Goal: Communication & Community: Answer question/provide support

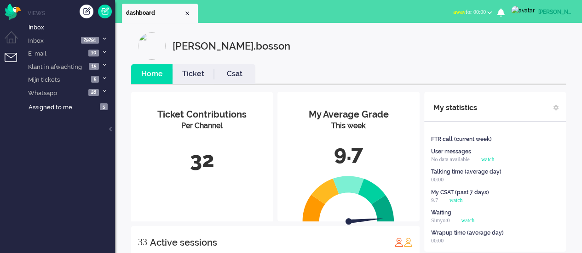
click at [497, 13] on button "away for 00:00" at bounding box center [473, 12] width 50 height 13
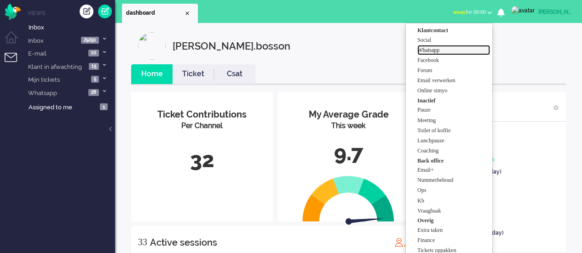
click at [476, 49] on label "Whatsapp" at bounding box center [453, 50] width 73 height 8
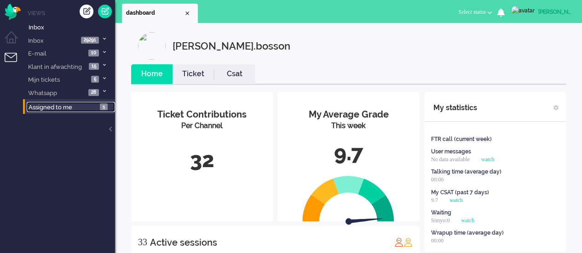
click at [62, 109] on span "Assigned to me" at bounding box center [51, 107] width 44 height 7
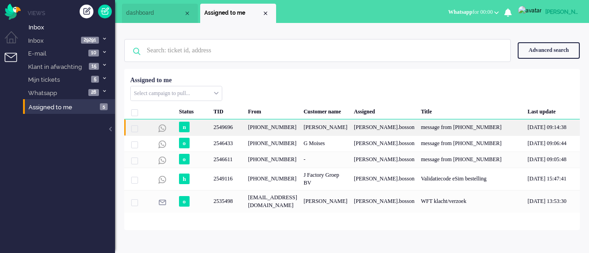
click at [250, 132] on div "[PHONE_NUMBER]" at bounding box center [273, 128] width 56 height 16
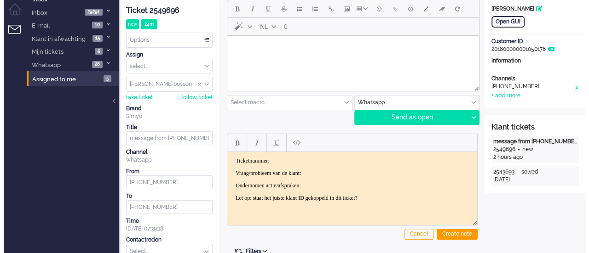
scroll to position [22, 0]
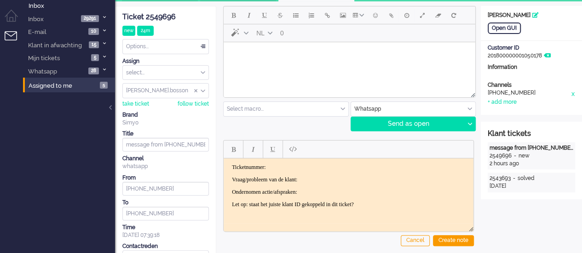
click at [252, 63] on html at bounding box center [350, 53] width 252 height 23
click at [381, 11] on button "Emoticons" at bounding box center [375, 15] width 16 height 16
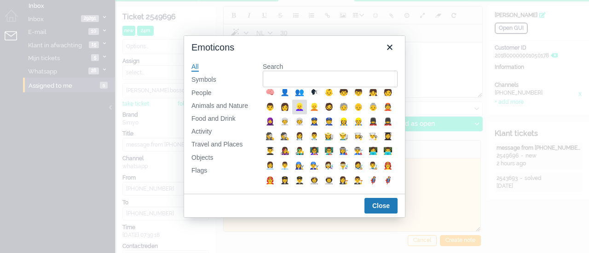
scroll to position [276, 0]
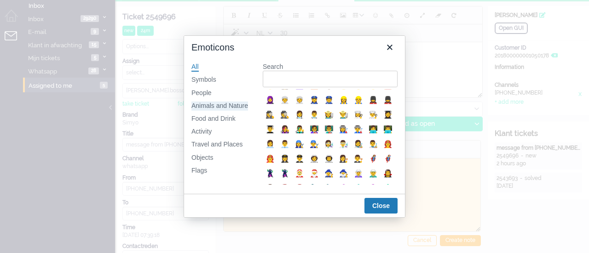
click at [214, 108] on div "Animals and Nature" at bounding box center [219, 106] width 57 height 9
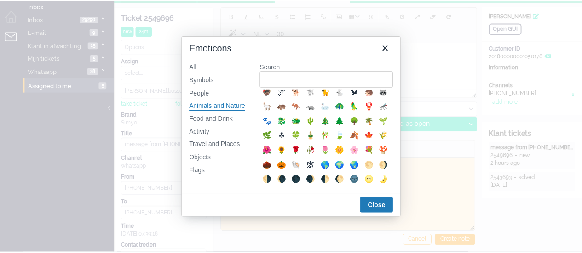
scroll to position [138, 0]
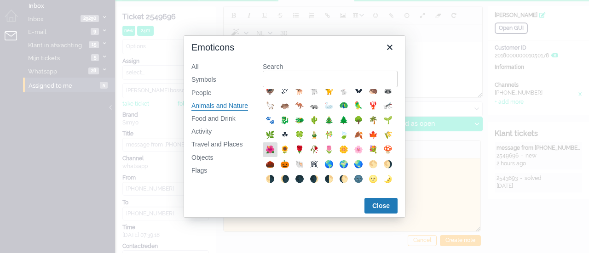
click at [276, 155] on div "🌺" at bounding box center [269, 149] width 11 height 11
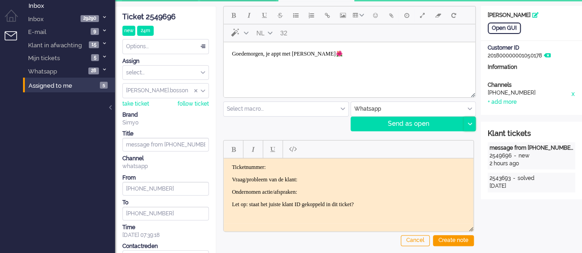
click at [475, 127] on div at bounding box center [469, 124] width 11 height 14
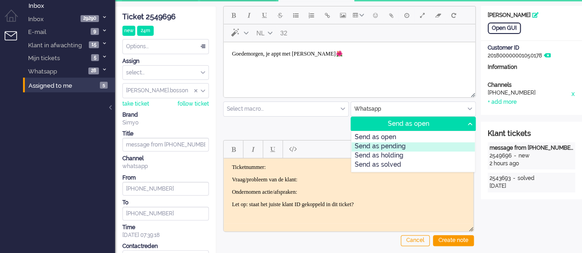
click at [425, 143] on div "Send as pending" at bounding box center [413, 147] width 124 height 9
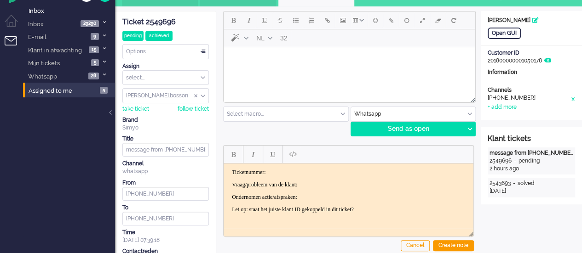
scroll to position [0, 0]
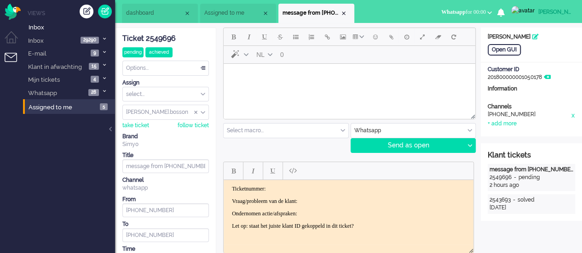
click at [285, 87] on html at bounding box center [350, 75] width 252 height 23
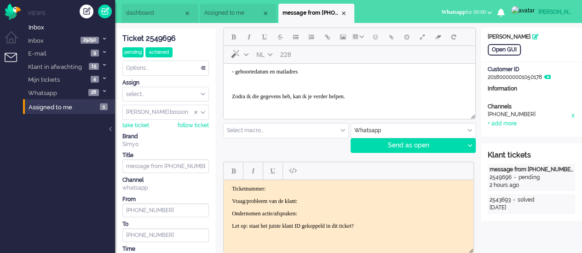
click at [230, 95] on body "Mag ik ter verificatie eerst de volgende gegevens? - telefoonnummer waar het om…" at bounding box center [349, 47] width 244 height 126
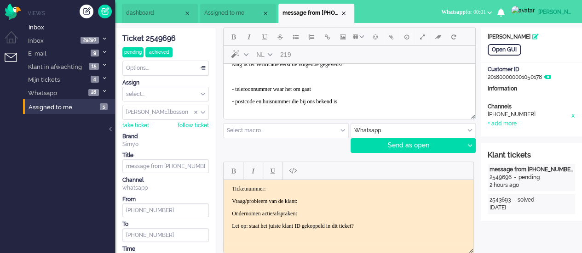
scroll to position [2, 0]
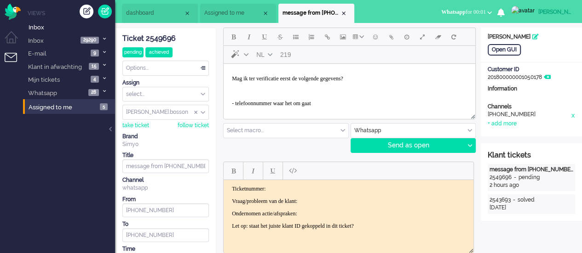
click at [230, 103] on body "Mag ik ter verificatie eerst de volgende gegevens? - telefoonnummer waar het om…" at bounding box center [349, 109] width 244 height 89
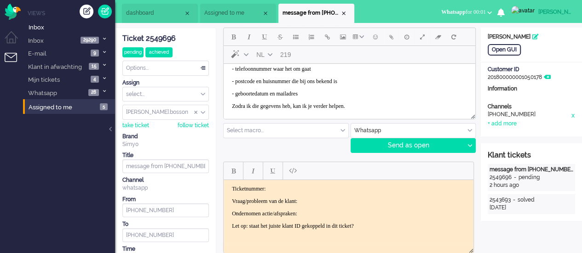
scroll to position [36, 0]
click at [383, 92] on p "Zodra ik die gegevens heb, kan ik je verder helpen." at bounding box center [349, 95] width 235 height 7
click at [375, 41] on button "Emoticons" at bounding box center [375, 37] width 16 height 16
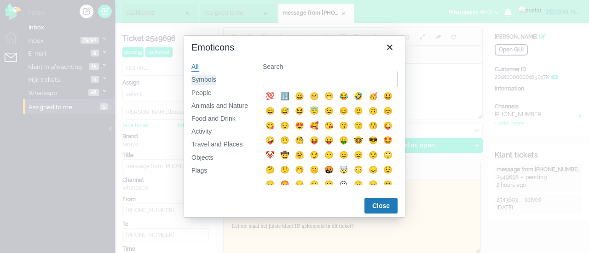
click at [202, 77] on div "Symbols" at bounding box center [203, 79] width 25 height 9
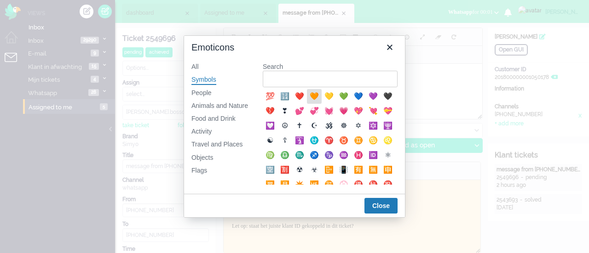
click at [312, 99] on div "🧡" at bounding box center [314, 96] width 11 height 11
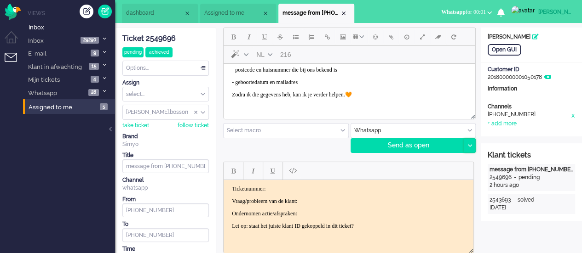
drag, startPoint x: 471, startPoint y: 144, endPoint x: 464, endPoint y: 149, distance: 8.9
click at [471, 143] on div at bounding box center [469, 146] width 11 height 14
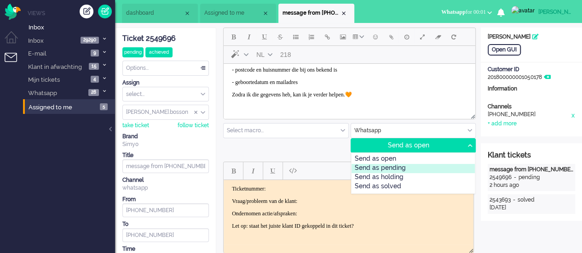
click at [431, 166] on div "Send as pending" at bounding box center [413, 168] width 124 height 9
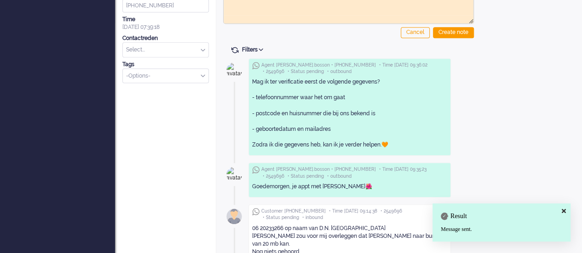
scroll to position [230, 0]
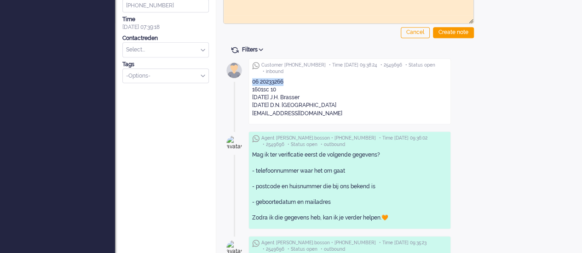
drag, startPoint x: 287, startPoint y: 82, endPoint x: 242, endPoint y: 85, distance: 44.7
click at [242, 85] on div "Customer +31612828357 • Time 2025-10-09 09:38:24 • 2549696 • Status open • inbo…" at bounding box center [348, 256] width 251 height 403
copy div "06 20233266"
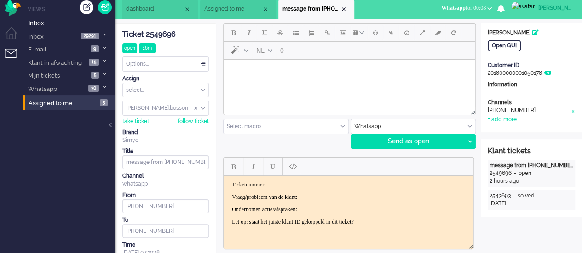
scroll to position [0, 0]
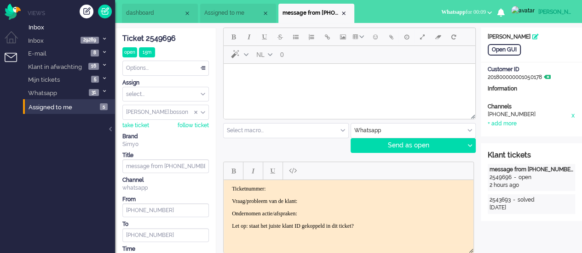
click at [551, 77] on icon at bounding box center [547, 78] width 7 height 6
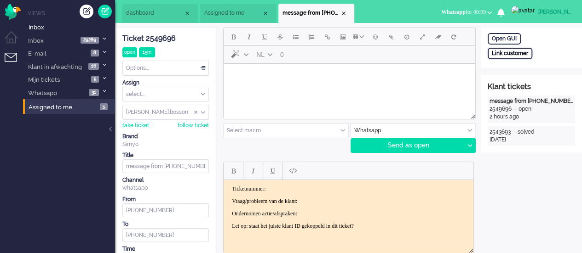
click at [514, 50] on div "Link customer" at bounding box center [510, 53] width 45 height 11
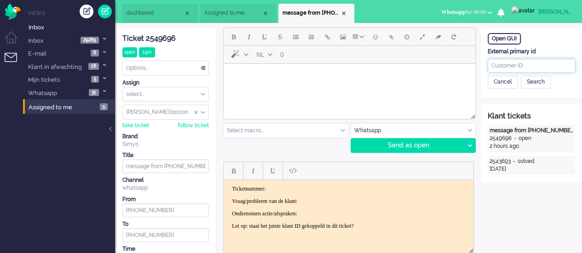
click at [515, 62] on input "text" at bounding box center [531, 66] width 87 height 14
paste input "201800000000092960"
type input "201800000000092960"
click at [543, 86] on div "Search" at bounding box center [536, 82] width 30 height 13
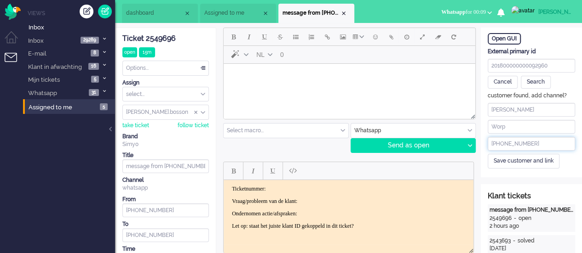
drag, startPoint x: 534, startPoint y: 143, endPoint x: 499, endPoint y: 141, distance: 34.1
click at [499, 141] on input "+31612828357" at bounding box center [531, 144] width 87 height 14
paste input "20233266"
type input "+31620233266"
click at [536, 160] on div "Save customer and link" at bounding box center [524, 161] width 72 height 14
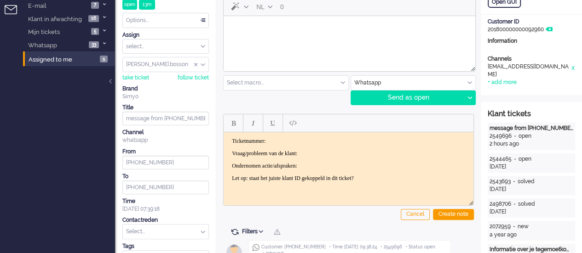
scroll to position [46, 0]
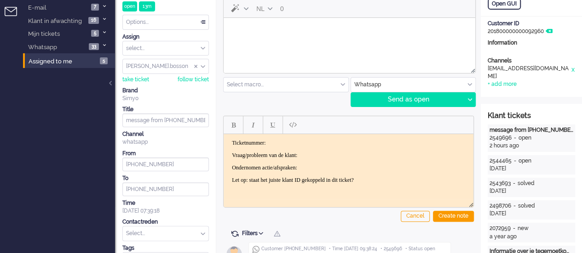
click at [270, 41] on html at bounding box center [350, 29] width 252 height 23
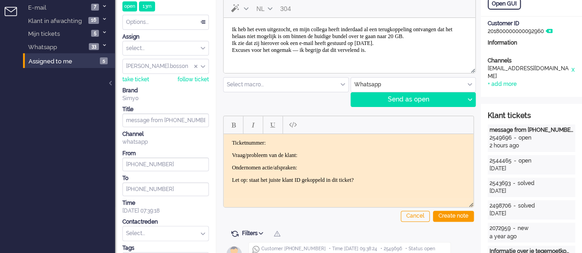
click at [317, 57] on body "Ik heb het even uitgezocht, en mijn collega heeft inderdaad al een terugkoppeli…" at bounding box center [349, 40] width 244 height 37
click at [316, 56] on body "Ik heb het even uitgezocht, en mijn collega heeft inderdaad al een terugkoppeli…" at bounding box center [349, 40] width 244 height 37
click at [394, 54] on body "Ik heb het even uitgezocht, en mijn collega heeft inderdaad al een terugkoppeli…" at bounding box center [349, 40] width 244 height 37
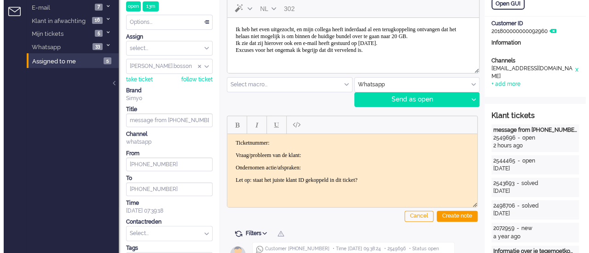
scroll to position [0, 0]
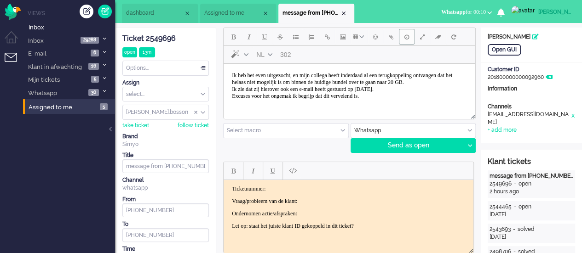
click at [408, 39] on span "Delay message" at bounding box center [406, 36] width 5 height 7
type input "2025-10-09 09:45"
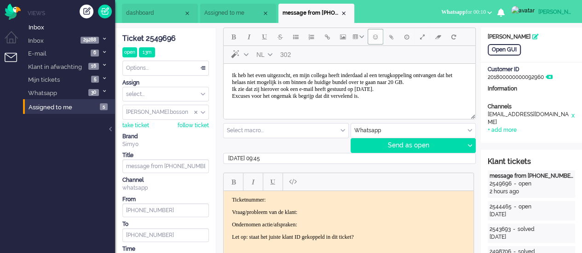
click at [377, 41] on button "Emoticons" at bounding box center [375, 37] width 16 height 16
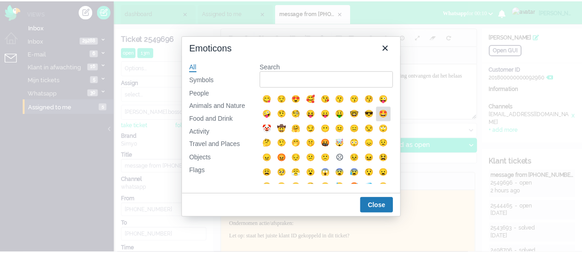
scroll to position [46, 0]
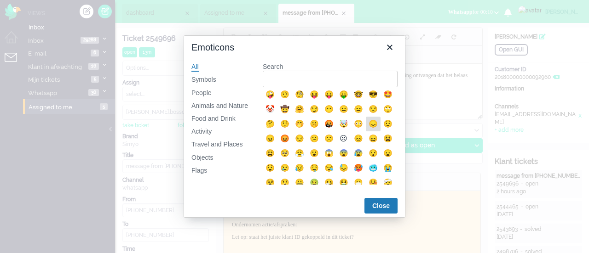
click at [367, 130] on div "😞" at bounding box center [372, 124] width 11 height 11
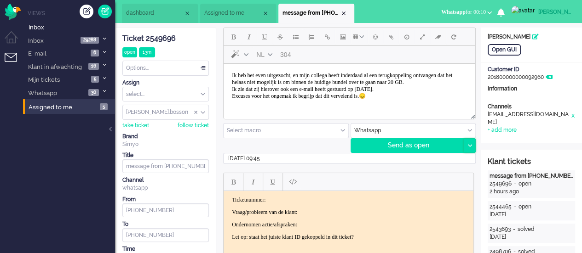
click at [469, 142] on div at bounding box center [469, 146] width 11 height 14
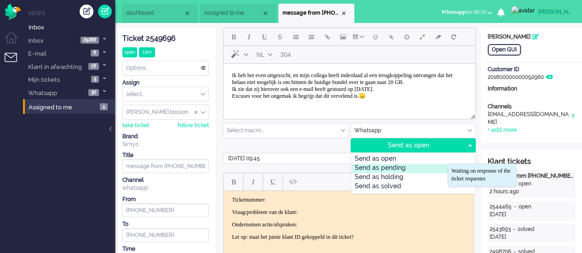
click at [419, 170] on div "Send as pending" at bounding box center [413, 168] width 124 height 9
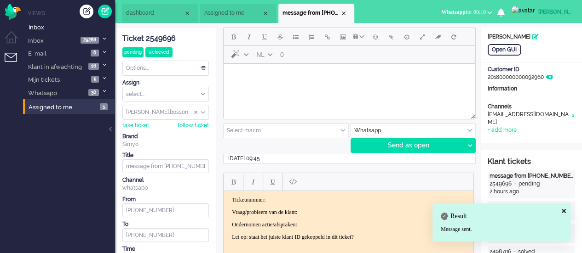
drag, startPoint x: 167, startPoint y: 41, endPoint x: 178, endPoint y: 50, distance: 14.7
click at [167, 41] on div "Ticket 2549696" at bounding box center [165, 39] width 86 height 11
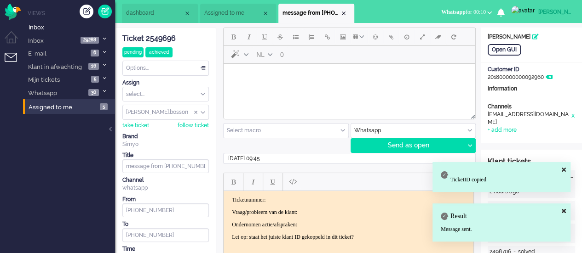
click at [283, 194] on html "Ticketnummer: Vraag/probleem van de klant: Ondernomen actie/afspraken: Let op: …" at bounding box center [349, 218] width 250 height 55
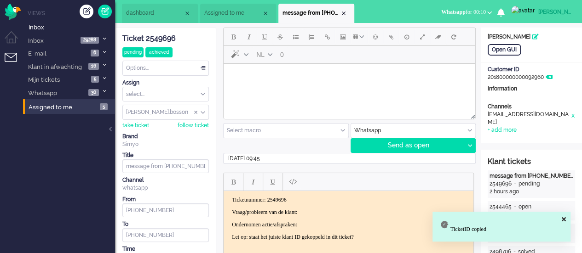
click at [321, 213] on p "Vraag/probleem van de klant:" at bounding box center [348, 212] width 233 height 7
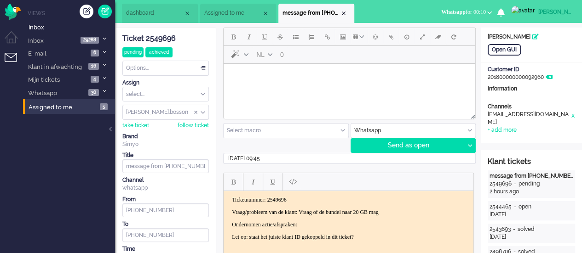
click at [325, 223] on p "Ondernomen actie/afspraken:" at bounding box center [348, 224] width 233 height 7
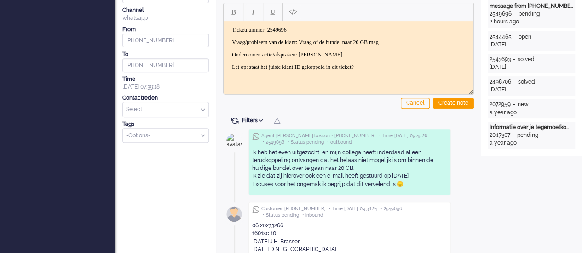
scroll to position [184, 0]
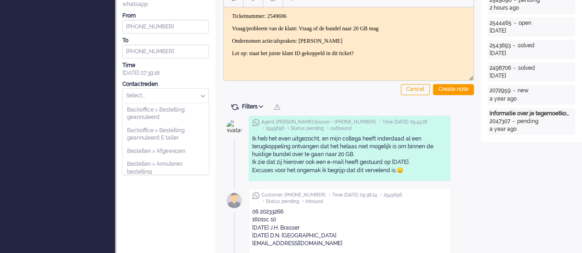
click at [164, 100] on input "text" at bounding box center [166, 96] width 86 height 14
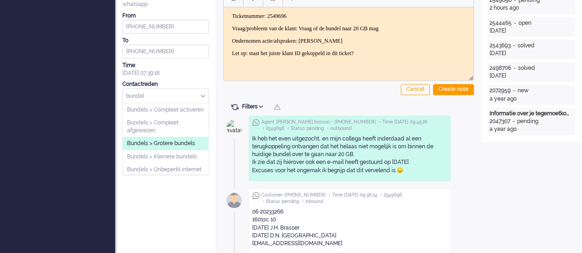
type input "bundel"
click at [181, 147] on span "Bundels > Grotere bundels" at bounding box center [161, 144] width 68 height 8
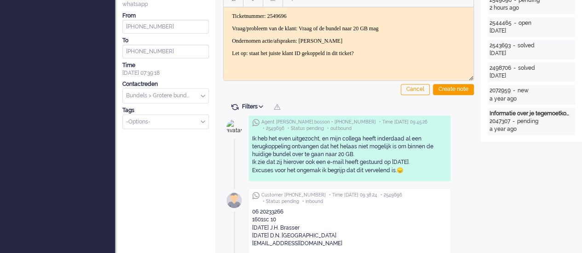
click at [449, 91] on div "Create note" at bounding box center [453, 89] width 41 height 11
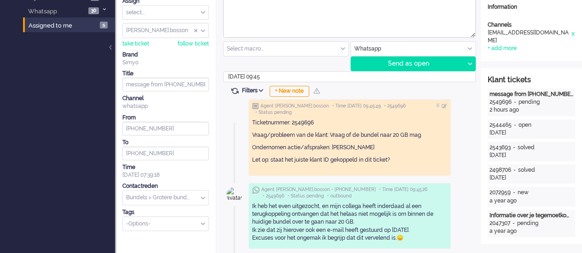
scroll to position [0, 0]
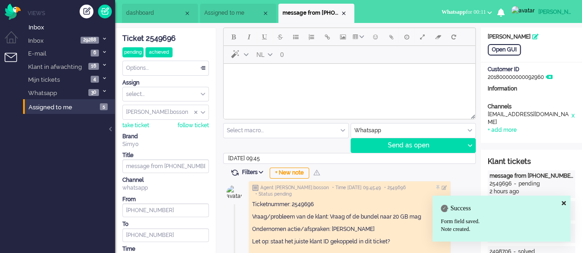
click at [232, 12] on span "Assigned to me" at bounding box center [232, 13] width 57 height 8
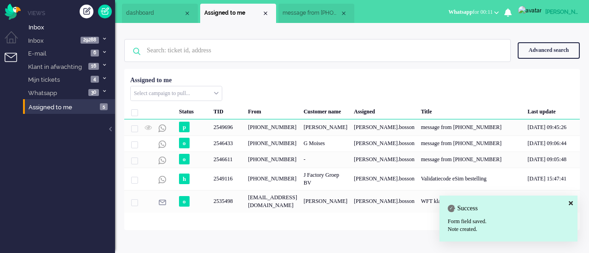
click at [293, 10] on span "message from +31612828357" at bounding box center [310, 13] width 57 height 8
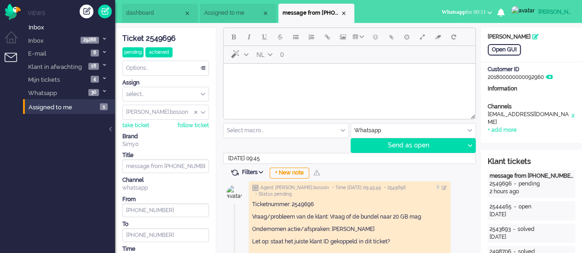
click at [244, 11] on span "Assigned to me" at bounding box center [232, 13] width 57 height 8
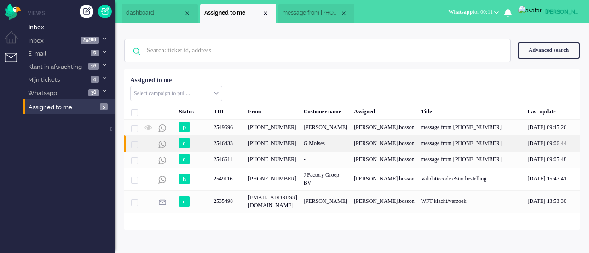
click at [265, 139] on div "+31631226541" at bounding box center [273, 144] width 56 height 16
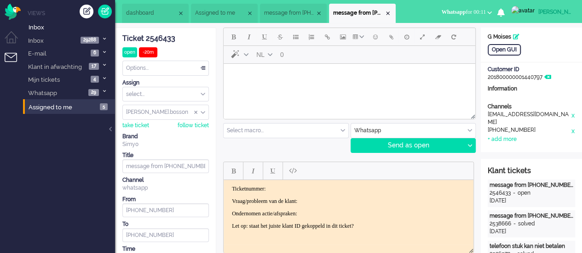
click at [265, 87] on html at bounding box center [350, 75] width 252 height 23
click at [376, 33] on span "Emoticons" at bounding box center [375, 36] width 5 height 7
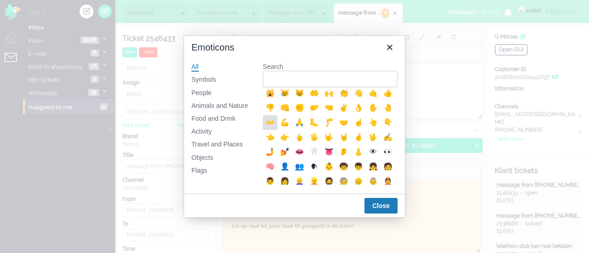
scroll to position [184, 0]
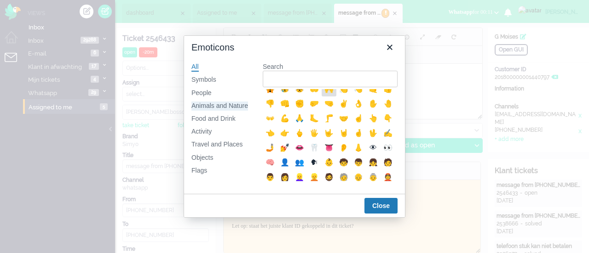
click at [230, 105] on div "Animals and Nature" at bounding box center [219, 106] width 57 height 9
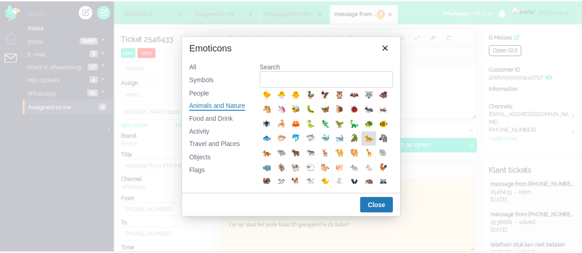
scroll to position [138, 0]
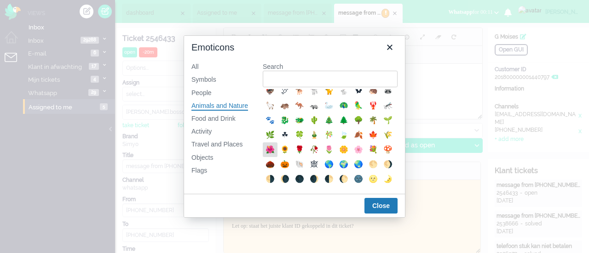
click at [276, 155] on div "🌺" at bounding box center [269, 149] width 11 height 11
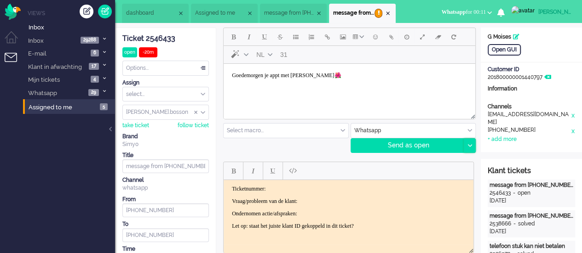
click at [471, 144] on icon at bounding box center [469, 145] width 5 height 3
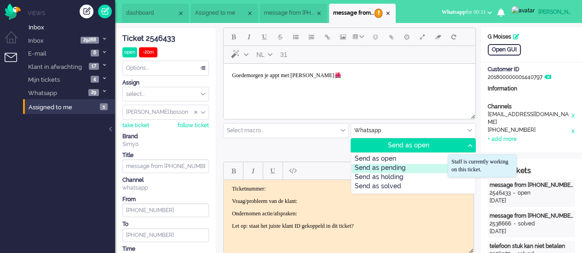
click at [435, 165] on div "Send as pending" at bounding box center [413, 168] width 124 height 9
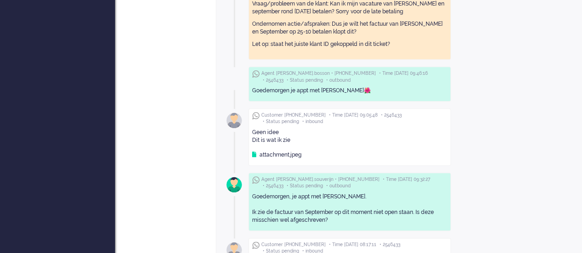
scroll to position [414, 0]
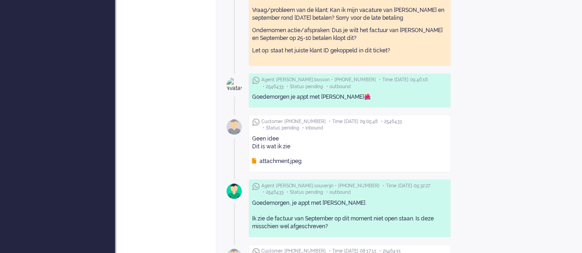
click at [296, 158] on div "attachment.jpeg" at bounding box center [276, 162] width 49 height 8
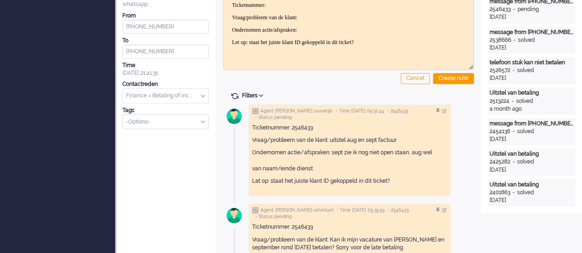
scroll to position [0, 0]
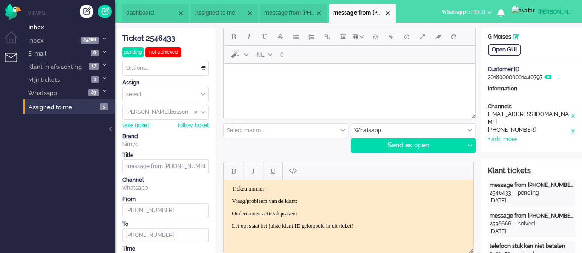
click at [267, 85] on html at bounding box center [350, 75] width 252 height 23
click at [369, 36] on button "Emoticons" at bounding box center [375, 37] width 16 height 16
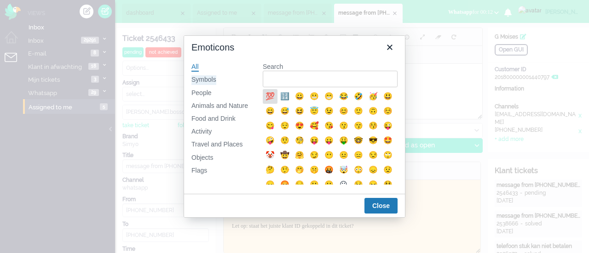
click at [196, 80] on div "Symbols" at bounding box center [203, 79] width 25 height 9
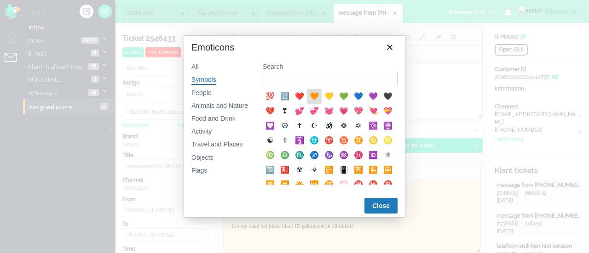
click at [313, 94] on div "🧡" at bounding box center [314, 96] width 11 height 11
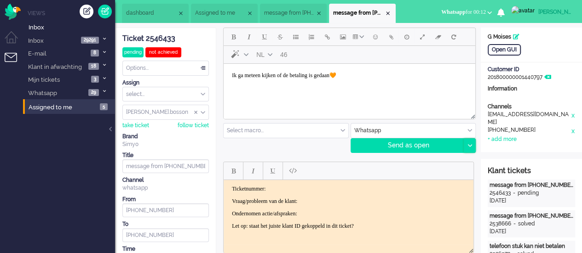
click at [471, 148] on div at bounding box center [469, 146] width 11 height 14
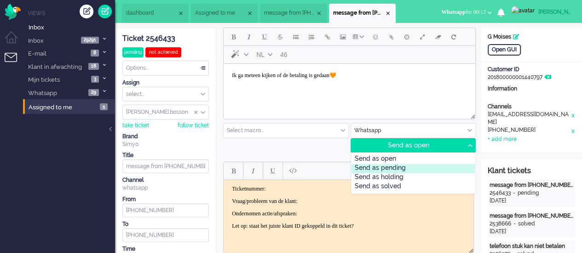
click at [448, 166] on div "Send as pending" at bounding box center [413, 168] width 124 height 9
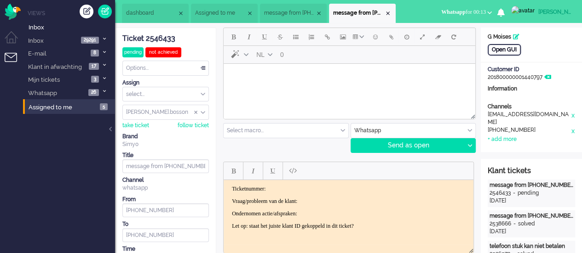
click at [505, 47] on div "Open GUI" at bounding box center [504, 49] width 33 height 11
click at [248, 82] on body "Rich Text Area. Press ALT-0 for help." at bounding box center [349, 76] width 244 height 16
click at [469, 145] on icon at bounding box center [469, 145] width 5 height 3
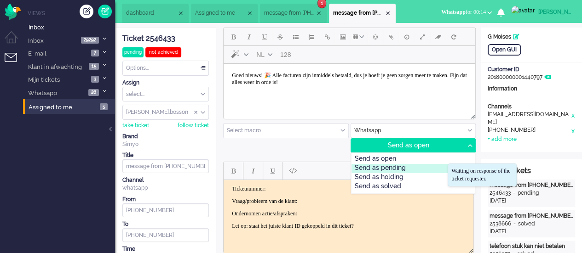
click at [426, 168] on div "Send as pending" at bounding box center [413, 168] width 124 height 9
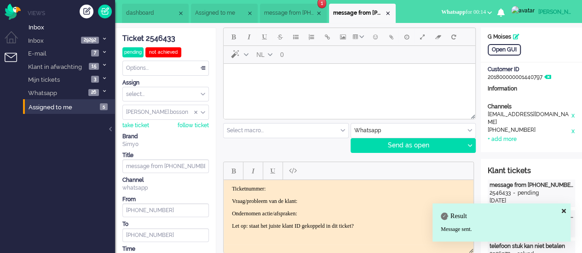
click at [160, 38] on div "Ticket 2546433" at bounding box center [165, 39] width 86 height 11
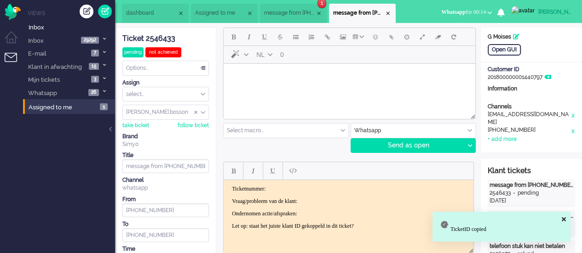
click at [280, 192] on p "Ticketnummer:" at bounding box center [348, 188] width 233 height 7
click at [336, 200] on p "Vraag/probleem van de klant:" at bounding box center [348, 201] width 233 height 7
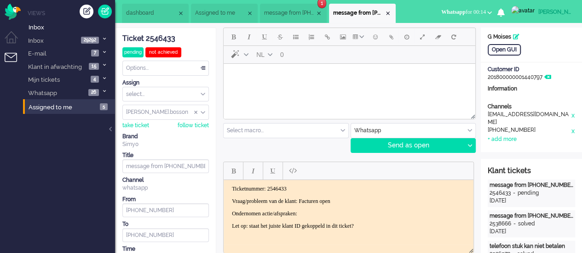
click at [334, 214] on p "Ondernomen actie/afspraken:" at bounding box center [348, 213] width 233 height 7
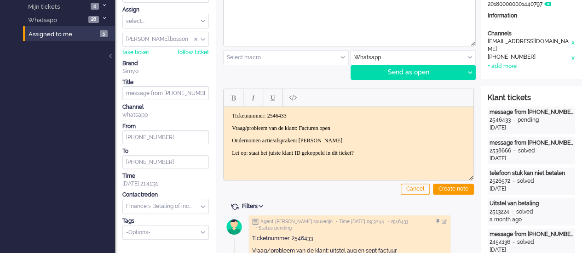
scroll to position [138, 0]
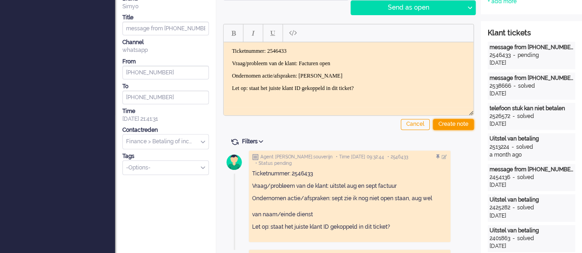
click at [459, 129] on div "Create note" at bounding box center [453, 124] width 41 height 11
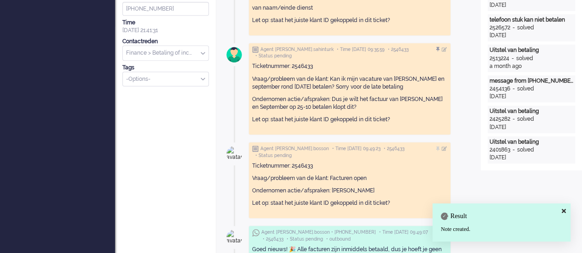
scroll to position [230, 0]
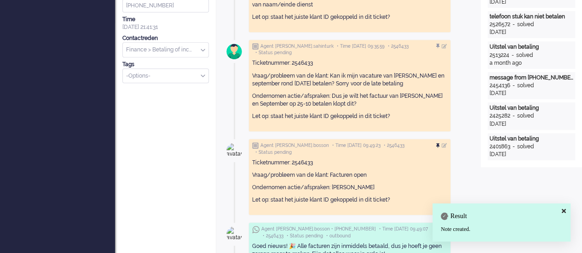
click at [442, 144] on div at bounding box center [439, 147] width 6 height 6
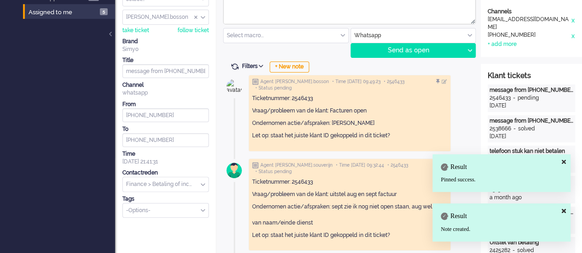
scroll to position [0, 0]
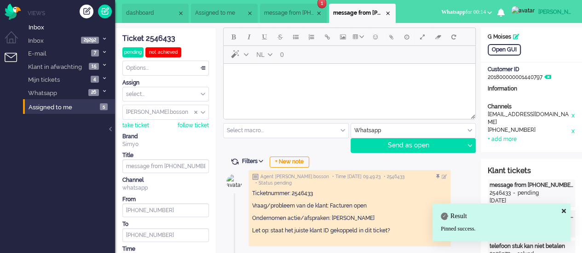
click at [299, 11] on span "message from +31612828357" at bounding box center [289, 13] width 51 height 8
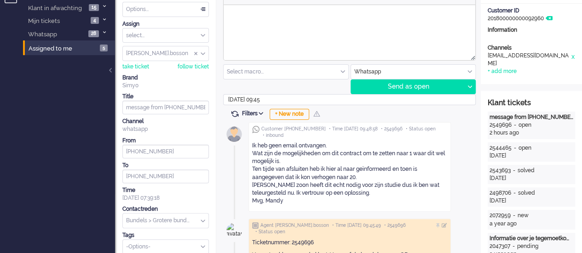
scroll to position [46, 0]
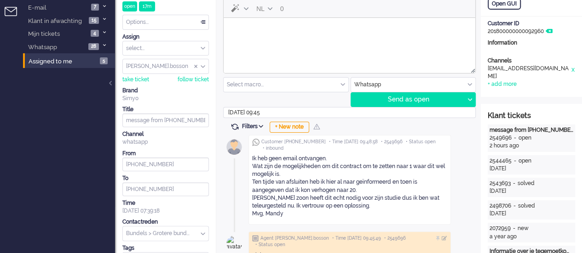
click at [293, 41] on html at bounding box center [350, 29] width 252 height 23
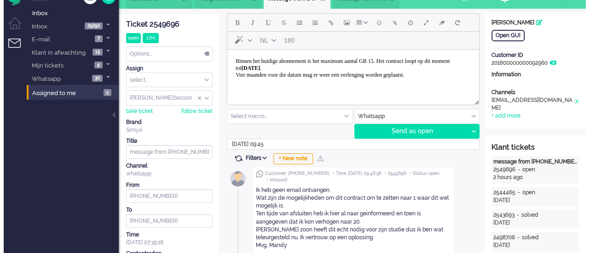
scroll to position [0, 0]
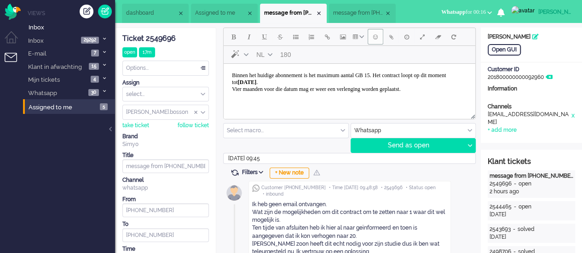
click at [373, 37] on span "Emoticons" at bounding box center [375, 36] width 5 height 7
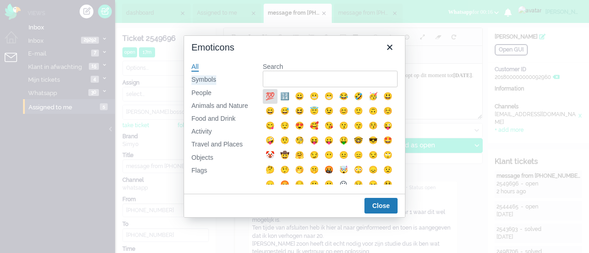
click at [206, 76] on div "Symbols" at bounding box center [203, 79] width 25 height 9
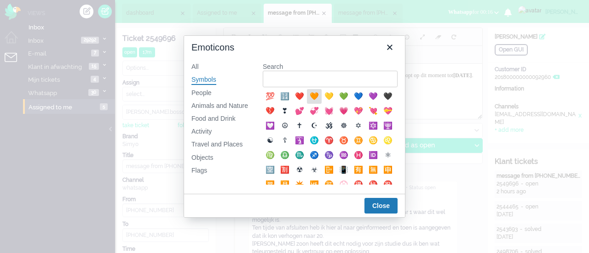
click at [316, 95] on div "🧡" at bounding box center [314, 96] width 11 height 11
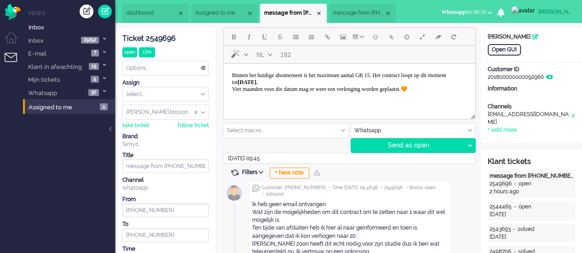
click at [234, 90] on body "Binnen het huidige abonnement is het maximum aantal GB 15. Het contract loopt o…" at bounding box center [349, 83] width 244 height 30
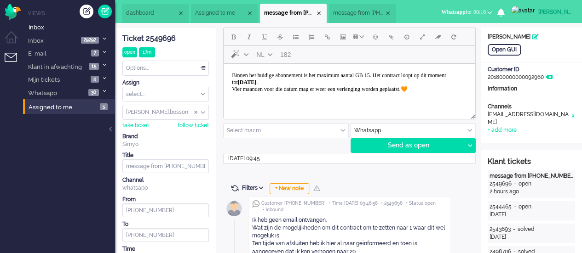
click at [230, 89] on body "Binnen het huidige abonnement is het maximum aantal GB 15. Het contract loopt o…" at bounding box center [349, 83] width 244 height 30
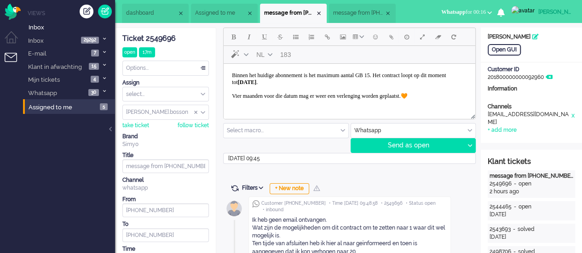
click at [456, 92] on body "Binnen het huidige abonnement is het maximum aantal GB 15. Het contract loopt o…" at bounding box center [349, 86] width 244 height 37
click at [458, 101] on body "Binnen het huidige abonnement is het maximum aantal GB 15. Het contract loopt o…" at bounding box center [349, 86] width 244 height 37
click at [373, 41] on button "Emoticons" at bounding box center [375, 37] width 16 height 16
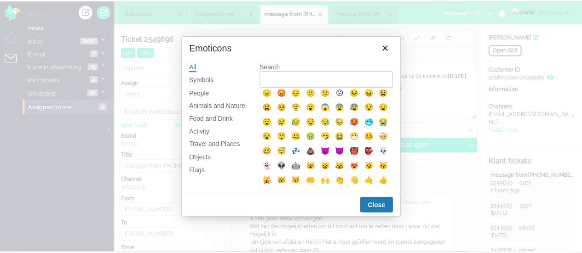
scroll to position [184, 0]
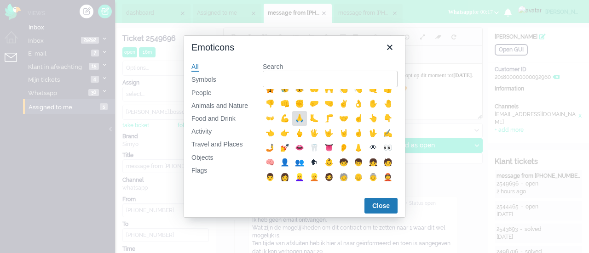
click at [294, 124] on div "🙏" at bounding box center [299, 118] width 11 height 11
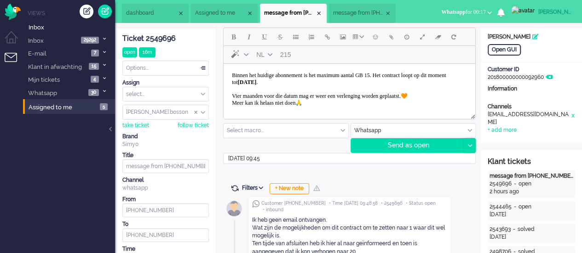
click at [470, 148] on div at bounding box center [469, 146] width 11 height 14
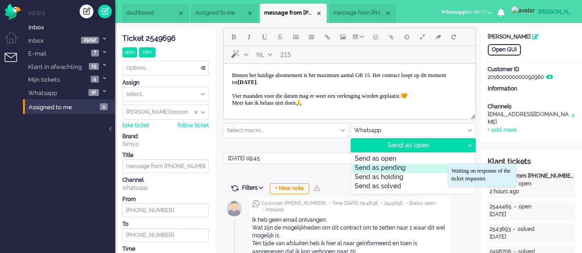
click at [428, 169] on div "Send as pending" at bounding box center [413, 168] width 124 height 9
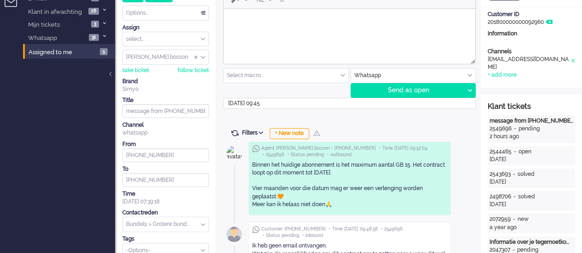
scroll to position [0, 0]
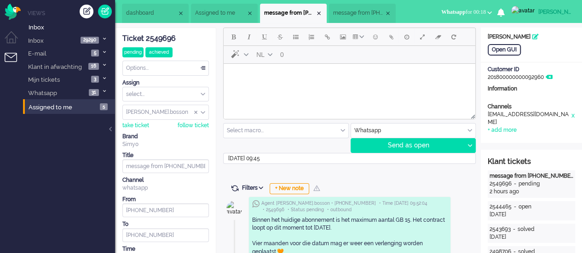
click at [352, 7] on li "message from +31631226541" at bounding box center [362, 13] width 67 height 19
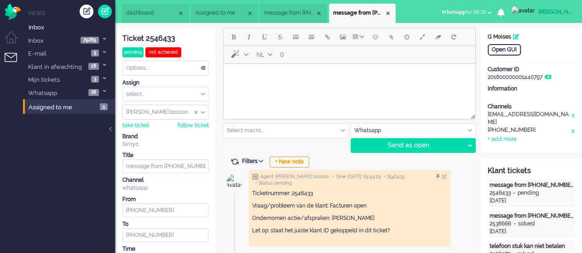
click at [281, 87] on html at bounding box center [350, 75] width 252 height 23
click at [250, 71] on body "Van Augustus is betaald, september van €11,50 moet je wel nog overmaken" at bounding box center [349, 76] width 244 height 16
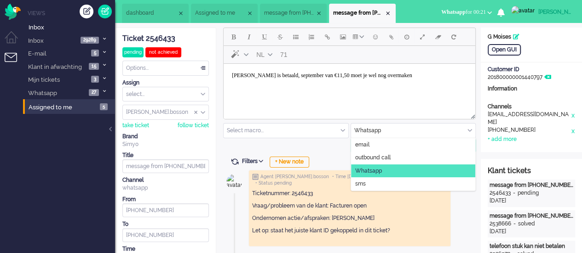
click at [470, 130] on div "Whatsapp" at bounding box center [413, 131] width 125 height 14
click at [416, 125] on input "text" at bounding box center [413, 131] width 125 height 14
click at [412, 134] on input "text" at bounding box center [413, 131] width 125 height 14
click at [322, 152] on div "NL 71 Select macro... BO > Abonnement > Overleden BO > Abonnement > Overleden P…" at bounding box center [348, 91] width 251 height 126
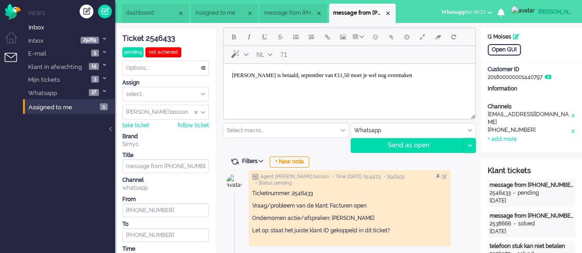
click at [468, 145] on icon at bounding box center [469, 145] width 5 height 3
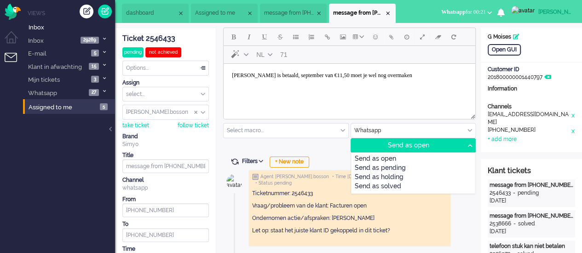
click at [455, 80] on body "Van augustus is betaald, september van €11,50 moet je wel nog overmaken" at bounding box center [349, 76] width 244 height 16
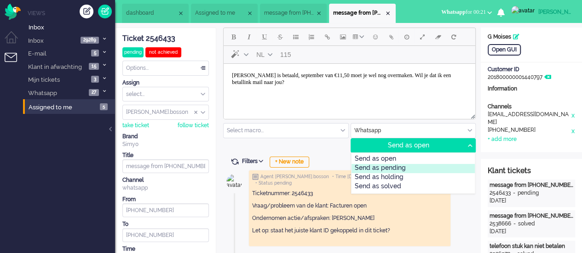
click at [375, 169] on div "Send as pending" at bounding box center [413, 168] width 124 height 9
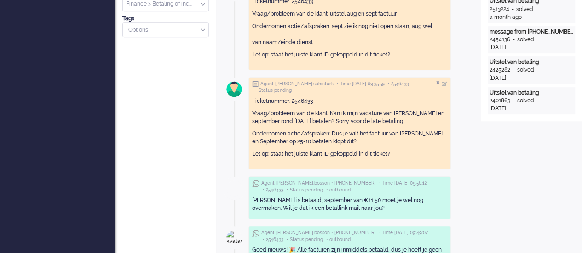
scroll to position [138, 0]
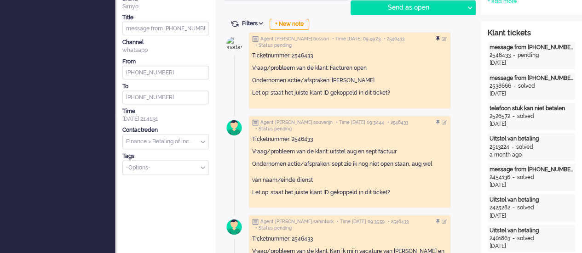
click at [442, 40] on div at bounding box center [439, 39] width 6 height 6
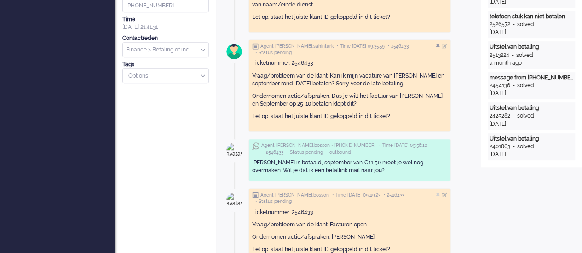
scroll to position [322, 0]
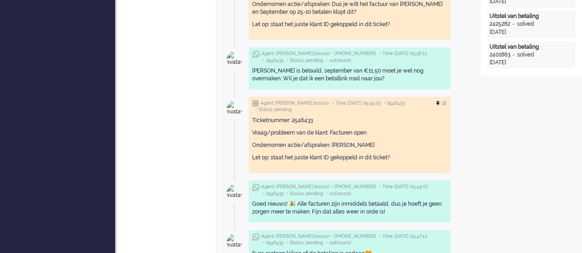
click at [442, 101] on div at bounding box center [439, 104] width 6 height 6
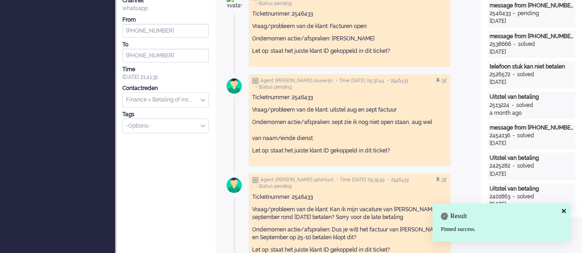
scroll to position [138, 0]
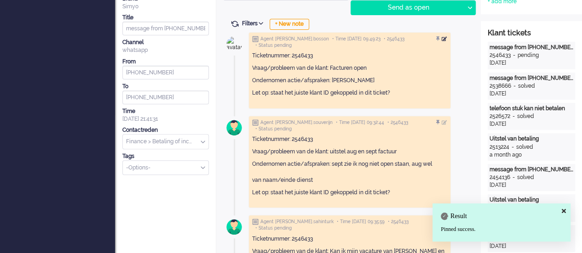
click at [447, 39] on div at bounding box center [445, 39] width 6 height 6
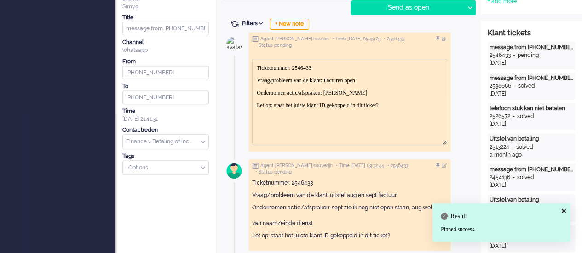
scroll to position [0, 0]
click at [371, 90] on p "Ondernomen actie/afspraken: Betaald" at bounding box center [350, 93] width 186 height 7
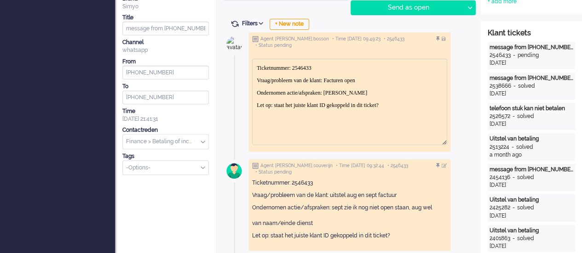
click at [340, 91] on p "Ondernomen actie/afspraken: Betaald" at bounding box center [350, 93] width 186 height 7
click at [384, 90] on p "Ondernomen actie/afspraken: Aug betaald" at bounding box center [350, 93] width 186 height 7
click at [447, 37] on div at bounding box center [445, 39] width 6 height 6
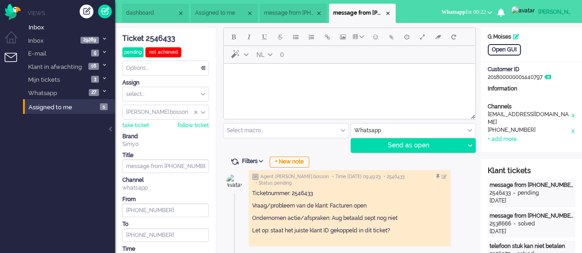
click at [298, 11] on span "message from +31612828357" at bounding box center [289, 13] width 51 height 8
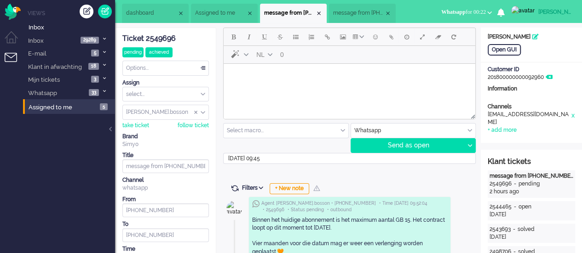
click at [209, 9] on li "Assigned to me" at bounding box center [224, 13] width 67 height 19
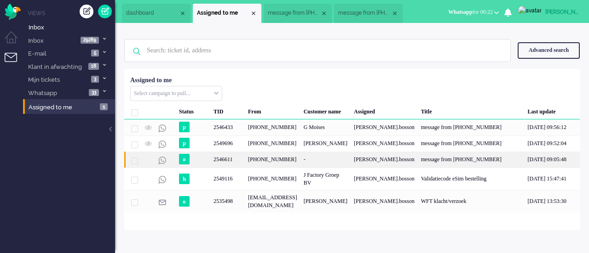
click at [254, 162] on div "+85261320351" at bounding box center [273, 160] width 56 height 16
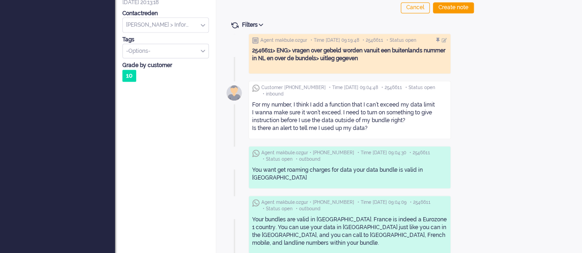
scroll to position [184, 0]
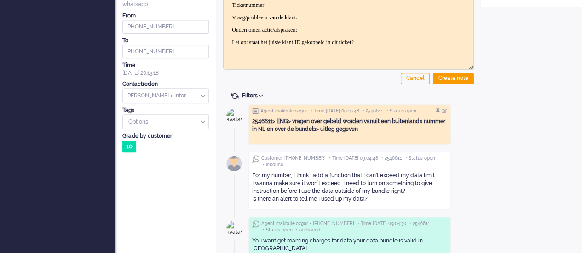
drag, startPoint x: 249, startPoint y: 174, endPoint x: 382, endPoint y: 207, distance: 137.0
click at [382, 207] on div "Customer +85261320351 • Time 2025-10-09 09:04:48 • 2546611 • Status open • inbo…" at bounding box center [349, 181] width 202 height 58
copy div "For my number, I think I add a function that I can’t exceed my data limit I wan…"
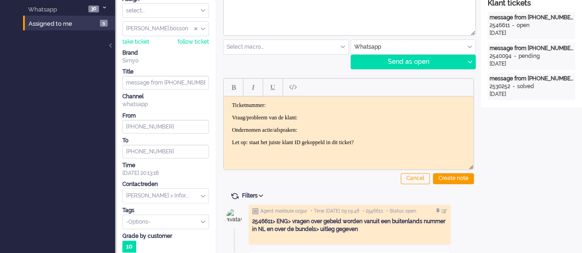
scroll to position [0, 0]
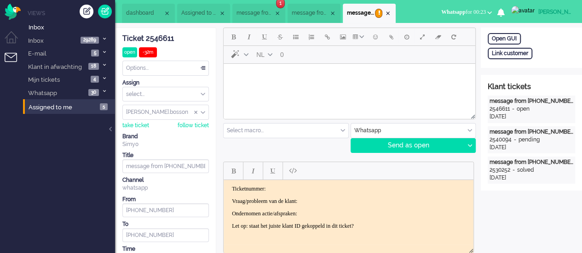
click at [272, 11] on span "message from +31612828357" at bounding box center [254, 13] width 37 height 8
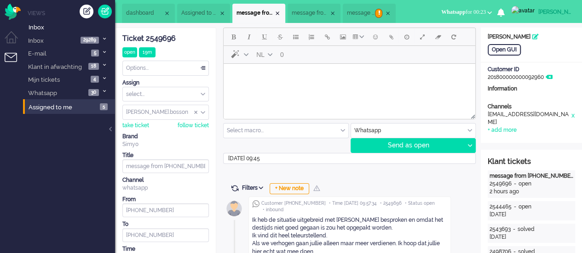
scroll to position [46, 0]
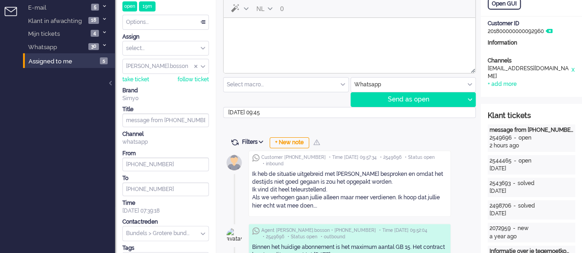
drag, startPoint x: 243, startPoint y: 39, endPoint x: 275, endPoint y: 52, distance: 34.6
click at [243, 39] on html at bounding box center [350, 29] width 252 height 23
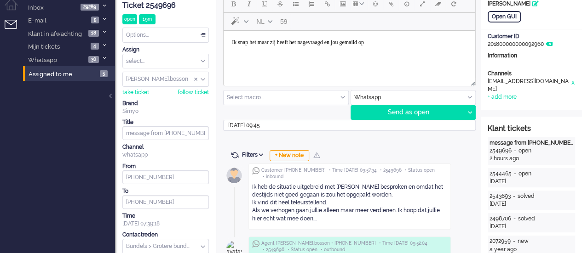
scroll to position [0, 0]
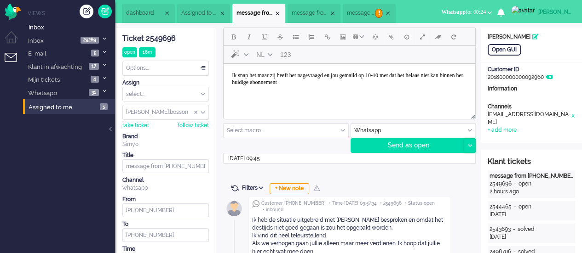
click at [471, 140] on div at bounding box center [469, 146] width 11 height 14
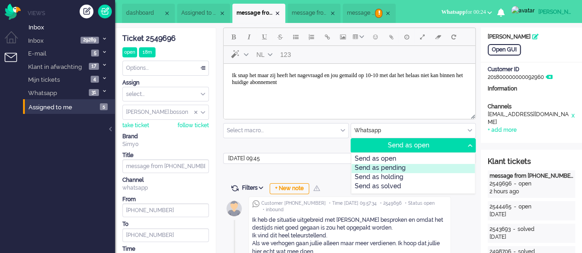
click at [420, 167] on div "Send as pending" at bounding box center [413, 168] width 124 height 9
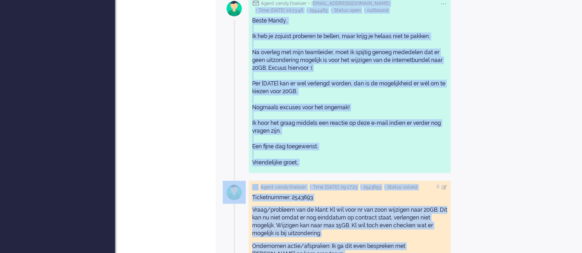
scroll to position [1112, 0]
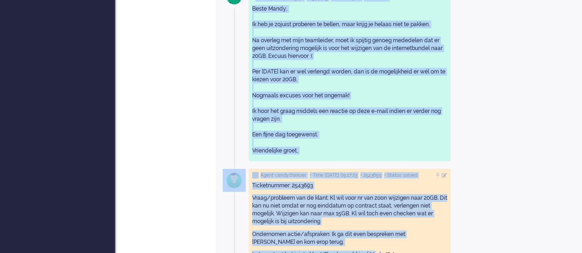
drag, startPoint x: 310, startPoint y: 109, endPoint x: 353, endPoint y: 128, distance: 46.7
click at [353, 128] on div "Agent cendy.thakoer • mandybrasser@ziggo.nl • Time 2025-10-02 10:13:46 • 254446…" at bounding box center [349, 73] width 202 height 177
click at [353, 127] on div "Beste Mandy, Ik heb je zojuist proberen te bellen, maar krijg je helaas niet te…" at bounding box center [349, 80] width 195 height 150
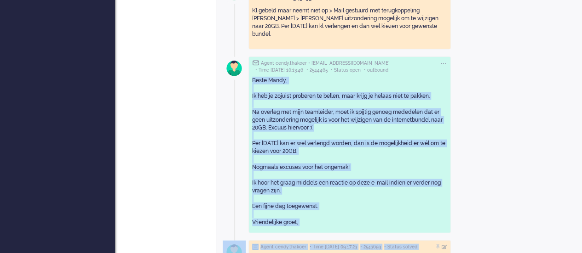
scroll to position [1059, 0]
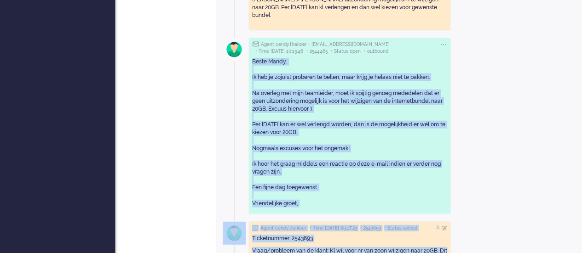
drag, startPoint x: 253, startPoint y: 117, endPoint x: 389, endPoint y: 180, distance: 150.2
click at [389, 180] on div "Beste Mandy, Ik heb je zojuist proberen te bellen, maar krijg je helaas niet te…" at bounding box center [349, 133] width 195 height 150
copy div "Beste Mandy, Ik heb je zojuist proberen te bellen, maar krijg je helaas niet te…"
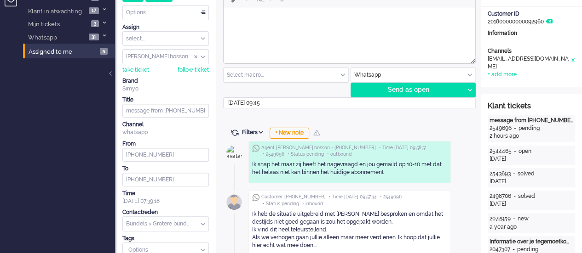
scroll to position [0, 0]
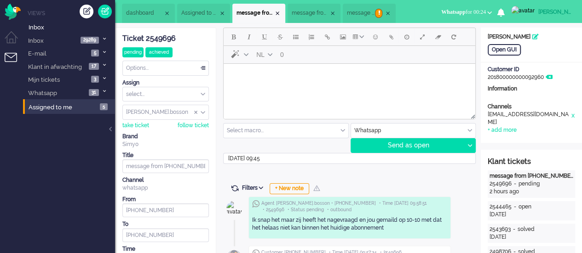
click at [284, 79] on body "Rich Text Area. Press ALT-0 for help." at bounding box center [349, 76] width 244 height 16
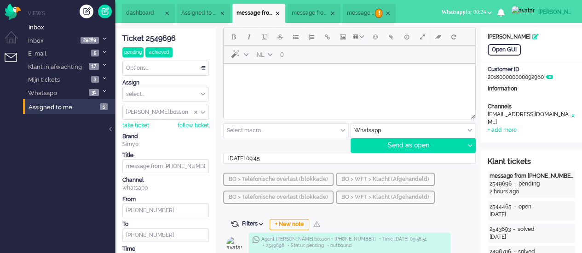
scroll to position [89, 0]
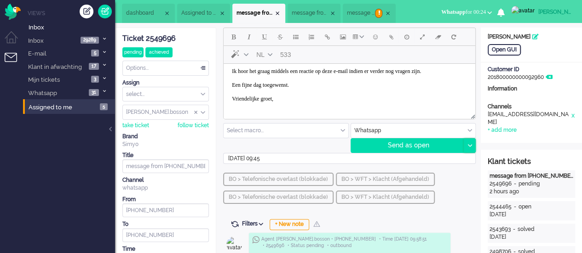
click at [466, 145] on div at bounding box center [469, 146] width 11 height 14
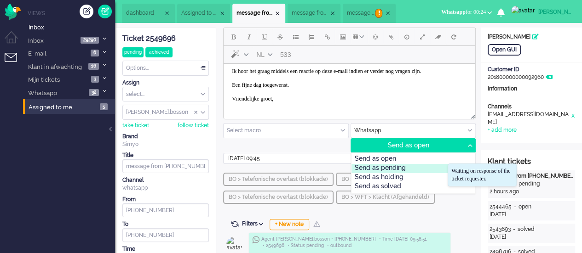
click at [440, 166] on div "Send as pending" at bounding box center [413, 168] width 124 height 9
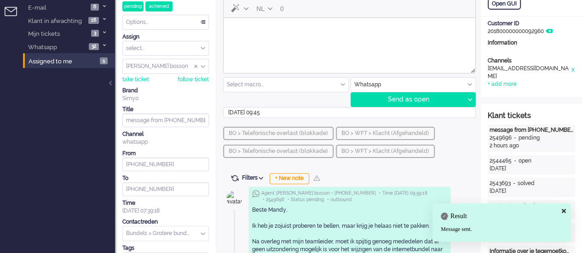
scroll to position [0, 0]
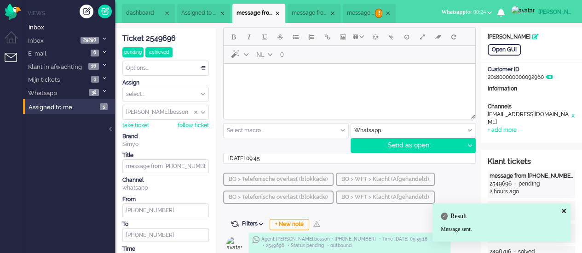
click at [253, 85] on html at bounding box center [350, 75] width 252 height 23
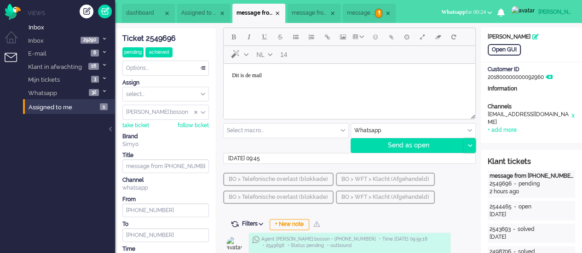
click at [470, 147] on div at bounding box center [469, 146] width 11 height 14
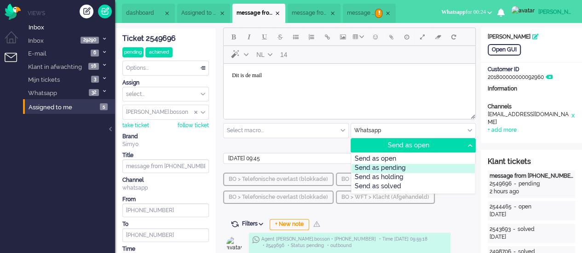
click at [422, 164] on div "Send as pending" at bounding box center [413, 168] width 124 height 9
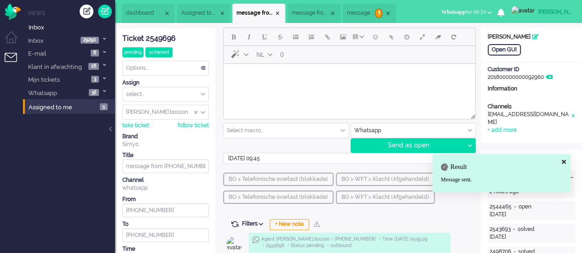
click at [374, 19] on li "message from +85261320351" at bounding box center [369, 13] width 53 height 19
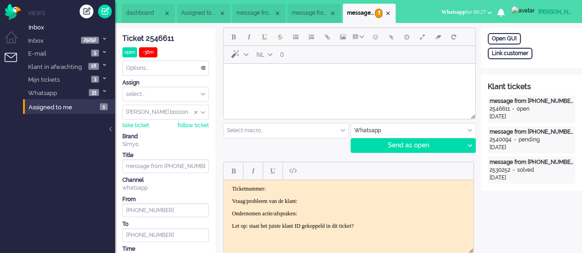
click at [274, 77] on body "Rich Text Area. Press ALT-0 for help." at bounding box center [349, 76] width 244 height 16
click at [374, 37] on span "Emoticons" at bounding box center [375, 36] width 5 height 7
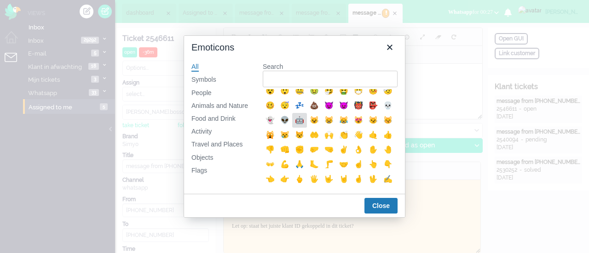
scroll to position [230, 0]
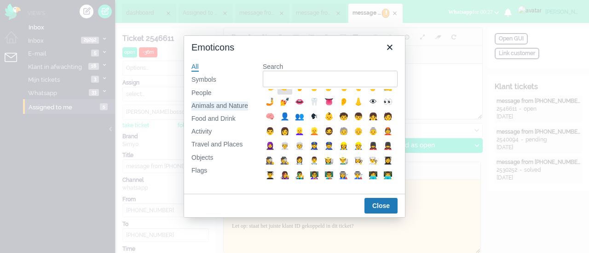
click at [235, 105] on div "Animals and Nature" at bounding box center [219, 106] width 57 height 9
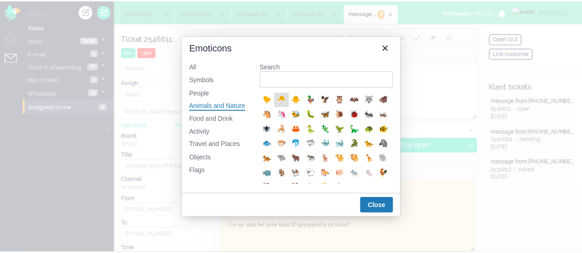
scroll to position [138, 0]
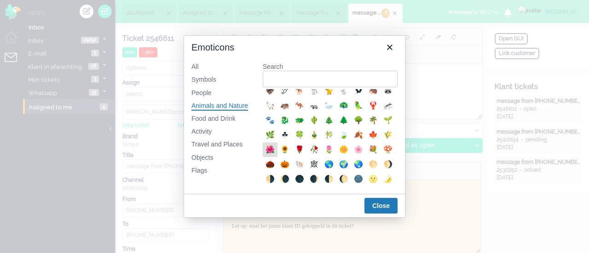
click at [276, 155] on div "🌺" at bounding box center [269, 149] width 11 height 11
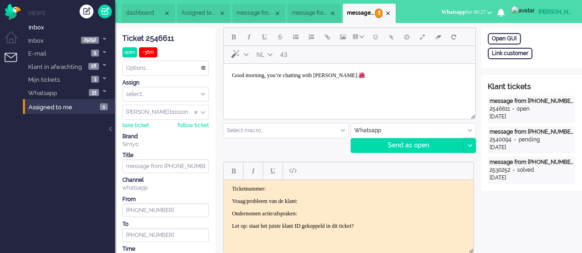
click at [468, 147] on div at bounding box center [469, 146] width 11 height 14
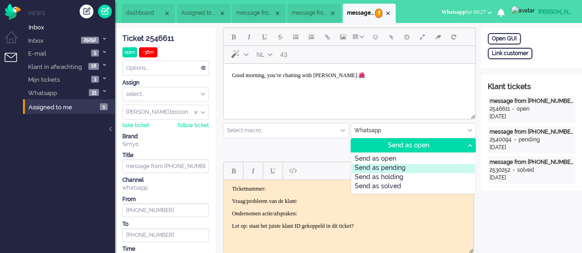
click at [417, 172] on div "Send as pending" at bounding box center [413, 168] width 124 height 9
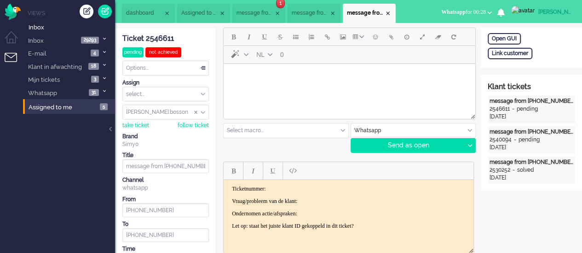
click at [270, 74] on body "Rich Text Area. Press ALT-0 for help." at bounding box center [349, 76] width 244 height 16
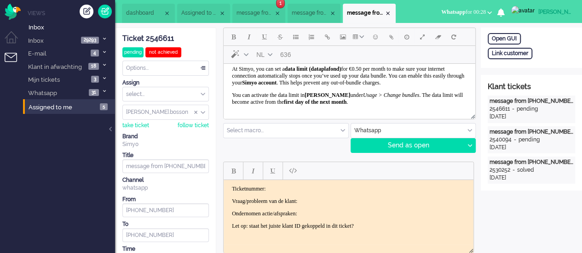
scroll to position [0, 0]
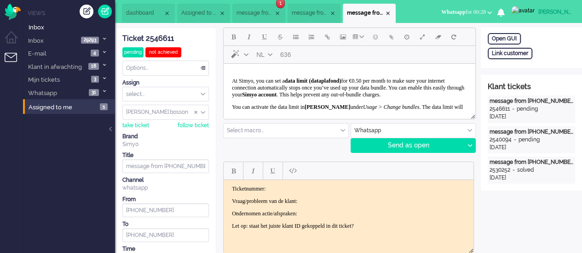
click at [337, 98] on p "At Simyo, you can set a data limit (dataplafond) for €0.50 per month to make su…" at bounding box center [349, 88] width 235 height 21
click at [380, 38] on button "Emoticons" at bounding box center [375, 37] width 16 height 16
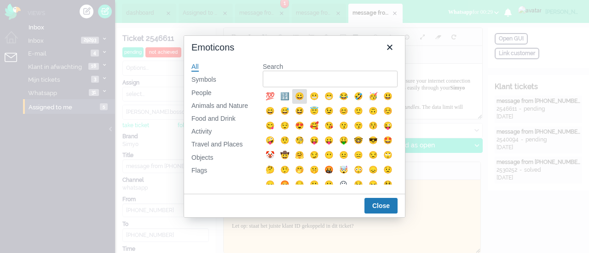
click at [296, 98] on div "😀" at bounding box center [299, 96] width 11 height 11
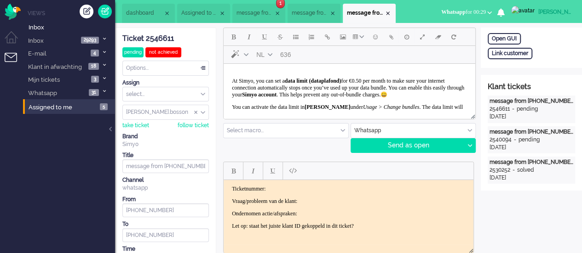
scroll to position [46, 0]
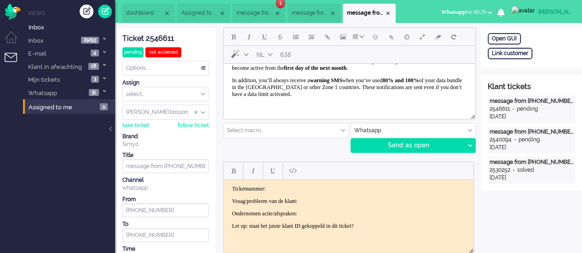
click at [439, 72] on p "You can activate the data limit in Mijn Simyo under Usage > Change bundles . Th…" at bounding box center [349, 65] width 235 height 14
click at [373, 38] on span "Emoticons" at bounding box center [375, 36] width 5 height 7
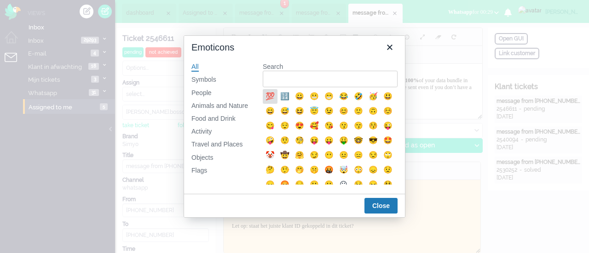
click at [273, 96] on div "💯" at bounding box center [269, 96] width 11 height 11
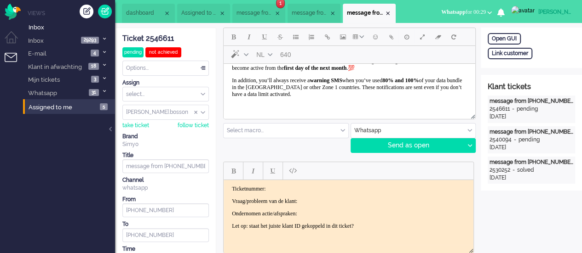
click at [419, 98] on p "In addition, you’ll always receive a warning SMS when you’ve used 80% and 100% …" at bounding box center [349, 87] width 235 height 21
click at [373, 40] on button "Emoticons" at bounding box center [375, 37] width 16 height 16
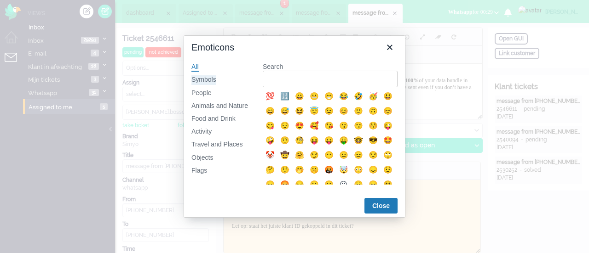
click at [211, 81] on div "Symbols" at bounding box center [203, 79] width 25 height 9
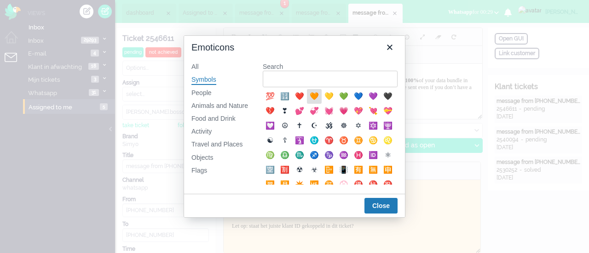
click at [318, 96] on div "🧡" at bounding box center [314, 96] width 11 height 11
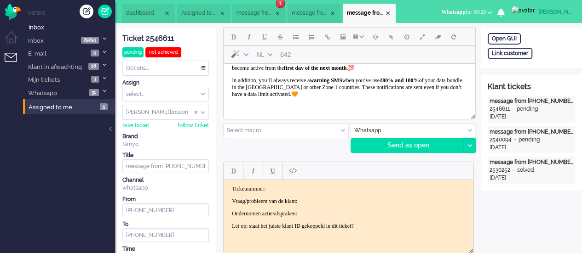
click at [469, 148] on div at bounding box center [469, 146] width 11 height 14
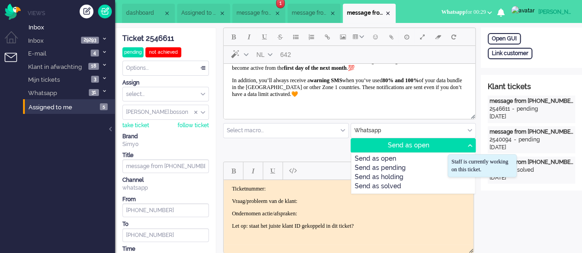
click at [422, 166] on div "Send as pending" at bounding box center [413, 168] width 124 height 9
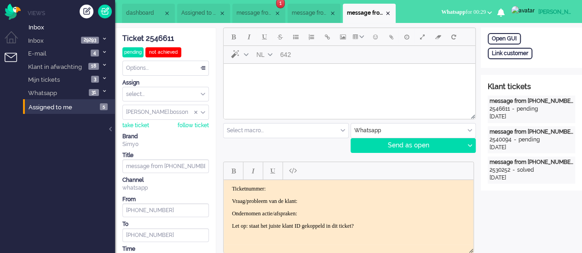
scroll to position [0, 0]
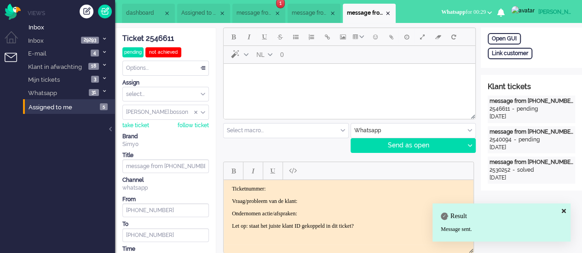
drag, startPoint x: 155, startPoint y: 40, endPoint x: 161, endPoint y: 42, distance: 5.8
click at [155, 40] on div "Ticket 2546611" at bounding box center [165, 39] width 86 height 11
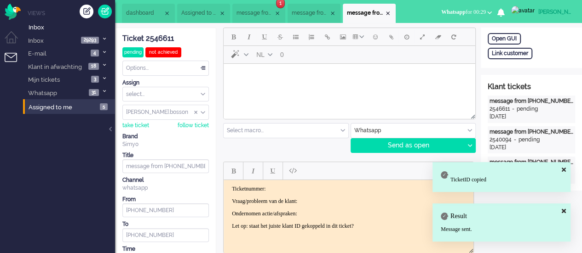
click at [277, 189] on p "Ticketnummer:" at bounding box center [348, 188] width 233 height 7
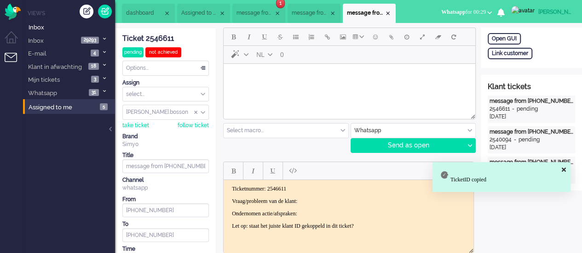
click at [329, 204] on p "Vraag/probleem van de klant:" at bounding box center [348, 201] width 233 height 7
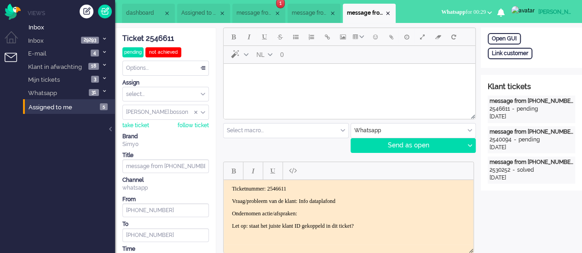
click at [327, 205] on body "Ticketnummer: 2546611 Vraag/probleem van de klant: Info dataplafond Ondernomen …" at bounding box center [348, 207] width 242 height 44
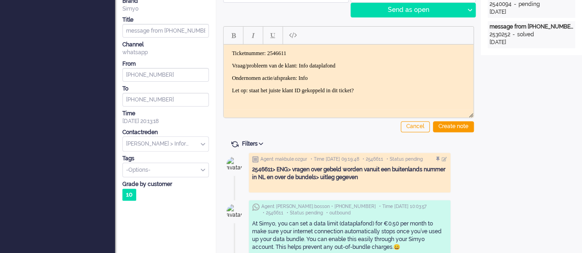
scroll to position [138, 0]
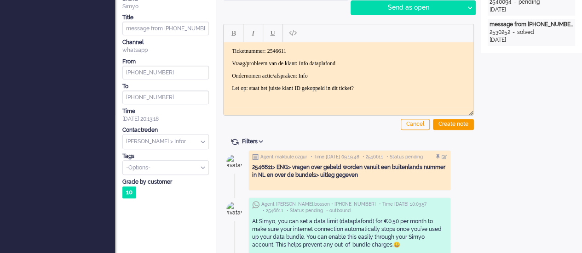
click at [152, 140] on input "text" at bounding box center [166, 142] width 86 height 14
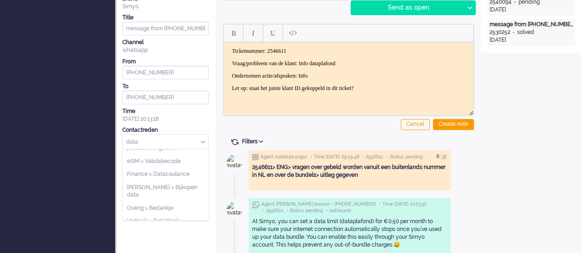
scroll to position [23, 0]
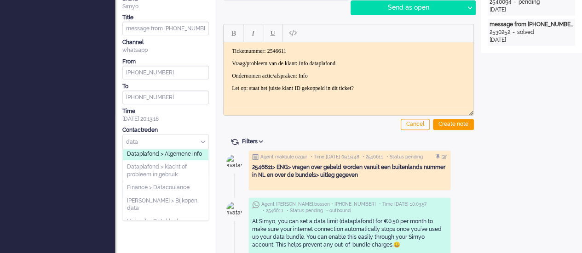
type input "data"
click at [149, 151] on span "Dataplafond > Algemene info" at bounding box center [164, 154] width 75 height 8
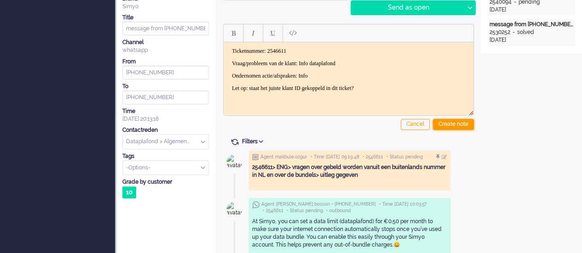
click at [456, 120] on div "Create note" at bounding box center [453, 124] width 41 height 11
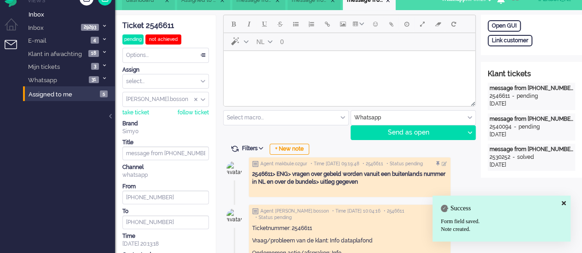
scroll to position [0, 0]
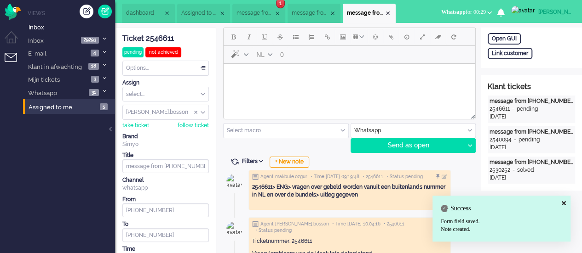
click at [254, 11] on span "message from +31612828357" at bounding box center [254, 13] width 37 height 8
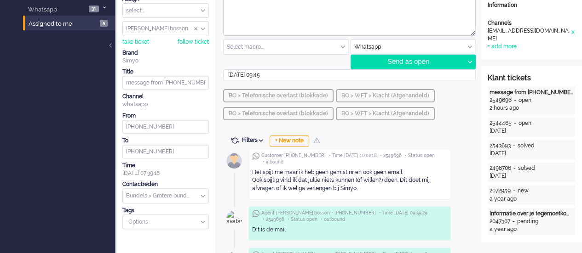
scroll to position [46, 0]
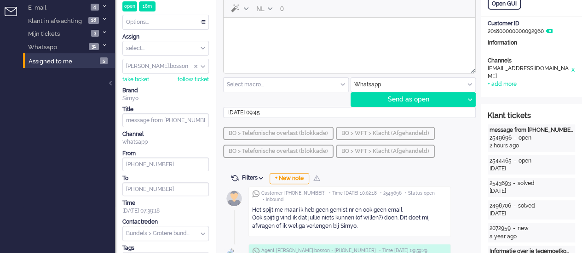
click at [264, 41] on html at bounding box center [350, 29] width 252 height 23
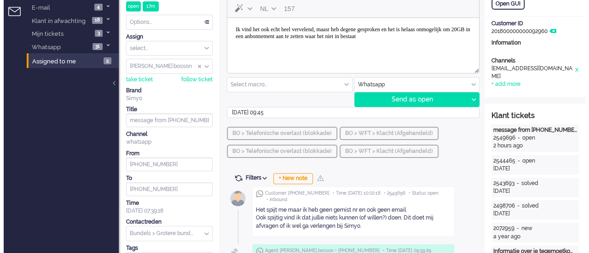
scroll to position [0, 0]
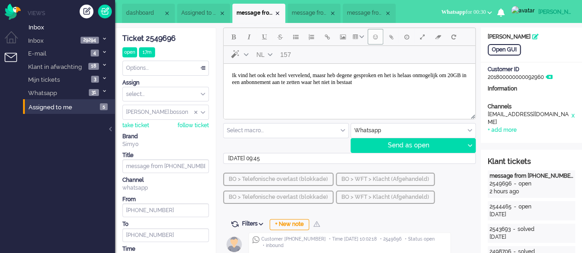
click at [372, 36] on button "Emoticons" at bounding box center [375, 37] width 16 height 16
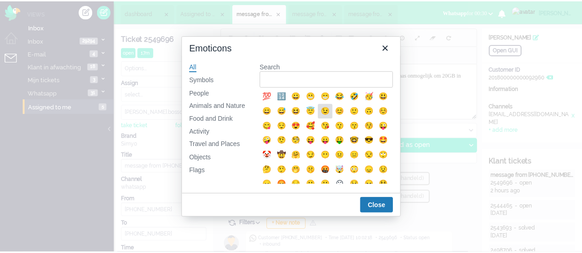
scroll to position [7, 0]
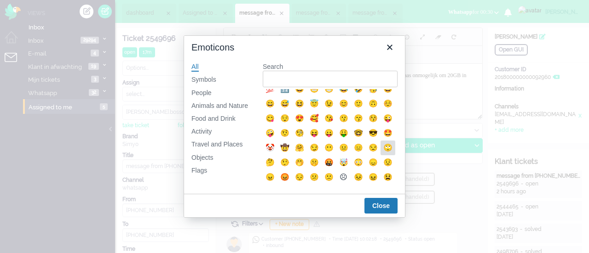
click at [382, 154] on div "🙄" at bounding box center [387, 148] width 11 height 11
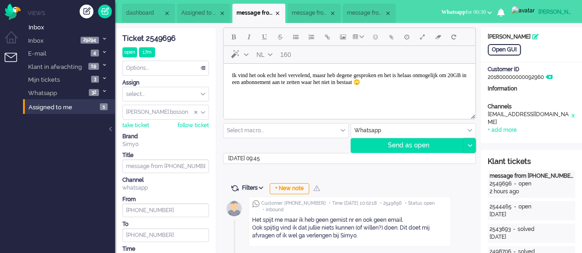
click at [472, 143] on div at bounding box center [469, 146] width 11 height 14
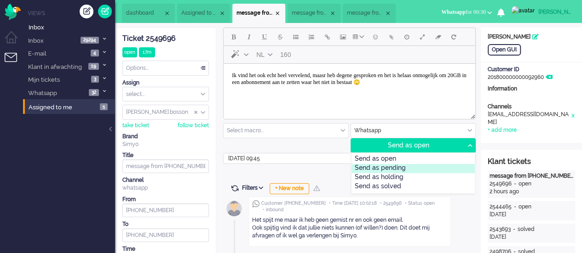
click at [444, 169] on div "Send as pending" at bounding box center [413, 168] width 124 height 9
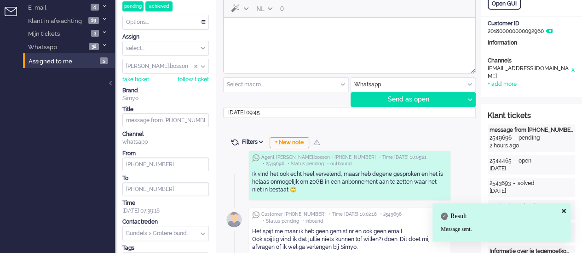
scroll to position [0, 0]
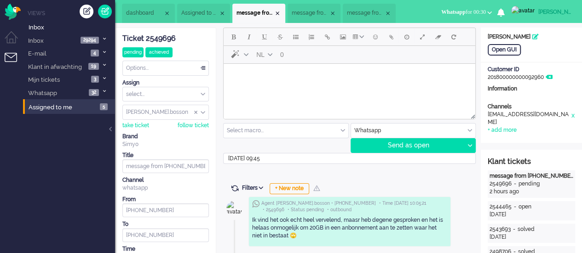
click at [316, 9] on li "message from +31631226541" at bounding box center [313, 13] width 53 height 19
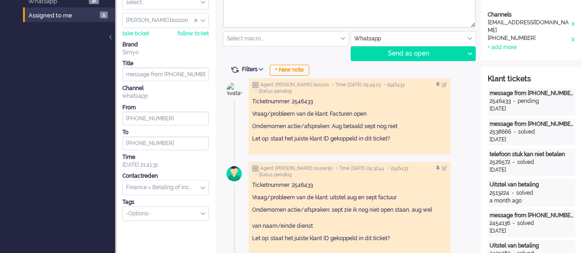
scroll to position [46, 0]
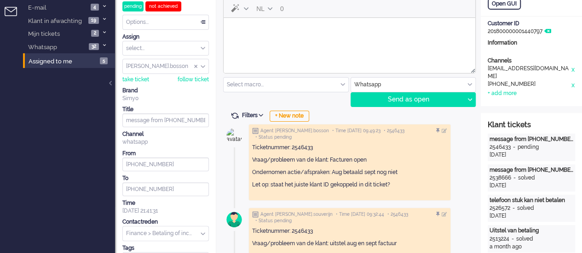
click at [252, 41] on html at bounding box center [350, 29] width 252 height 23
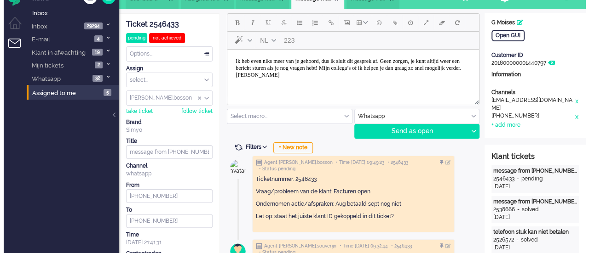
scroll to position [0, 0]
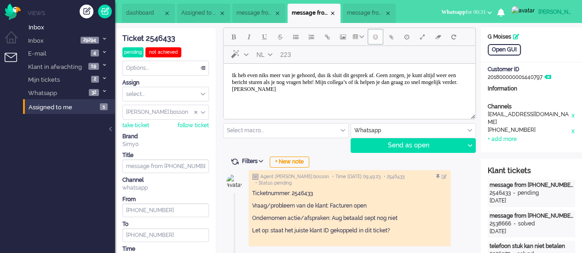
click at [370, 34] on button "Emoticons" at bounding box center [375, 37] width 16 height 16
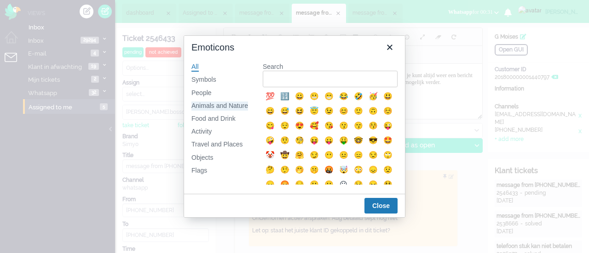
click at [224, 105] on div "Animals and Nature" at bounding box center [219, 106] width 57 height 9
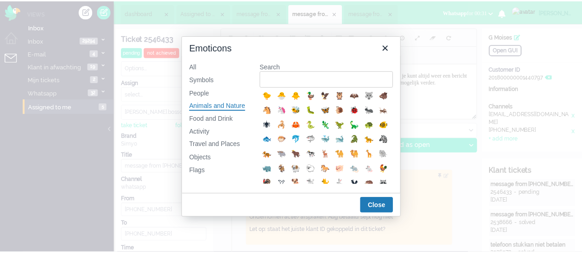
scroll to position [138, 0]
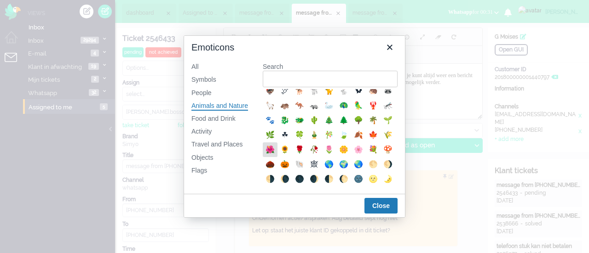
click at [276, 155] on div "🌺" at bounding box center [269, 149] width 11 height 11
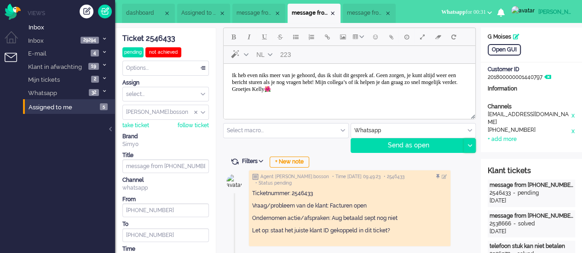
click at [473, 143] on div at bounding box center [469, 146] width 11 height 14
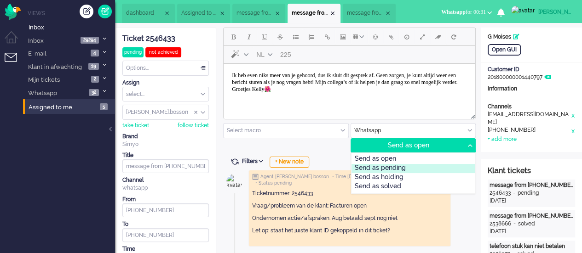
click at [423, 166] on div "Send as pending" at bounding box center [413, 168] width 124 height 9
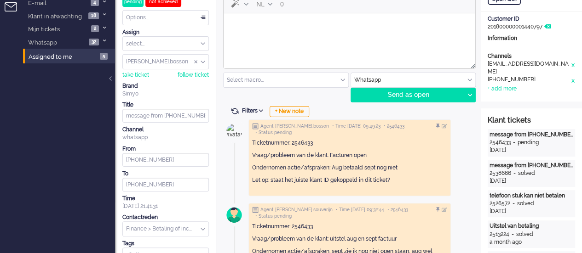
scroll to position [0, 0]
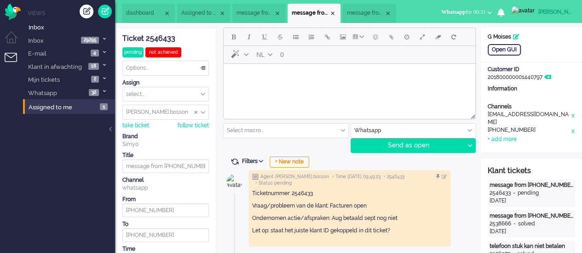
click at [167, 68] on div "Options..." at bounding box center [166, 68] width 86 height 14
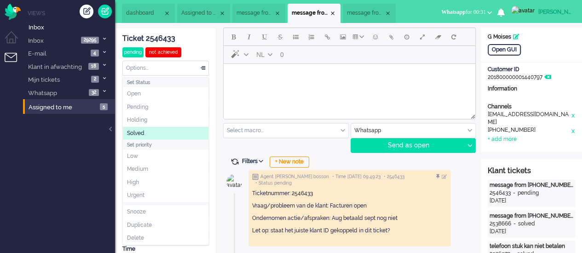
click at [151, 132] on li "Solved" at bounding box center [166, 133] width 86 height 13
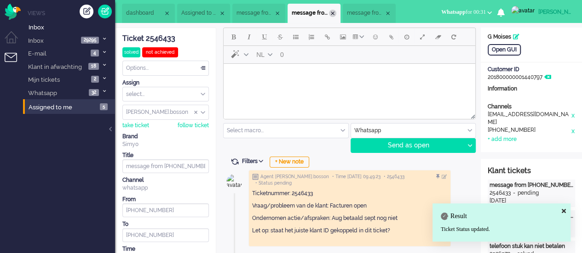
click at [335, 14] on div "Close tab" at bounding box center [332, 13] width 7 height 7
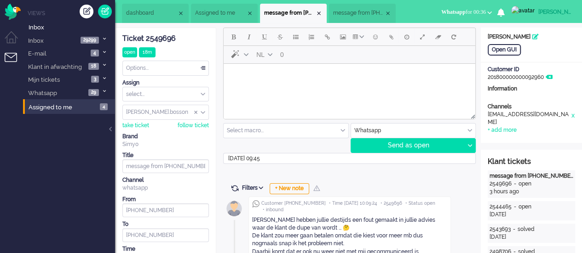
click at [471, 132] on div "Whatsapp" at bounding box center [413, 131] width 125 height 14
click at [471, 132] on span at bounding box center [469, 131] width 5 height 6
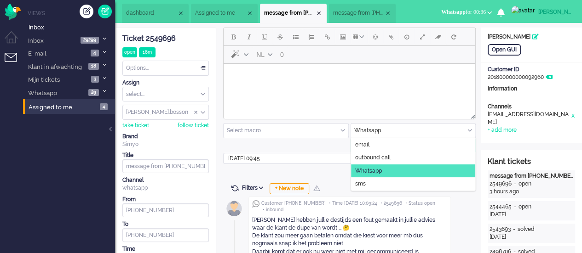
click at [471, 136] on input "text" at bounding box center [413, 131] width 125 height 14
click at [466, 135] on input "text" at bounding box center [413, 131] width 125 height 14
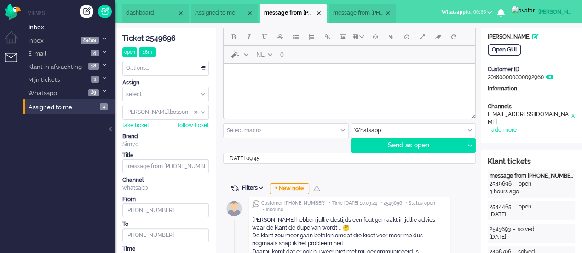
click at [253, 87] on html at bounding box center [350, 75] width 252 height 23
click at [474, 144] on div at bounding box center [469, 146] width 11 height 14
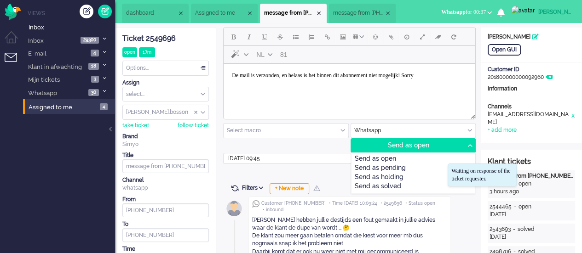
click at [403, 168] on div "Send as pending" at bounding box center [413, 168] width 124 height 9
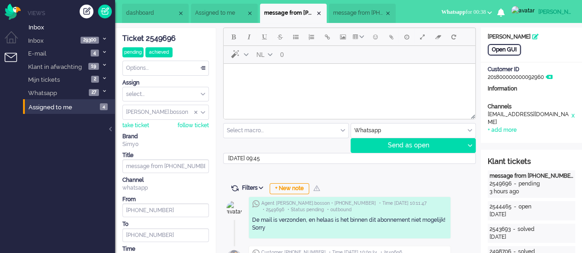
click at [507, 48] on div "Open GUI" at bounding box center [504, 49] width 33 height 11
click at [319, 87] on html at bounding box center [350, 75] width 252 height 23
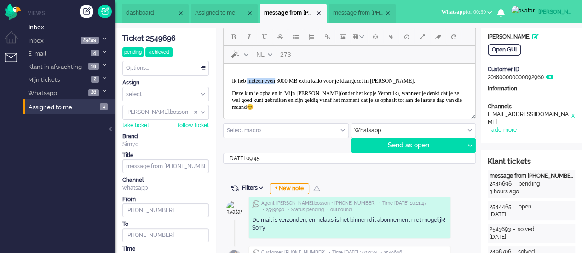
drag, startPoint x: 287, startPoint y: 82, endPoint x: 493, endPoint y: 123, distance: 209.6
click at [252, 81] on span "Ik heb meteen even 3000 MB extra kado voor je klaargezet in [PERSON_NAME]." at bounding box center [323, 81] width 183 height 6
click at [368, 108] on p "Deze kun je ophalen in Mijn [PERSON_NAME](onder het kopje Verbruik), wanneer je…" at bounding box center [349, 100] width 235 height 21
click at [376, 37] on span "Emoticons" at bounding box center [375, 36] width 5 height 7
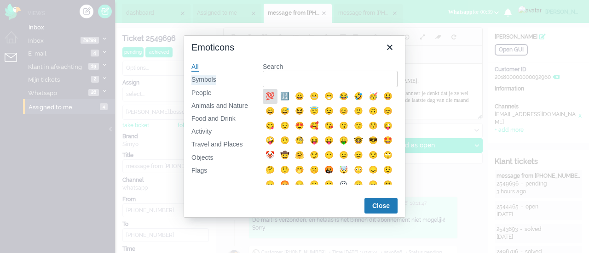
click at [197, 79] on div "Symbols" at bounding box center [203, 79] width 25 height 9
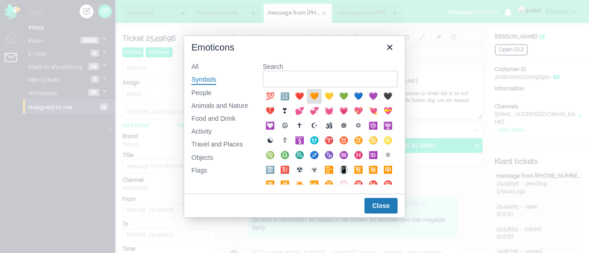
click at [314, 98] on div "🧡" at bounding box center [314, 96] width 11 height 11
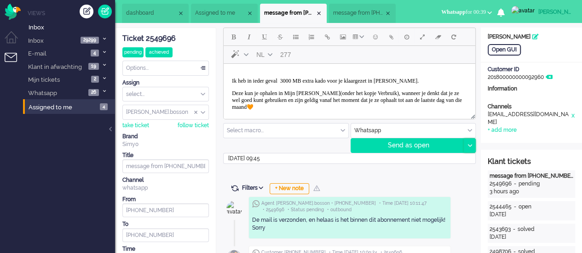
click at [471, 145] on icon at bounding box center [469, 145] width 5 height 3
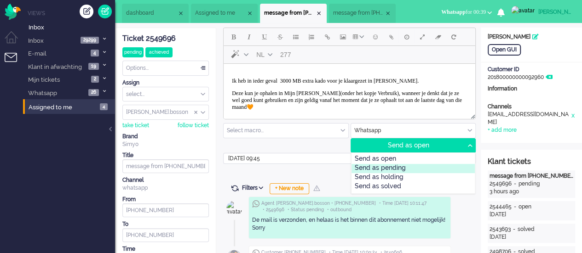
click at [437, 165] on div "Send as pending" at bounding box center [413, 168] width 124 height 9
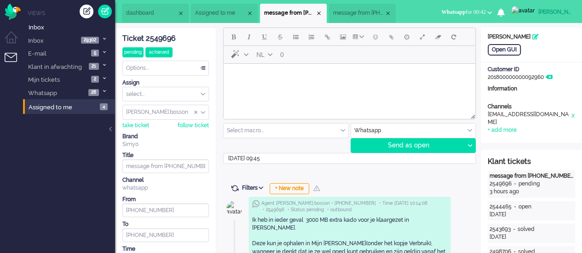
click at [348, 7] on li "message from +85261320351" at bounding box center [362, 13] width 67 height 19
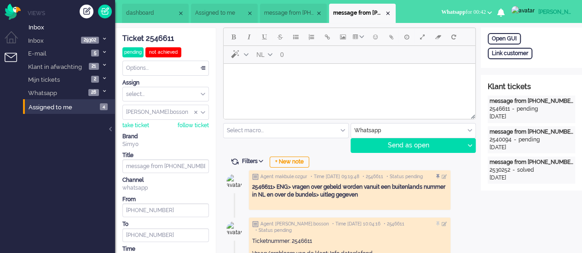
click at [299, 74] on body "Rich Text Area. Press ALT-0 for help." at bounding box center [349, 76] width 244 height 16
paste body "Rich Text Area. Press ALT-0 for help."
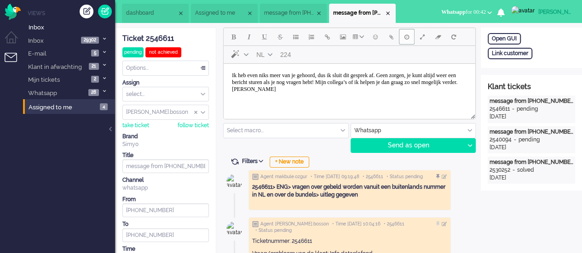
click at [403, 41] on button "Delay message" at bounding box center [407, 37] width 16 height 16
type input "2025-10-09 10:17"
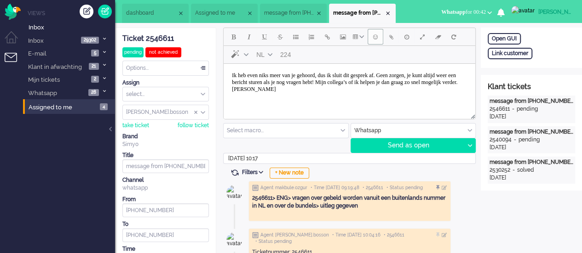
click at [368, 40] on button "Emoticons" at bounding box center [375, 37] width 16 height 16
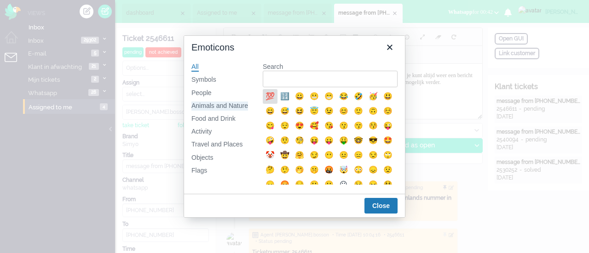
click at [206, 102] on div "Animals and Nature" at bounding box center [219, 106] width 57 height 9
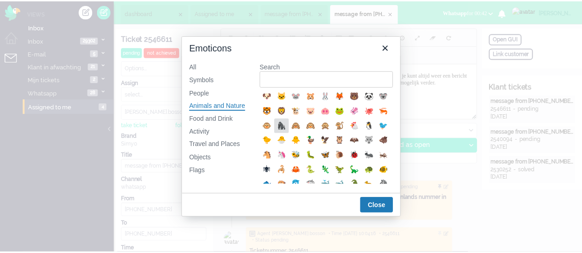
scroll to position [138, 0]
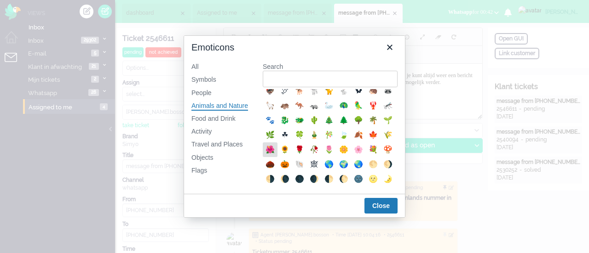
click at [276, 155] on div "🌺" at bounding box center [269, 149] width 11 height 11
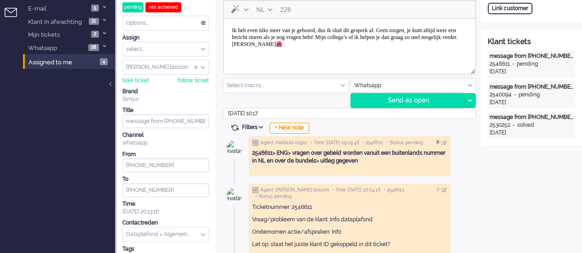
scroll to position [0, 0]
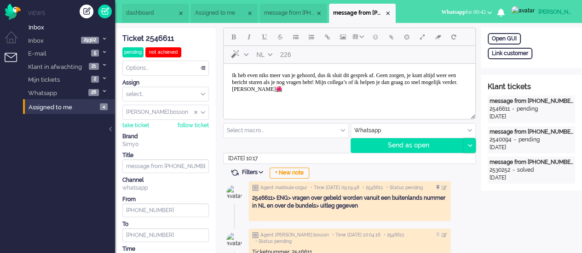
click at [471, 146] on icon at bounding box center [469, 145] width 5 height 3
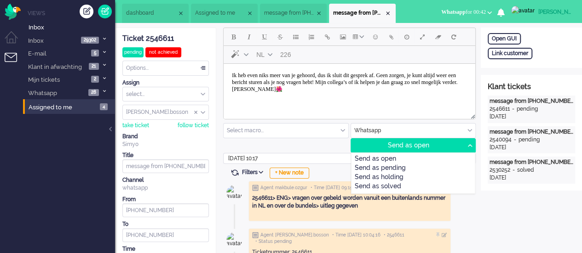
click at [429, 184] on div "Send as solved" at bounding box center [413, 187] width 124 height 9
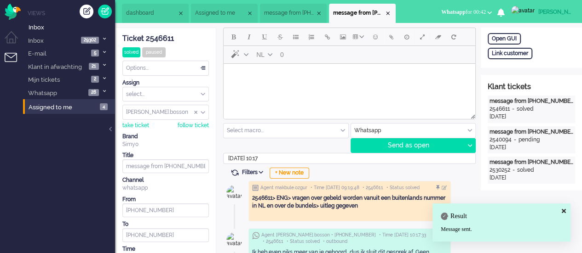
click at [391, 14] on div "Close tab" at bounding box center [387, 13] width 7 height 7
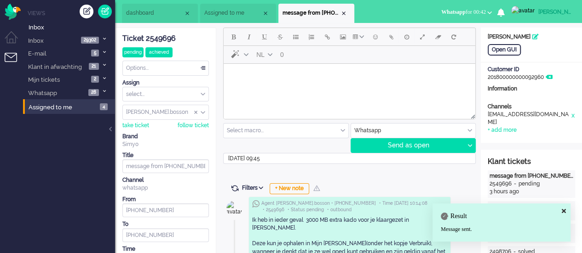
click at [223, 12] on span "Assigned to me" at bounding box center [232, 13] width 57 height 8
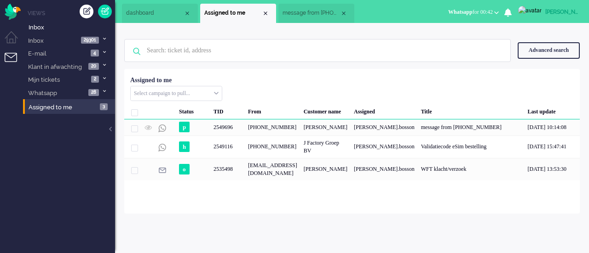
click at [309, 12] on span "message from +31612828357" at bounding box center [310, 13] width 57 height 8
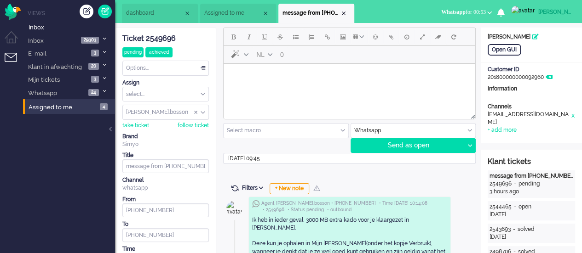
click at [298, 76] on body "Rich Text Area. Press ALT-0 for help." at bounding box center [349, 76] width 244 height 16
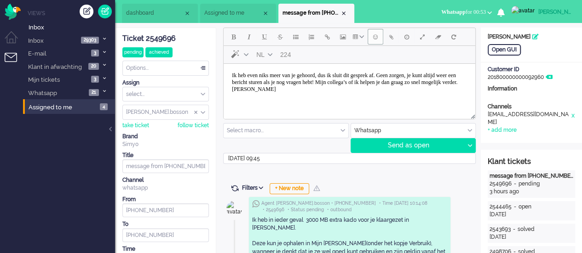
click at [372, 34] on button "Emoticons" at bounding box center [375, 37] width 16 height 16
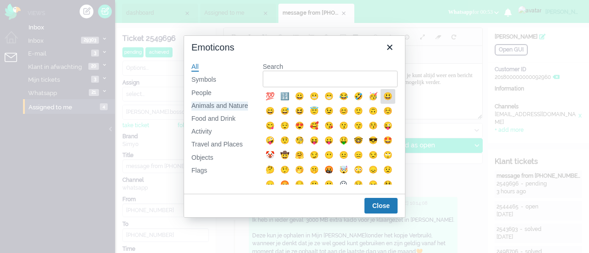
click at [219, 104] on div "Animals and Nature" at bounding box center [219, 106] width 57 height 9
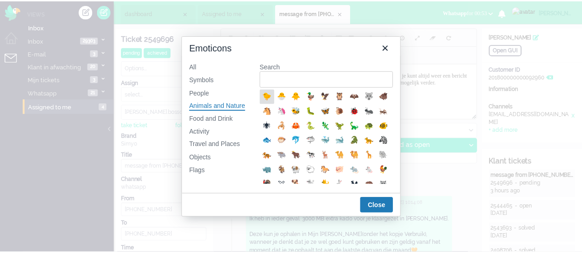
scroll to position [138, 0]
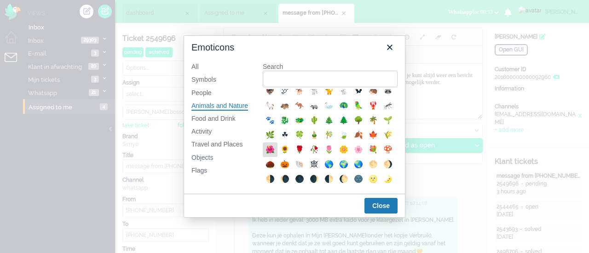
click at [277, 157] on div "🌺" at bounding box center [270, 150] width 15 height 15
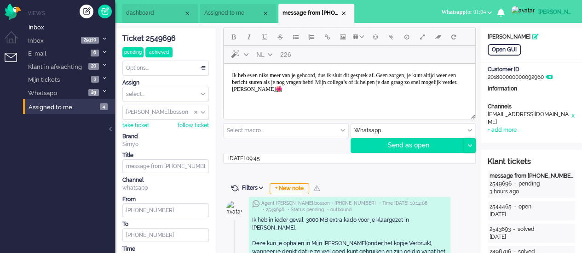
click at [469, 142] on div at bounding box center [469, 146] width 11 height 14
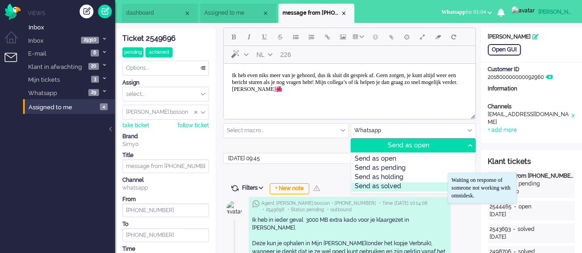
click at [418, 183] on div "Send as solved" at bounding box center [413, 187] width 124 height 9
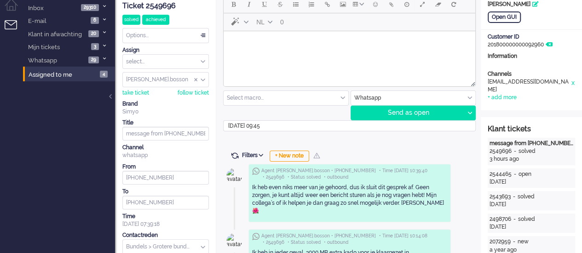
scroll to position [0, 0]
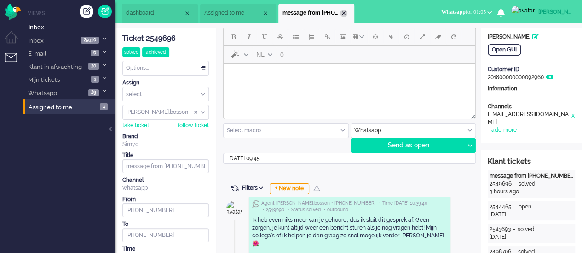
click at [344, 11] on div "Close tab" at bounding box center [343, 13] width 7 height 7
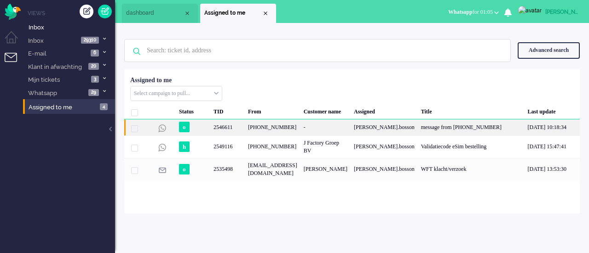
click at [314, 126] on div "-" at bounding box center [325, 128] width 50 height 16
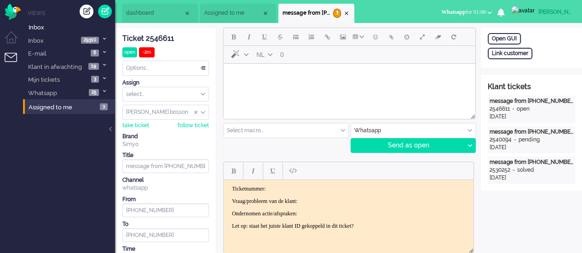
click at [240, 77] on body "Rich Text Area. Press ALT-0 for help." at bounding box center [349, 76] width 244 height 16
drag, startPoint x: 260, startPoint y: 83, endPoint x: 248, endPoint y: 82, distance: 11.5
click at [248, 82] on p "May I first have the following information for verification?" at bounding box center [349, 81] width 235 height 7
click at [471, 142] on div at bounding box center [469, 146] width 11 height 14
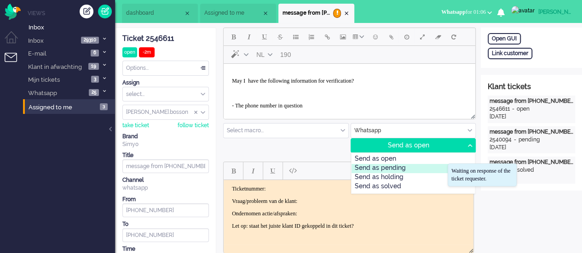
click at [438, 167] on div "Send as pending" at bounding box center [413, 168] width 124 height 9
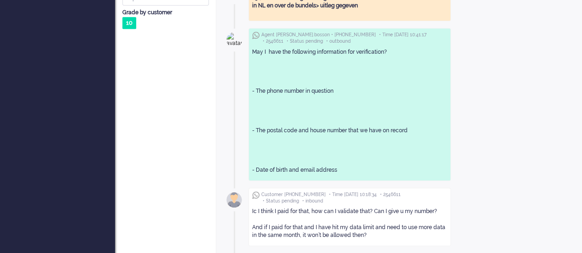
scroll to position [322, 0]
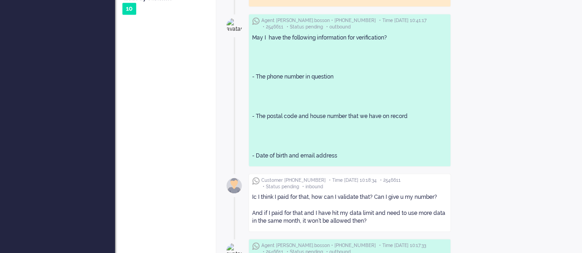
drag, startPoint x: 251, startPoint y: 196, endPoint x: 366, endPoint y: 229, distance: 119.4
click at [366, 229] on div "Customer +85261320351 • Time 2025-10-09 10:18:34 • 2546611 • Status pending • i…" at bounding box center [349, 203] width 202 height 58
copy div "Ic I think I paid for that, how can I validate that? Can I give u my number? An…"
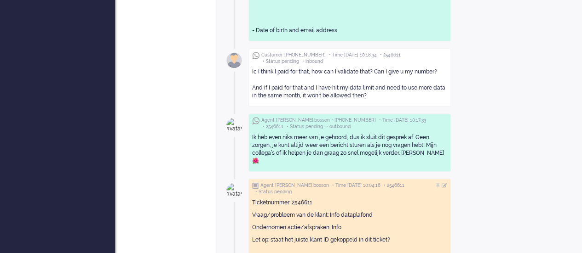
scroll to position [460, 0]
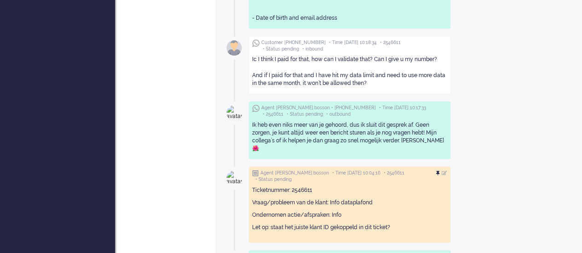
click at [442, 171] on div at bounding box center [439, 174] width 6 height 6
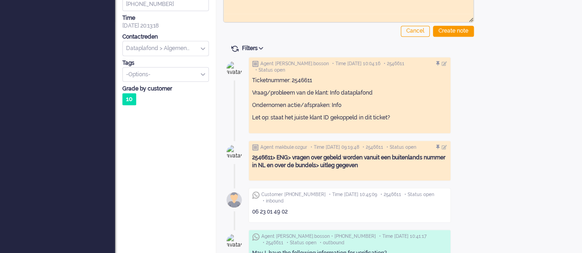
scroll to position [276, 0]
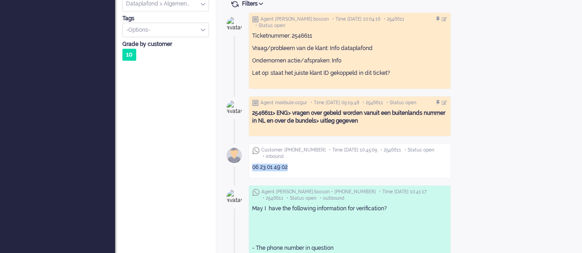
drag, startPoint x: 297, startPoint y: 158, endPoint x: 236, endPoint y: 160, distance: 61.2
copy div "06 23 01 49 02"
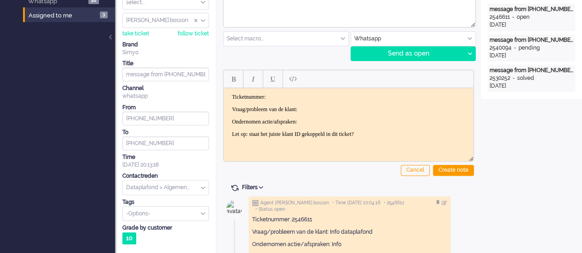
scroll to position [0, 0]
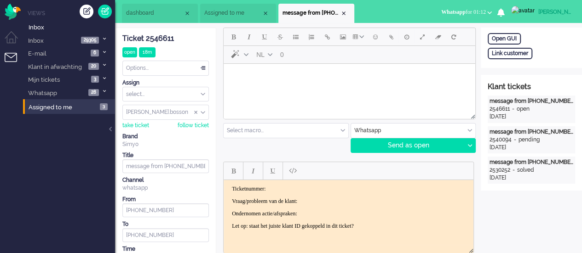
click at [293, 76] on body "Rich Text Area. Press ALT-0 for help." at bounding box center [349, 76] width 244 height 16
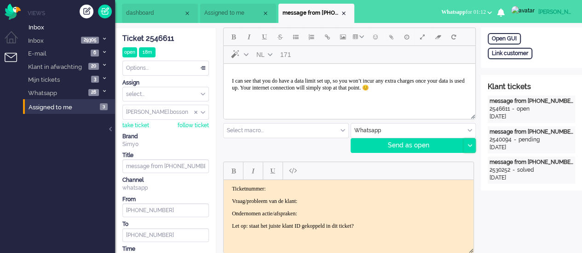
click at [470, 145] on icon at bounding box center [469, 145] width 5 height 3
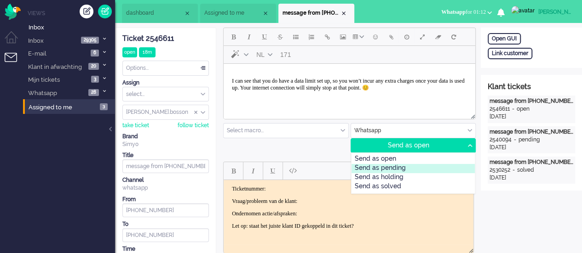
click at [435, 165] on div "Send as pending" at bounding box center [413, 168] width 124 height 9
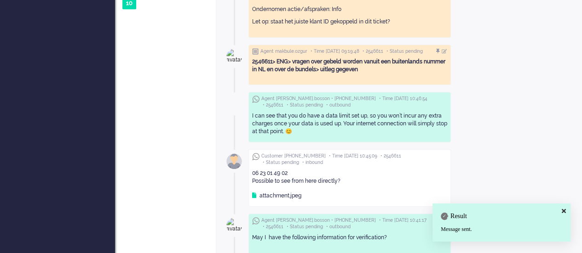
scroll to position [368, 0]
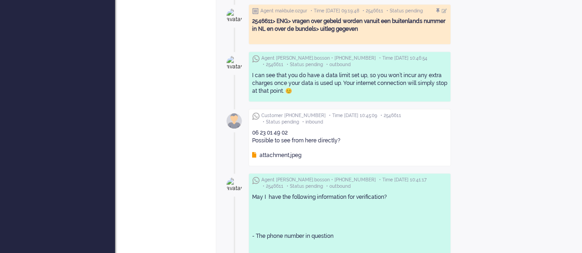
click at [294, 152] on div "attachment.jpeg" at bounding box center [276, 156] width 49 height 8
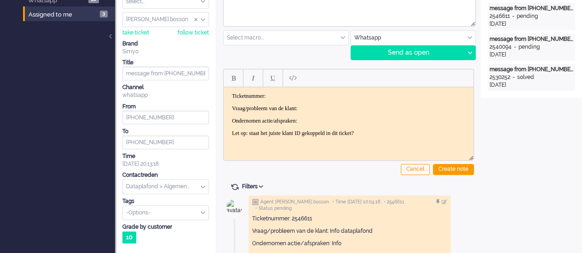
scroll to position [46, 0]
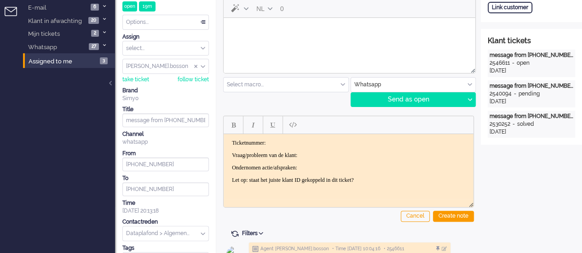
click at [316, 40] on html at bounding box center [350, 29] width 252 height 23
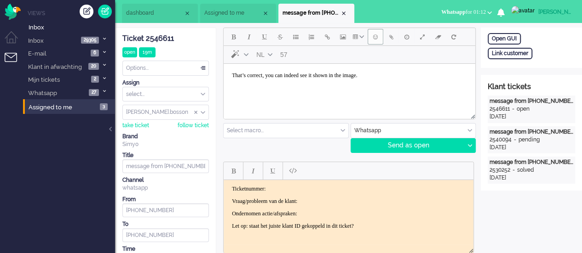
click at [376, 37] on span "Emoticons" at bounding box center [375, 36] width 5 height 7
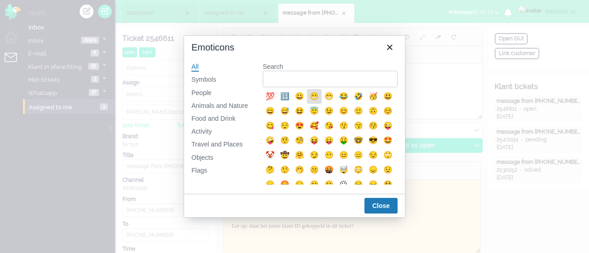
click at [314, 99] on div "😬" at bounding box center [314, 96] width 11 height 11
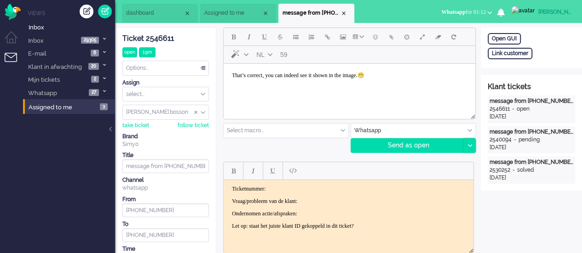
click at [471, 143] on div at bounding box center [469, 146] width 11 height 14
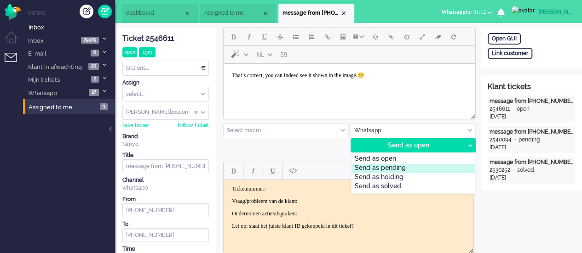
click at [443, 170] on div "Send as pending" at bounding box center [413, 168] width 124 height 9
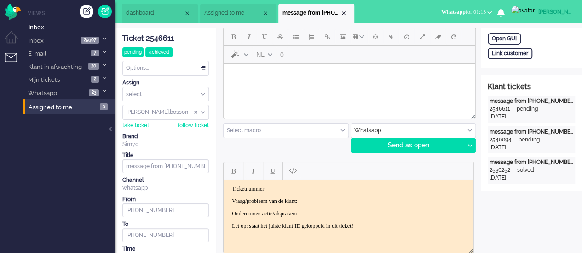
click at [284, 83] on body "Rich Text Area. Press ALT-0 for help." at bounding box center [349, 76] width 244 height 16
click at [466, 147] on div at bounding box center [469, 146] width 11 height 14
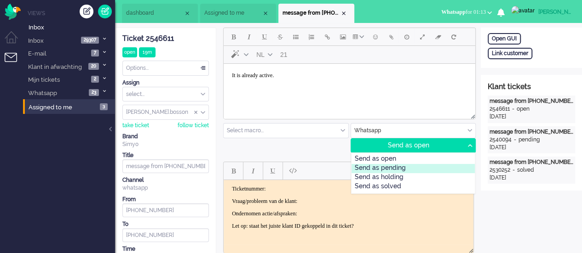
click at [430, 166] on div "Send as pending" at bounding box center [413, 168] width 124 height 9
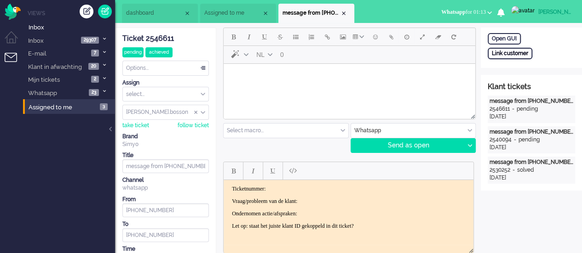
click at [528, 54] on div "Link customer" at bounding box center [510, 53] width 45 height 11
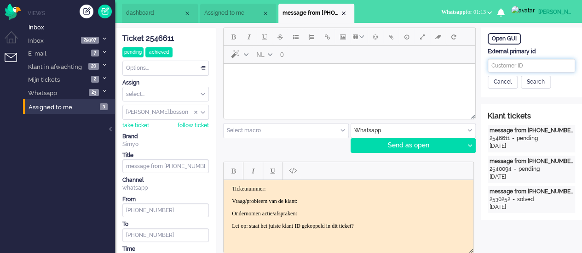
click at [519, 68] on input "text" at bounding box center [531, 66] width 87 height 14
paste input "201800000001610046"
type input "201800000001610046"
click at [538, 80] on div "Search" at bounding box center [536, 82] width 30 height 13
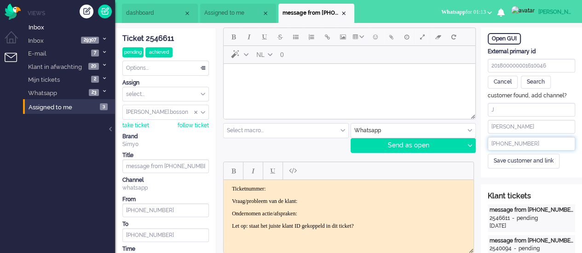
drag, startPoint x: 530, startPoint y: 144, endPoint x: 485, endPoint y: 144, distance: 45.1
click at [485, 144] on div "customer found, add channel? J Chan +85261320351 Save customer and link" at bounding box center [531, 130] width 101 height 76
paste input "623014902"
type input "+31623014902"
click at [505, 164] on div "Save customer and link" at bounding box center [524, 161] width 72 height 14
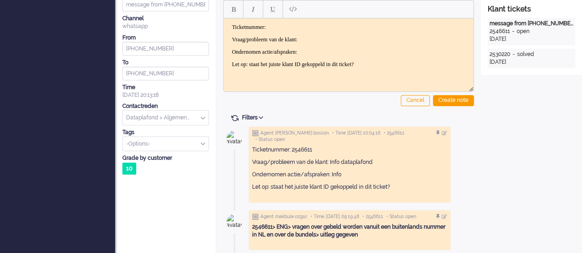
scroll to position [92, 0]
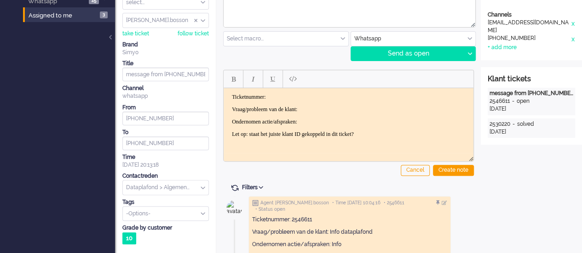
click at [284, 21] on div at bounding box center [350, 23] width 252 height 8
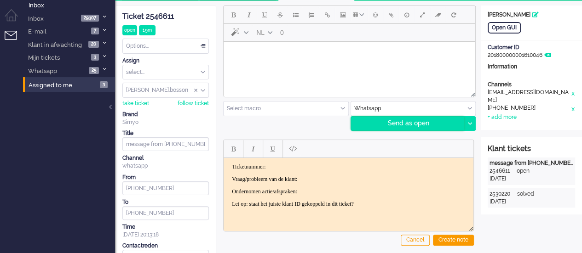
scroll to position [0, 0]
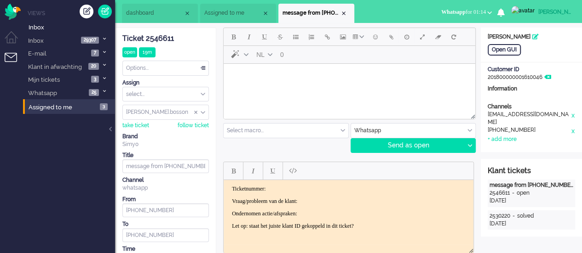
click at [323, 87] on html at bounding box center [350, 75] width 252 height 23
click at [473, 145] on div at bounding box center [469, 146] width 11 height 14
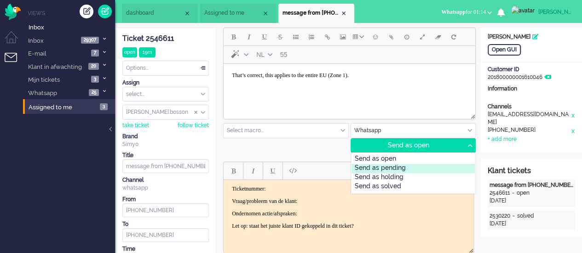
click at [441, 167] on div "Send as pending" at bounding box center [413, 168] width 124 height 9
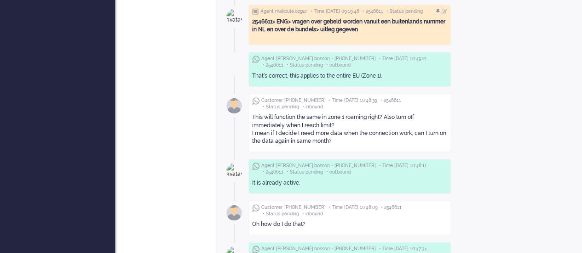
scroll to position [368, 0]
drag, startPoint x: 249, startPoint y: 120, endPoint x: 332, endPoint y: 136, distance: 84.0
click at [332, 136] on div "Customer +85261320351 • Time 2025-10-09 10:48:39 • 2546611 • Status pending • i…" at bounding box center [349, 122] width 202 height 58
click at [346, 137] on div "This will function the same in zone 1 roaming right? Also turn off immediately …" at bounding box center [349, 129] width 195 height 32
drag, startPoint x: 252, startPoint y: 124, endPoint x: 347, endPoint y: 139, distance: 96.0
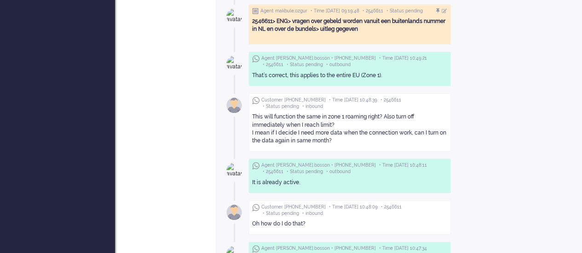
click at [347, 139] on div "This will function the same in zone 1 roaming right? Also turn off immediately …" at bounding box center [349, 129] width 195 height 38
copy div "I mean if I decide I need more data when the connection work, can I turn on the…"
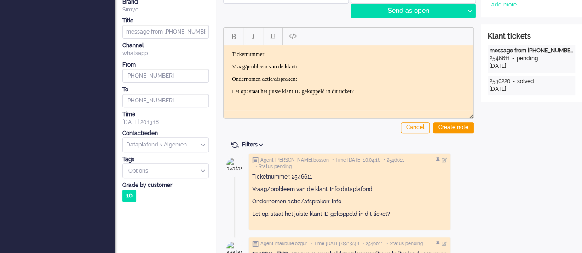
scroll to position [0, 0]
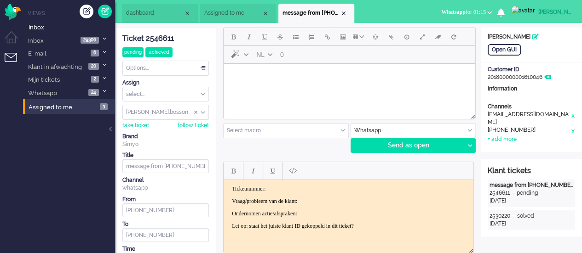
click at [289, 81] on body "Rich Text Area. Press ALT-0 for help." at bounding box center [349, 76] width 244 height 16
click at [468, 152] on div "Send as open Send as open Send as pending Send as holding Send as solved" at bounding box center [413, 145] width 126 height 15
drag, startPoint x: 469, startPoint y: 146, endPoint x: 460, endPoint y: 162, distance: 18.5
click at [470, 146] on icon at bounding box center [469, 145] width 5 height 3
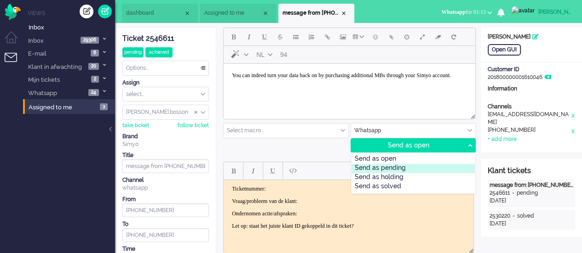
click at [429, 172] on div "Send as pending" at bounding box center [413, 168] width 124 height 9
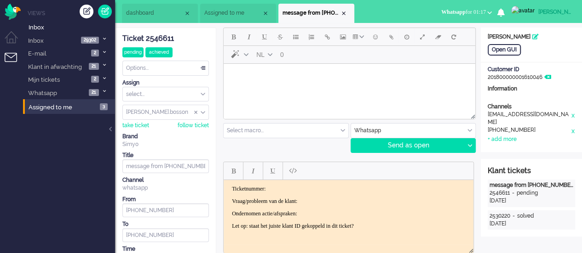
click at [474, 13] on span "Whatsapp for 01:17" at bounding box center [463, 12] width 45 height 6
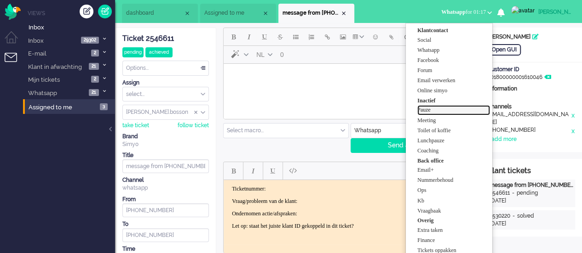
click at [455, 110] on label "Pauze" at bounding box center [453, 110] width 73 height 8
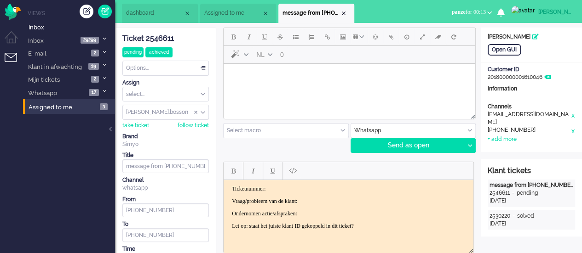
click at [166, 65] on div "Options..." at bounding box center [166, 68] width 86 height 14
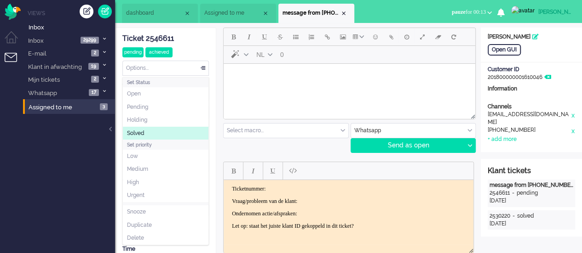
click at [156, 128] on li "Solved" at bounding box center [166, 133] width 86 height 13
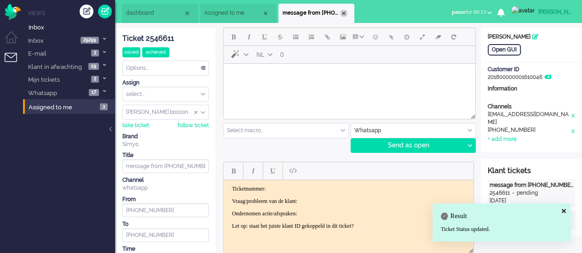
click at [343, 10] on div "Close tab" at bounding box center [343, 13] width 7 height 7
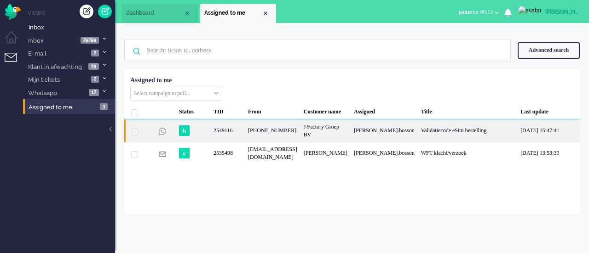
click at [261, 132] on div "[PHONE_NUMBER]" at bounding box center [273, 131] width 56 height 23
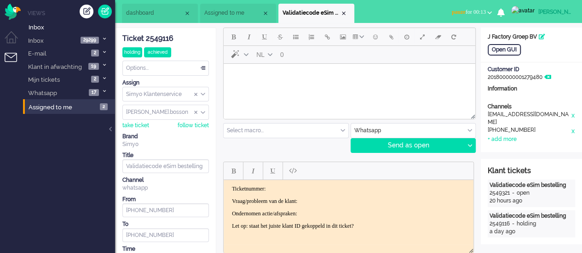
click at [167, 5] on li "dashboard" at bounding box center [160, 13] width 76 height 19
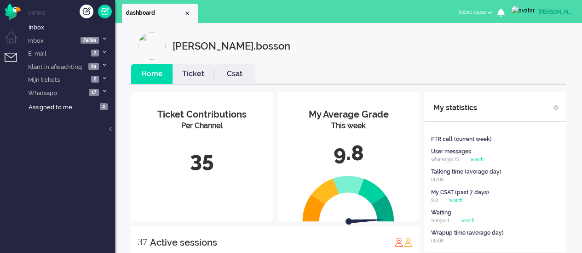
click at [381, 169] on div "My Average Grade This week 9.8" at bounding box center [348, 137] width 142 height 91
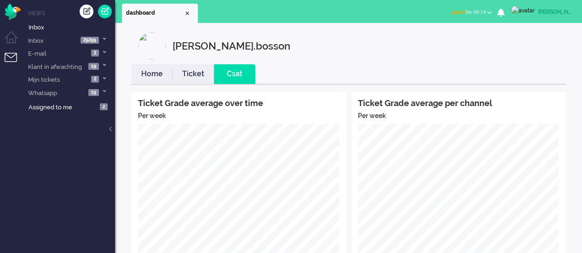
click at [149, 76] on link "Home" at bounding box center [151, 74] width 41 height 11
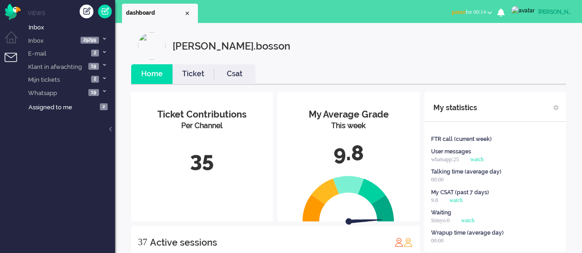
click at [552, 10] on div "[PERSON_NAME].bosson" at bounding box center [555, 11] width 34 height 9
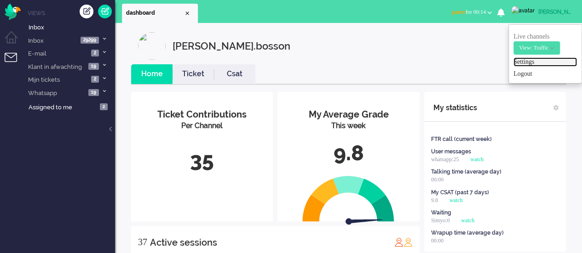
click at [527, 59] on link "Settings" at bounding box center [544, 61] width 63 height 9
select select "browser"
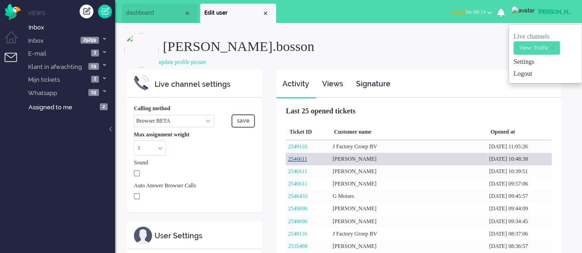
click at [301, 158] on link "2546611" at bounding box center [297, 159] width 19 height 6
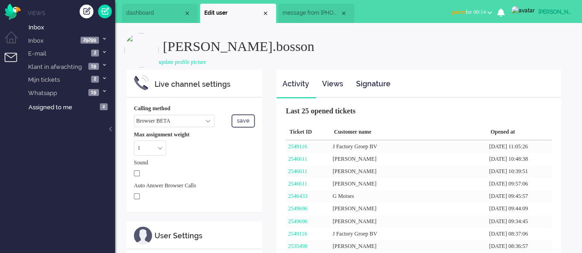
click at [306, 15] on span "message from [PHONE_NUMBER]" at bounding box center [310, 13] width 57 height 8
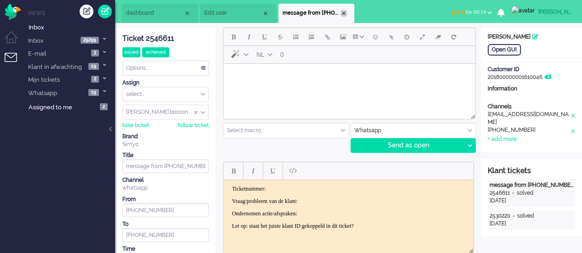
click at [344, 14] on div "Close tab" at bounding box center [343, 13] width 7 height 7
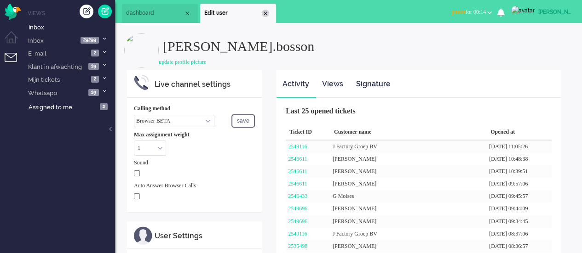
click at [263, 11] on div "Close tab" at bounding box center [265, 13] width 7 height 7
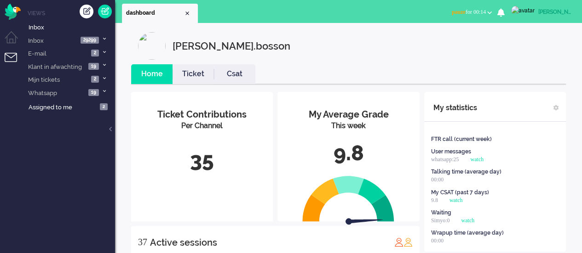
click at [452, 13] on span "pauze" at bounding box center [459, 12] width 14 height 6
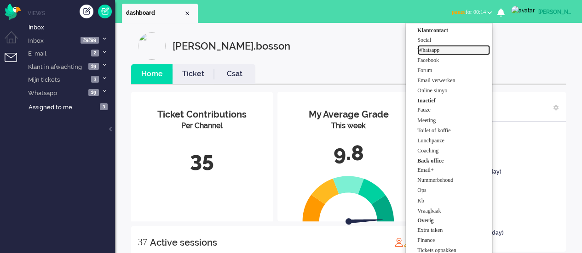
click at [442, 51] on label "Whatsapp" at bounding box center [453, 50] width 73 height 8
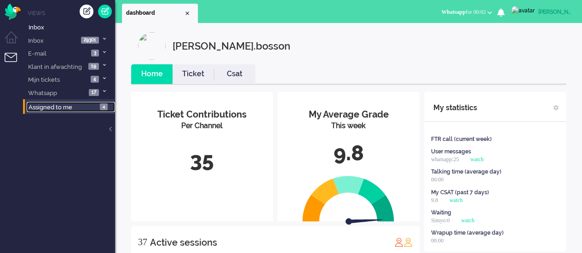
click at [42, 103] on link "Assigned to me 4" at bounding box center [71, 107] width 88 height 10
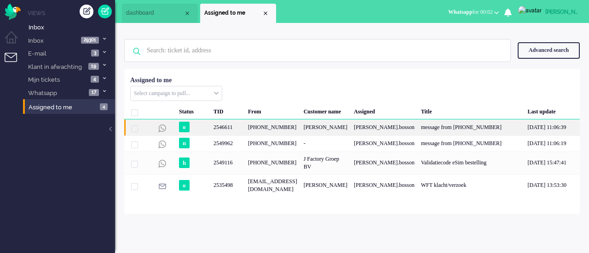
click at [231, 127] on div "2546611" at bounding box center [227, 128] width 34 height 16
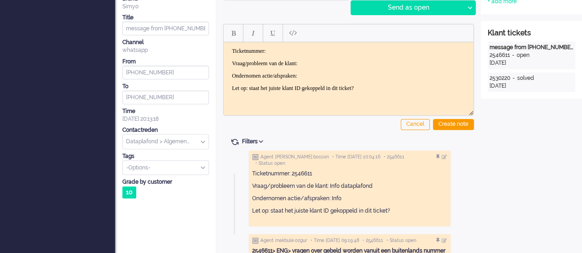
scroll to position [230, 0]
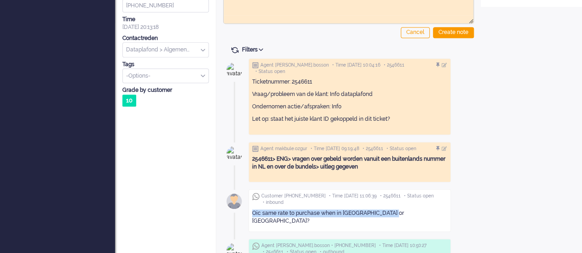
drag, startPoint x: 249, startPoint y: 207, endPoint x: 410, endPoint y: 209, distance: 160.5
click at [410, 209] on div "Customer +85261320351 • Time 2025-10-09 11:06:39 • 2546611 • Status open • inbo…" at bounding box center [349, 210] width 202 height 43
copy div "Oic same rate to purchase when in Germany or France?"
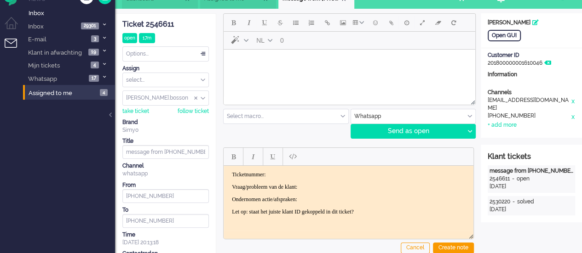
scroll to position [0, 0]
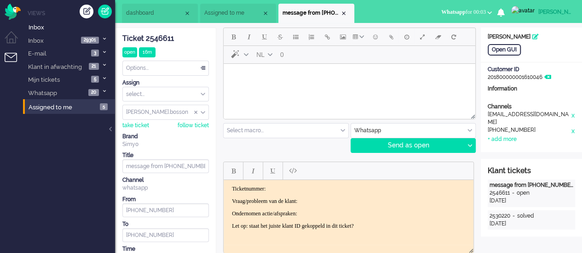
click at [248, 81] on body "Rich Text Area. Press ALT-0 for help." at bounding box center [349, 76] width 244 height 16
click at [378, 37] on button "Emoticons" at bounding box center [375, 37] width 16 height 16
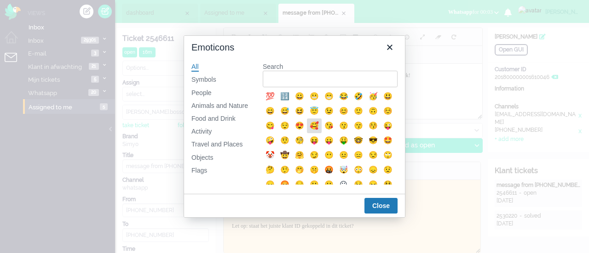
click at [320, 124] on div "🥰" at bounding box center [314, 126] width 11 height 11
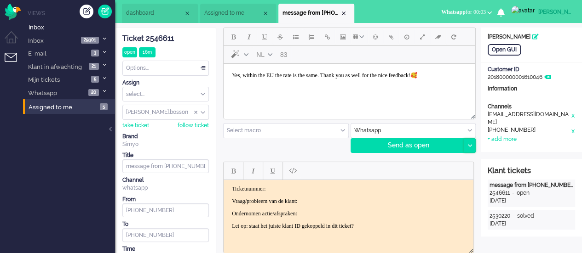
click at [470, 145] on icon at bounding box center [469, 145] width 5 height 3
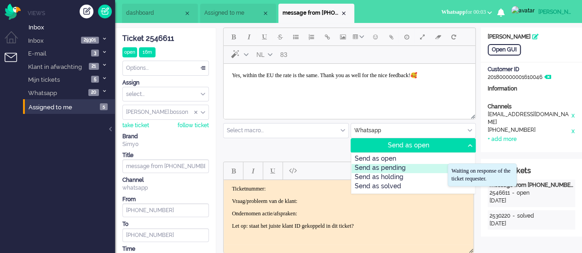
click at [435, 164] on div "Send as pending" at bounding box center [413, 168] width 124 height 9
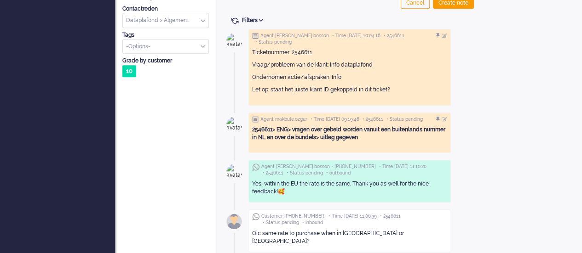
scroll to position [322, 0]
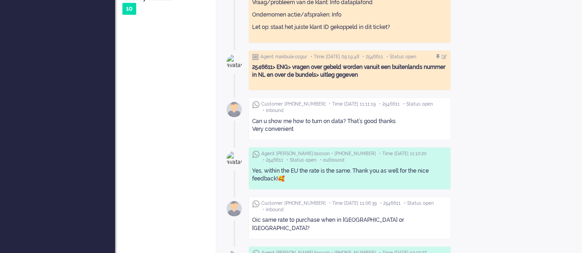
drag, startPoint x: 287, startPoint y: 121, endPoint x: 246, endPoint y: 110, distance: 42.4
copy div "Can u show me how to turn on data? That’s good thanks Very convenient"
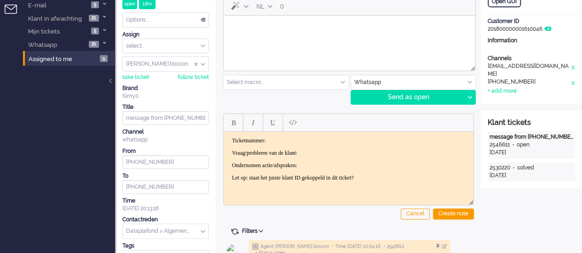
scroll to position [46, 0]
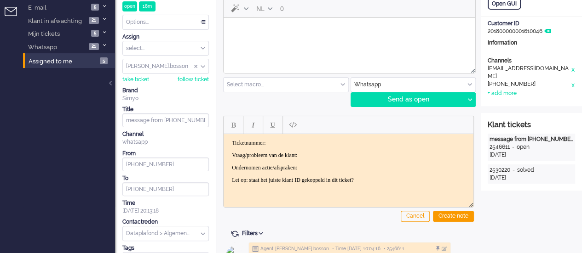
click at [280, 35] on body "Rich Text Area. Press ALT-0 for help." at bounding box center [349, 30] width 244 height 16
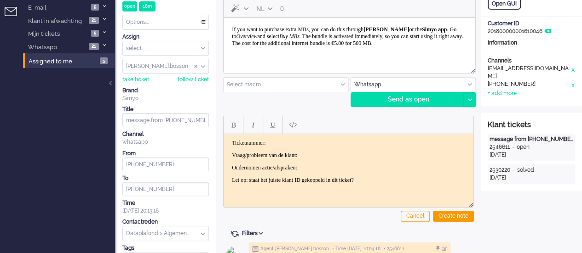
click at [472, 103] on div at bounding box center [469, 100] width 11 height 14
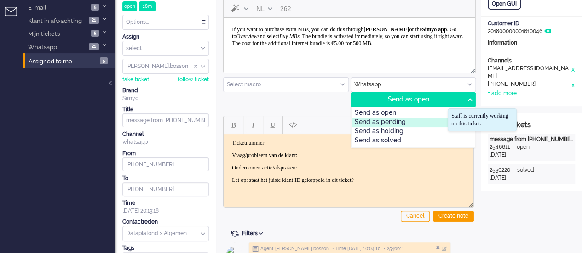
click at [445, 120] on div "Send as pending" at bounding box center [413, 122] width 124 height 9
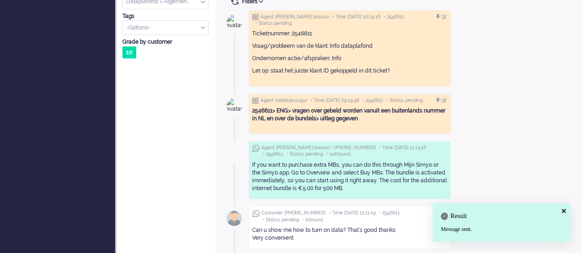
scroll to position [322, 0]
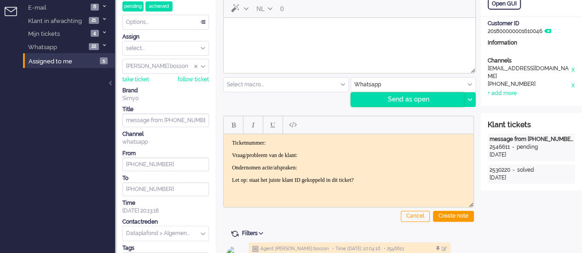
scroll to position [0, 0]
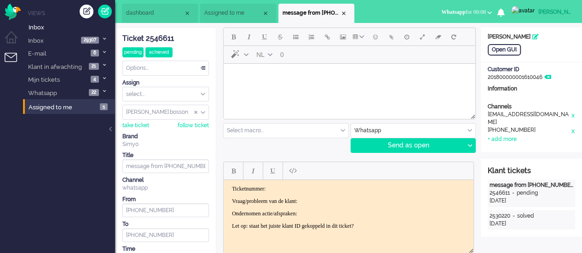
click at [218, 8] on li "Assigned to me" at bounding box center [238, 13] width 76 height 19
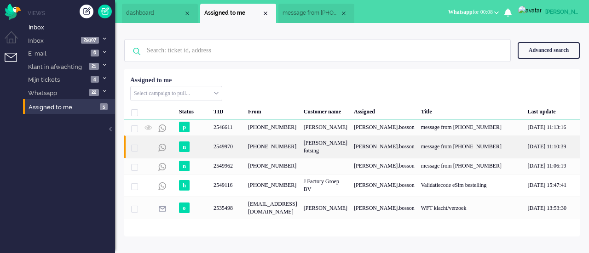
click at [264, 145] on div "[PHONE_NUMBER]" at bounding box center [273, 147] width 56 height 23
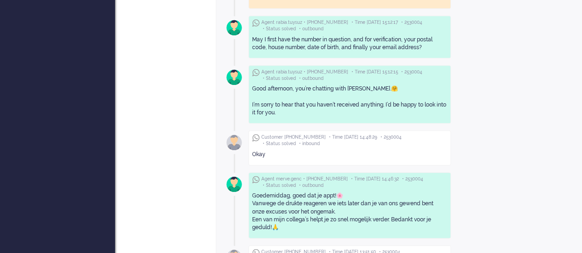
scroll to position [506, 0]
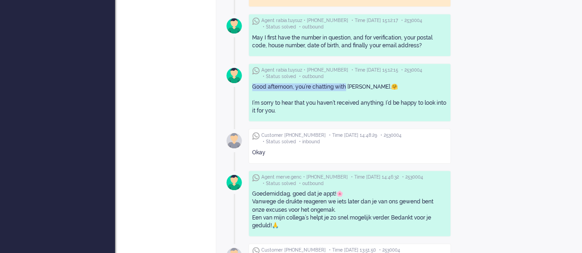
drag, startPoint x: 249, startPoint y: 86, endPoint x: 346, endPoint y: 87, distance: 96.6
click at [346, 87] on div "Agent rabia.tuysuz • +31651000054 • Time 2025-09-18 15:12:15 • 2530004 • Status…" at bounding box center [349, 92] width 202 height 58
copy div "Good afternoon, you’re chatting with"
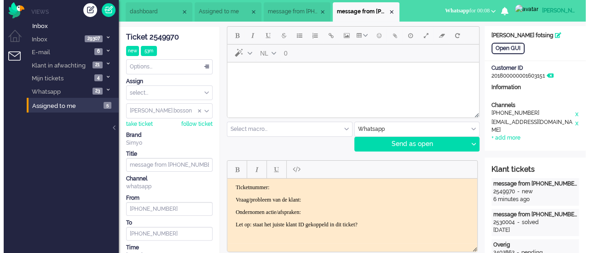
scroll to position [0, 0]
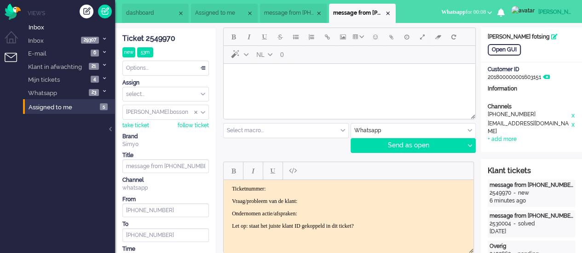
click at [295, 80] on body "Rich Text Area. Press ALT-0 for help." at bounding box center [349, 76] width 244 height 16
drag, startPoint x: 261, startPoint y: 77, endPoint x: 248, endPoint y: 76, distance: 12.9
click at [248, 76] on body "Good afternoon, you’re chatting with" at bounding box center [349, 76] width 244 height 16
click at [340, 75] on body "Good morning, you’re chatting with" at bounding box center [349, 76] width 244 height 16
click at [377, 33] on button "Emoticons" at bounding box center [375, 37] width 16 height 16
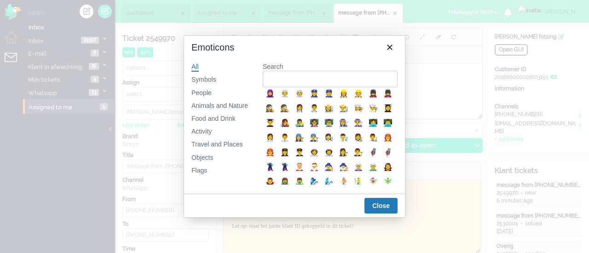
scroll to position [280, 0]
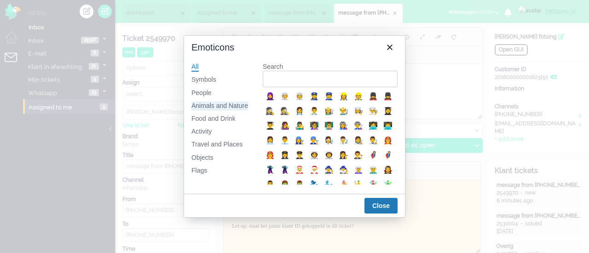
click at [225, 106] on div "Animals and Nature" at bounding box center [219, 106] width 57 height 9
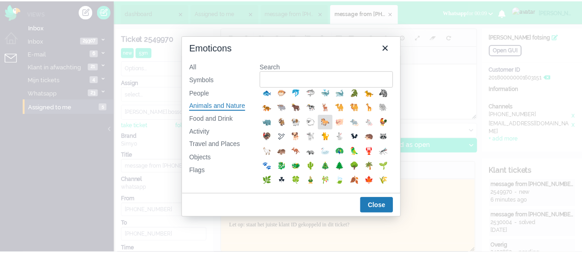
scroll to position [184, 0]
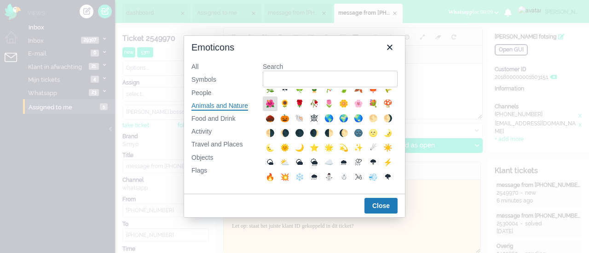
click at [276, 109] on div "🌺" at bounding box center [269, 103] width 11 height 11
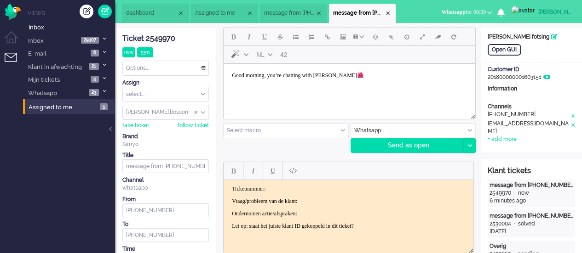
click at [470, 147] on div at bounding box center [469, 146] width 11 height 14
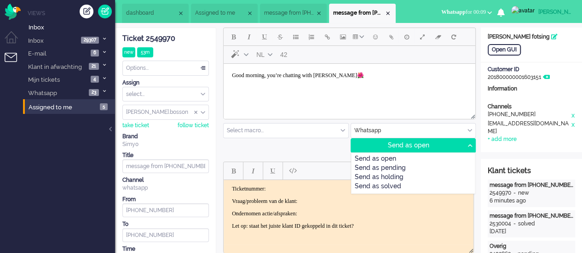
click at [436, 167] on div "Send as pending" at bounding box center [413, 168] width 124 height 9
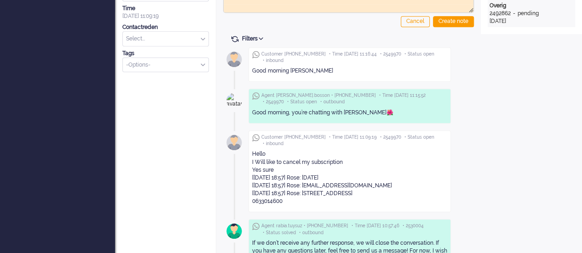
scroll to position [322, 0]
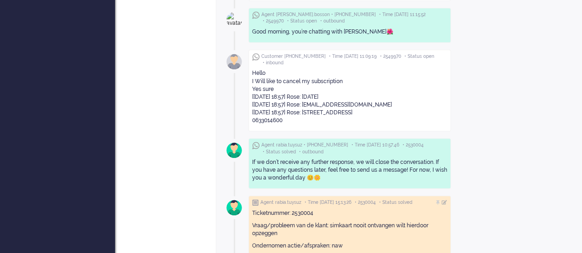
drag, startPoint x: 370, startPoint y: 112, endPoint x: 387, endPoint y: 112, distance: 17.0
click at [387, 112] on div "Hello I Will like to cancel my subscription Yes sure [14/08, 18:57] Rose: 04 01…" at bounding box center [349, 96] width 195 height 55
click at [381, 98] on div "Hello I Will like to cancel my subscription Yes sure [14/08, 18:57] Rose: 04 01…" at bounding box center [349, 96] width 195 height 55
drag, startPoint x: 371, startPoint y: 113, endPoint x: 391, endPoint y: 112, distance: 20.2
click at [391, 112] on div "Hello I Will like to cancel my subscription Yes sure [14/08, 18:57] Rose: 04 01…" at bounding box center [349, 96] width 195 height 55
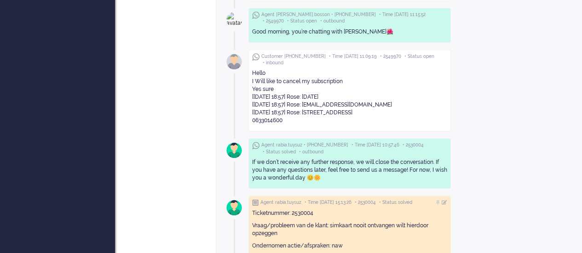
copy div "1441 ap"
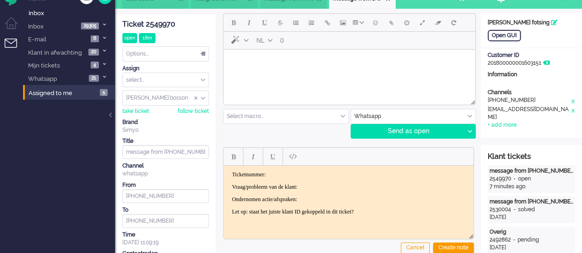
scroll to position [0, 0]
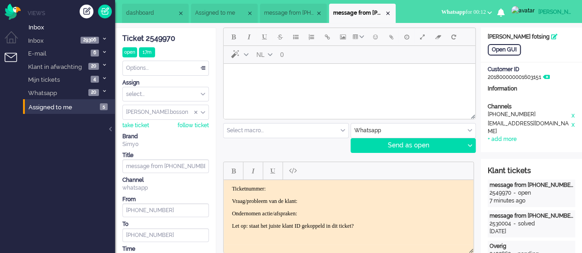
click at [287, 76] on body "Rich Text Area. Press ALT-0 for help." at bounding box center [349, 76] width 244 height 16
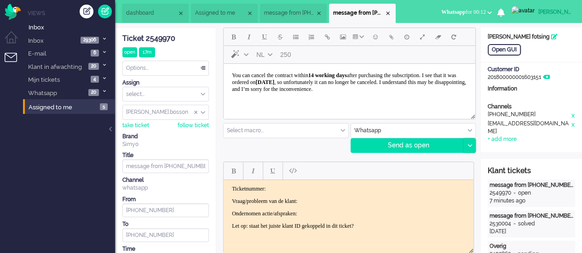
click at [469, 145] on icon at bounding box center [469, 145] width 5 height 3
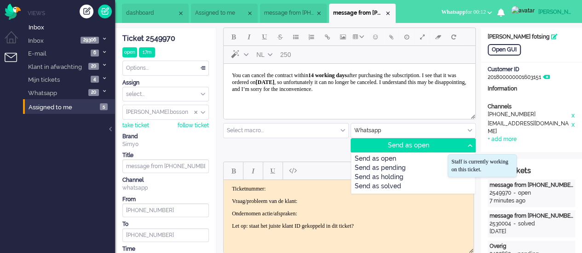
click at [435, 164] on div "Send as pending" at bounding box center [413, 168] width 124 height 9
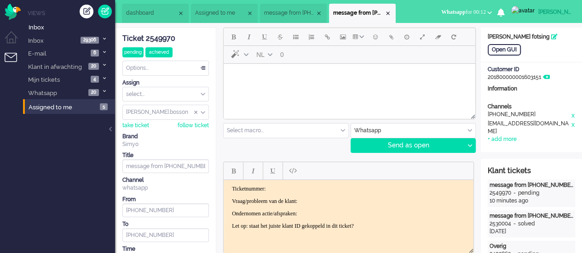
click at [297, 10] on span "message from +85261320351" at bounding box center [289, 13] width 51 height 8
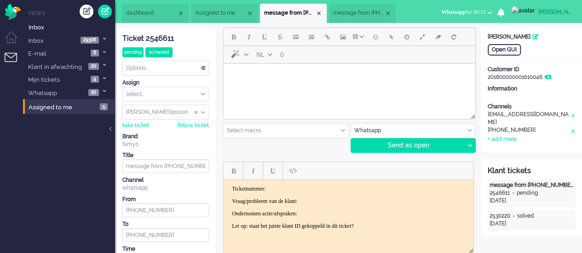
click at [366, 8] on li "message from [PHONE_NUMBER]" at bounding box center [362, 13] width 67 height 19
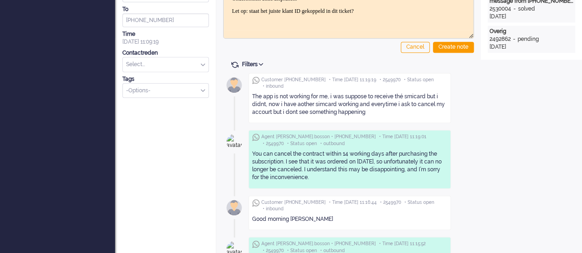
scroll to position [230, 0]
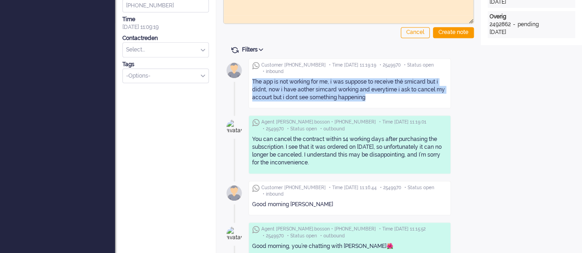
drag, startPoint x: 252, startPoint y: 83, endPoint x: 369, endPoint y: 102, distance: 119.3
click at [371, 101] on div "The app is not working for me, i was suppose to receive thé smicard but i didnt…" at bounding box center [349, 89] width 195 height 23
copy div "The app is not working for me, i was suppose to receive thé smicard but i didnt…"
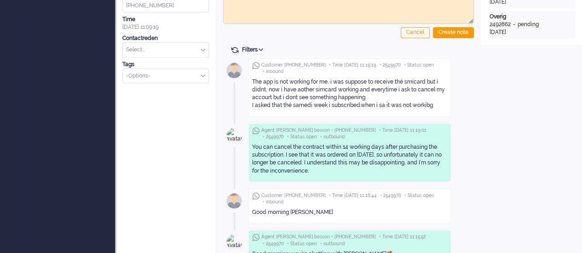
drag, startPoint x: 252, startPoint y: 83, endPoint x: 444, endPoint y: 112, distance: 194.4
click at [444, 112] on div "The app is not working for me, i was suppose to receive thé smicard but i didnt…" at bounding box center [349, 94] width 195 height 38
copy div "The app is not working for me, i was suppose to receive thé smicard but i didnt…"
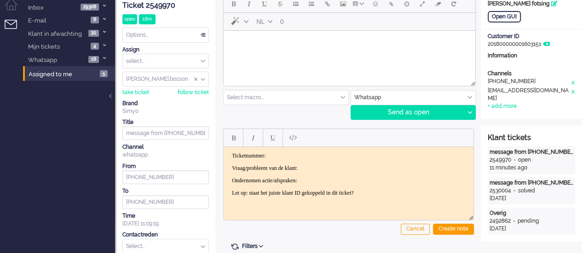
scroll to position [0, 0]
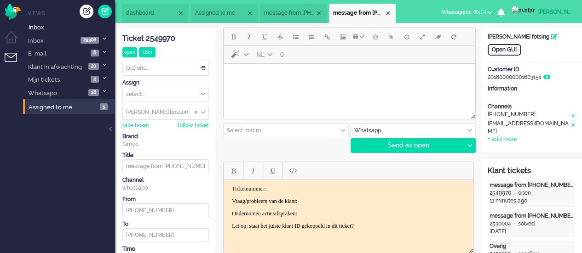
click at [298, 83] on body "Rich Text Area. Press ALT-0 for help." at bounding box center [349, 76] width 244 height 16
click at [470, 141] on div at bounding box center [469, 146] width 11 height 14
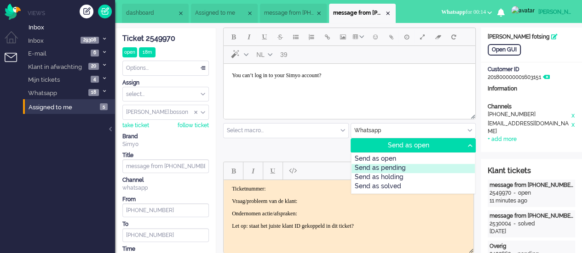
click at [422, 167] on div "Send as pending" at bounding box center [413, 168] width 124 height 9
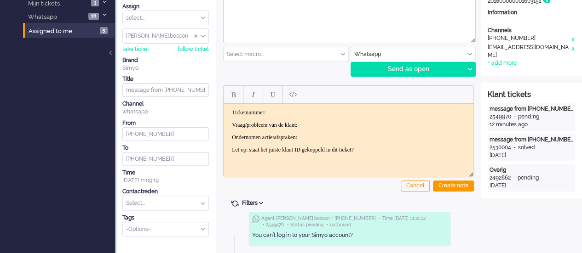
scroll to position [138, 0]
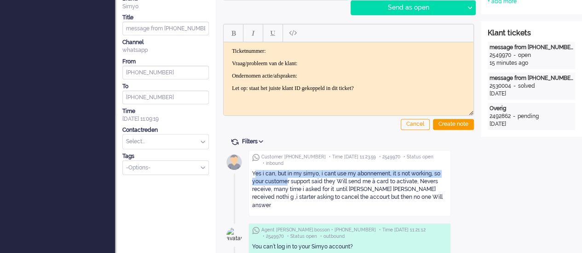
drag, startPoint x: 254, startPoint y: 169, endPoint x: 274, endPoint y: 182, distance: 23.7
click at [274, 182] on div "Yes i can, but in my simyo, i cant use my abonnement, it s not working, so your…" at bounding box center [349, 190] width 195 height 46
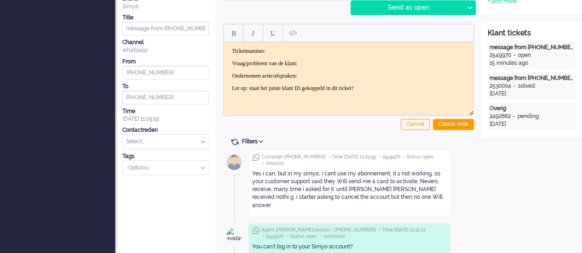
click at [253, 172] on div "Yes i can, but in my simyo, i cant use my abonnement, it s not working, so your…" at bounding box center [349, 190] width 195 height 40
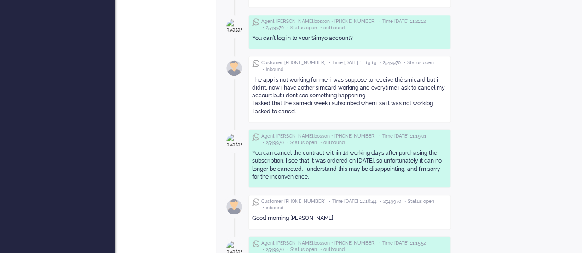
scroll to position [444, 0]
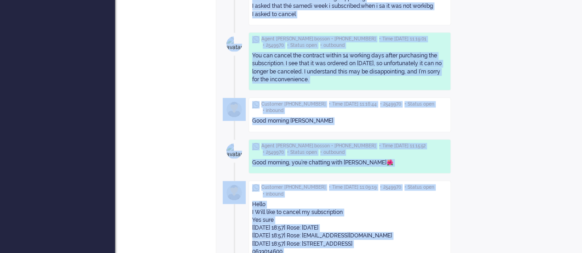
drag, startPoint x: 253, startPoint y: 172, endPoint x: 488, endPoint y: 124, distance: 240.3
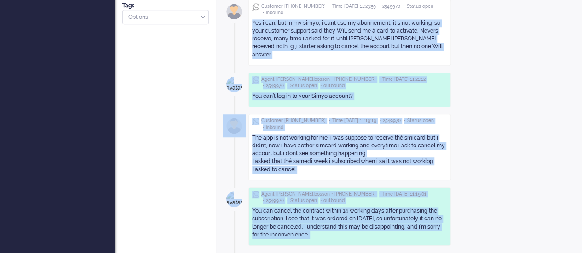
scroll to position [260, 0]
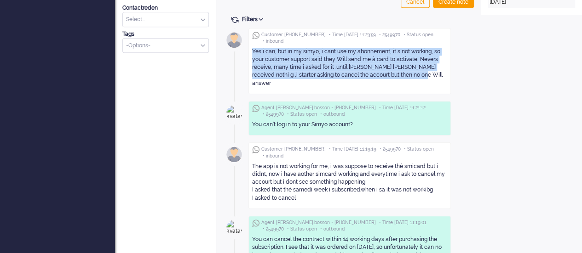
drag, startPoint x: 249, startPoint y: 52, endPoint x: 379, endPoint y: 79, distance: 132.3
click at [379, 79] on div "Customer +31626051001 • Time 2025-10-09 11:23:59 • 2549970 • Status open • inbo…" at bounding box center [349, 61] width 202 height 66
copy div "Yes i can, but in my simyo, i cant use my abonnement, it s not working, so your…"
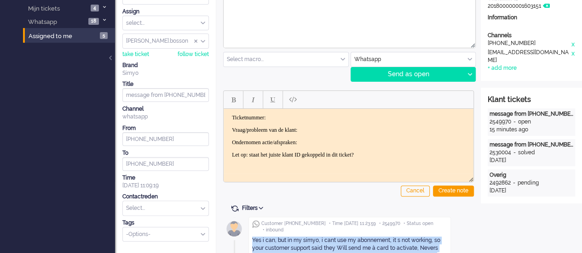
scroll to position [0, 0]
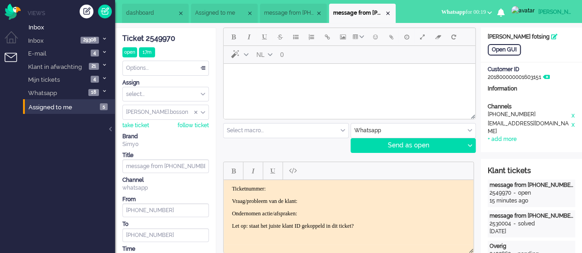
click at [249, 87] on html at bounding box center [350, 75] width 252 height 23
click at [257, 75] on body "Oh dear, that’s definitely not the intention. I also read that you couldn’t use…" at bounding box center [349, 79] width 244 height 23
click at [374, 33] on span "Emoticons" at bounding box center [375, 36] width 5 height 7
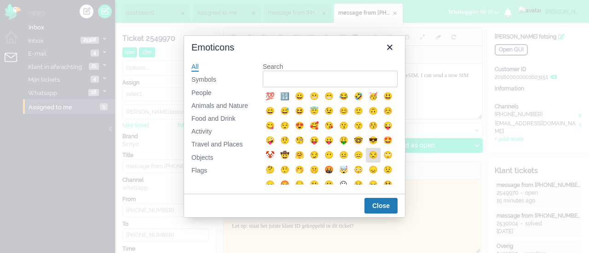
click at [367, 161] on div "😒" at bounding box center [372, 155] width 11 height 11
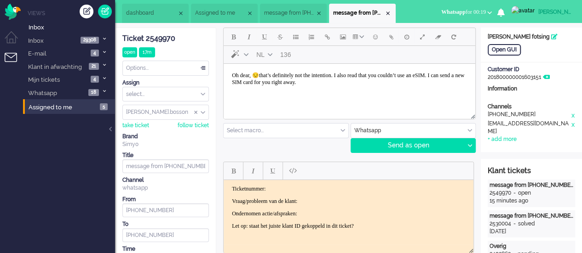
click at [383, 86] on body "Oh dear, 😒that’s definitely not the intention. I also read that you couldn’t us…" at bounding box center [349, 79] width 244 height 23
click at [373, 36] on span "Emoticons" at bounding box center [375, 36] width 5 height 7
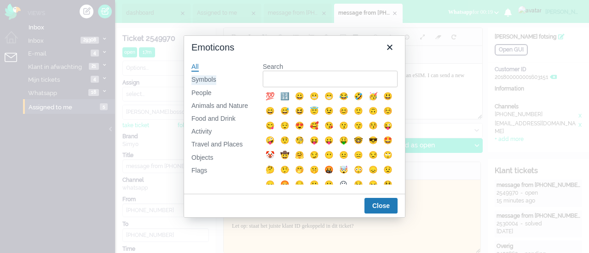
click at [212, 80] on div "Symbols" at bounding box center [203, 79] width 25 height 9
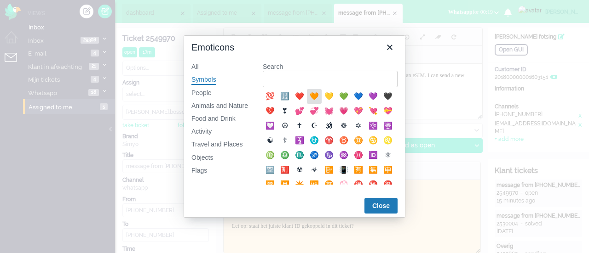
click at [312, 97] on div "🧡" at bounding box center [314, 96] width 11 height 11
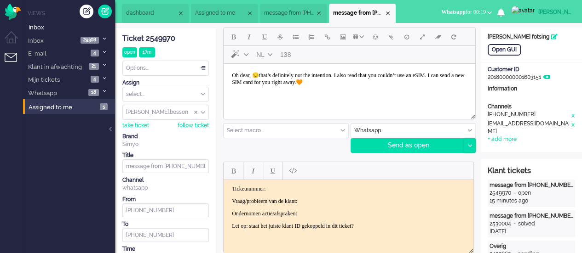
click at [471, 147] on div at bounding box center [469, 146] width 11 height 14
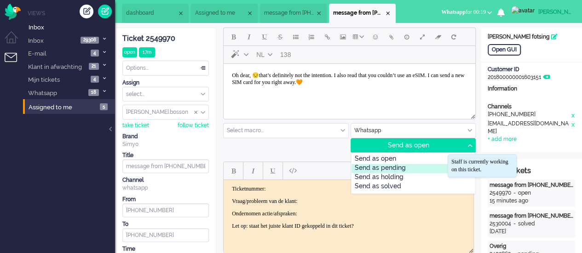
click at [416, 166] on div "Send as pending" at bounding box center [413, 168] width 124 height 9
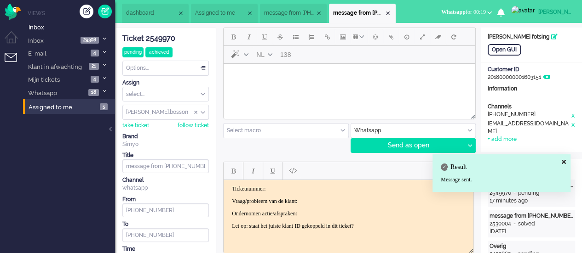
click at [294, 10] on span "message from +85261320351" at bounding box center [289, 13] width 51 height 8
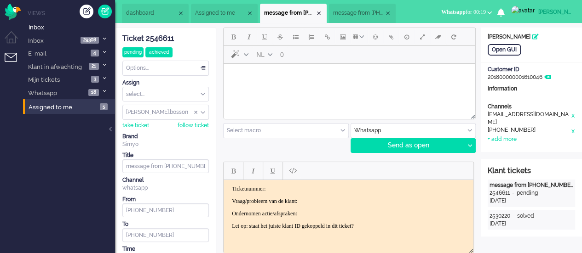
click at [173, 71] on div "Options..." at bounding box center [166, 68] width 86 height 14
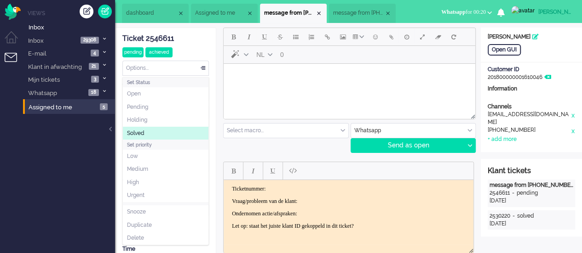
click at [162, 127] on li "Solved" at bounding box center [166, 133] width 86 height 13
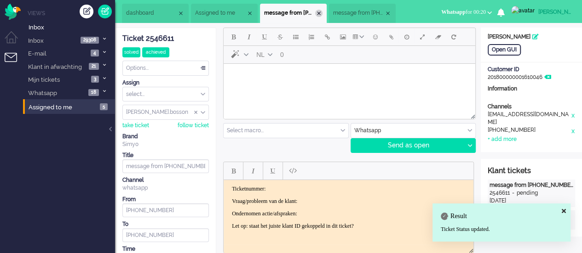
click at [322, 14] on div "Close tab" at bounding box center [318, 13] width 7 height 7
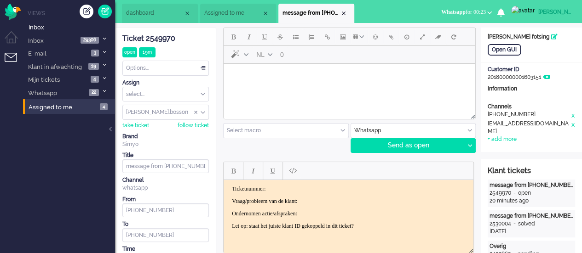
click at [267, 81] on body "Rich Text Area. Press ALT-0 for help." at bounding box center [349, 76] width 244 height 16
click at [472, 142] on div at bounding box center [469, 146] width 11 height 14
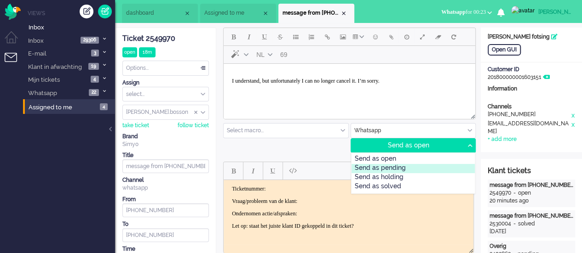
click at [422, 165] on div "Send as pending" at bounding box center [413, 168] width 124 height 9
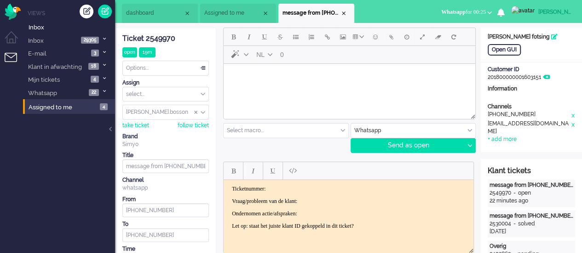
click at [264, 81] on body "Rich Text Area. Press ALT-0 for help." at bounding box center [349, 76] width 244 height 16
click at [371, 34] on button "Emoticons" at bounding box center [375, 37] width 16 height 16
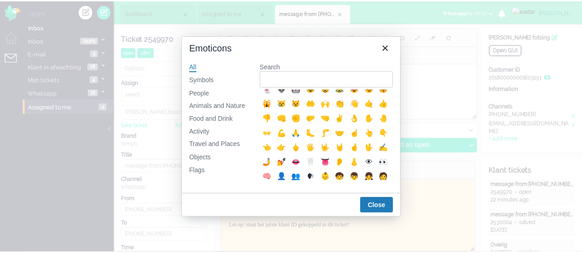
scroll to position [184, 0]
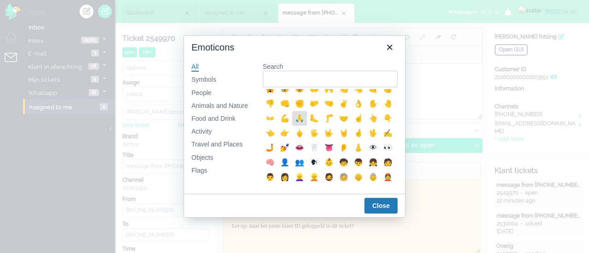
click at [294, 124] on div "🙏" at bounding box center [299, 118] width 11 height 11
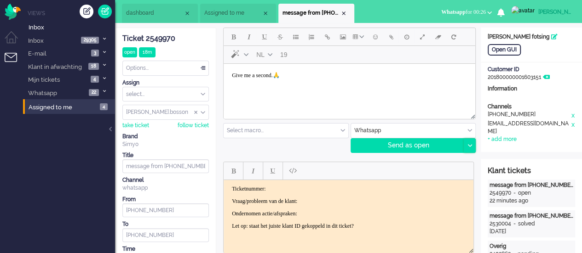
click at [471, 141] on div at bounding box center [469, 146] width 11 height 14
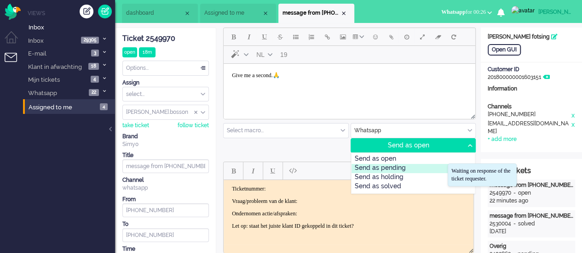
click at [434, 166] on div "Send as pending" at bounding box center [413, 168] width 124 height 9
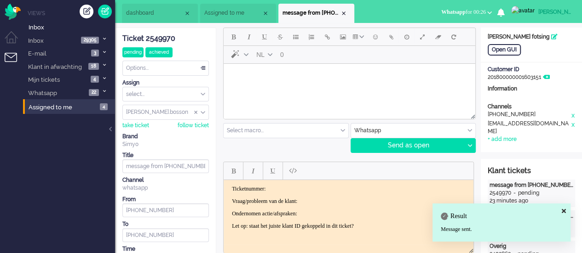
drag, startPoint x: 174, startPoint y: 40, endPoint x: 147, endPoint y: 40, distance: 27.1
click at [147, 40] on div "Ticket 2549970" at bounding box center [165, 39] width 86 height 11
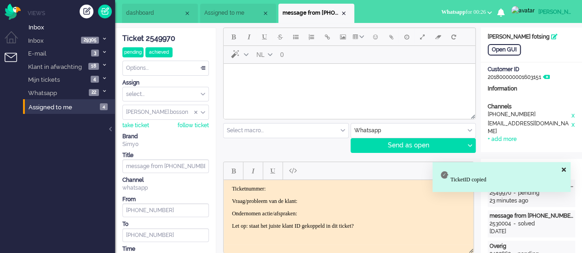
copy div "2549970"
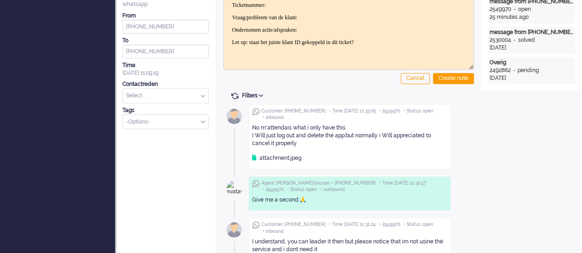
drag, startPoint x: 288, startPoint y: 142, endPoint x: 242, endPoint y: 127, distance: 47.7
copy div "No m'attendais what i only have this I Will just log out and delete thé app.but…"
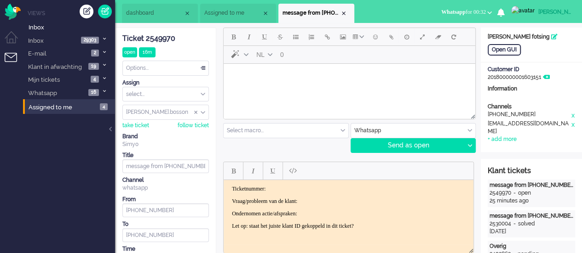
click at [294, 79] on body "Rich Text Area. Press ALT-0 for help." at bounding box center [349, 76] width 244 height 16
click at [468, 146] on icon at bounding box center [469, 145] width 5 height 3
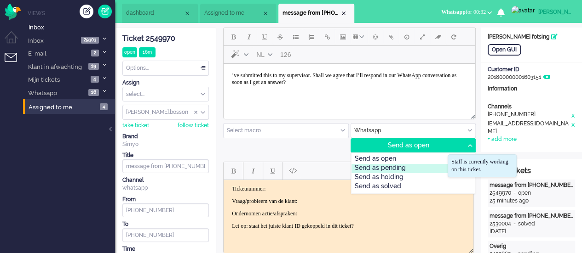
click at [427, 166] on div "Send as pending" at bounding box center [413, 168] width 124 height 9
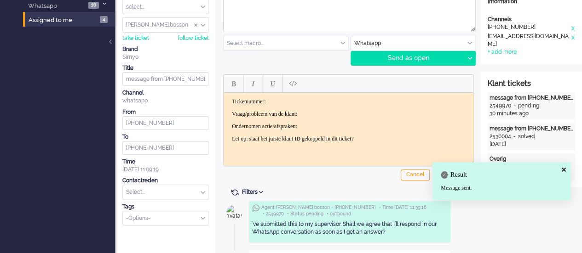
scroll to position [184, 0]
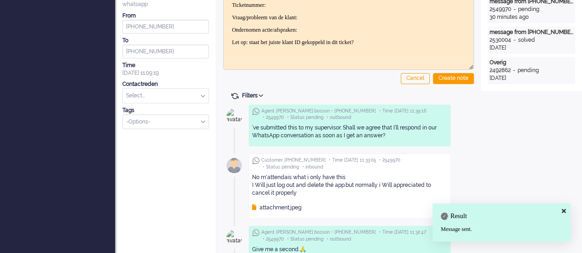
click at [293, 206] on div "attachment.jpeg" at bounding box center [276, 208] width 49 height 8
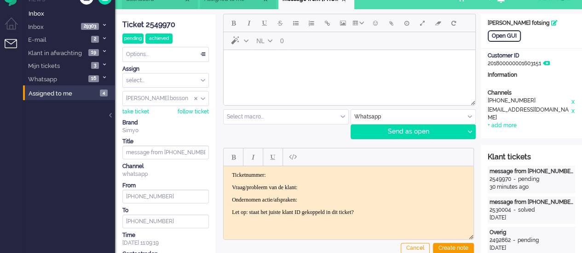
scroll to position [0, 0]
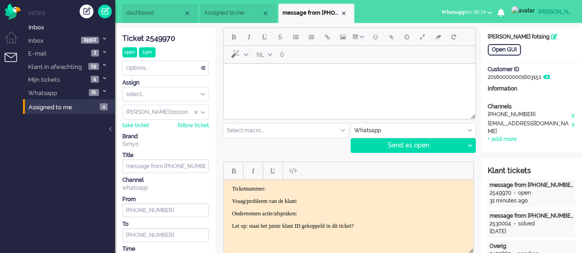
click at [250, 87] on html at bounding box center [350, 75] width 252 height 23
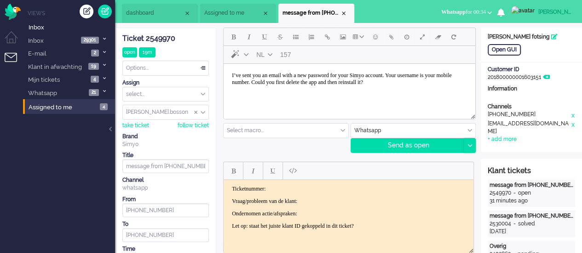
click at [468, 145] on icon at bounding box center [469, 145] width 5 height 3
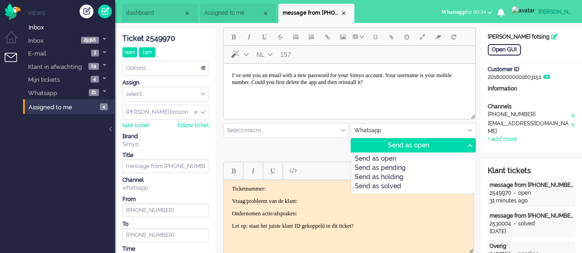
click at [426, 164] on div "Send as pending" at bounding box center [413, 168] width 124 height 9
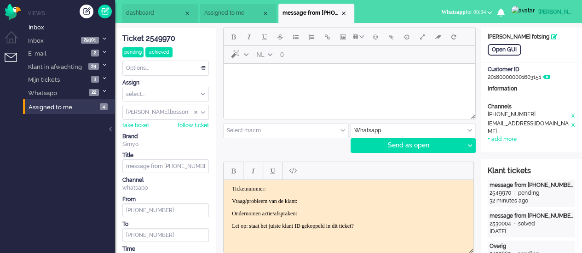
click at [345, 72] on body "Rich Text Area. Press ALT-0 for help." at bounding box center [349, 76] width 244 height 16
click at [374, 39] on span "Emoticons" at bounding box center [375, 36] width 5 height 7
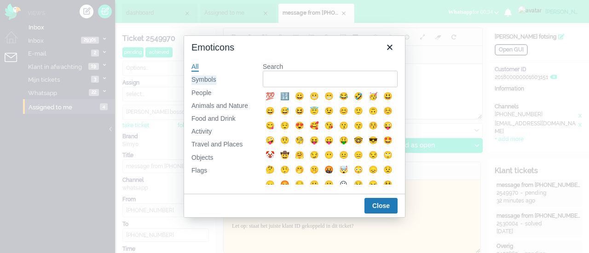
click at [215, 83] on div "Symbols" at bounding box center [203, 79] width 25 height 9
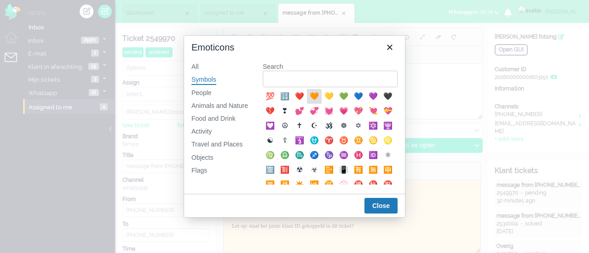
drag, startPoint x: 313, startPoint y: 98, endPoint x: 93, endPoint y: 36, distance: 227.8
click at [313, 98] on div "🧡" at bounding box center [314, 96] width 11 height 11
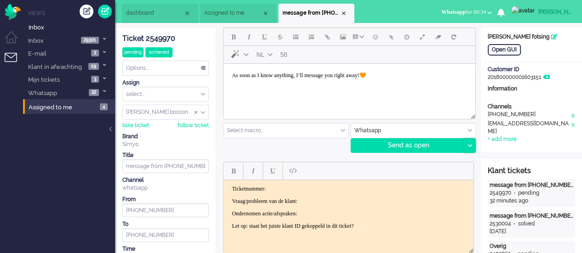
click at [470, 148] on div at bounding box center [469, 146] width 11 height 14
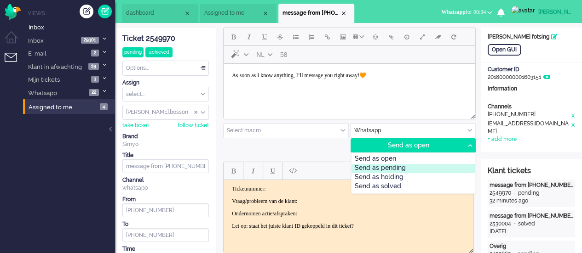
click at [431, 167] on div "Send as pending" at bounding box center [413, 168] width 124 height 9
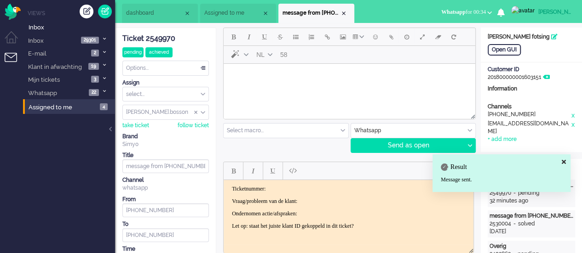
click at [161, 38] on div "Ticket 2549970" at bounding box center [165, 39] width 86 height 11
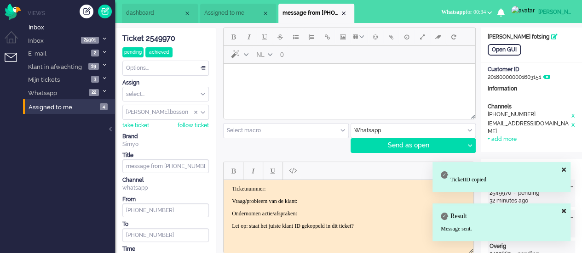
click at [281, 189] on p "Ticketnummer:" at bounding box center [348, 188] width 233 height 7
click at [324, 203] on p "Vraag/probleem van de klant:" at bounding box center [348, 201] width 233 height 7
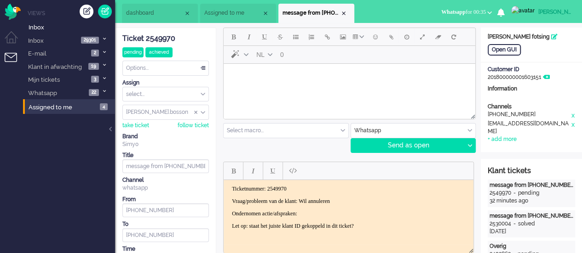
click at [327, 209] on body "Ticketnummer: 2549970 Vraag/probleem van de klant: Wil annuleren Ondernomen act…" at bounding box center [348, 207] width 242 height 44
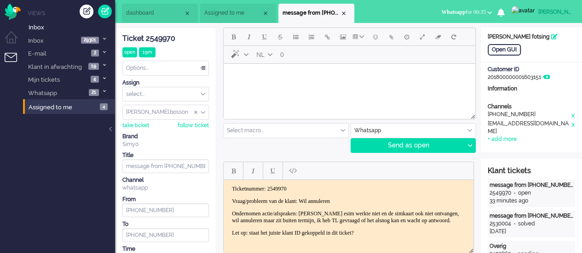
scroll to position [138, 0]
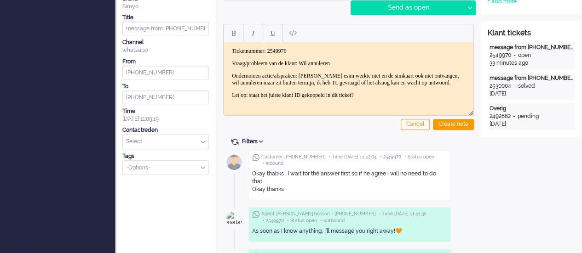
click at [158, 144] on input "text" at bounding box center [166, 142] width 86 height 14
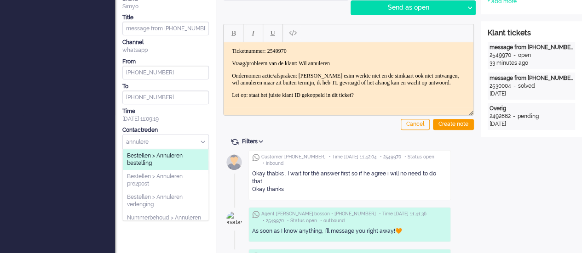
type input "annulere"
click at [158, 159] on span "Bestellen > Annuleren bestelling" at bounding box center [165, 159] width 77 height 15
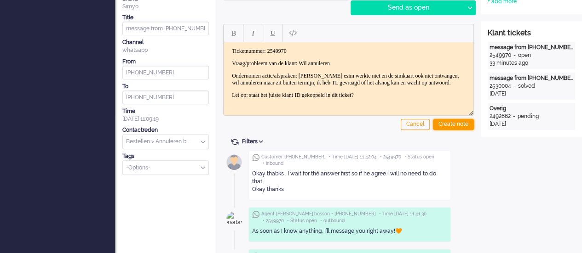
click at [458, 122] on div "Create note" at bounding box center [453, 124] width 41 height 11
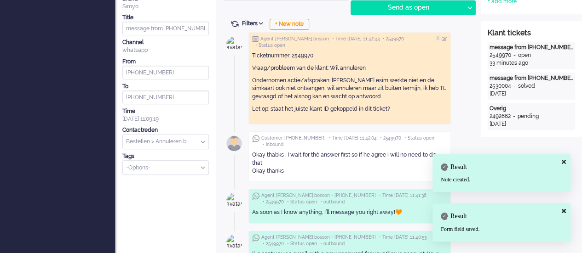
drag, startPoint x: 252, startPoint y: 148, endPoint x: 306, endPoint y: 157, distance: 54.6
click at [306, 157] on div "Okay thabks . I wait for thé answer first so if he agree i will no need to do t…" at bounding box center [349, 162] width 195 height 23
copy div "Okay thabks . I wait for thé answer first so if he agree i will no need to do t…"
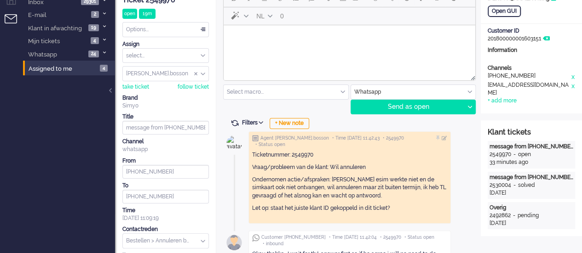
scroll to position [0, 0]
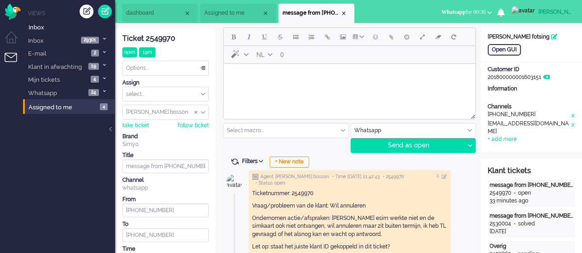
click at [289, 83] on body "Rich Text Area. Press ALT-0 for help." at bounding box center [349, 76] width 244 height 16
click at [376, 37] on span "Emoticons" at bounding box center [375, 36] width 5 height 7
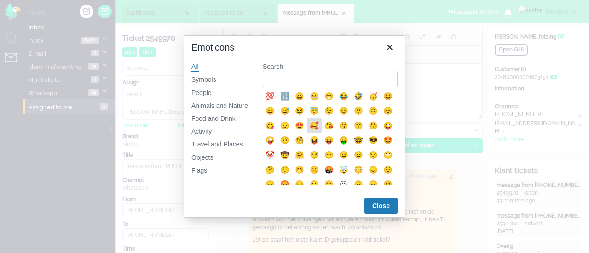
click at [320, 122] on div "🥰" at bounding box center [314, 126] width 11 height 11
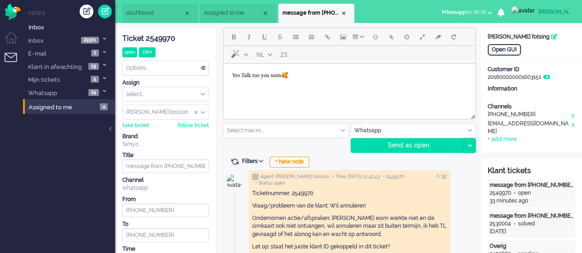
click at [474, 145] on div at bounding box center [469, 146] width 11 height 14
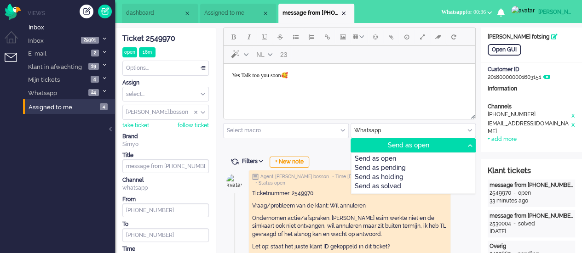
click at [247, 75] on body "Yes Talk too you soon🥰" at bounding box center [349, 76] width 244 height 16
click at [393, 166] on div "Send as open Send as pending Send as holding Send as solved" at bounding box center [413, 173] width 125 height 41
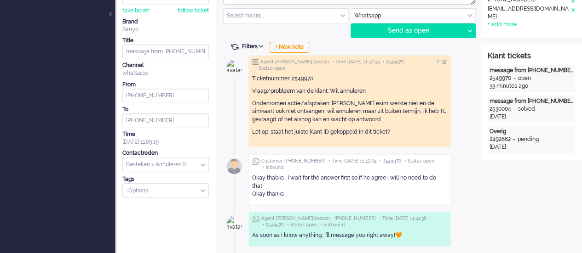
scroll to position [46, 0]
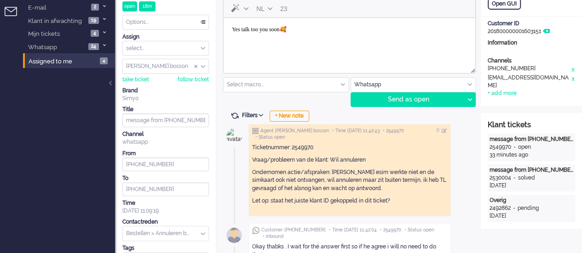
drag, startPoint x: 470, startPoint y: 99, endPoint x: 455, endPoint y: 112, distance: 20.2
click at [470, 99] on icon at bounding box center [469, 99] width 5 height 3
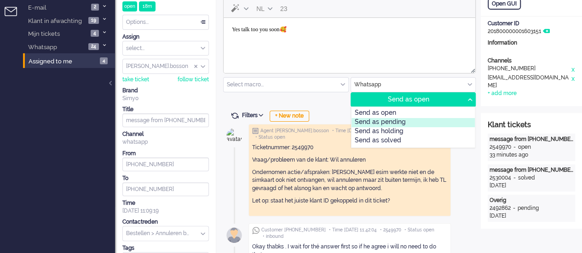
click at [397, 123] on div "Send as pending" at bounding box center [413, 122] width 124 height 9
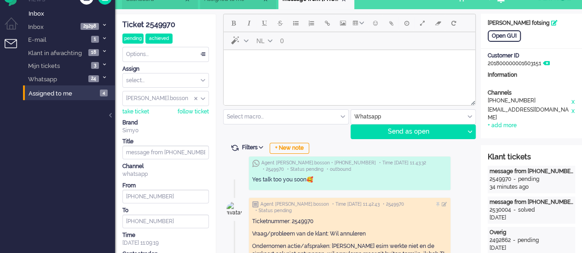
scroll to position [0, 0]
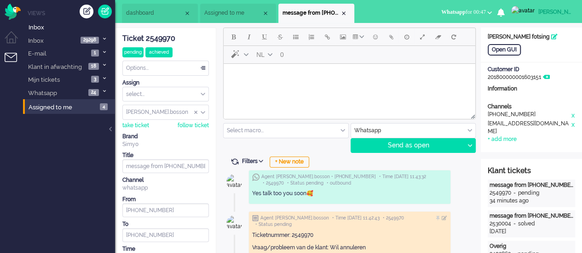
click at [203, 10] on li "Assigned to me" at bounding box center [238, 13] width 76 height 19
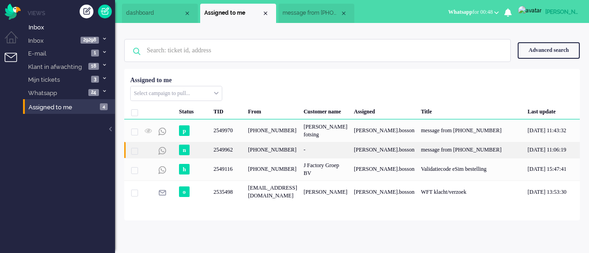
click at [233, 148] on div "2549962" at bounding box center [227, 150] width 34 height 16
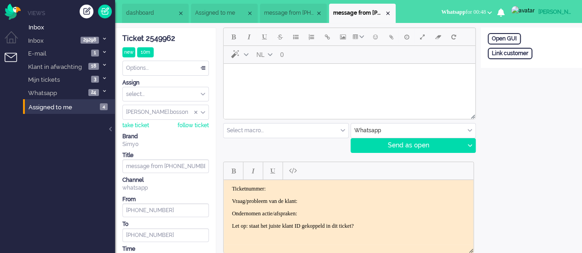
scroll to position [99, 0]
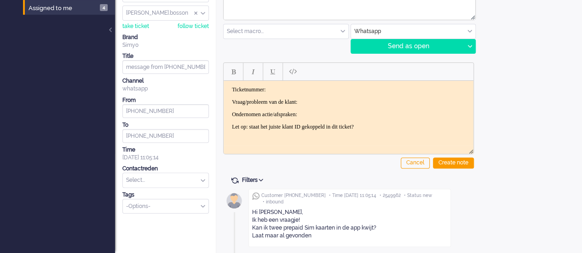
click at [531, 181] on div "Open GUI Link customer" at bounding box center [531, 91] width 101 height 326
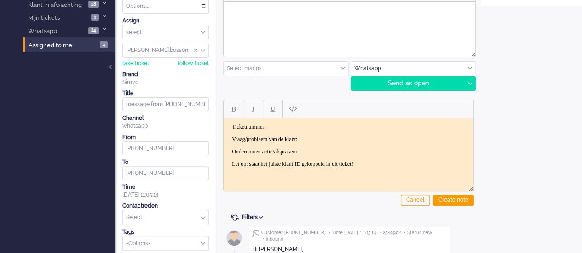
scroll to position [53, 0]
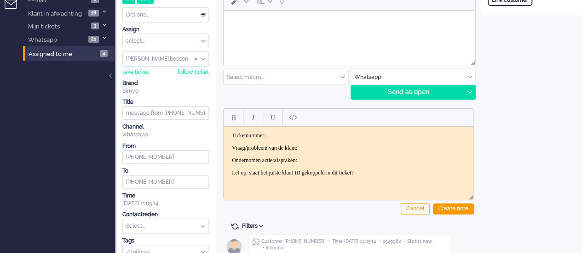
click at [302, 34] on html at bounding box center [350, 22] width 252 height 23
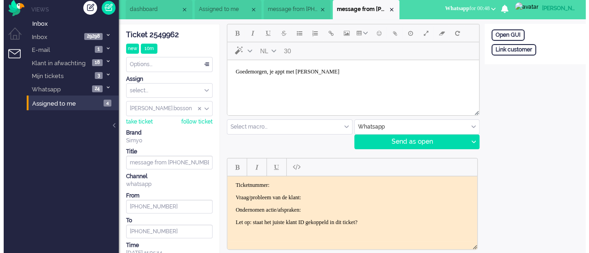
scroll to position [0, 0]
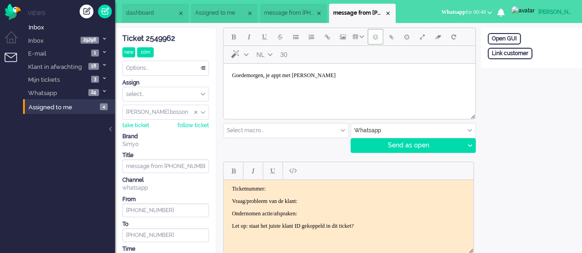
click at [375, 34] on span "Emoticons" at bounding box center [375, 36] width 5 height 7
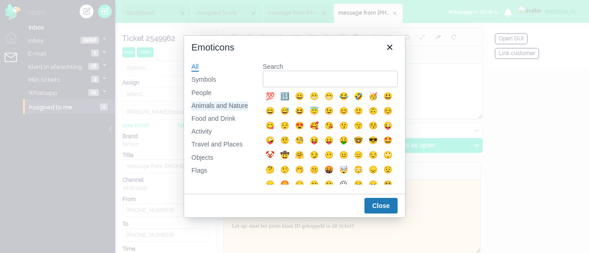
click at [226, 104] on div "Animals and Nature" at bounding box center [219, 106] width 57 height 9
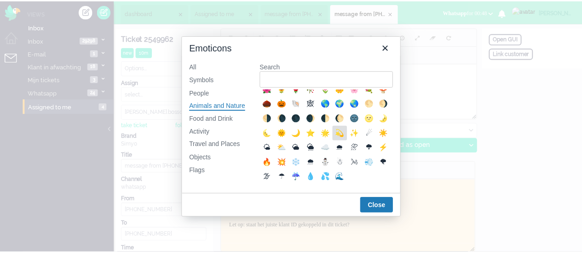
scroll to position [138, 0]
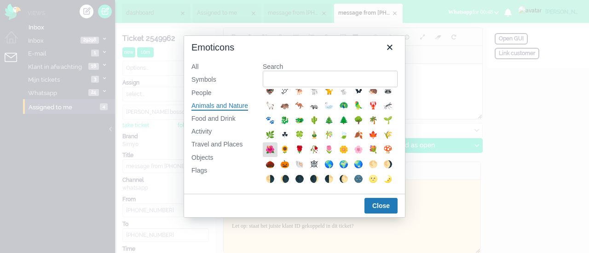
click at [276, 155] on div "🌺" at bounding box center [269, 149] width 11 height 11
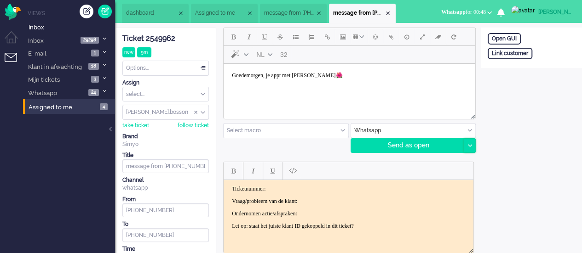
click at [474, 150] on div at bounding box center [469, 146] width 11 height 14
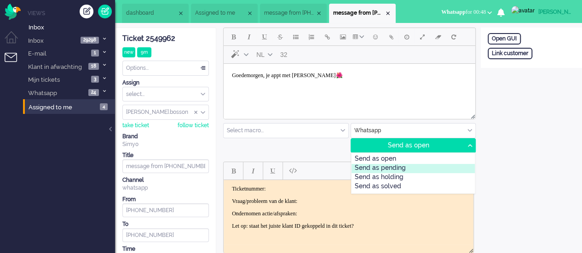
click at [431, 169] on div "Send as pending" at bounding box center [413, 168] width 124 height 9
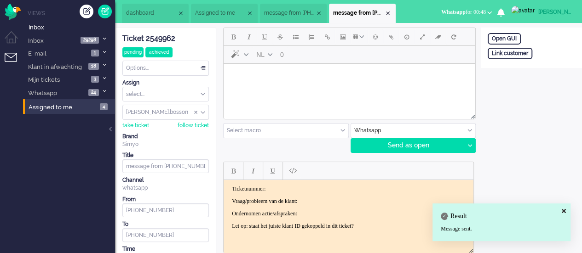
click at [276, 87] on html at bounding box center [350, 75] width 252 height 23
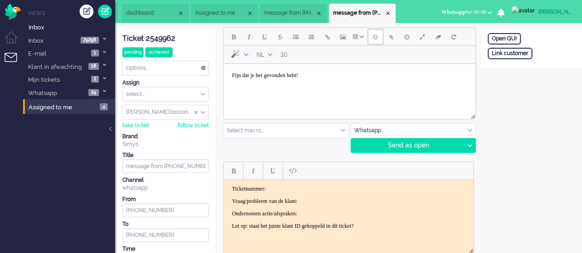
click at [378, 38] on button "Emoticons" at bounding box center [375, 37] width 16 height 16
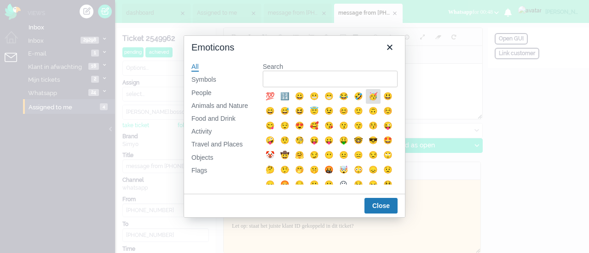
click at [376, 100] on div "🥳" at bounding box center [372, 96] width 11 height 11
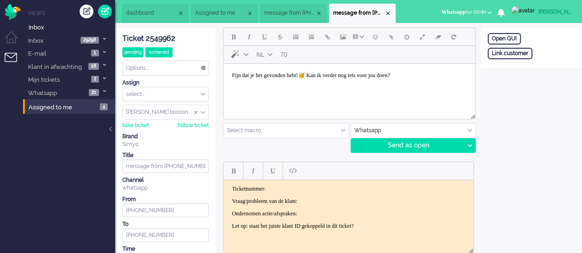
drag, startPoint x: 469, startPoint y: 149, endPoint x: 461, endPoint y: 161, distance: 14.3
click at [469, 149] on div at bounding box center [469, 146] width 11 height 14
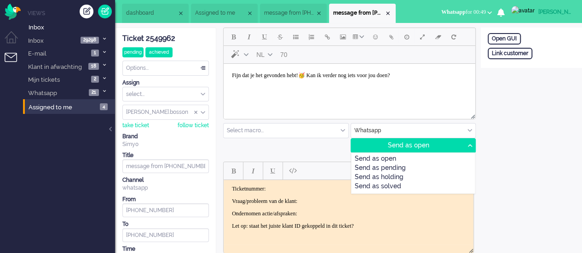
click at [450, 164] on div "Send as pending" at bounding box center [413, 168] width 124 height 9
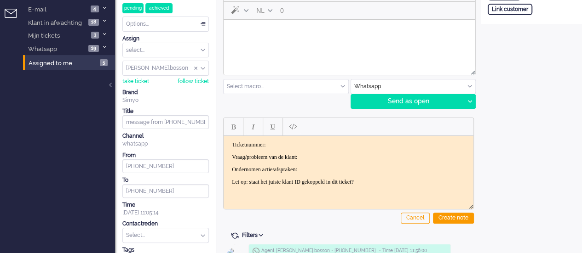
scroll to position [0, 0]
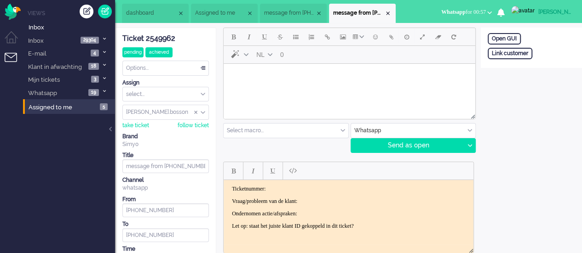
click at [288, 5] on li "message from [PHONE_NUMBER]" at bounding box center [293, 13] width 67 height 19
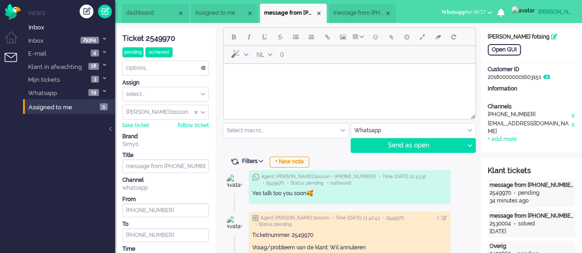
click at [168, 10] on span "dashboard" at bounding box center [151, 13] width 51 height 8
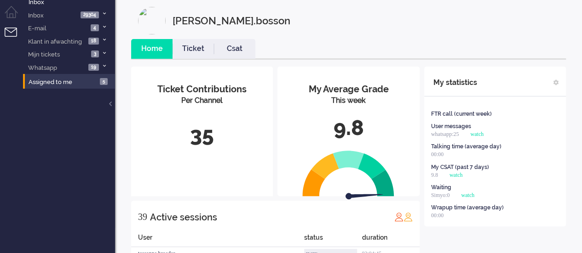
scroll to position [46, 0]
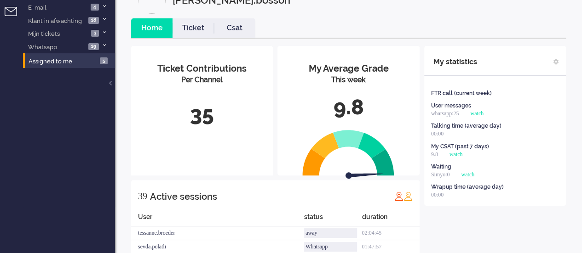
click at [368, 97] on div "9.8" at bounding box center [348, 107] width 128 height 30
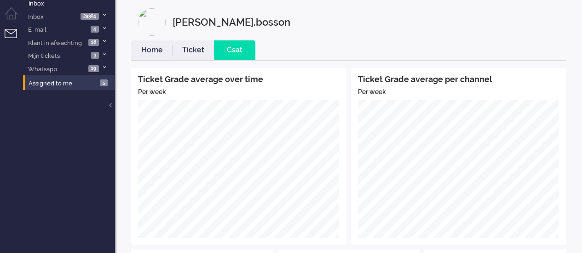
scroll to position [0, 0]
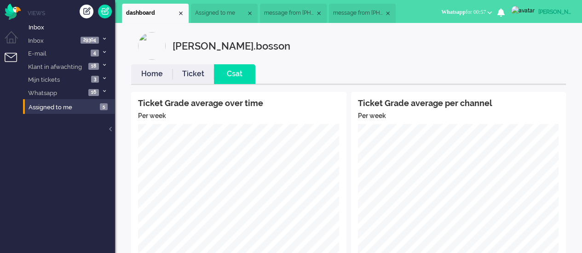
click at [155, 71] on link "Home" at bounding box center [151, 74] width 41 height 11
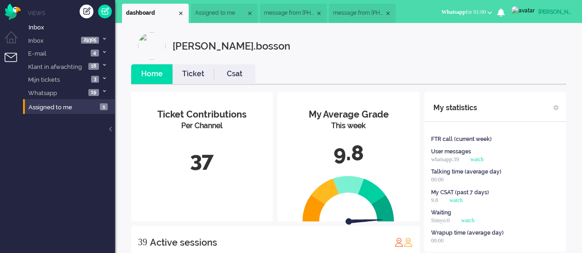
click at [290, 3] on ul "dashboard Assigned to me message from +31626051001 message from +31653689607" at bounding box center [259, 11] width 274 height 23
click at [292, 11] on span "message from [PHONE_NUMBER]" at bounding box center [289, 13] width 51 height 8
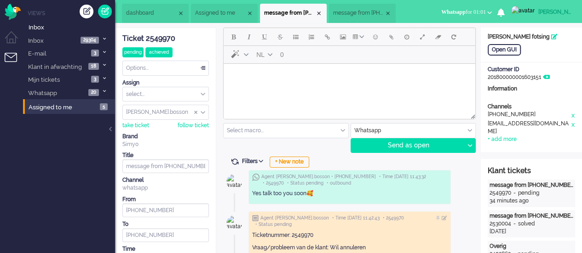
drag, startPoint x: 182, startPoint y: 39, endPoint x: 146, endPoint y: 39, distance: 35.4
click at [146, 39] on div "Ticket 2549970" at bounding box center [165, 39] width 86 height 11
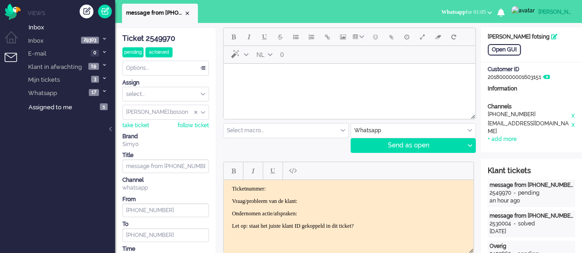
click at [329, 79] on body "Rich Text Area. Press ALT-0 for help." at bounding box center [349, 76] width 244 height 16
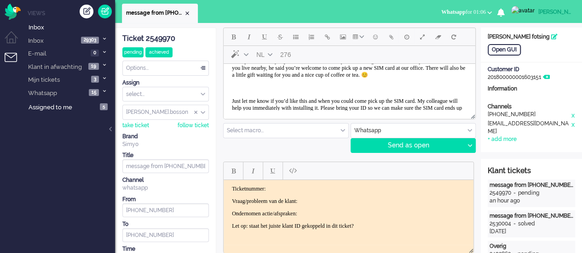
scroll to position [34, 0]
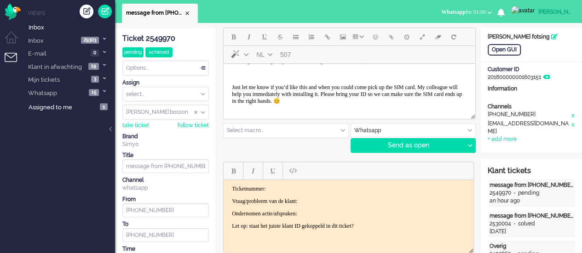
click at [330, 65] on p "I’ve spoken with my supervisor, and unfortunately I can no longer cancel the su…" at bounding box center [349, 54] width 235 height 21
click at [380, 34] on button "Emoticons" at bounding box center [375, 37] width 16 height 16
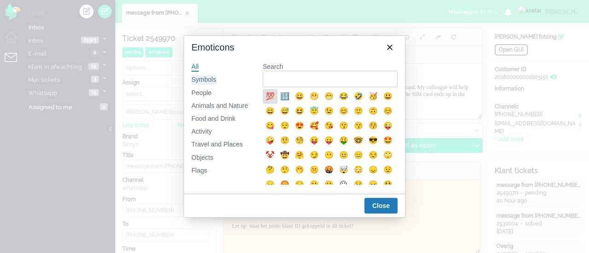
click at [212, 80] on div "Symbols" at bounding box center [203, 79] width 25 height 9
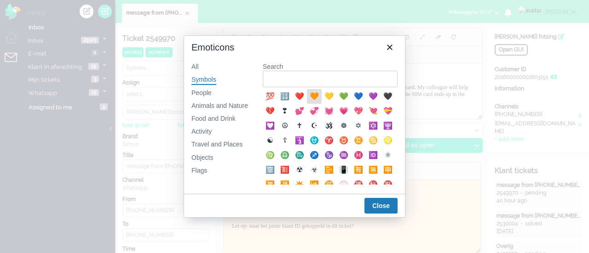
click at [314, 96] on div "🧡" at bounding box center [314, 96] width 11 height 11
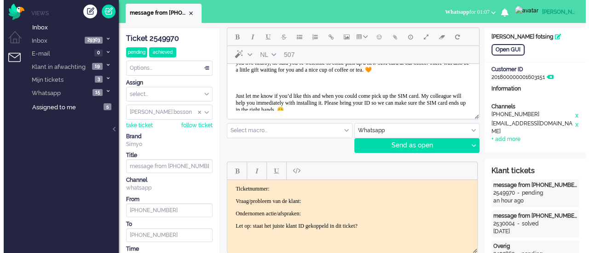
scroll to position [0, 0]
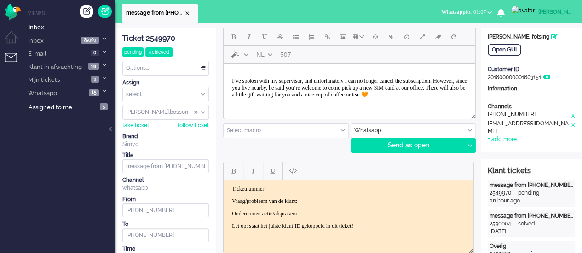
click at [316, 98] on p "I’ve spoken with my supervisor, and unfortunately I can no longer cancel the su…" at bounding box center [349, 88] width 235 height 21
click at [373, 40] on span "Emoticons" at bounding box center [375, 36] width 5 height 7
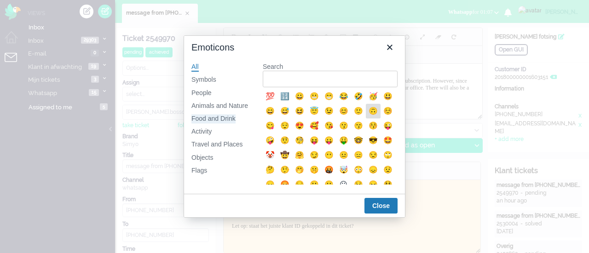
click at [211, 120] on div "Food and Drink" at bounding box center [213, 119] width 44 height 9
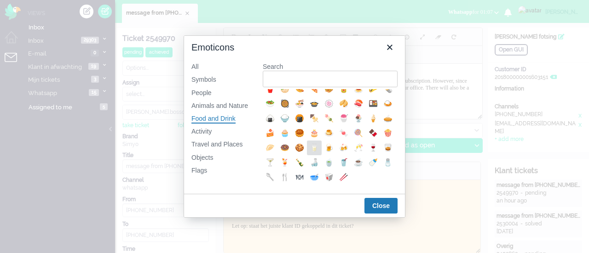
scroll to position [110, 0]
click at [353, 163] on div "☕" at bounding box center [358, 162] width 11 height 11
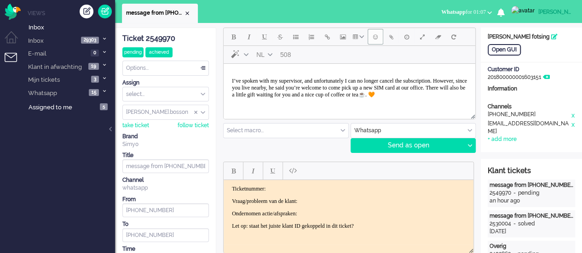
click at [375, 37] on span "Emoticons" at bounding box center [375, 36] width 5 height 7
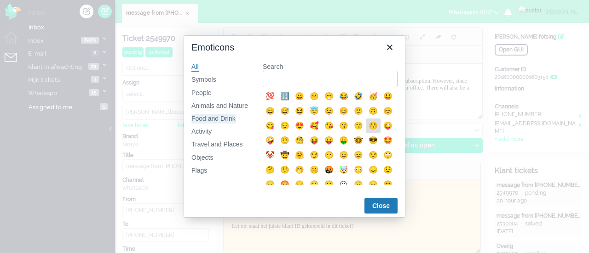
click at [207, 121] on div "Food and Drink" at bounding box center [213, 119] width 44 height 9
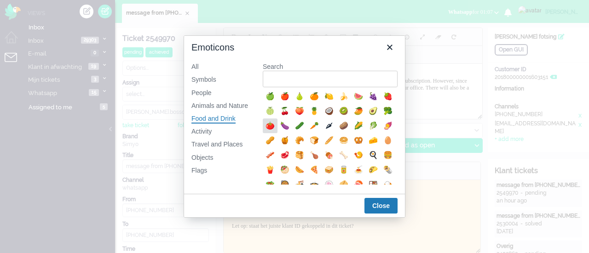
scroll to position [92, 0]
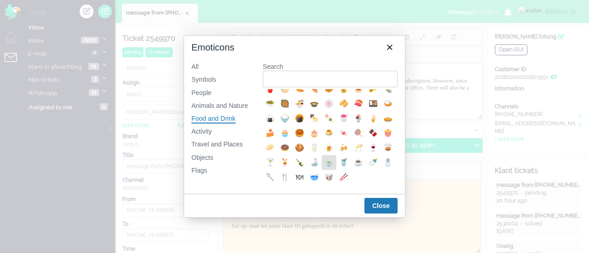
click at [334, 167] on div "🍵" at bounding box center [328, 162] width 11 height 11
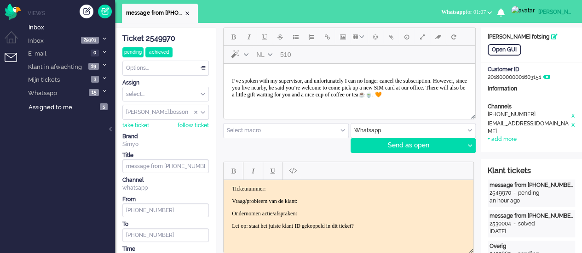
click at [416, 94] on p "I’ve spoken with my supervisor, and unfortunately I can no longer cancel the su…" at bounding box center [349, 88] width 235 height 21
click at [374, 39] on span "Emoticons" at bounding box center [375, 36] width 5 height 7
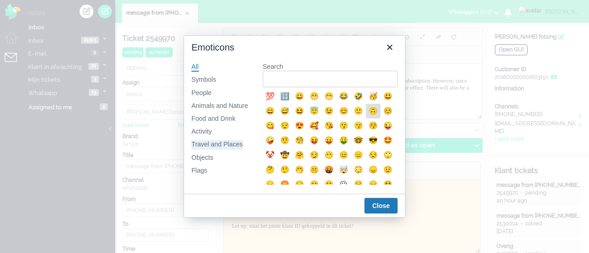
click at [218, 142] on div "Travel and Places" at bounding box center [217, 144] width 52 height 9
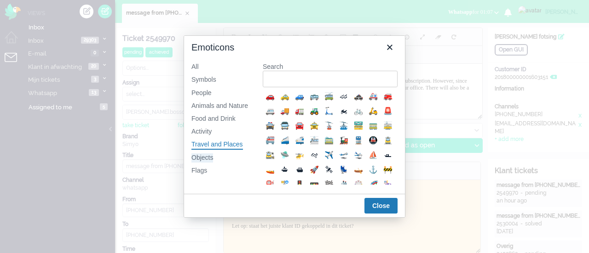
click at [207, 158] on div "Objects" at bounding box center [202, 158] width 22 height 9
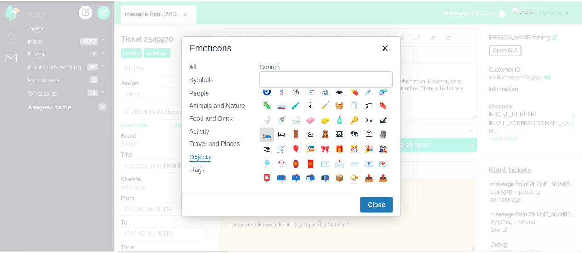
scroll to position [184, 0]
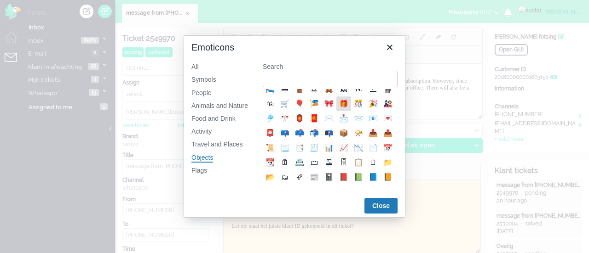
click at [338, 109] on div "🎁" at bounding box center [343, 103] width 11 height 11
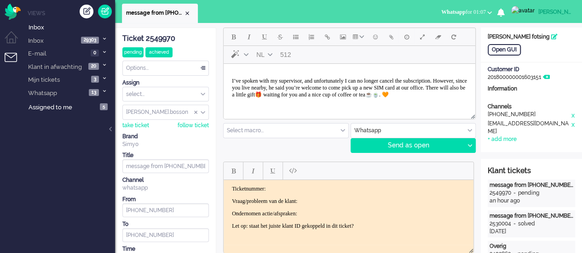
scroll to position [43, 0]
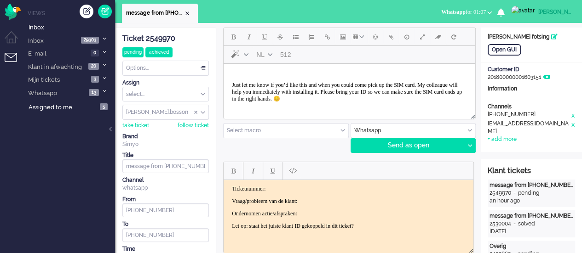
click at [422, 97] on div "Just let me know if you’d like this and when you could come pick up the SIM car…" at bounding box center [349, 92] width 235 height 21
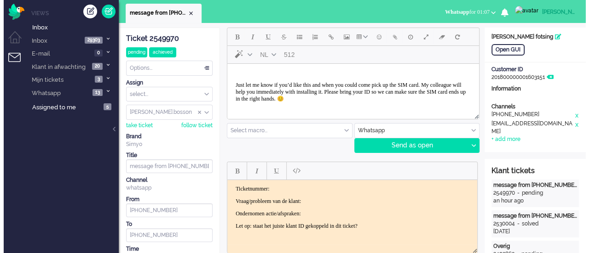
scroll to position [42, 0]
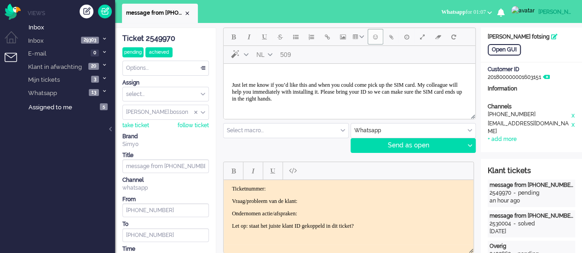
click at [373, 41] on button "Emoticons" at bounding box center [375, 37] width 16 height 16
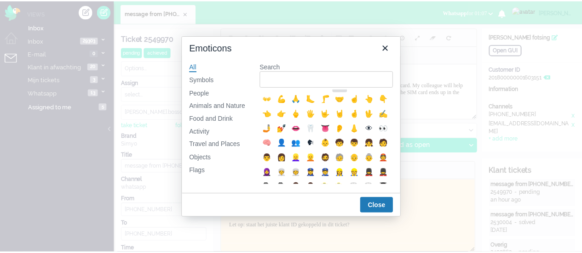
scroll to position [184, 0]
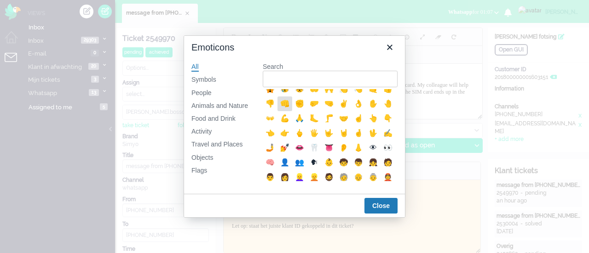
click at [290, 109] on div "👊" at bounding box center [284, 103] width 11 height 11
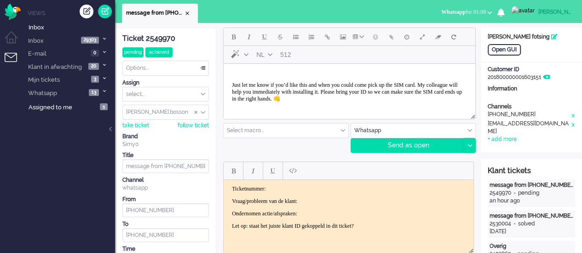
click at [467, 144] on icon at bounding box center [469, 145] width 5 height 3
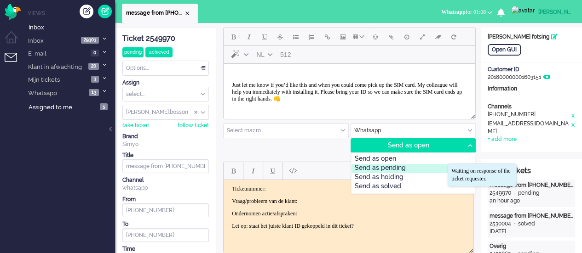
click at [427, 172] on div "Send as pending" at bounding box center [413, 168] width 124 height 9
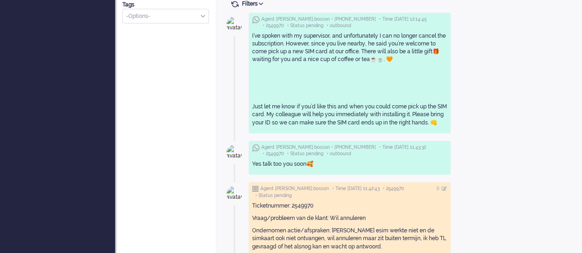
scroll to position [276, 0]
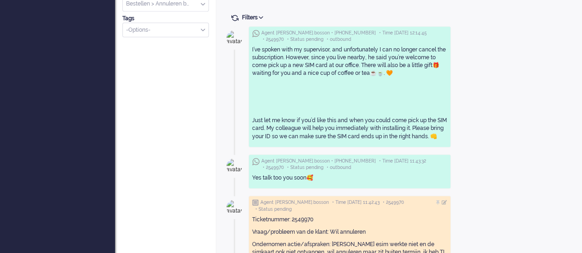
drag, startPoint x: 438, startPoint y: 136, endPoint x: 247, endPoint y: 49, distance: 209.7
copy div "I’ve spoken with my supervisor, and unfortunately I can no longer cancel the su…"
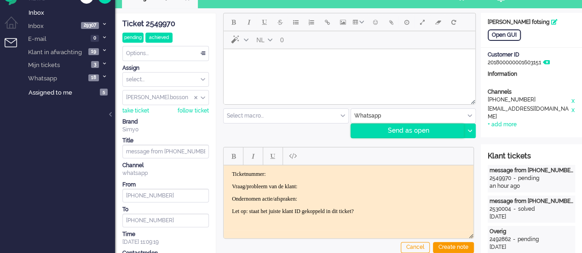
scroll to position [0, 0]
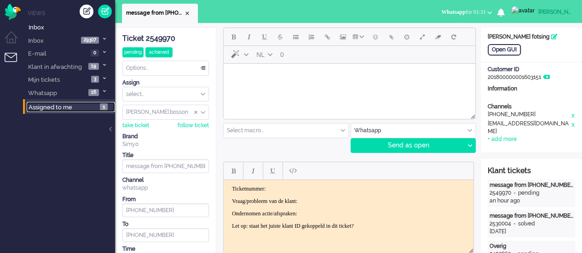
click at [42, 107] on span "Assigned to me" at bounding box center [51, 107] width 44 height 7
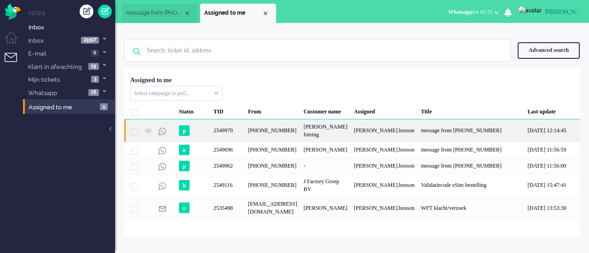
click at [288, 131] on div "[PHONE_NUMBER]" at bounding box center [273, 131] width 56 height 23
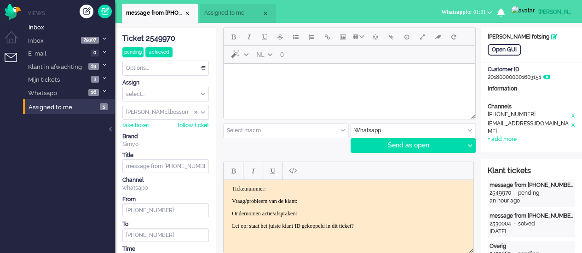
click at [216, 7] on li "Assigned to me" at bounding box center [238, 13] width 76 height 19
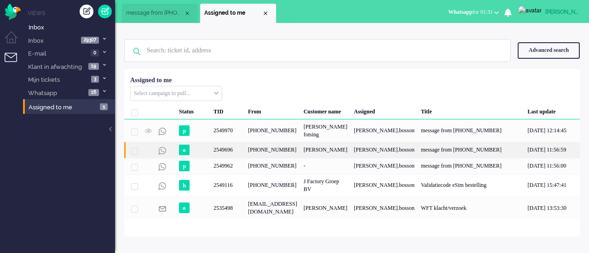
click at [254, 143] on div "+31612828357" at bounding box center [273, 150] width 56 height 16
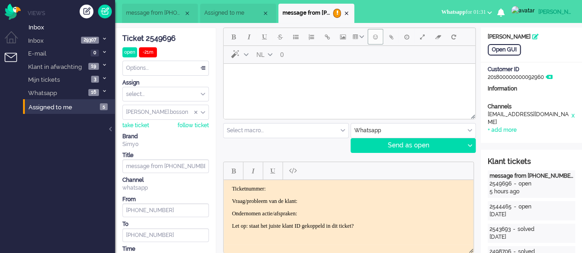
click at [374, 37] on span "Emoticons" at bounding box center [375, 36] width 5 height 7
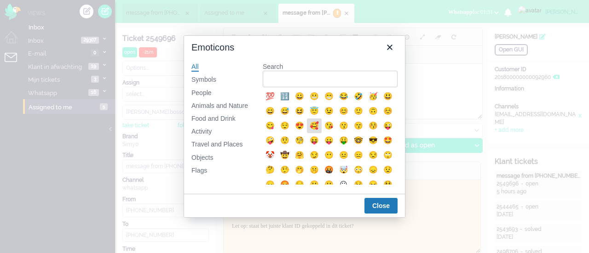
click at [320, 122] on div "🥰" at bounding box center [314, 126] width 11 height 11
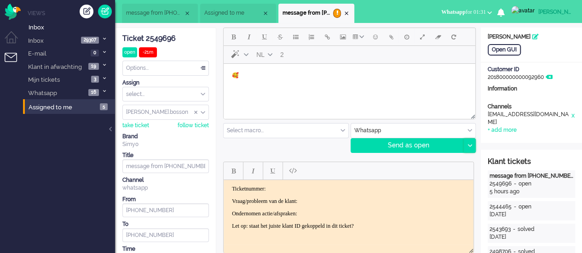
click at [468, 150] on div at bounding box center [469, 146] width 11 height 14
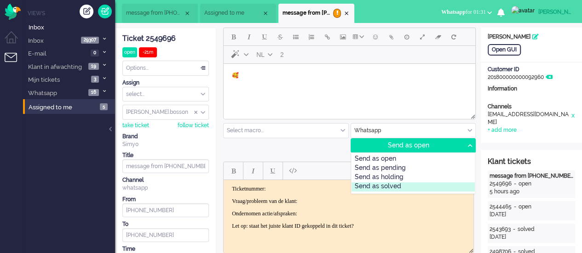
click at [396, 187] on div "Send as solved" at bounding box center [413, 187] width 124 height 9
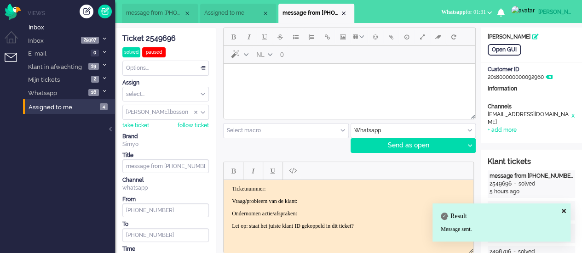
click at [348, 15] on li "message from +31612828357" at bounding box center [316, 13] width 76 height 19
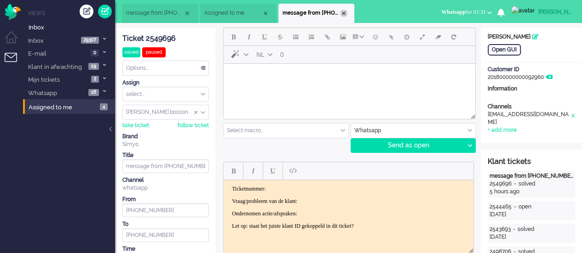
click at [342, 11] on div "Close tab" at bounding box center [343, 13] width 7 height 7
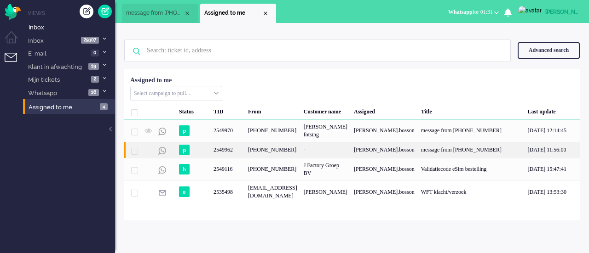
click at [274, 150] on div "+31653689607" at bounding box center [273, 150] width 56 height 16
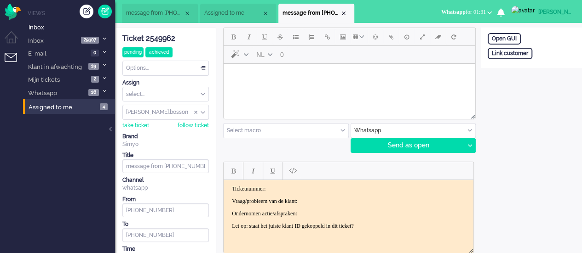
click at [157, 42] on div "Ticket 2549962" at bounding box center [165, 39] width 86 height 11
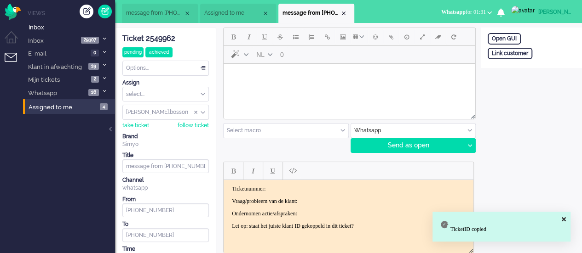
click at [283, 187] on p "Ticketnummer:" at bounding box center [348, 188] width 233 height 7
paste body "Rich Text Area. Press ALT-0 for help."
click at [346, 202] on p "Vraag/probleem van de klant:" at bounding box center [348, 201] width 233 height 7
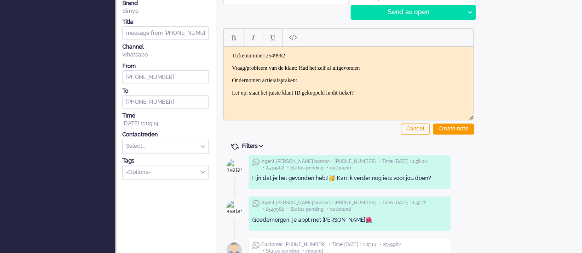
scroll to position [138, 0]
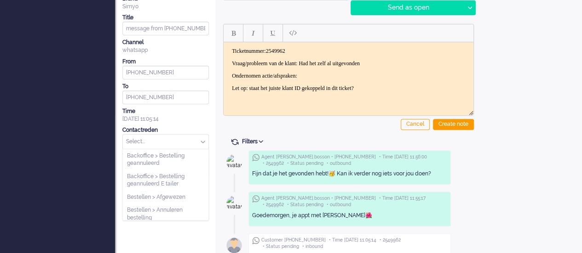
click at [163, 147] on input "text" at bounding box center [166, 142] width 86 height 14
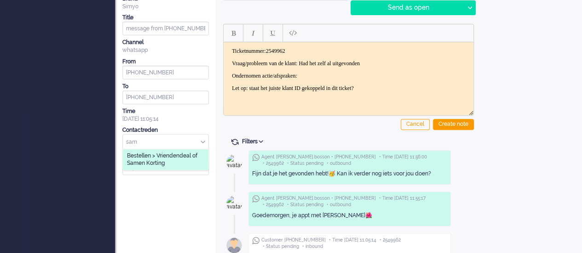
type input "sam"
click at [163, 152] on span "Bestellen > Vriendendeal of Samen Korting" at bounding box center [165, 159] width 77 height 15
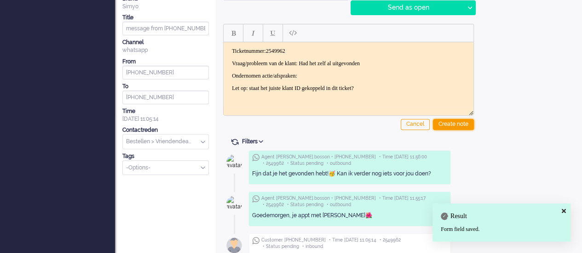
click at [443, 121] on div "Create note" at bounding box center [453, 124] width 41 height 11
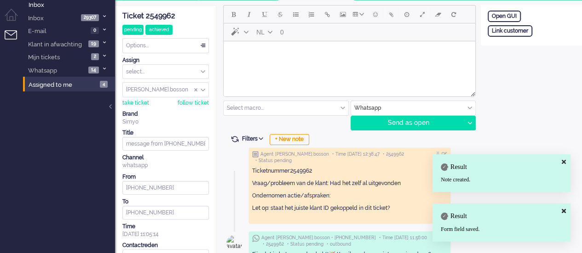
scroll to position [0, 0]
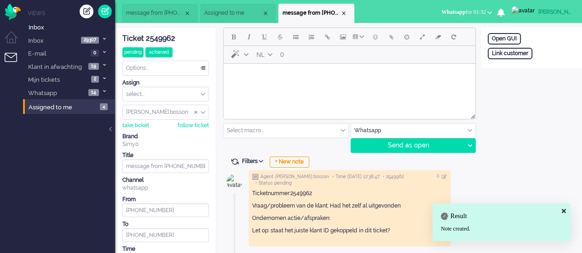
click at [147, 72] on div "Options..." at bounding box center [166, 68] width 86 height 14
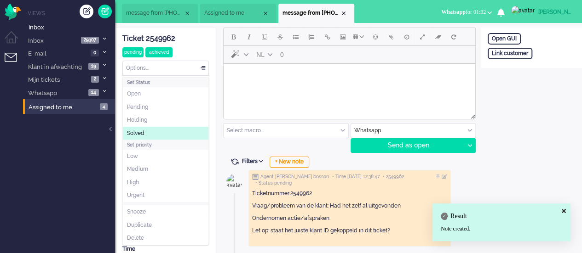
click at [138, 130] on span "Solved" at bounding box center [135, 134] width 17 height 8
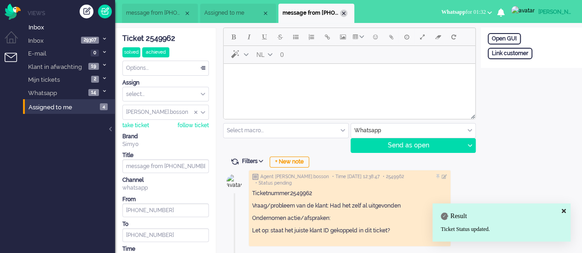
click at [340, 15] on div "Close tab" at bounding box center [343, 13] width 7 height 7
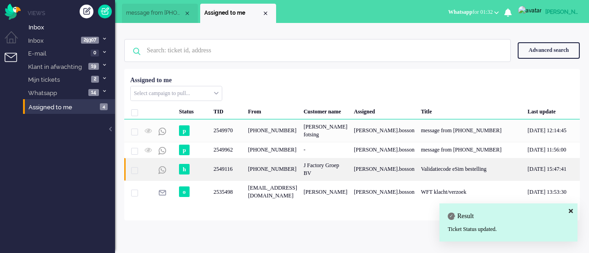
click at [277, 159] on div "[PHONE_NUMBER]" at bounding box center [273, 169] width 56 height 23
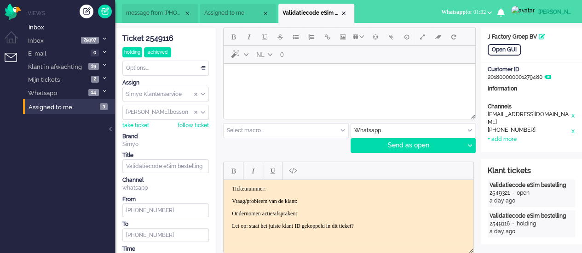
click at [230, 20] on li "Assigned to me" at bounding box center [238, 13] width 76 height 19
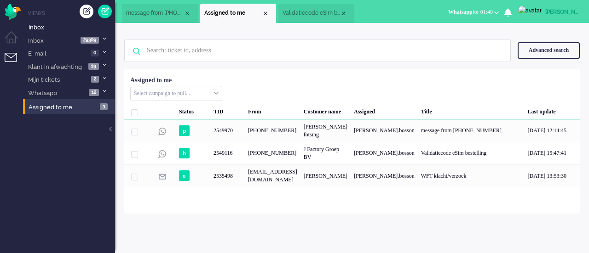
click at [310, 6] on li "Validatiecode eSim bestelling" at bounding box center [316, 13] width 76 height 19
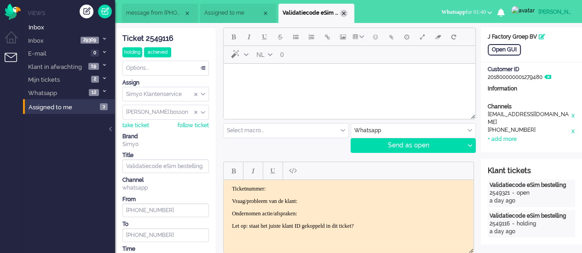
click at [343, 12] on div "Close tab" at bounding box center [343, 13] width 7 height 7
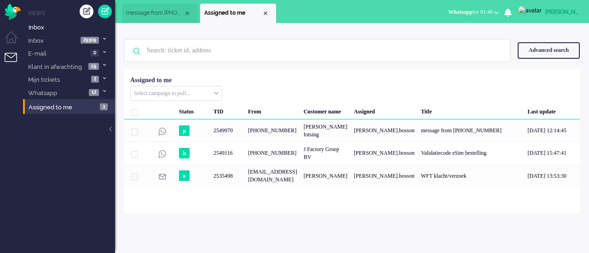
click at [148, 16] on span "message from [PHONE_NUMBER]" at bounding box center [154, 13] width 57 height 8
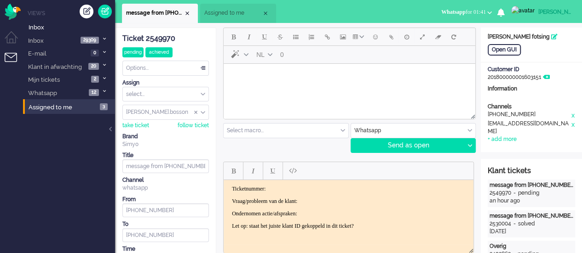
click at [224, 18] on li "Assigned to me" at bounding box center [238, 13] width 76 height 19
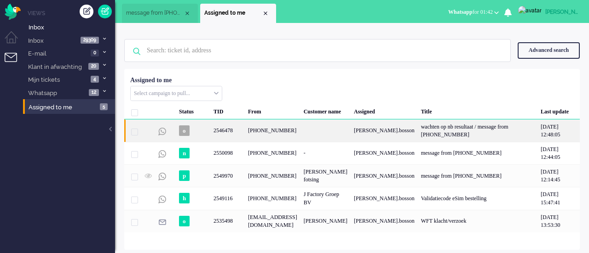
click at [264, 138] on div "+31630547886" at bounding box center [273, 131] width 56 height 23
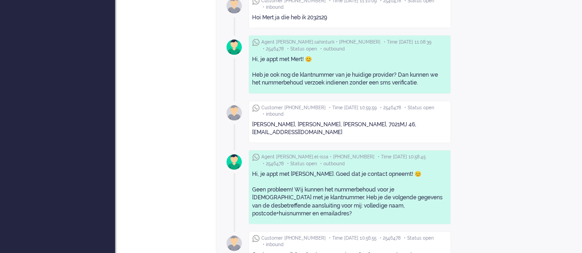
scroll to position [926, 0]
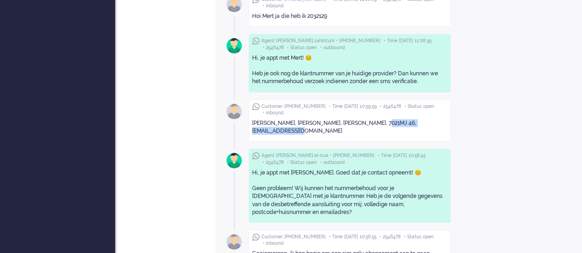
drag, startPoint x: 344, startPoint y: 101, endPoint x: 253, endPoint y: 105, distance: 90.7
click at [253, 116] on div "Hoi Dana, jazeker, myranda jansen, 7021MJ 46, myrandajansen92@hotmail.com" at bounding box center [349, 127] width 195 height 22
copy div "myrandajansen92@hotmail.com"
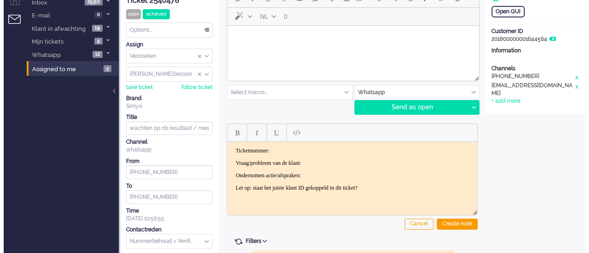
scroll to position [0, 0]
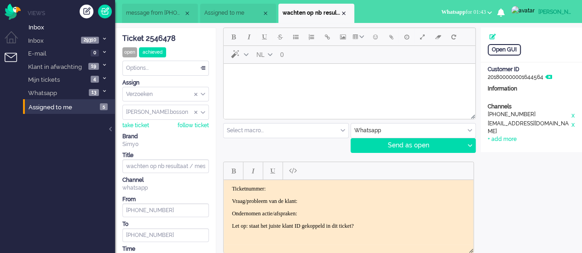
click at [264, 87] on html at bounding box center [350, 75] width 252 height 23
click at [376, 35] on span "Emoticons" at bounding box center [375, 36] width 5 height 7
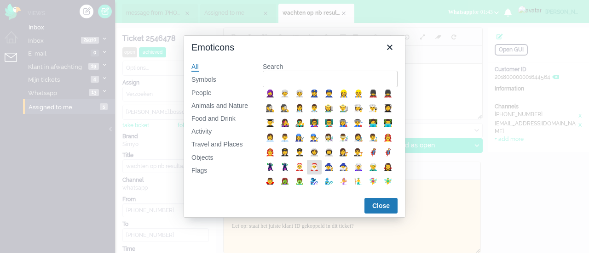
scroll to position [184, 0]
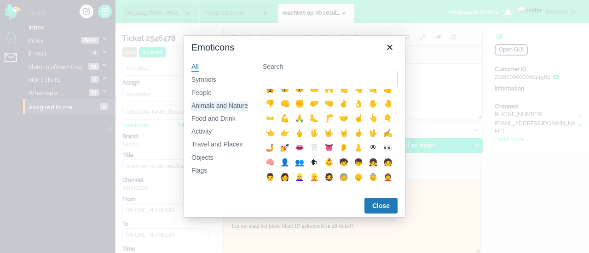
click at [234, 106] on div "Animals and Nature" at bounding box center [219, 106] width 57 height 9
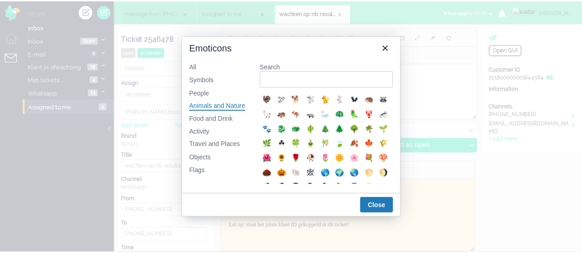
scroll to position [138, 0]
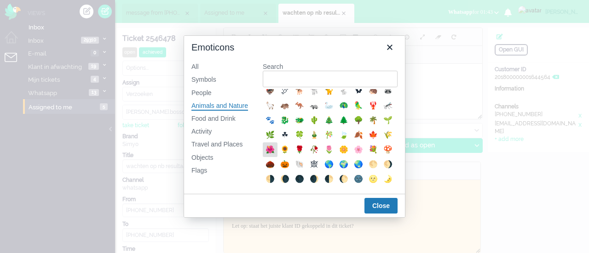
click at [276, 155] on div "🌺" at bounding box center [269, 149] width 11 height 11
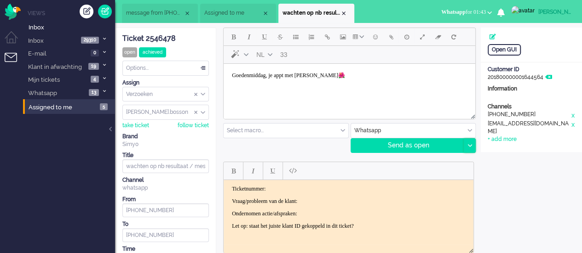
drag, startPoint x: 475, startPoint y: 146, endPoint x: 466, endPoint y: 158, distance: 14.8
click at [474, 146] on div "Send as open Send as open Send as pending Send as holding Send as solved" at bounding box center [413, 145] width 126 height 15
click at [467, 148] on div at bounding box center [469, 146] width 11 height 14
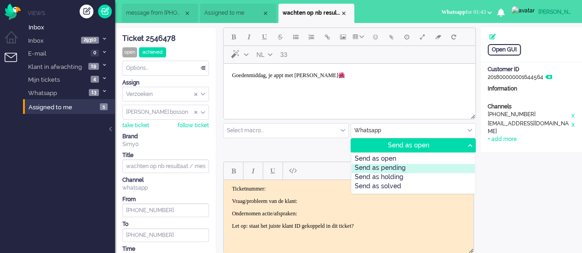
click at [422, 171] on div "Send as pending" at bounding box center [413, 168] width 124 height 9
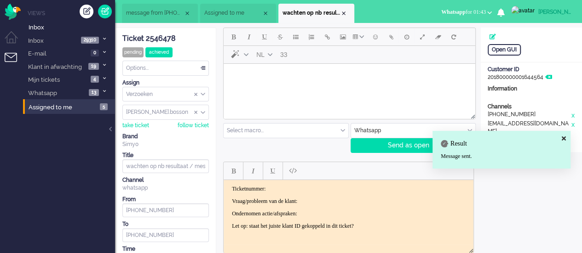
click at [314, 87] on html at bounding box center [350, 75] width 252 height 23
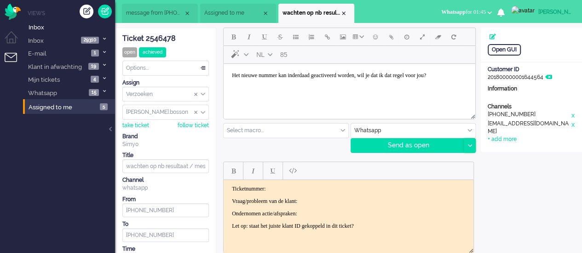
click at [474, 150] on div at bounding box center [469, 146] width 11 height 14
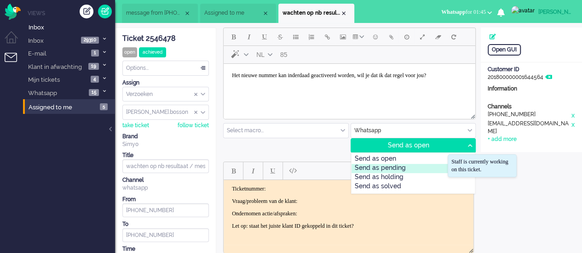
click at [420, 168] on div "Send as pending" at bounding box center [413, 168] width 124 height 9
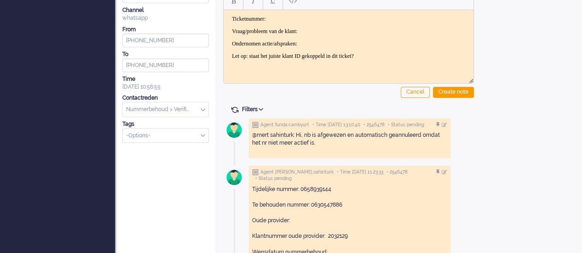
scroll to position [92, 0]
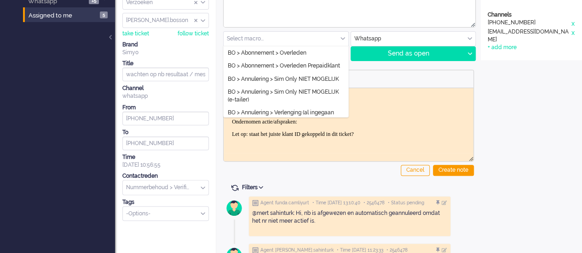
click at [262, 37] on input "text" at bounding box center [286, 39] width 125 height 14
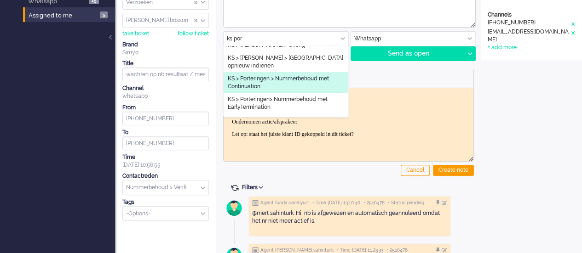
scroll to position [0, 0]
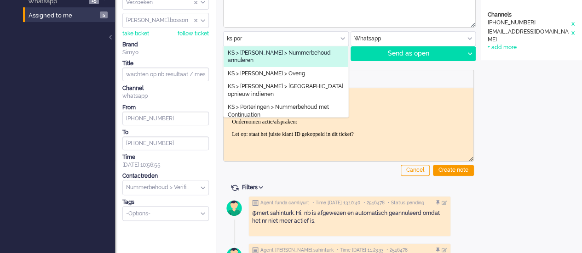
type input "ks por"
click at [267, 57] on span "KS > [PERSON_NAME] > Nummerbehoud annuleren" at bounding box center [286, 56] width 116 height 15
type input "Nummerbehoud annuleren"
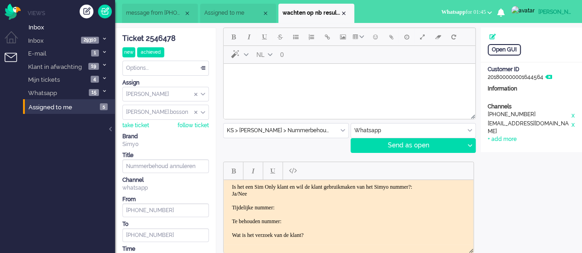
click at [304, 203] on body "Is het een Sim Only klant en wil de klant gebruikmaken van het Simyo nummer?: J…" at bounding box center [348, 211] width 242 height 55
click at [299, 206] on body "Is het een Sim Only klant en wil de klant gebruikmaken van het Simyo nummer?: J…" at bounding box center [348, 211] width 242 height 55
click at [300, 218] on body "Is het een Sim Only klant en wil de klant gebruikmaken van het Simyo nummer?: J…" at bounding box center [348, 211] width 242 height 55
click at [344, 231] on body "Is het een Sim Only klant en wil de klant gebruikmaken van het Simyo nummer?: J…" at bounding box center [348, 211] width 242 height 55
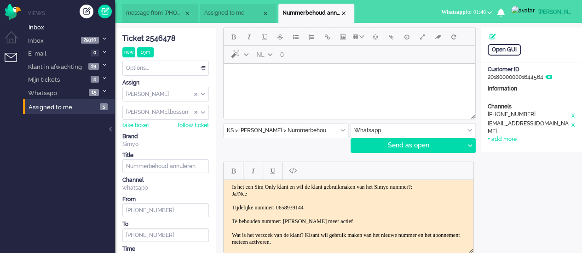
click at [267, 201] on body "Is het een Sim Only klant en wil de klant gebruikmaken van het Simyo nummer?: J…" at bounding box center [348, 215] width 242 height 62
click at [165, 35] on div "Ticket 2546478" at bounding box center [165, 39] width 86 height 11
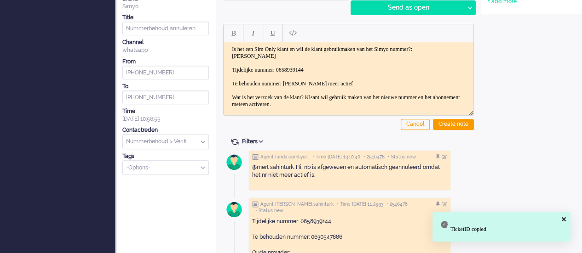
scroll to position [9, 0]
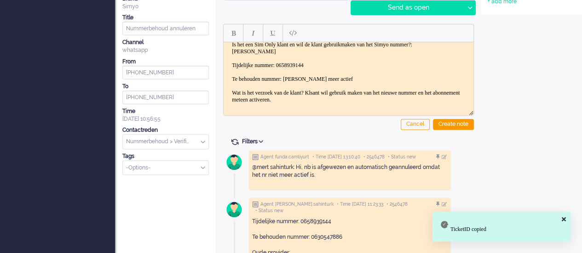
click at [411, 101] on body "Is het een Sim Only klant en wil de klant gebruikmaken van het Simyo nummer?: J…" at bounding box center [348, 72] width 242 height 62
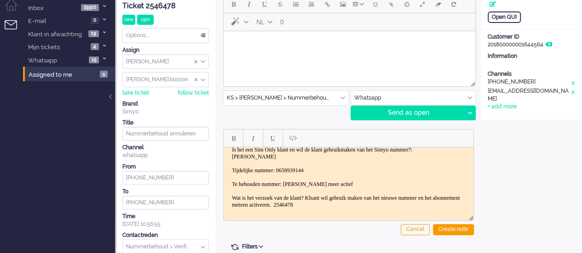
scroll to position [46, 0]
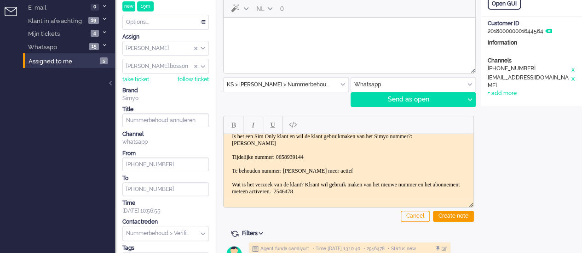
click at [332, 185] on body "Is het een Sim Only klant en wil de klant gebruikmaken van het Simyo nummer?: J…" at bounding box center [348, 164] width 242 height 62
click at [444, 216] on div "Create note" at bounding box center [453, 216] width 41 height 11
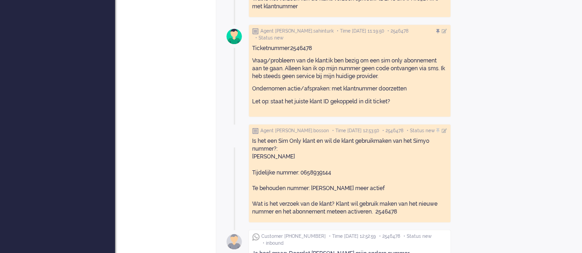
scroll to position [322, 0]
click at [442, 128] on div at bounding box center [439, 131] width 6 height 6
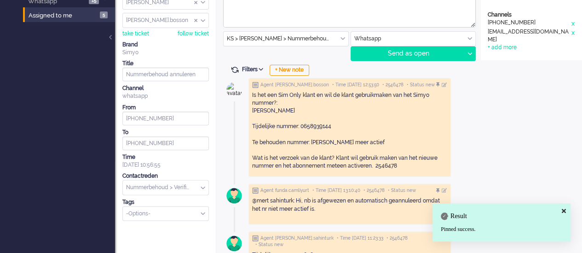
scroll to position [0, 0]
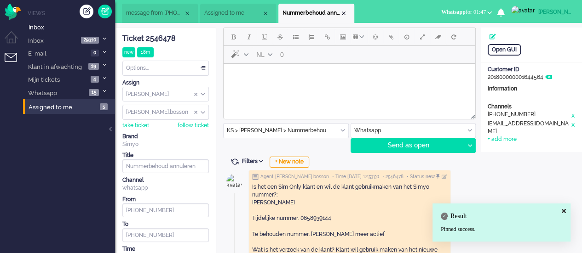
click at [166, 67] on div "Options..." at bounding box center [166, 68] width 86 height 14
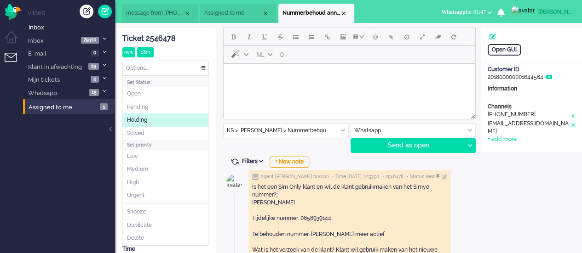
click at [148, 120] on li "Holding" at bounding box center [166, 120] width 86 height 13
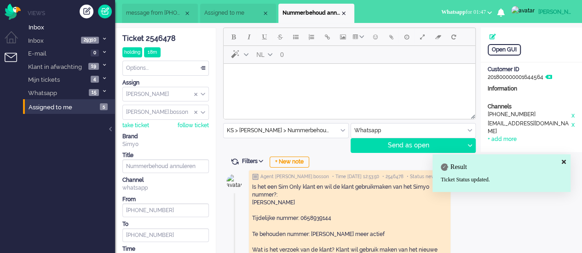
click at [159, 65] on div "Options..." at bounding box center [166, 68] width 86 height 14
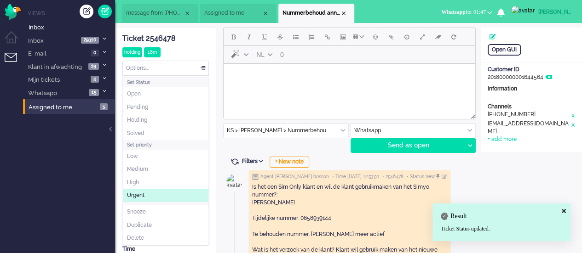
click at [154, 190] on li "Urgent" at bounding box center [166, 195] width 86 height 13
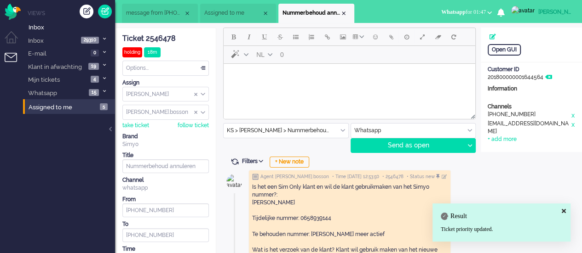
click at [250, 79] on body "Rich Text Area. Press ALT-0 for help." at bounding box center [349, 76] width 244 height 16
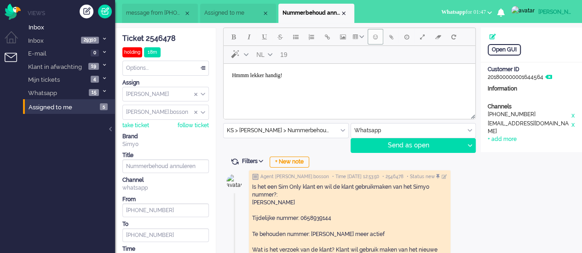
click at [374, 38] on span "Emoticons" at bounding box center [375, 36] width 5 height 7
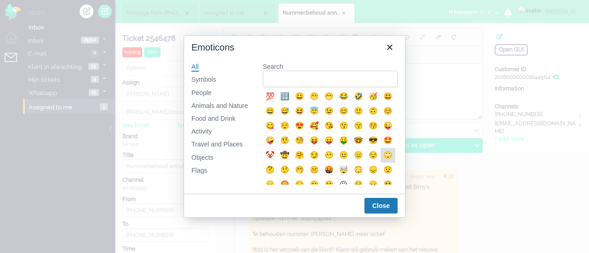
click at [382, 161] on div "🙄" at bounding box center [387, 155] width 11 height 11
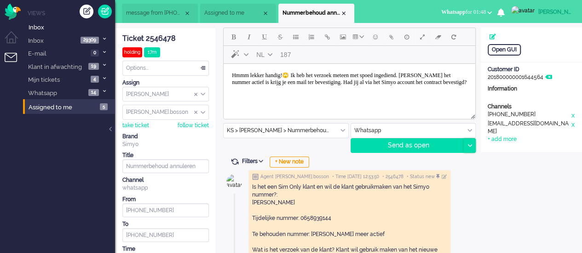
click at [470, 142] on div at bounding box center [469, 146] width 11 height 14
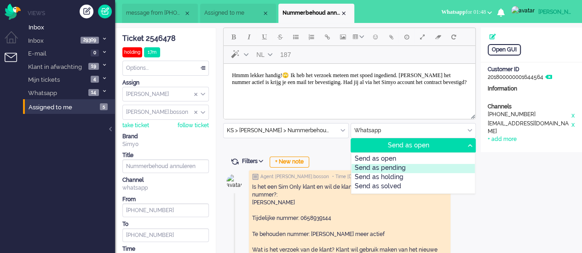
click at [431, 165] on div "Send as pending" at bounding box center [413, 168] width 124 height 9
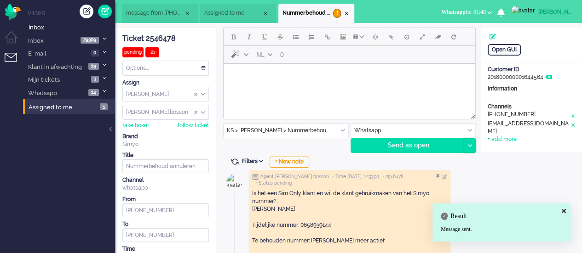
click at [465, 147] on div at bounding box center [469, 146] width 11 height 14
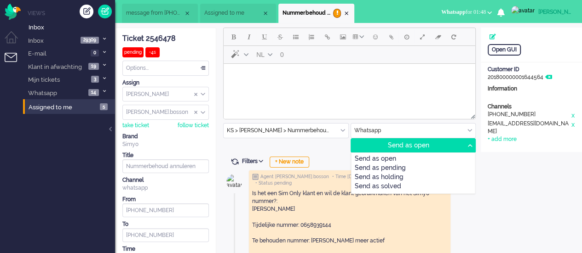
click at [434, 173] on div "Send as holding" at bounding box center [413, 177] width 124 height 9
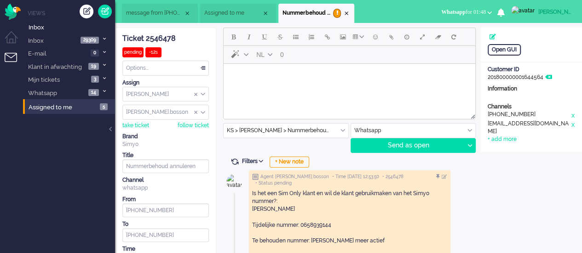
click at [190, 69] on div "Options..." at bounding box center [166, 68] width 86 height 14
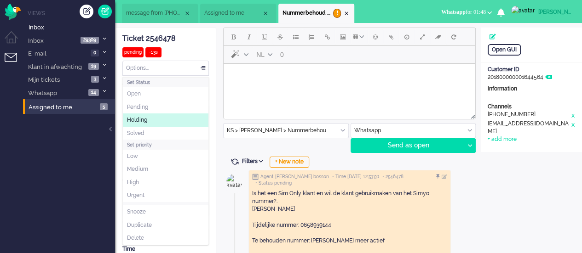
click at [161, 115] on li "Holding" at bounding box center [166, 120] width 86 height 13
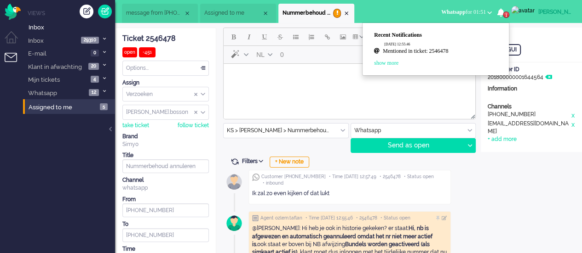
click at [276, 87] on html at bounding box center [350, 75] width 252 height 23
click at [505, 8] on icon "1" at bounding box center [500, 12] width 7 height 8
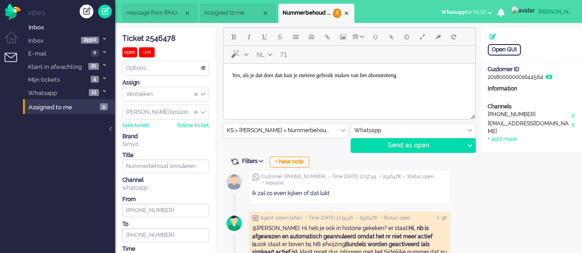
click at [457, 72] on body "Yes, als je dat doet dan kun je meteen gebruik maken van het abonnemeng" at bounding box center [349, 76] width 244 height 16
click at [378, 35] on button "Emoticons" at bounding box center [375, 37] width 16 height 16
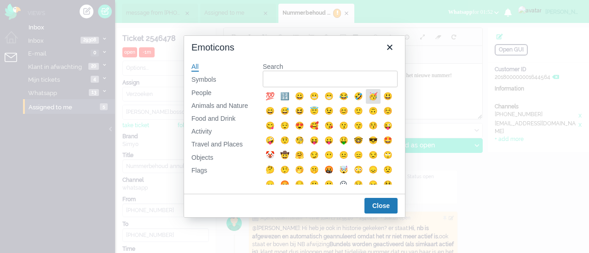
click at [372, 99] on div "🥳" at bounding box center [372, 96] width 11 height 11
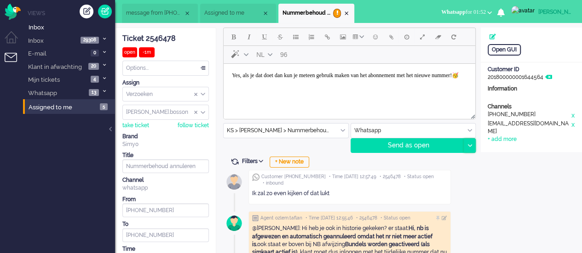
click at [468, 145] on icon at bounding box center [469, 145] width 5 height 3
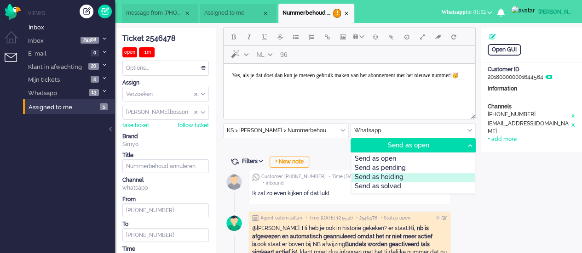
click at [418, 174] on div "Send as holding" at bounding box center [413, 177] width 124 height 9
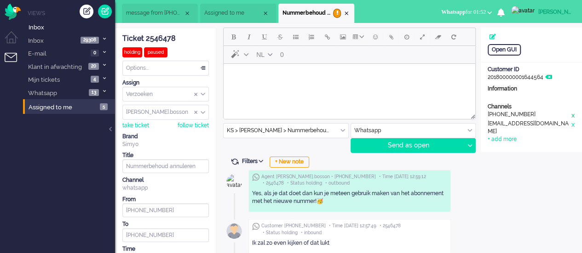
click at [573, 114] on div "x" at bounding box center [572, 115] width 5 height 9
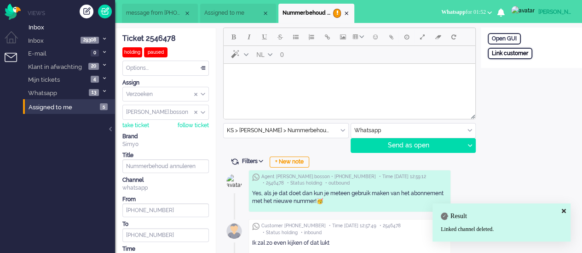
click at [518, 55] on div "Link customer" at bounding box center [510, 53] width 45 height 11
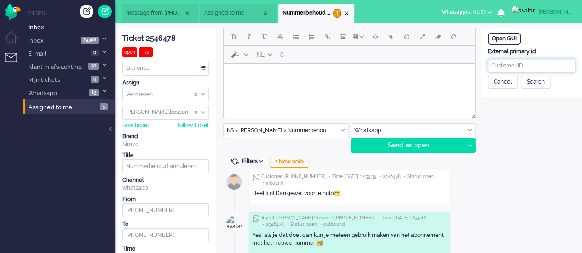
click at [564, 61] on input "text" at bounding box center [531, 66] width 87 height 14
paste input "201800000001644564"
type input "201800000001644564"
click at [542, 82] on div "Search" at bounding box center [536, 82] width 30 height 13
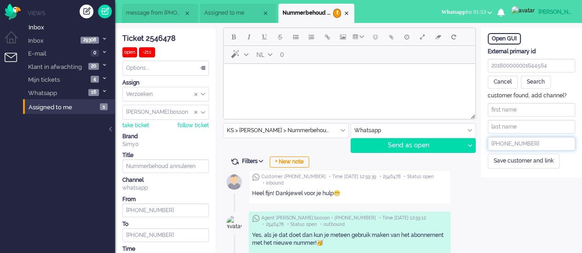
drag, startPoint x: 534, startPoint y: 143, endPoint x: 499, endPoint y: 138, distance: 34.8
click at [499, 138] on input "+31630547886" at bounding box center [531, 144] width 87 height 14
paste input "0658939144"
type input "+310658939144"
click at [536, 158] on div "Save customer and link" at bounding box center [524, 161] width 72 height 14
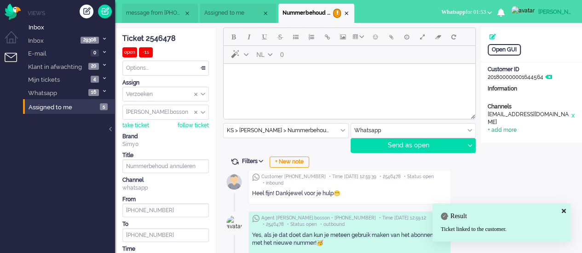
click at [514, 126] on div "+ add more" at bounding box center [502, 130] width 29 height 8
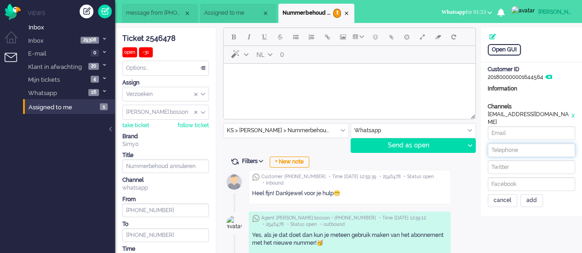
click at [507, 144] on input at bounding box center [531, 151] width 87 height 14
paste input "0658939144"
click at [501, 144] on input "+310658939144" at bounding box center [531, 151] width 87 height 14
type input "+31658939144"
click at [526, 196] on div "add" at bounding box center [531, 201] width 23 height 13
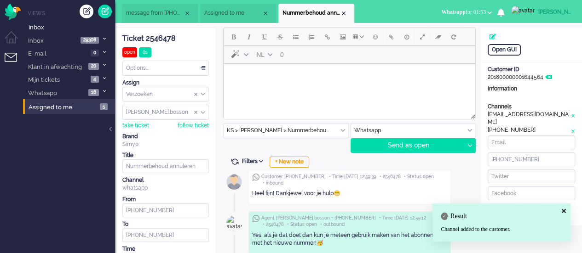
click at [310, 87] on html at bounding box center [350, 75] width 252 height 23
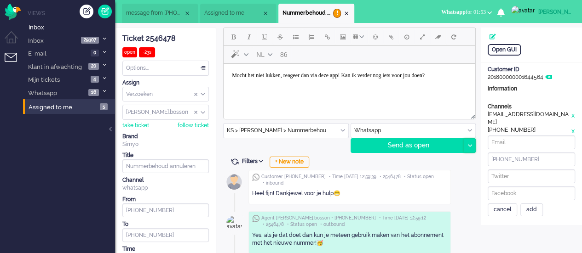
click at [470, 144] on icon at bounding box center [469, 145] width 5 height 3
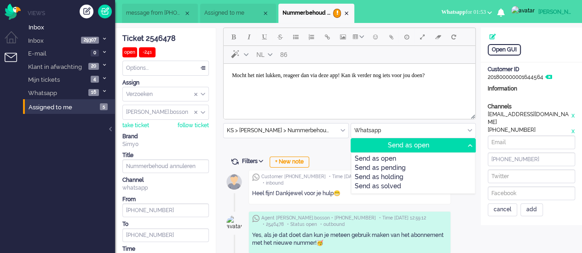
click at [427, 168] on div "Send as pending" at bounding box center [413, 168] width 124 height 9
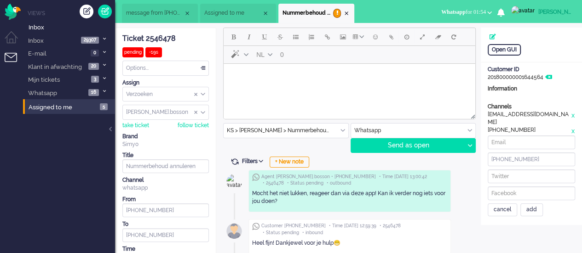
click at [154, 12] on span "message from [PHONE_NUMBER]" at bounding box center [154, 13] width 57 height 8
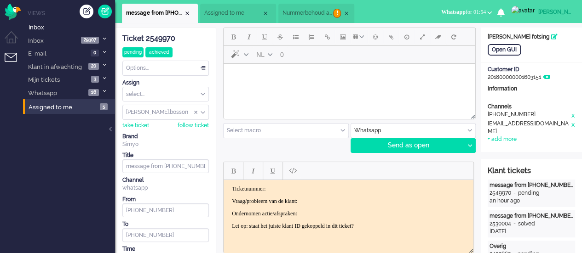
click at [324, 14] on span "Nummerbehoud annuleren" at bounding box center [307, 13] width 51 height 8
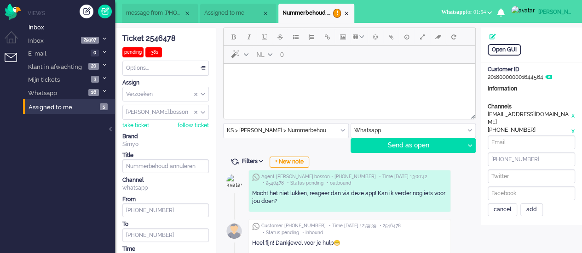
click at [212, 6] on li "Assigned to me" at bounding box center [238, 13] width 76 height 19
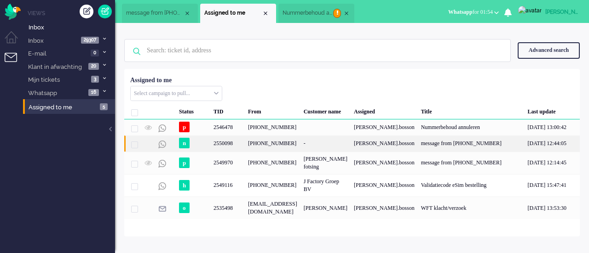
click at [243, 144] on div "2550098" at bounding box center [227, 144] width 34 height 16
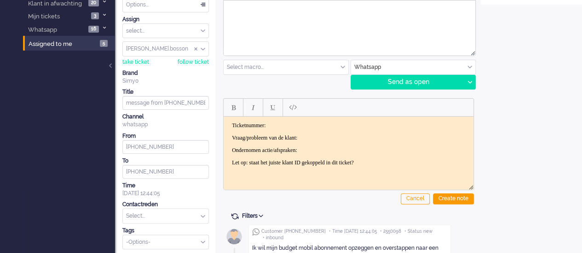
scroll to position [107, 0]
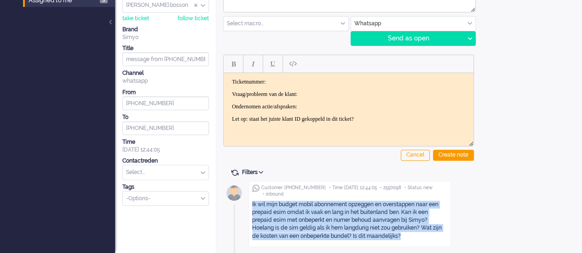
drag, startPoint x: 245, startPoint y: 200, endPoint x: 371, endPoint y: 243, distance: 133.5
click at [371, 242] on div "Customer +31639708294 • Time 2025-10-09 12:44:05 • 2550098 • Status new • inbou…" at bounding box center [348, 216] width 251 height 76
copy div "Ik wil mijn budget mobil abonnement opzeggen en overstappen naar een prepaid es…"
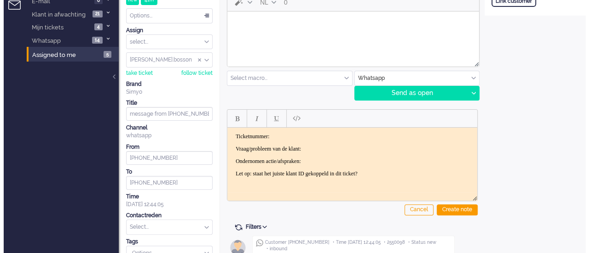
scroll to position [0, 0]
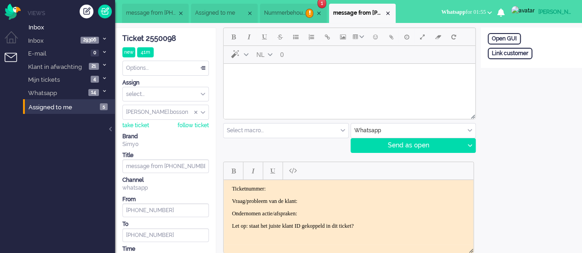
click at [273, 87] on html at bounding box center [350, 75] width 252 height 23
click at [373, 37] on span "Emoticons" at bounding box center [375, 36] width 5 height 7
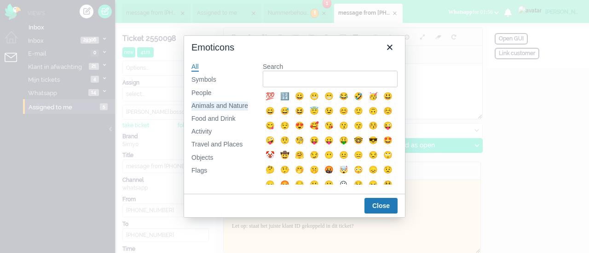
click at [199, 106] on div "Animals and Nature" at bounding box center [219, 106] width 57 height 9
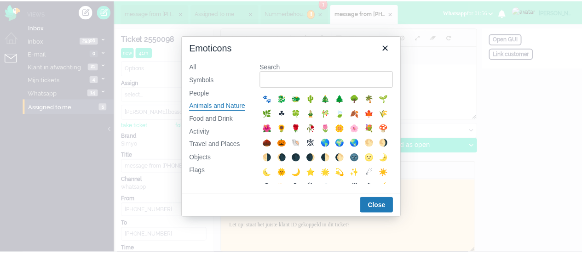
scroll to position [184, 0]
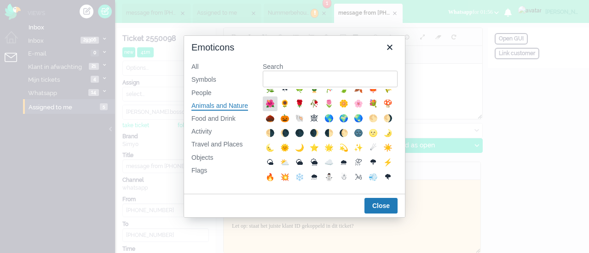
click at [276, 109] on div "🌺" at bounding box center [269, 103] width 11 height 11
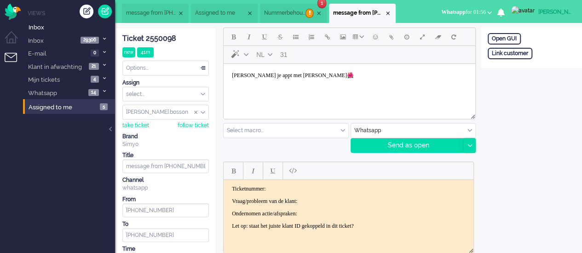
click at [466, 145] on div at bounding box center [469, 146] width 11 height 14
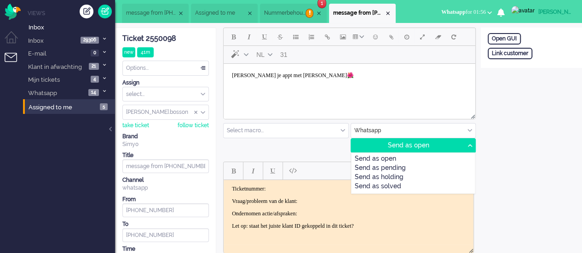
click at [429, 164] on div "Send as pending" at bounding box center [413, 168] width 124 height 9
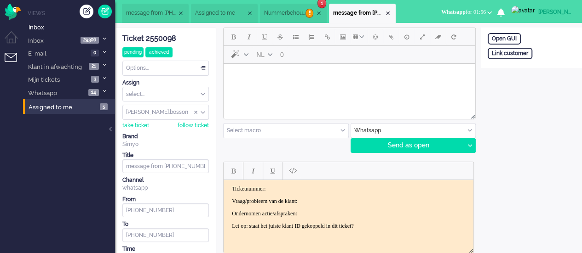
click at [242, 76] on body "Rich Text Area. Press ALT-0 for help." at bounding box center [349, 76] width 244 height 16
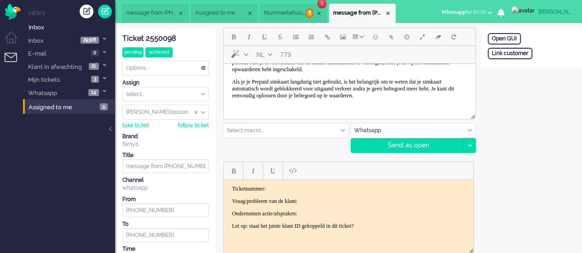
click at [468, 145] on icon at bounding box center [469, 145] width 5 height 3
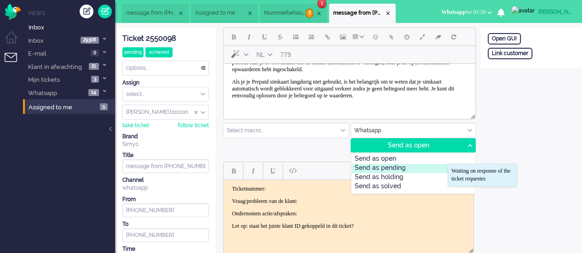
click at [419, 166] on div "Send as pending" at bounding box center [413, 168] width 124 height 9
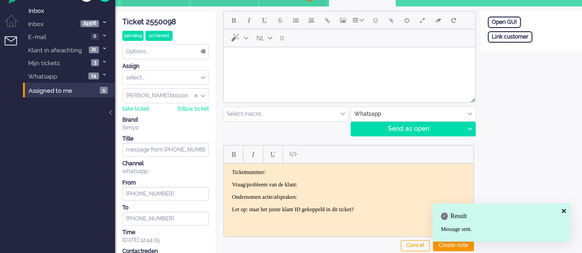
scroll to position [0, 0]
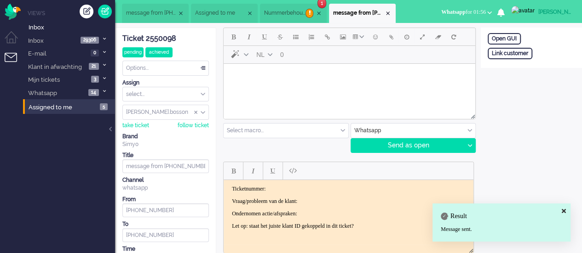
click at [295, 10] on span "Nummerbehoud annuleren" at bounding box center [284, 13] width 41 height 8
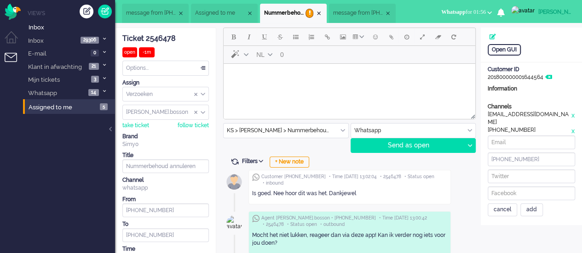
click at [281, 87] on html at bounding box center [350, 75] width 252 height 23
click at [375, 41] on button "Emoticons" at bounding box center [375, 37] width 16 height 16
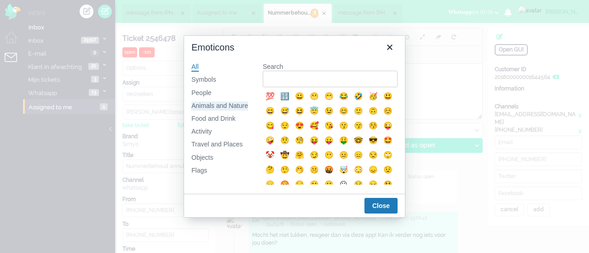
click at [224, 107] on div "Animals and Nature" at bounding box center [219, 106] width 57 height 9
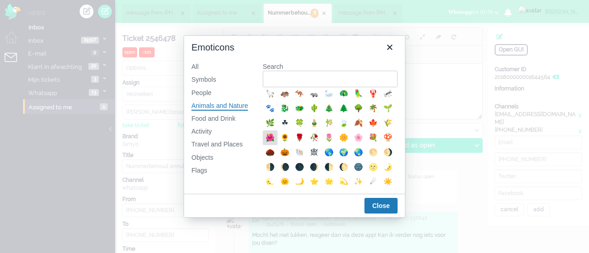
scroll to position [90, 0]
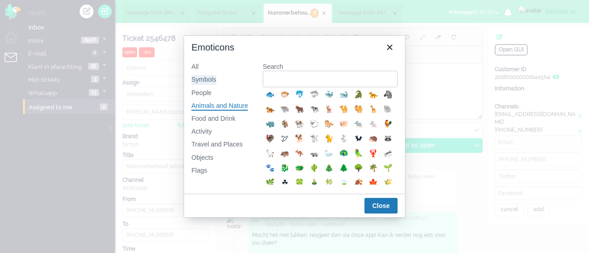
click at [204, 79] on div "Symbols" at bounding box center [203, 79] width 25 height 9
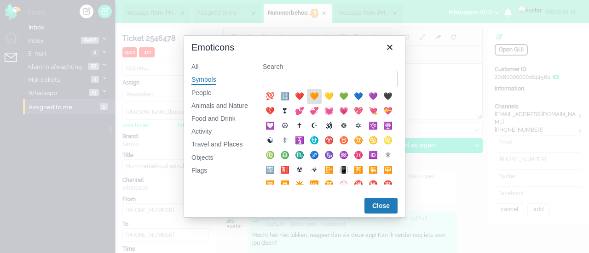
click at [310, 101] on div "🧡" at bounding box center [314, 96] width 11 height 11
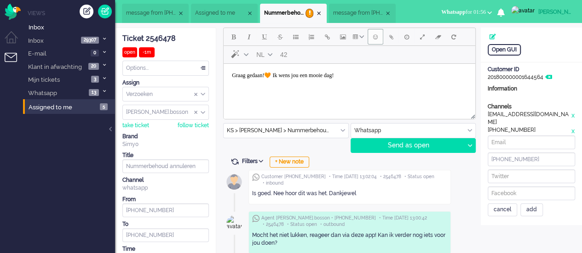
click at [373, 41] on button "Emoticons" at bounding box center [375, 37] width 16 height 16
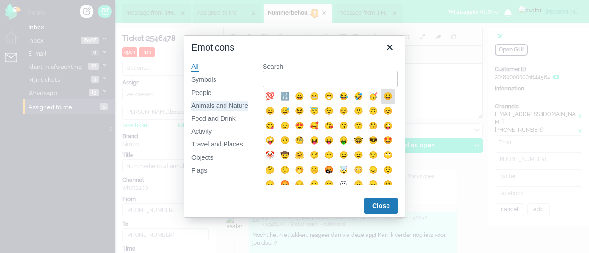
click at [215, 107] on div "Animals and Nature" at bounding box center [219, 106] width 57 height 9
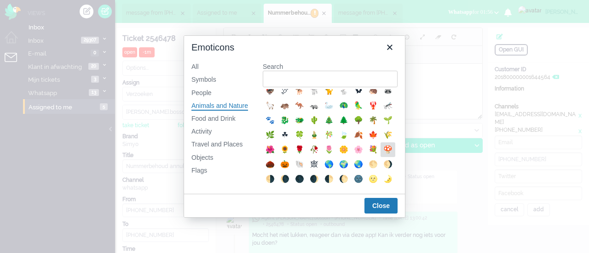
scroll to position [140, 0]
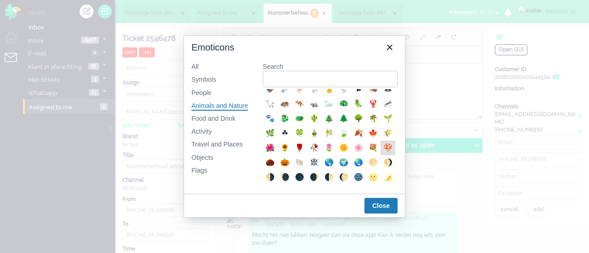
click at [382, 154] on div "🍄" at bounding box center [387, 148] width 11 height 11
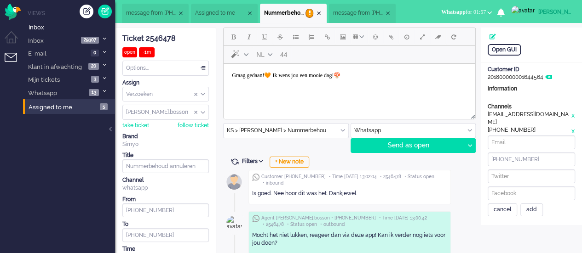
drag, startPoint x: 280, startPoint y: 80, endPoint x: 288, endPoint y: 84, distance: 9.3
click at [280, 79] on body "Graag gedaan!🧡 Ik wens jou een mooie dag!🍄" at bounding box center [349, 76] width 244 height 16
click at [377, 35] on span "Emoticons" at bounding box center [375, 36] width 5 height 7
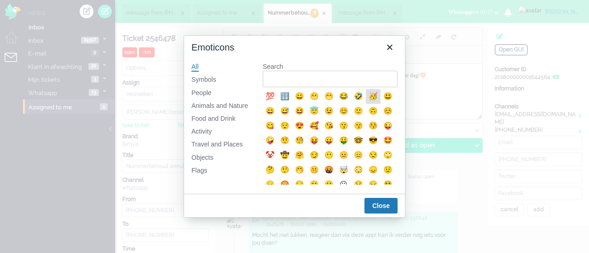
click at [370, 99] on div "🥳" at bounding box center [372, 96] width 11 height 11
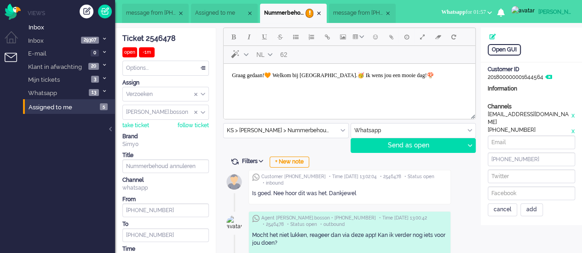
click at [433, 74] on body "Graag gedaan!🧡 Welkom bij Simyo.🥳 Ik wens jou een mooie dag!🍄" at bounding box center [349, 76] width 244 height 16
click at [374, 40] on span "Emoticons" at bounding box center [375, 36] width 5 height 7
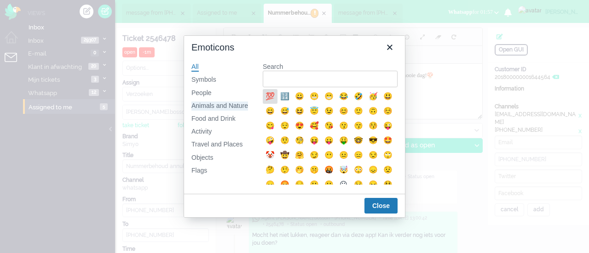
click at [226, 107] on div "Animals and Nature" at bounding box center [219, 106] width 57 height 9
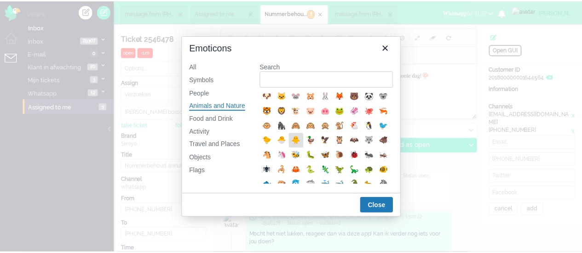
scroll to position [138, 0]
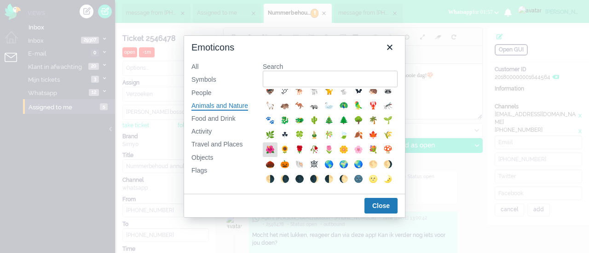
click at [277, 157] on div "🌺" at bounding box center [270, 150] width 15 height 15
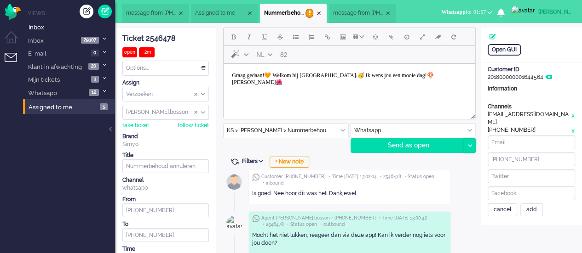
click at [471, 147] on div at bounding box center [469, 146] width 11 height 14
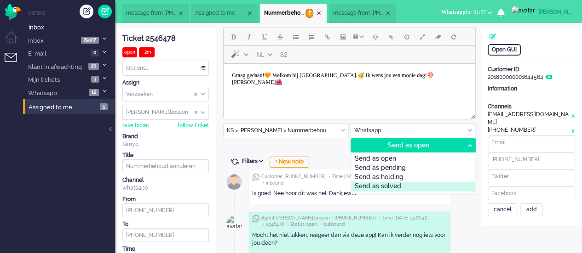
click at [417, 186] on div "Send as solved" at bounding box center [413, 187] width 124 height 9
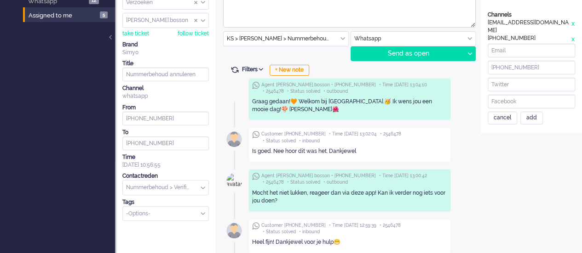
scroll to position [0, 0]
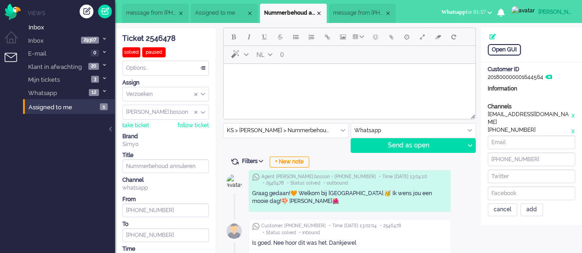
click at [366, 15] on span "message from +31639708294" at bounding box center [358, 13] width 51 height 8
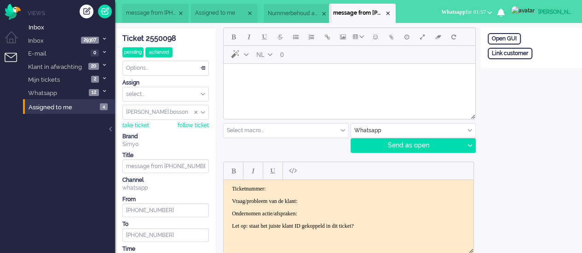
click at [295, 11] on span "Nummerbehoud annuleren" at bounding box center [294, 14] width 53 height 8
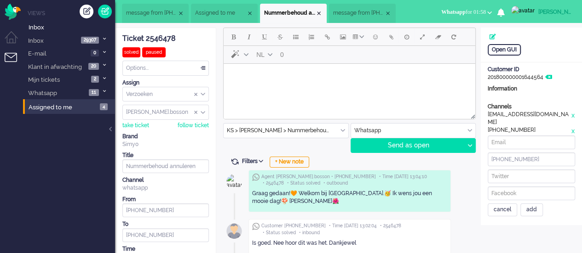
click at [358, 19] on li "message from +31639708294" at bounding box center [362, 13] width 67 height 19
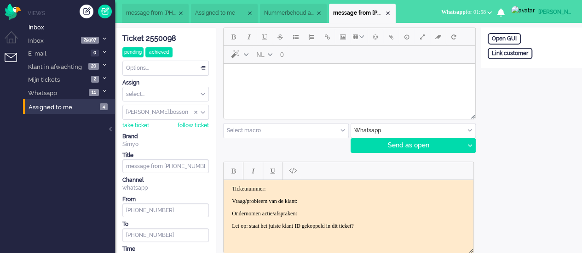
click at [166, 41] on div "Ticket 2550098" at bounding box center [165, 39] width 86 height 11
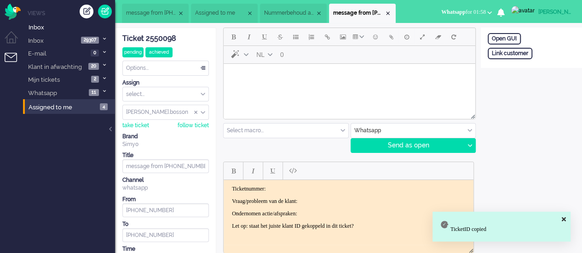
click at [281, 186] on p "Ticketnummer:" at bounding box center [348, 188] width 233 height 7
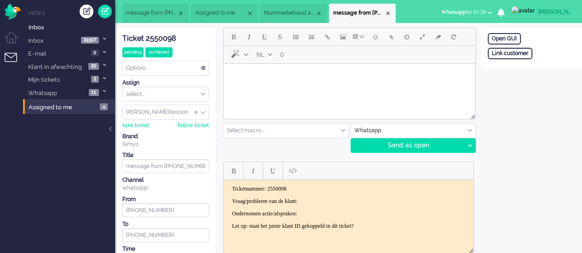
click at [336, 207] on body "Ticketnummer: 2550098 Vraag/probleem van de klant: Ondernomen actie/afspraken: …" at bounding box center [348, 207] width 242 height 44
click at [337, 195] on body "Ticketnummer: 2550098 Vraag/probleem van de klant: Ondernomen actie/afspraken: …" at bounding box center [348, 207] width 242 height 44
click at [320, 211] on p "Ondernomen actie/afspraken:" at bounding box center [348, 213] width 233 height 7
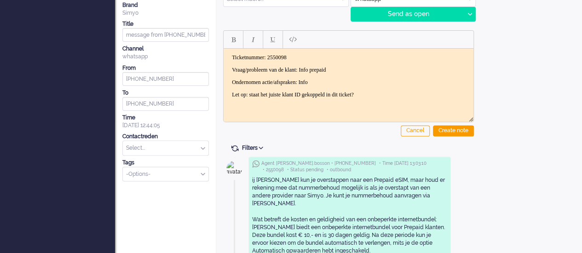
scroll to position [138, 0]
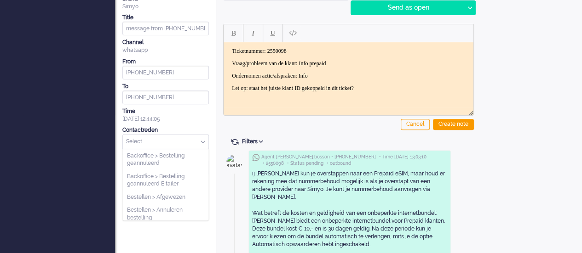
click at [179, 138] on input "text" at bounding box center [166, 142] width 86 height 14
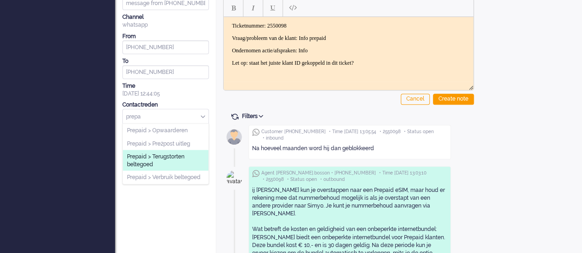
scroll to position [184, 0]
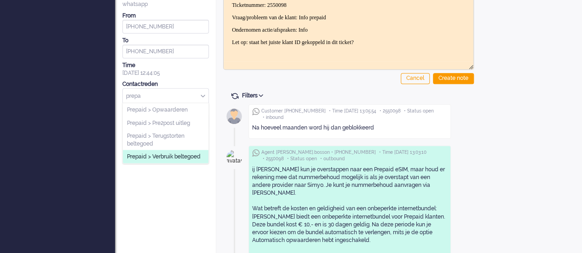
type input "prepa"
click at [182, 155] on span "Prepaid > Verbruik beltegoed" at bounding box center [164, 157] width 74 height 8
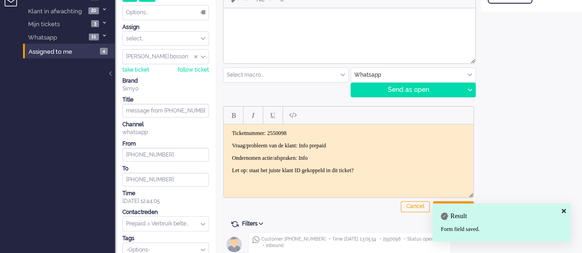
scroll to position [0, 0]
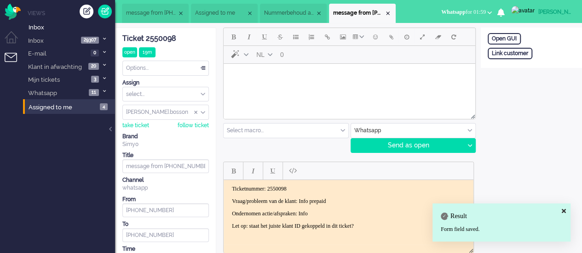
click at [287, 112] on div at bounding box center [350, 115] width 252 height 8
click at [287, 87] on html at bounding box center [350, 75] width 252 height 23
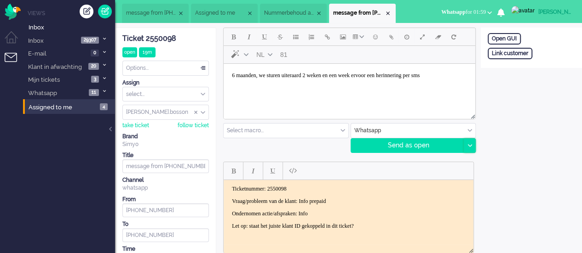
click at [474, 144] on div at bounding box center [469, 146] width 11 height 14
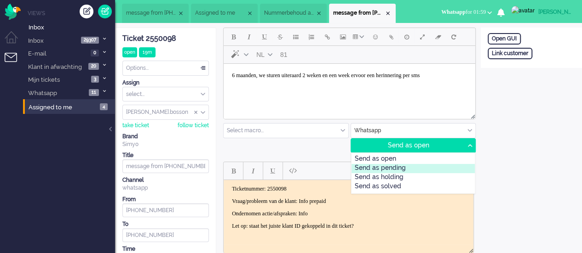
click at [427, 169] on div "Send as pending" at bounding box center [413, 168] width 124 height 9
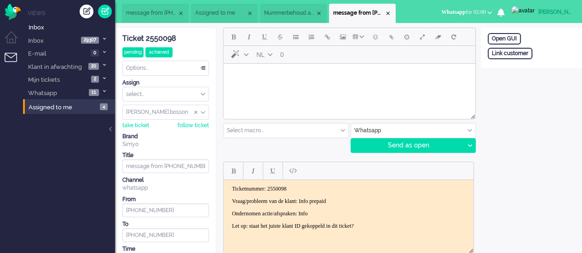
click at [275, 12] on span "Nummerbehoud annuleren" at bounding box center [289, 13] width 51 height 8
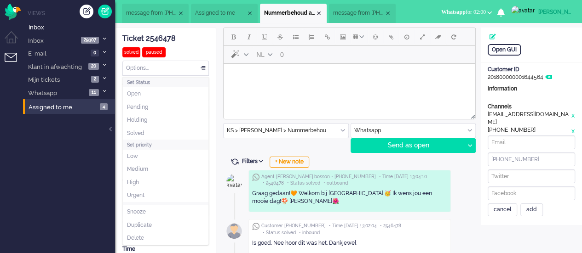
click at [186, 68] on div "Options..." at bounding box center [166, 68] width 86 height 14
click at [169, 133] on li "Solved" at bounding box center [166, 133] width 86 height 13
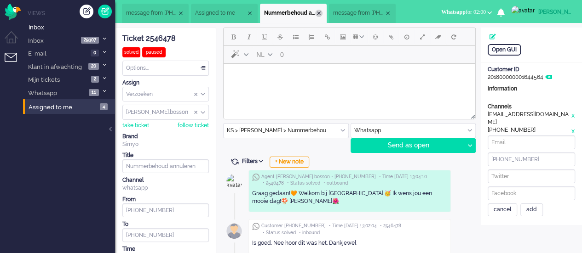
click at [322, 15] on div "Close tab" at bounding box center [318, 13] width 7 height 7
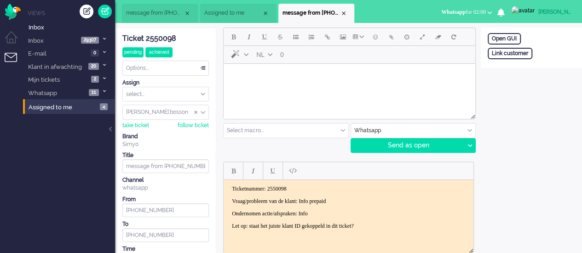
click at [166, 13] on span "message from [PHONE_NUMBER]" at bounding box center [154, 13] width 57 height 8
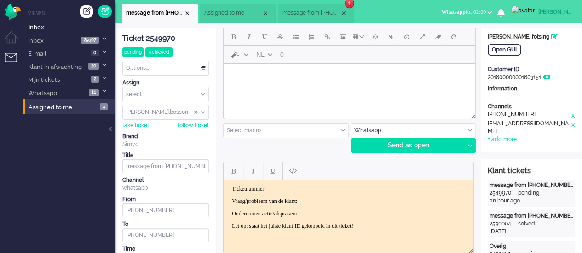
click at [318, 13] on span "message from +31639708294" at bounding box center [310, 13] width 57 height 8
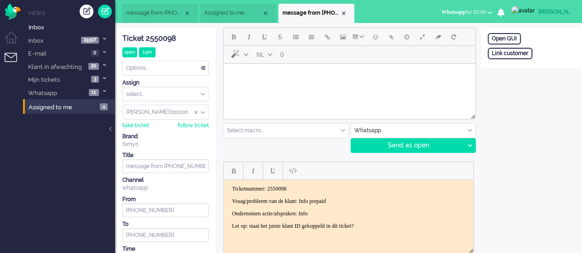
click at [297, 85] on html at bounding box center [350, 75] width 252 height 23
click at [462, 139] on div "Send as open" at bounding box center [407, 146] width 113 height 14
click at [173, 61] on div "Options..." at bounding box center [166, 68] width 86 height 14
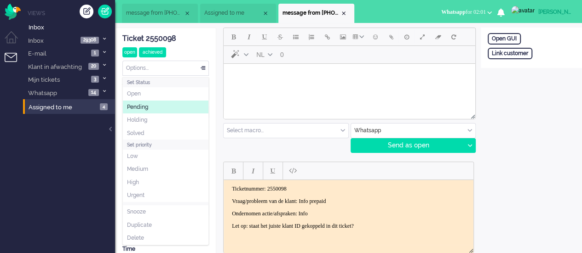
click at [172, 108] on li "Pending" at bounding box center [166, 107] width 86 height 13
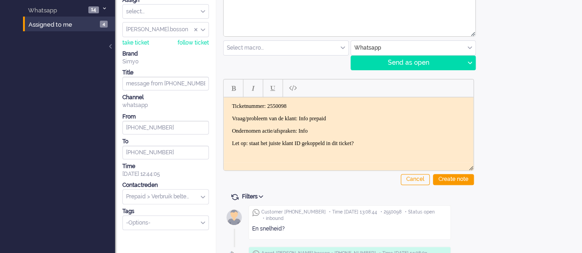
scroll to position [46, 0]
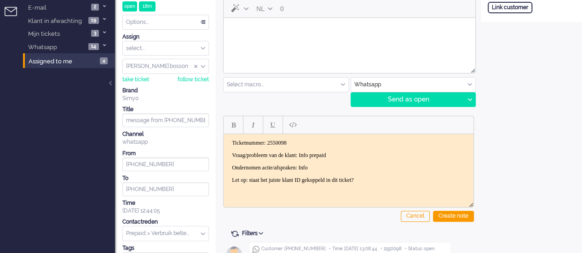
click at [276, 38] on html at bounding box center [350, 29] width 252 height 23
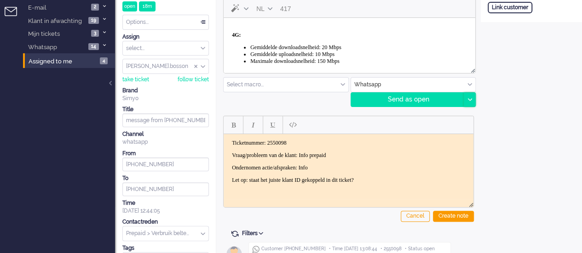
click at [468, 100] on icon at bounding box center [469, 99] width 5 height 3
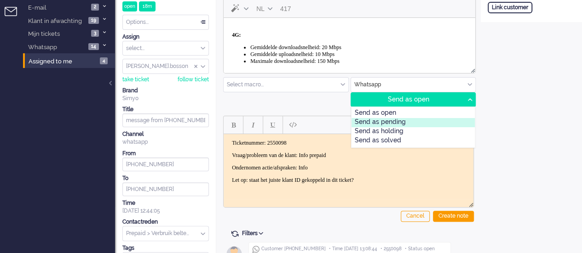
click at [409, 120] on div "Send as pending" at bounding box center [413, 122] width 124 height 9
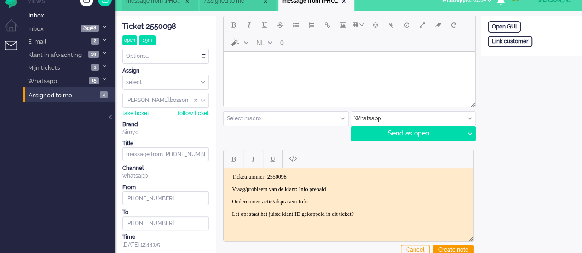
scroll to position [0, 0]
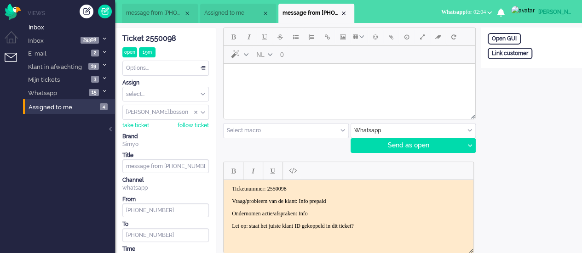
click at [267, 87] on html at bounding box center [350, 75] width 252 height 23
click at [466, 145] on div at bounding box center [469, 146] width 11 height 14
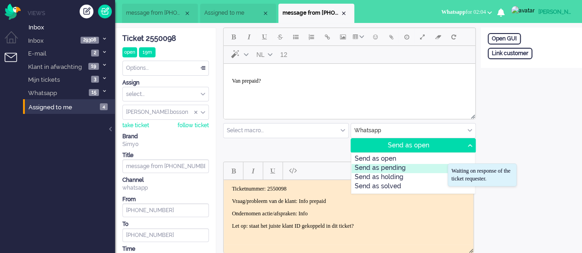
click at [429, 164] on div "Send as pending" at bounding box center [413, 168] width 124 height 9
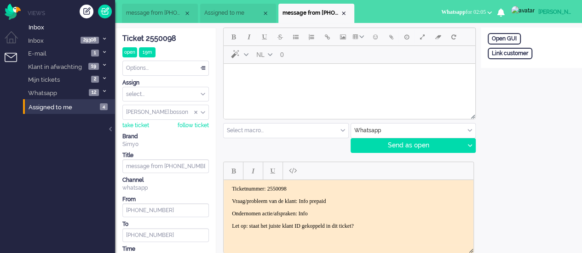
click at [261, 87] on html at bounding box center [350, 75] width 252 height 23
click at [468, 141] on div at bounding box center [469, 146] width 11 height 14
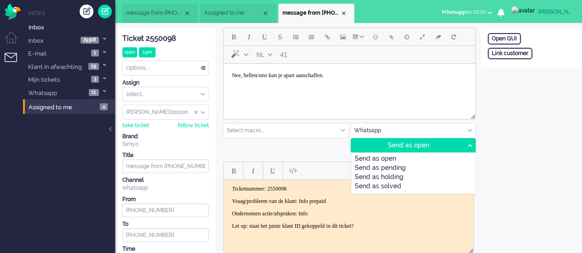
click at [430, 164] on div "Send as pending" at bounding box center [413, 168] width 124 height 9
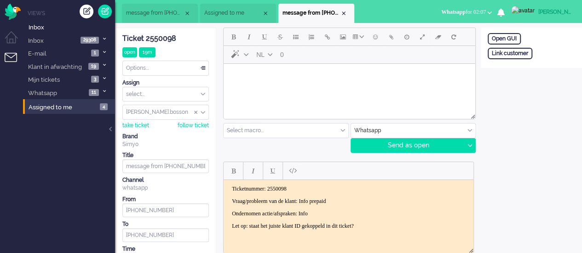
click at [294, 82] on body "Rich Text Area. Press ALT-0 for help." at bounding box center [349, 76] width 244 height 16
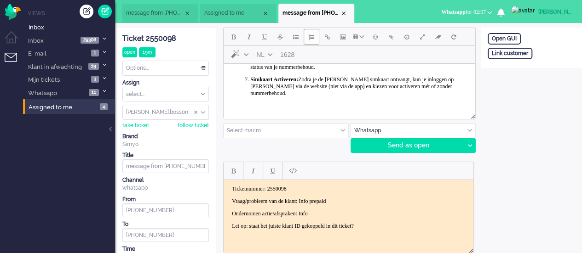
scroll to position [213, 0]
click at [474, 143] on div at bounding box center [469, 146] width 11 height 14
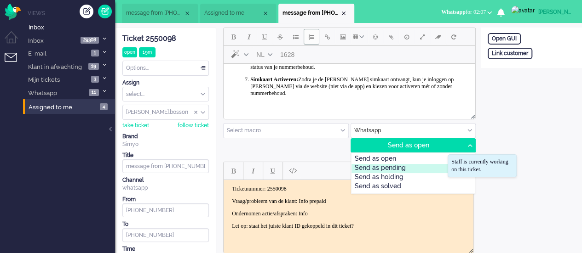
click at [414, 166] on div "Send as pending" at bounding box center [413, 168] width 124 height 9
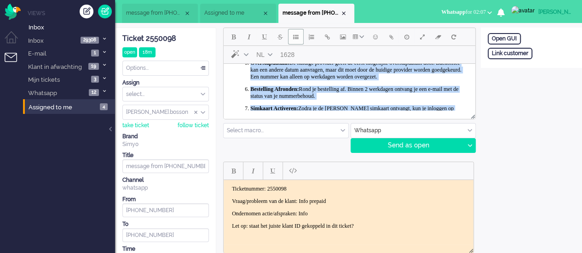
scroll to position [136, 0]
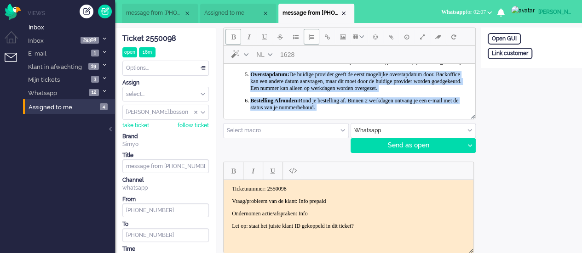
drag, startPoint x: 371, startPoint y: 98, endPoint x: 237, endPoint y: 98, distance: 133.8
click at [237, 98] on body "ummerbehoud bij Simyo is een proces waarbij je je huidige telefoonnummer kunt m…" at bounding box center [349, 39] width 244 height 216
copy ol "Overstapdatum: De huidige provider geeft de eerst mogelijke overstapdatum door.…"
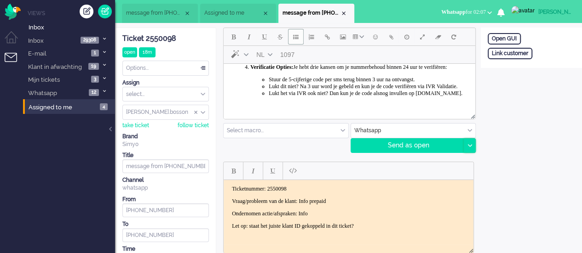
click at [470, 149] on div at bounding box center [469, 146] width 11 height 14
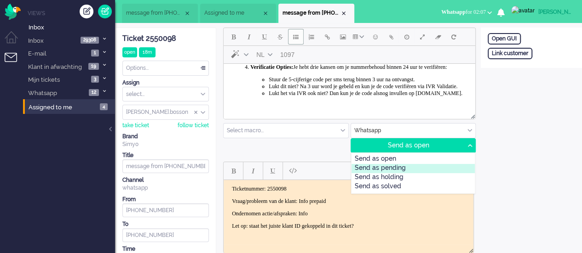
click at [432, 167] on div "Send as pending" at bounding box center [413, 168] width 124 height 9
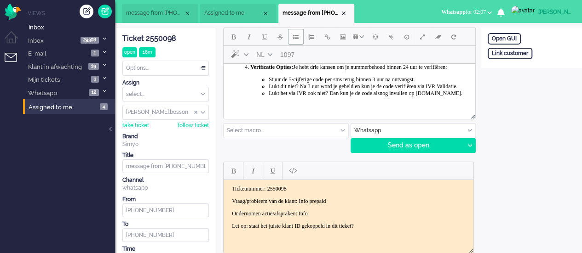
scroll to position [0, 0]
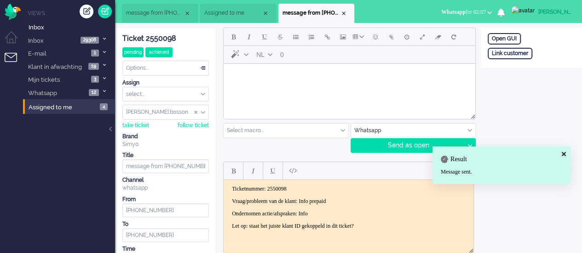
click at [284, 87] on html at bounding box center [350, 75] width 252 height 23
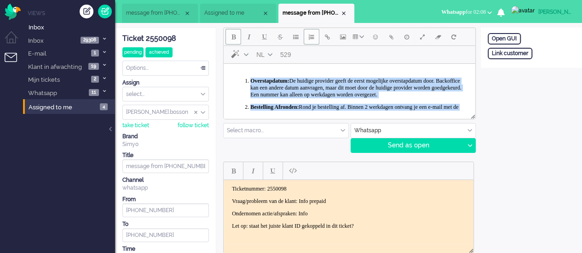
drag, startPoint x: 384, startPoint y: 98, endPoint x: 115, endPoint y: 17, distance: 281.7
click at [224, 64] on html "Overstapdatum: De huidige provider geeft de eerst mogelijke overstapdatum door.…" at bounding box center [350, 111] width 252 height 94
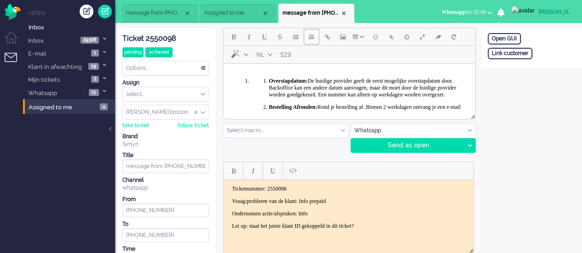
scroll to position [46, 0]
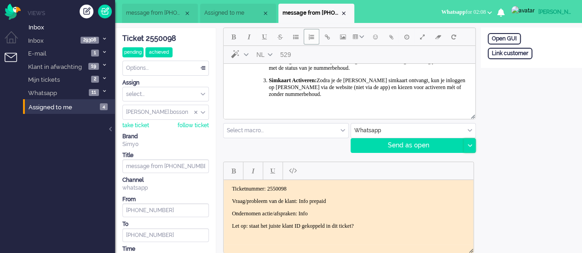
click at [466, 144] on div at bounding box center [469, 146] width 11 height 14
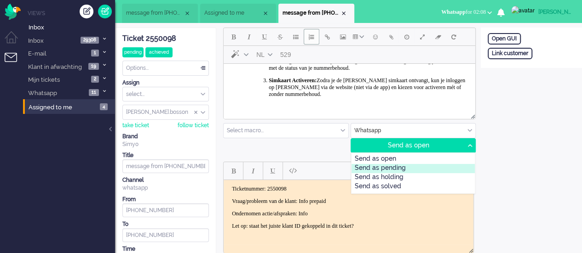
click at [412, 166] on div "Send as pending" at bounding box center [413, 168] width 124 height 9
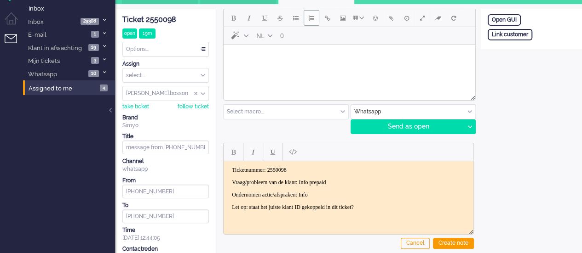
scroll to position [0, 0]
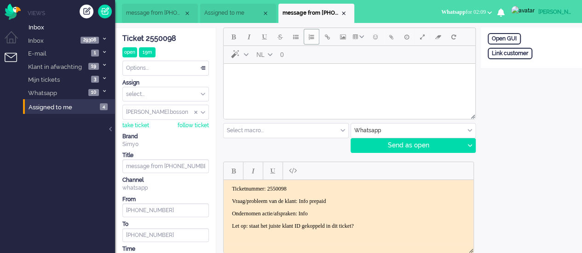
click at [265, 75] on body "Rich Text Area. Press ALT-0 for help." at bounding box center [349, 76] width 244 height 16
click at [468, 144] on icon at bounding box center [469, 145] width 5 height 3
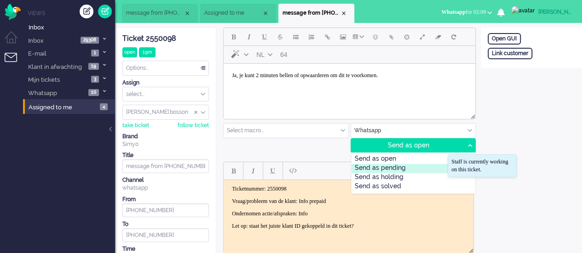
click at [411, 165] on div "Send as pending" at bounding box center [413, 168] width 124 height 9
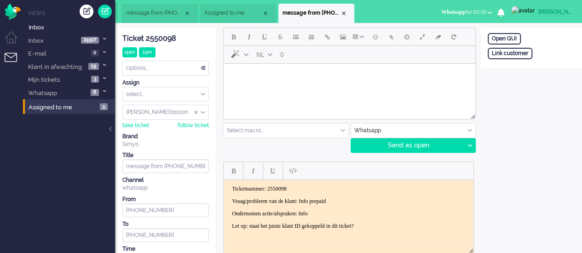
click at [334, 75] on body "Rich Text Area. Press ALT-0 for help." at bounding box center [349, 76] width 244 height 16
click at [273, 73] on body "Graag gedaan! Kan ik verder nog iets voor jou doen?" at bounding box center [349, 76] width 244 height 16
click at [371, 39] on button "Emoticons" at bounding box center [375, 37] width 16 height 16
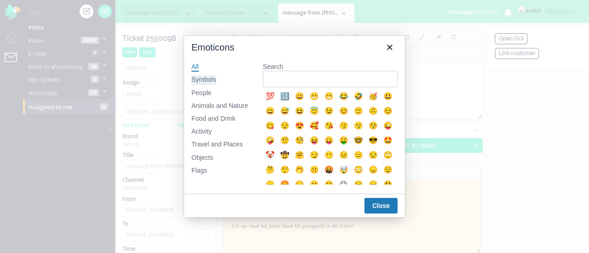
click at [205, 78] on div "Symbols" at bounding box center [203, 79] width 25 height 9
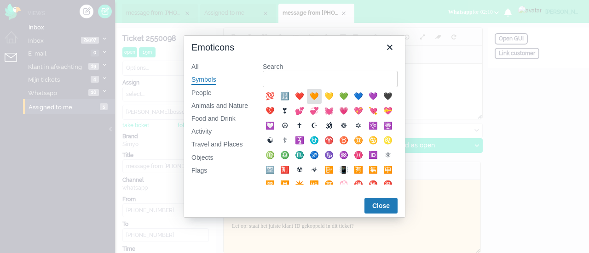
click at [312, 94] on div "🧡" at bounding box center [314, 96] width 11 height 11
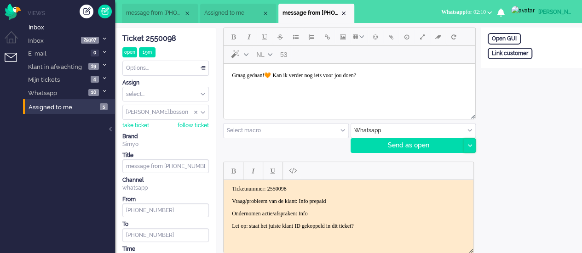
click at [469, 147] on div at bounding box center [469, 146] width 11 height 14
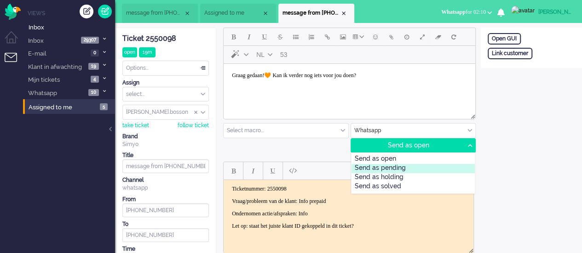
click at [435, 167] on div "Send as pending" at bounding box center [413, 168] width 124 height 9
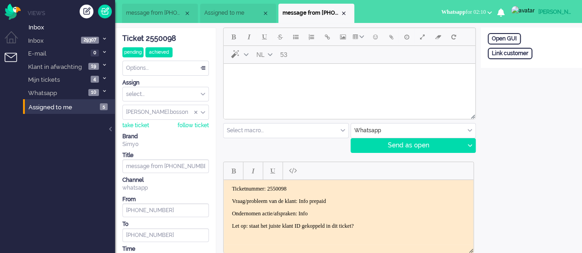
click at [285, 86] on html at bounding box center [350, 75] width 252 height 23
click at [379, 40] on button "Emoticons" at bounding box center [375, 37] width 16 height 16
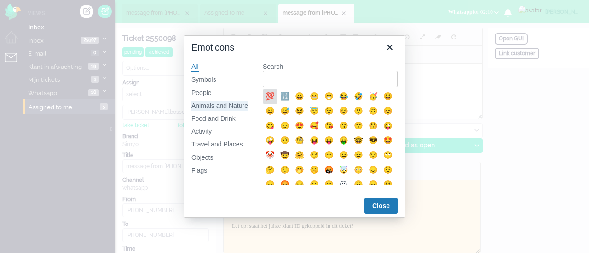
click at [228, 108] on div "Animals and Nature" at bounding box center [219, 106] width 57 height 9
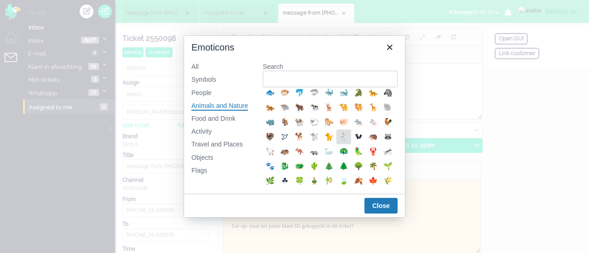
scroll to position [184, 0]
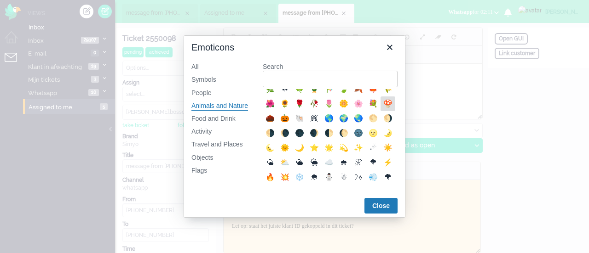
click at [382, 109] on div "🍄" at bounding box center [387, 103] width 11 height 11
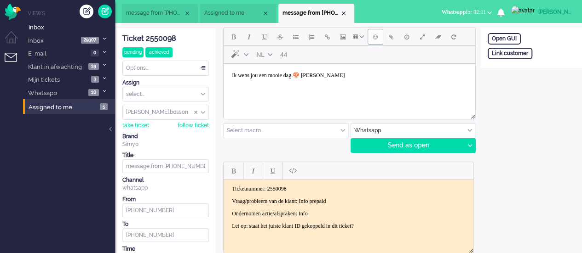
click at [370, 35] on button "Emoticons" at bounding box center [375, 37] width 16 height 16
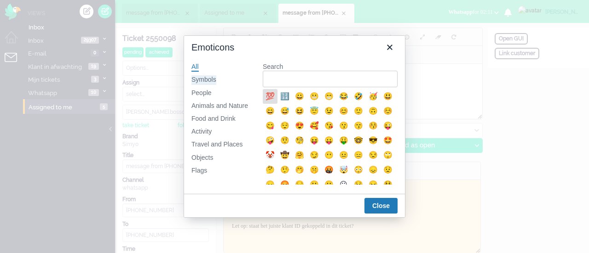
click at [202, 82] on div "Symbols" at bounding box center [203, 79] width 25 height 9
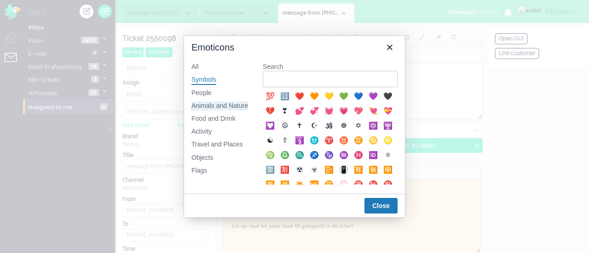
click at [201, 106] on div "Animals and Nature" at bounding box center [219, 106] width 57 height 9
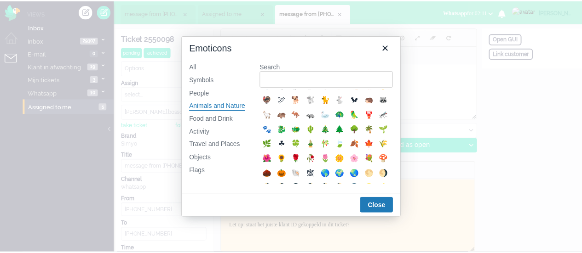
scroll to position [138, 0]
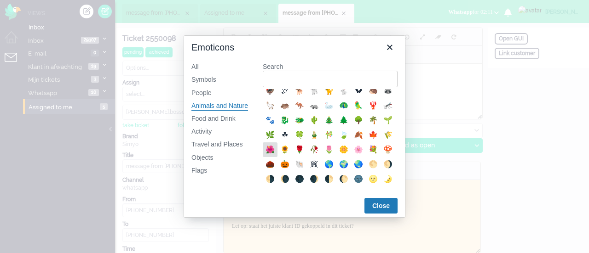
click at [276, 155] on div "🌺" at bounding box center [269, 149] width 11 height 11
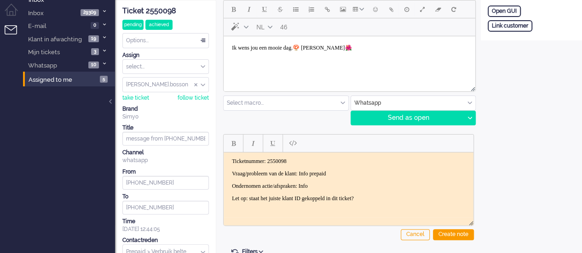
scroll to position [0, 0]
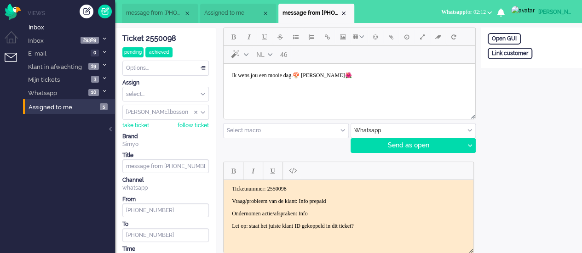
click at [159, 19] on li "message from [PHONE_NUMBER]" at bounding box center [160, 13] width 76 height 19
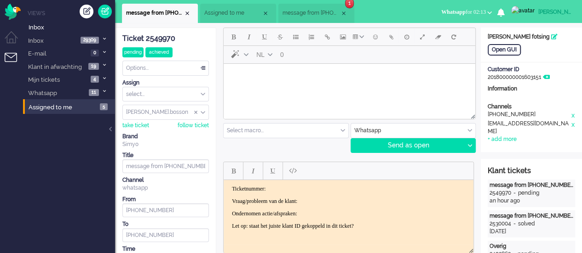
click at [314, 13] on span "message from +31639708294" at bounding box center [310, 13] width 57 height 8
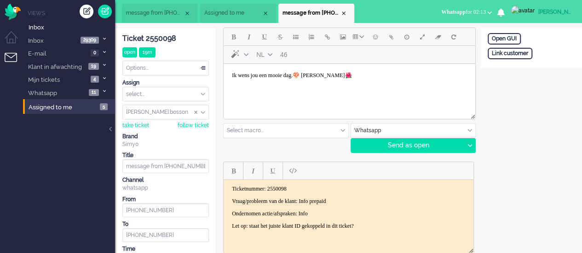
drag, startPoint x: 228, startPoint y: 75, endPoint x: 232, endPoint y: 72, distance: 4.7
click at [229, 75] on body "Ik wens jou een mooie dag.🍄 Groetjes, Kelly🌺" at bounding box center [349, 76] width 244 height 16
drag, startPoint x: 467, startPoint y: 144, endPoint x: 459, endPoint y: 159, distance: 17.3
click at [468, 144] on icon at bounding box center [469, 145] width 5 height 3
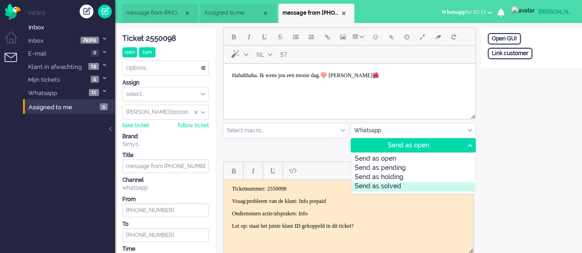
click at [421, 184] on div "Send as solved" at bounding box center [413, 187] width 124 height 9
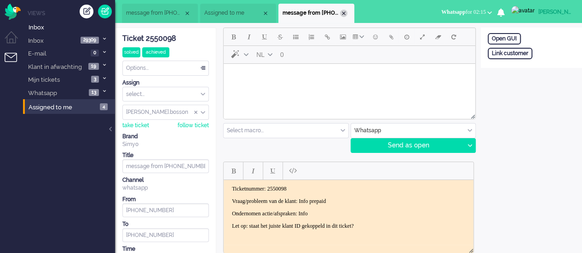
click at [341, 12] on div "Close tab" at bounding box center [343, 13] width 7 height 7
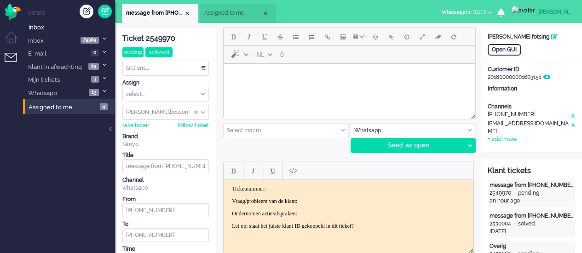
click at [474, 14] on span "Whatsapp for 02:15" at bounding box center [463, 12] width 45 height 6
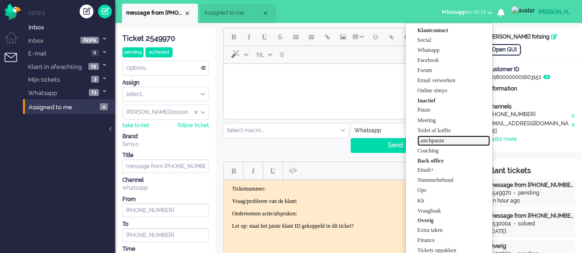
click at [446, 137] on label "Lunchpauze" at bounding box center [453, 141] width 73 height 8
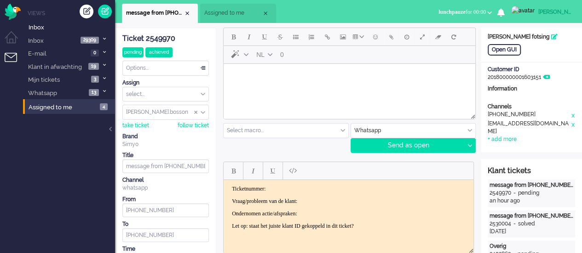
click at [223, 7] on li "Assigned to me" at bounding box center [238, 13] width 76 height 19
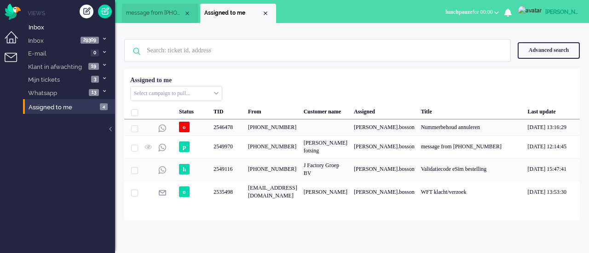
click at [9, 38] on li "Dashboard menu" at bounding box center [15, 41] width 21 height 21
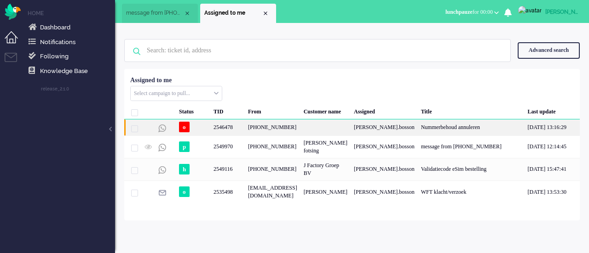
click at [218, 130] on div "2546478" at bounding box center [227, 128] width 34 height 16
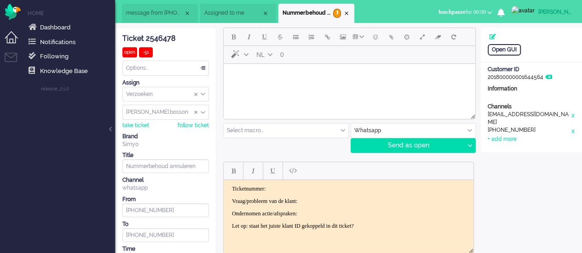
click at [234, 86] on html at bounding box center [350, 75] width 252 height 23
click at [373, 39] on span "Emoticons" at bounding box center [375, 36] width 5 height 7
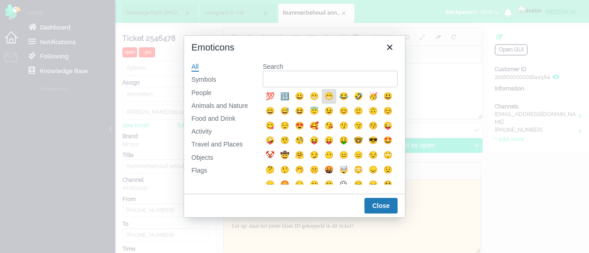
click at [328, 101] on div "😁" at bounding box center [328, 96] width 11 height 11
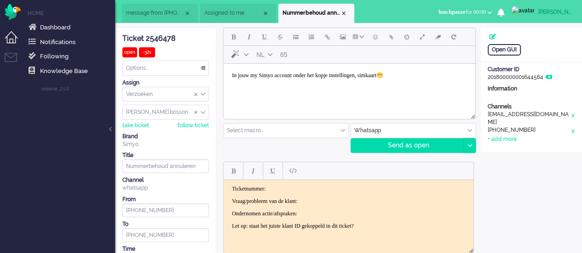
click at [467, 144] on icon at bounding box center [469, 145] width 5 height 3
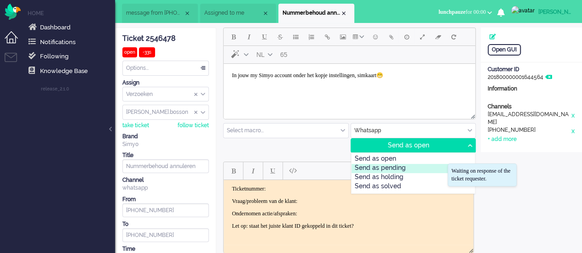
click at [429, 170] on div "Send as pending" at bounding box center [413, 168] width 124 height 9
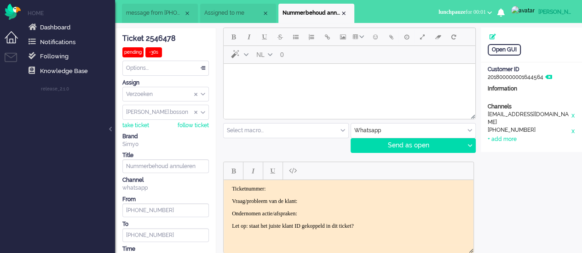
click at [238, 10] on span "Assigned to me" at bounding box center [232, 13] width 57 height 8
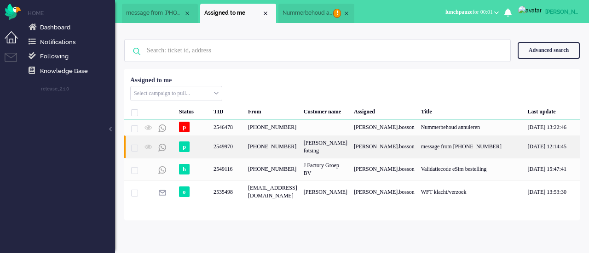
click at [253, 141] on div "[PHONE_NUMBER]" at bounding box center [273, 147] width 56 height 23
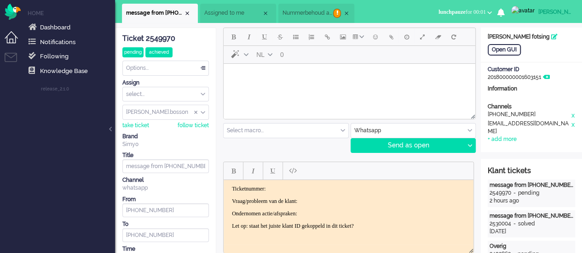
click at [311, 14] on span "Nummerbehoud annuleren" at bounding box center [307, 13] width 51 height 8
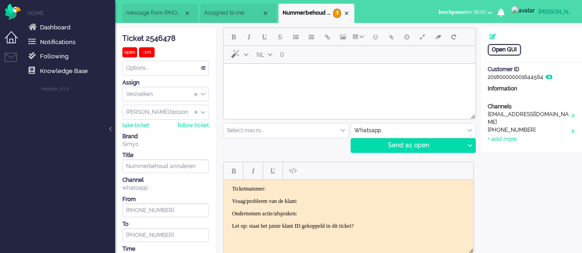
click at [504, 52] on div "Open GUI" at bounding box center [504, 49] width 33 height 11
click at [300, 75] on body "Rich Text Area. Press ALT-0 for help." at bounding box center [349, 76] width 244 height 16
click at [372, 35] on button "Emoticons" at bounding box center [375, 37] width 16 height 16
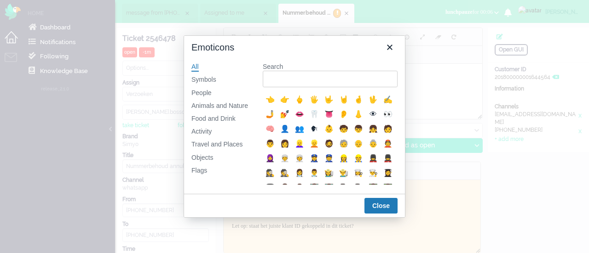
scroll to position [230, 0]
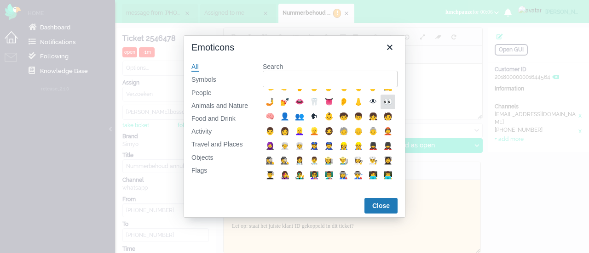
drag, startPoint x: 269, startPoint y: 150, endPoint x: 283, endPoint y: 149, distance: 14.7
click at [382, 108] on div "👀" at bounding box center [387, 102] width 11 height 11
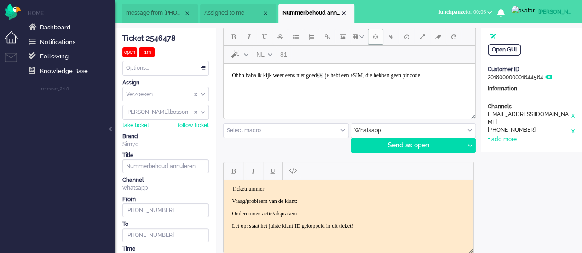
click at [375, 40] on span "Emoticons" at bounding box center [375, 36] width 5 height 7
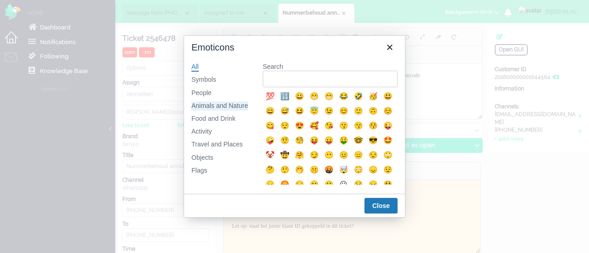
click at [215, 105] on div "Animals and Nature" at bounding box center [219, 106] width 57 height 9
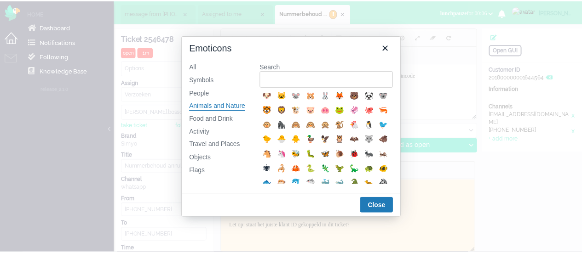
scroll to position [0, 0]
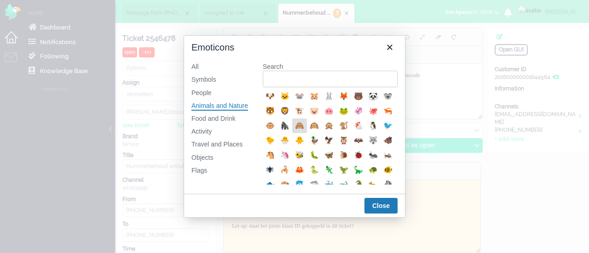
click at [305, 124] on div "🙈" at bounding box center [299, 126] width 11 height 11
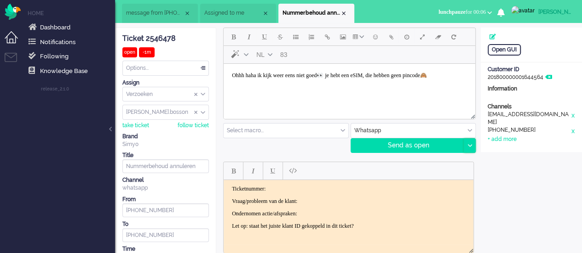
click at [471, 141] on div at bounding box center [469, 146] width 11 height 14
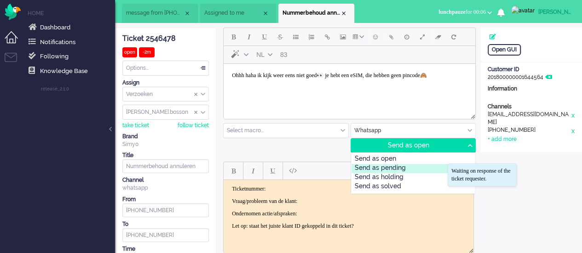
click at [422, 172] on div "Send as pending" at bounding box center [413, 168] width 124 height 9
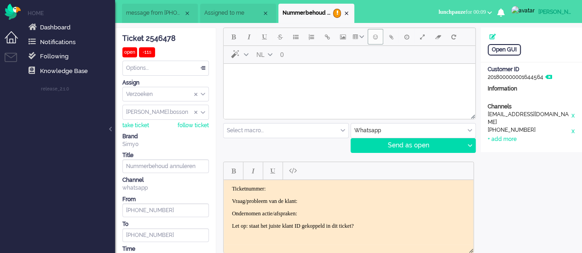
click at [379, 37] on button "Emoticons" at bounding box center [375, 37] width 16 height 16
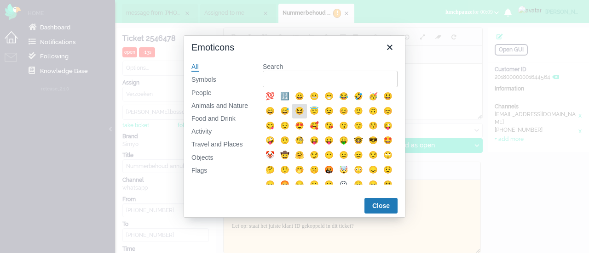
drag, startPoint x: 317, startPoint y: 107, endPoint x: 92, endPoint y: 43, distance: 233.5
click at [305, 107] on div "😆" at bounding box center [299, 111] width 11 height 11
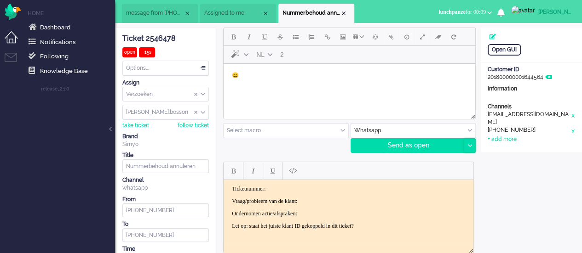
click at [468, 145] on icon at bounding box center [469, 145] width 5 height 3
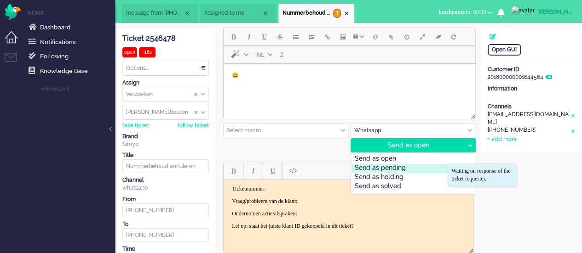
click at [437, 165] on div "Send as pending" at bounding box center [413, 168] width 124 height 9
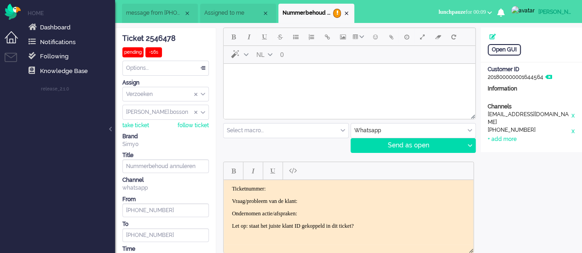
click at [147, 10] on span "message from [PHONE_NUMBER]" at bounding box center [154, 13] width 57 height 8
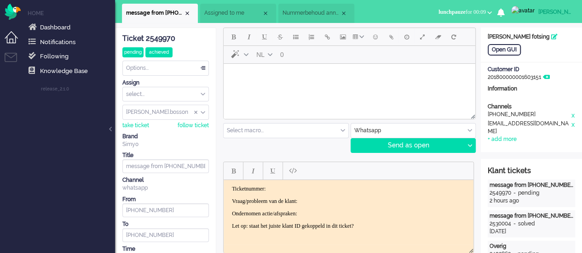
click at [289, 10] on span "Nummerbehoud annuleren" at bounding box center [310, 13] width 57 height 8
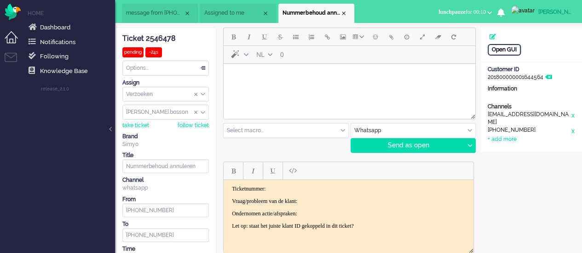
click at [515, 47] on div "Open GUI" at bounding box center [504, 49] width 33 height 11
click at [287, 87] on html at bounding box center [350, 75] width 252 height 23
click at [380, 34] on button "Emoticons" at bounding box center [375, 37] width 16 height 16
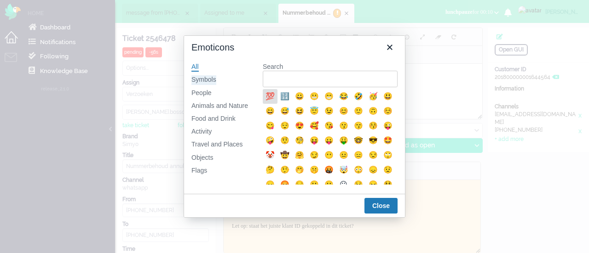
click at [205, 76] on div "Symbols" at bounding box center [203, 79] width 25 height 9
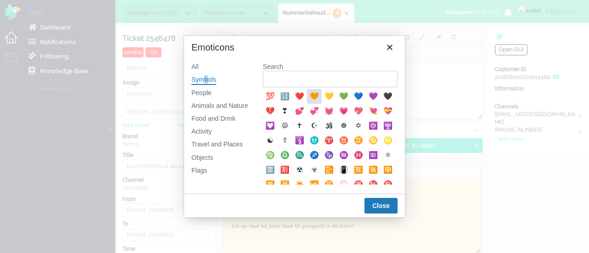
click at [313, 98] on div "🧡" at bounding box center [314, 96] width 11 height 11
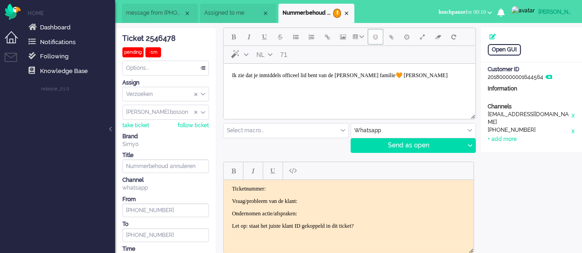
click at [373, 38] on span "Emoticons" at bounding box center [375, 36] width 5 height 7
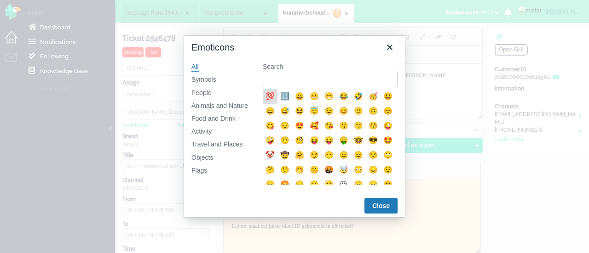
click at [268, 93] on div "💯" at bounding box center [269, 96] width 11 height 11
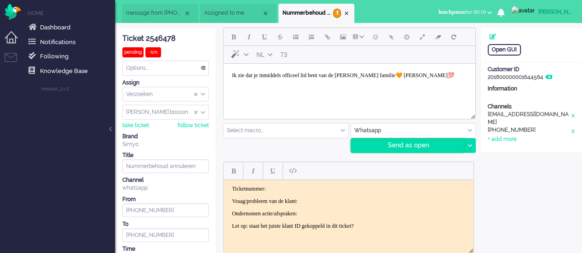
drag, startPoint x: 467, startPoint y: 145, endPoint x: 457, endPoint y: 150, distance: 11.9
click at [467, 144] on icon at bounding box center [469, 145] width 5 height 3
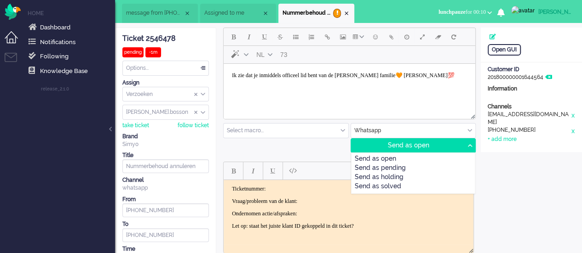
click at [431, 167] on div "Send as pending" at bounding box center [413, 168] width 124 height 9
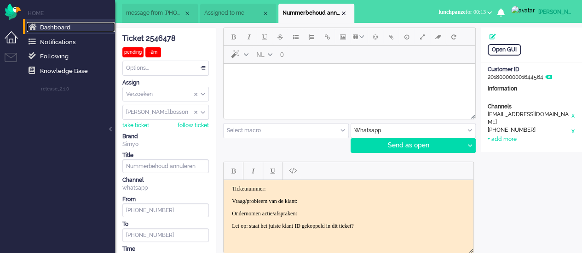
click at [57, 29] on span "Dashboard" at bounding box center [55, 27] width 30 height 7
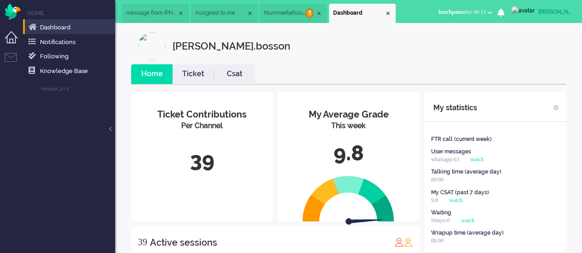
click at [347, 160] on div "9.8" at bounding box center [348, 153] width 128 height 30
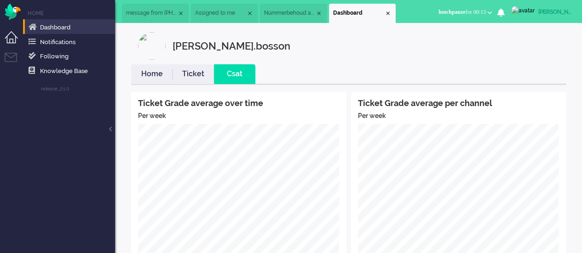
click at [160, 78] on link "Home" at bounding box center [151, 74] width 41 height 11
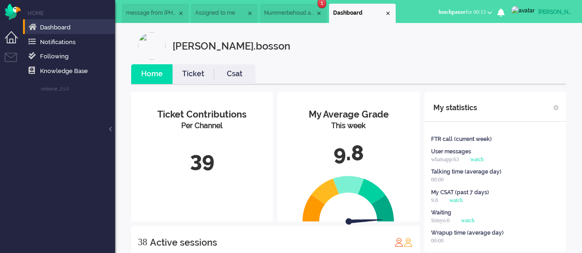
click at [285, 12] on span "Nummerbehoud annuleren" at bounding box center [289, 13] width 51 height 8
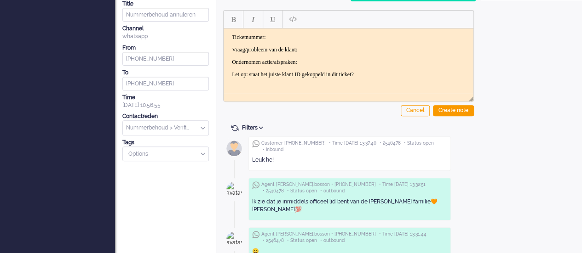
scroll to position [46, 0]
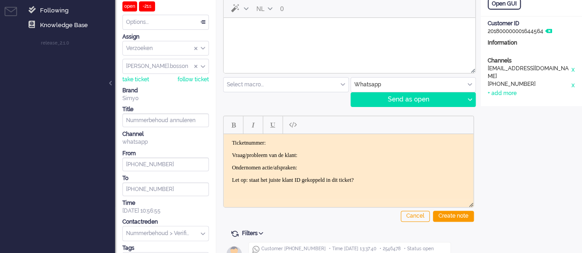
click at [248, 41] on html at bounding box center [350, 29] width 252 height 23
drag, startPoint x: 474, startPoint y: 99, endPoint x: 471, endPoint y: 103, distance: 5.2
click at [473, 99] on div at bounding box center [469, 100] width 11 height 14
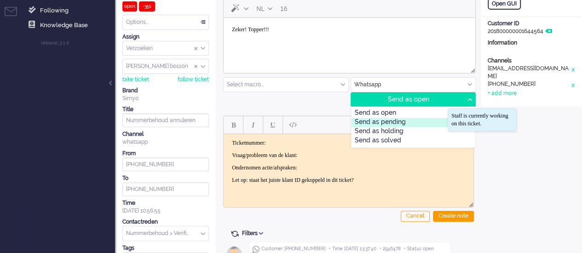
click at [438, 119] on div "Send as pending" at bounding box center [413, 122] width 124 height 9
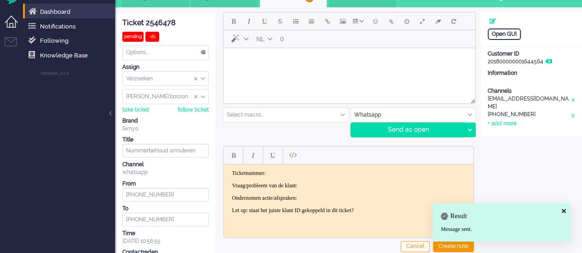
scroll to position [0, 0]
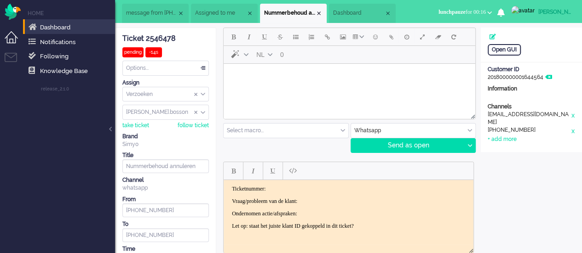
click at [371, 7] on li "Dashboard" at bounding box center [362, 13] width 67 height 19
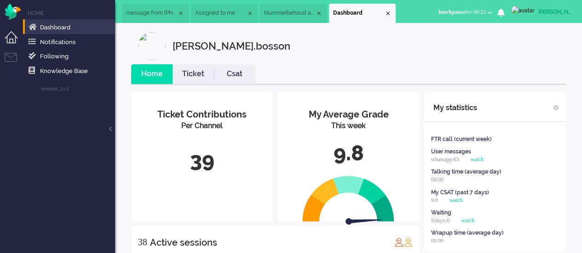
click at [297, 17] on span "Nummerbehoud annuleren" at bounding box center [289, 13] width 51 height 8
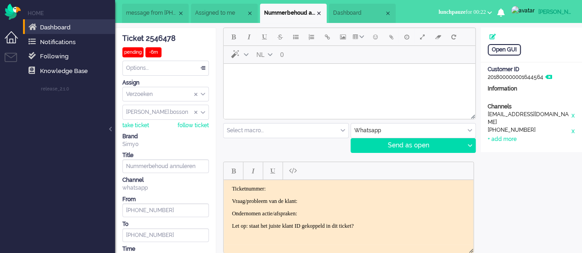
click at [170, 68] on div "Options..." at bounding box center [166, 68] width 86 height 14
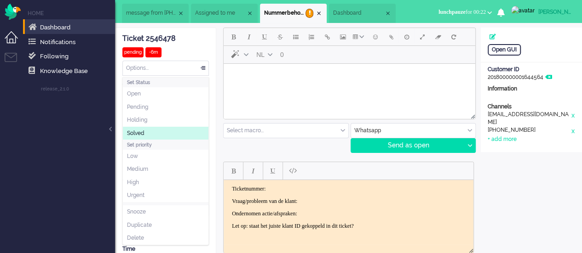
click at [156, 134] on li "Solved" at bounding box center [166, 133] width 86 height 13
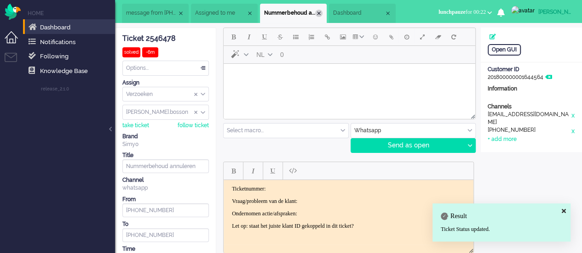
click at [322, 13] on div "Close tab" at bounding box center [318, 13] width 7 height 7
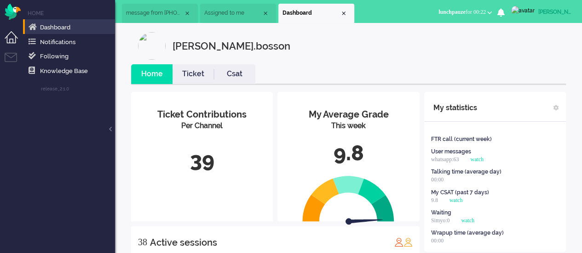
click at [235, 14] on span "Assigned to me" at bounding box center [232, 13] width 57 height 8
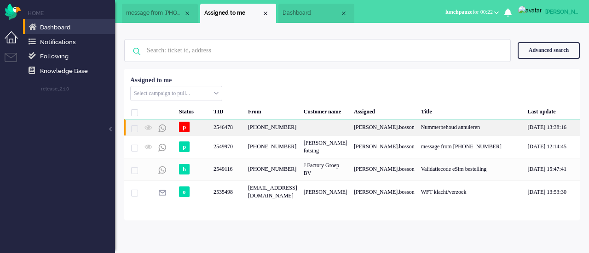
click at [248, 125] on div "+31630547886" at bounding box center [273, 128] width 56 height 16
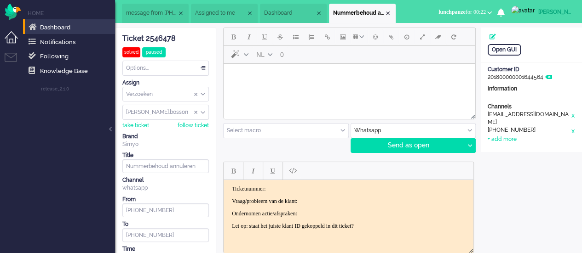
click at [393, 9] on li "Nummerbehoud annuleren" at bounding box center [362, 13] width 67 height 19
click at [391, 13] on div "Close tab" at bounding box center [387, 13] width 7 height 7
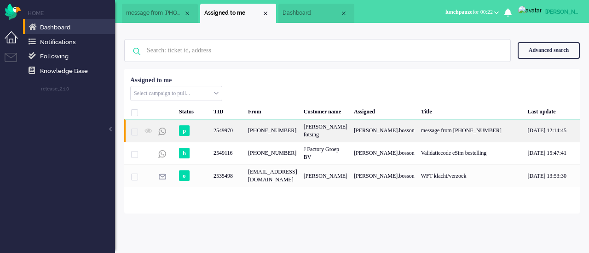
click at [236, 133] on div "2549970" at bounding box center [227, 131] width 34 height 23
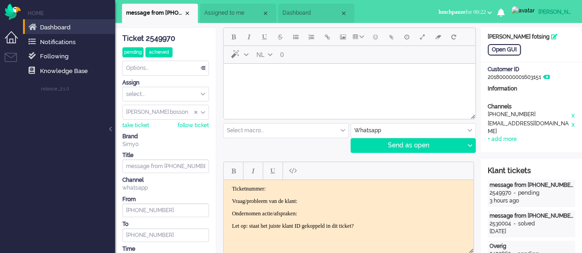
click at [244, 17] on li "Assigned to me" at bounding box center [238, 13] width 76 height 19
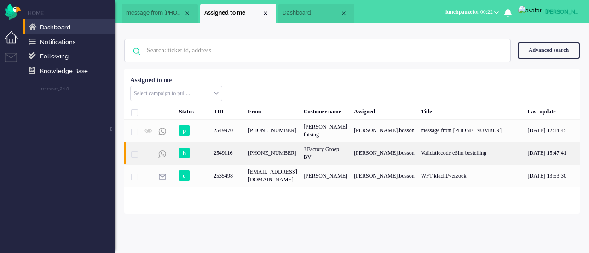
click at [226, 156] on div "2549116" at bounding box center [227, 153] width 34 height 23
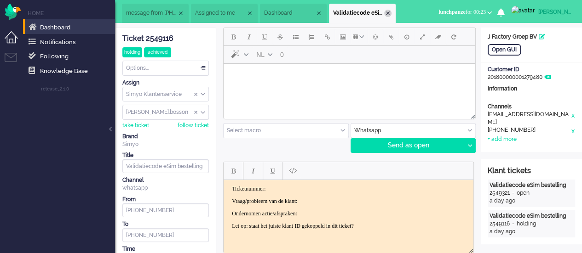
click at [391, 14] on div "Close tab" at bounding box center [387, 13] width 7 height 7
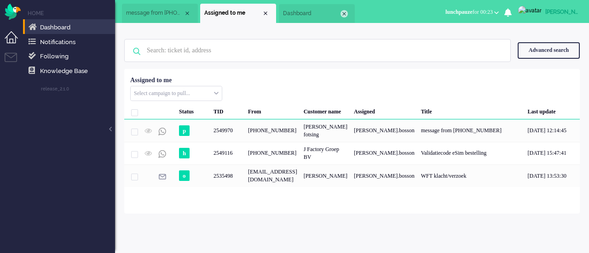
click at [345, 12] on div "Close tab" at bounding box center [343, 13] width 7 height 7
click at [266, 10] on div "Close tab" at bounding box center [265, 13] width 7 height 7
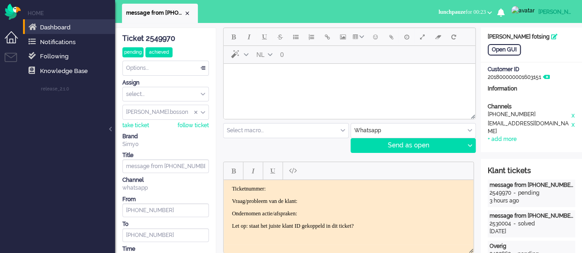
click at [189, 13] on div "Close tab" at bounding box center [187, 13] width 7 height 7
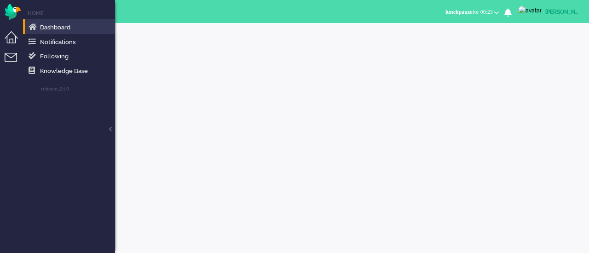
click at [9, 57] on li "Tickets menu" at bounding box center [15, 63] width 21 height 21
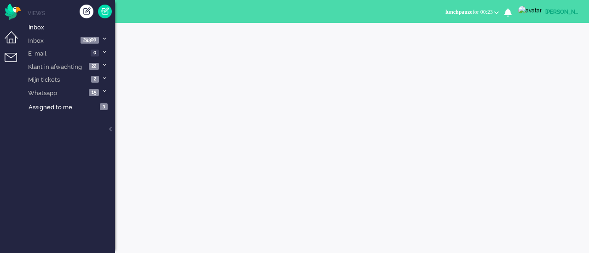
click at [11, 35] on li "Dashboard menu" at bounding box center [15, 41] width 21 height 21
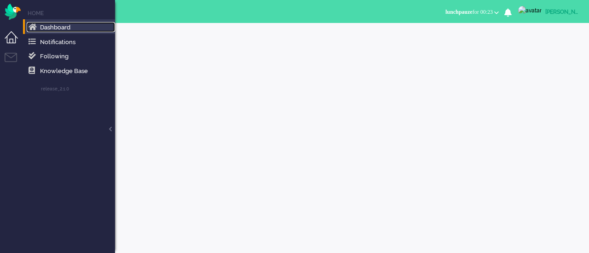
click at [51, 23] on link "Dashboard" at bounding box center [71, 27] width 88 height 10
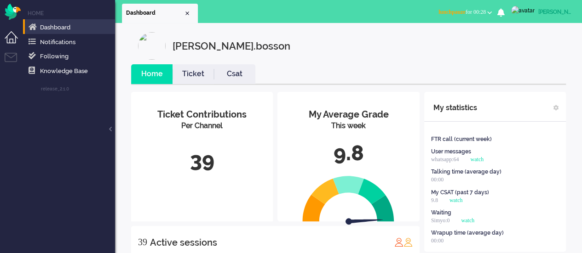
drag, startPoint x: 493, startPoint y: 11, endPoint x: 490, endPoint y: 17, distance: 6.6
click at [486, 11] on span "lunchpauze for 00:28" at bounding box center [461, 12] width 47 height 6
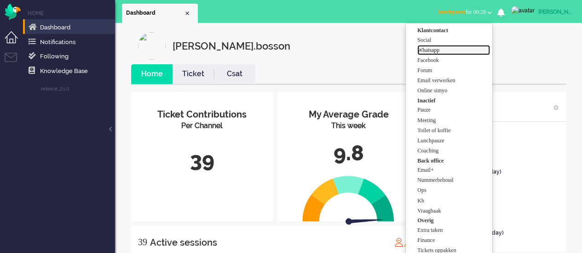
click at [448, 54] on label "Whatsapp" at bounding box center [453, 50] width 73 height 8
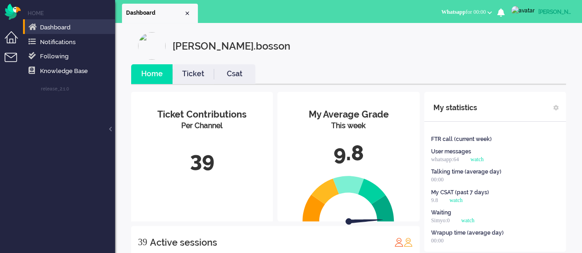
click at [15, 56] on li "Tickets menu" at bounding box center [15, 63] width 21 height 21
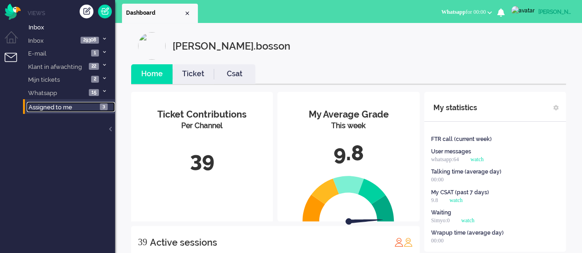
click at [54, 108] on span "Assigned to me" at bounding box center [51, 107] width 44 height 7
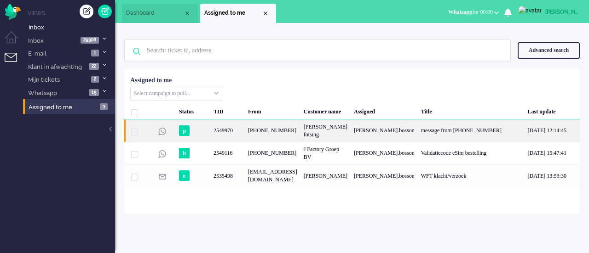
click at [300, 135] on div "[PHONE_NUMBER]" at bounding box center [273, 131] width 56 height 23
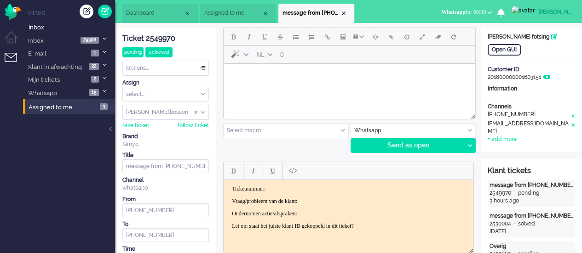
click at [234, 13] on span "Assigned to me" at bounding box center [232, 13] width 57 height 8
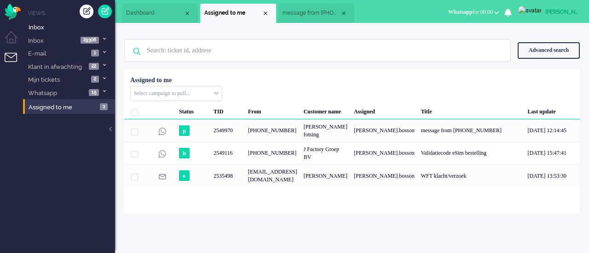
click at [323, 11] on span "message from [PHONE_NUMBER]" at bounding box center [310, 13] width 57 height 8
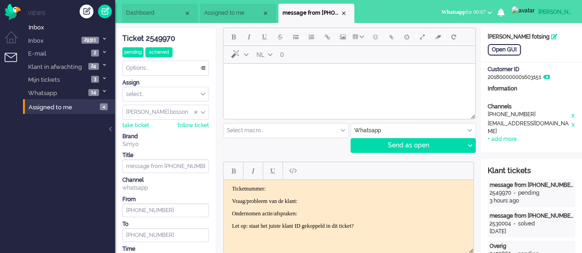
click at [343, 14] on div "Close tab" at bounding box center [343, 13] width 7 height 7
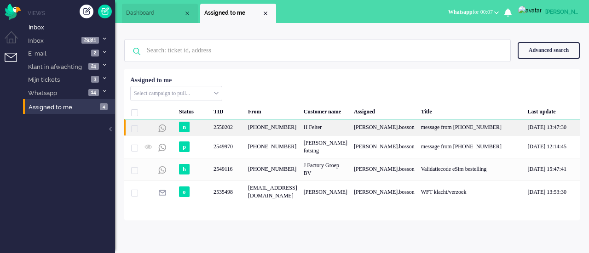
click at [266, 129] on div "[PHONE_NUMBER]" at bounding box center [273, 128] width 56 height 16
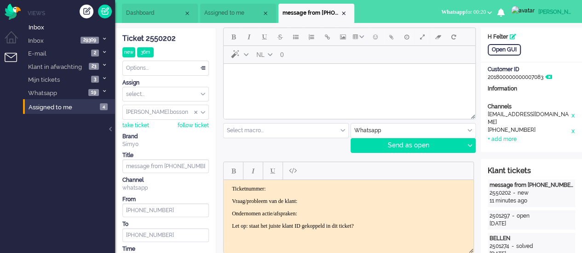
click at [307, 87] on html at bounding box center [350, 75] width 252 height 23
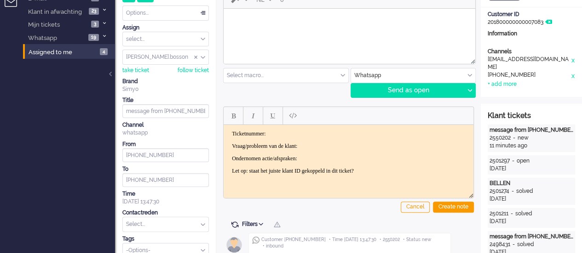
scroll to position [46, 0]
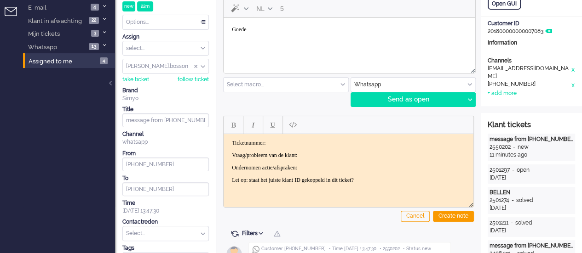
drag, startPoint x: 84, startPoint y: 27, endPoint x: 307, endPoint y: 92, distance: 232.6
click at [307, 91] on input "text" at bounding box center [286, 85] width 125 height 14
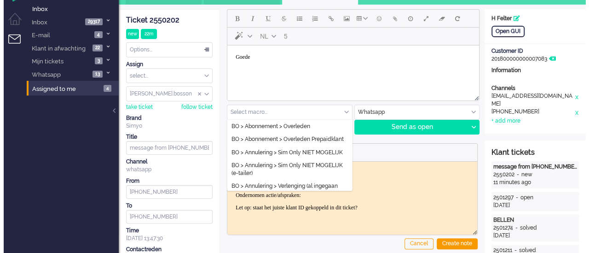
scroll to position [0, 0]
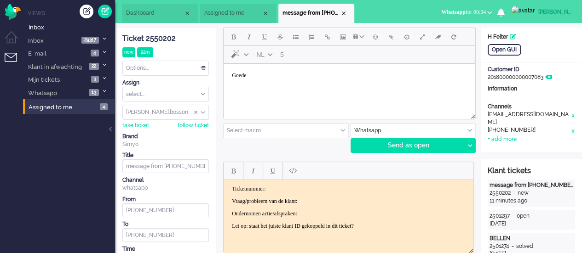
click at [273, 72] on body "Goede" at bounding box center [349, 76] width 244 height 16
click at [375, 36] on span "Emoticons" at bounding box center [375, 36] width 5 height 7
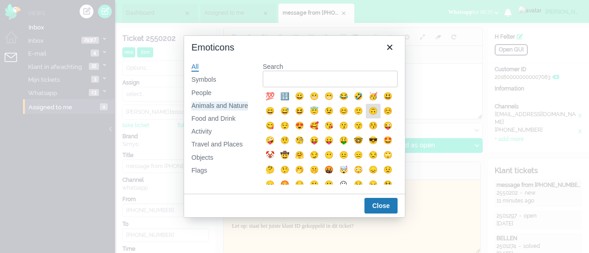
click at [233, 109] on div "Animals and Nature" at bounding box center [219, 106] width 57 height 9
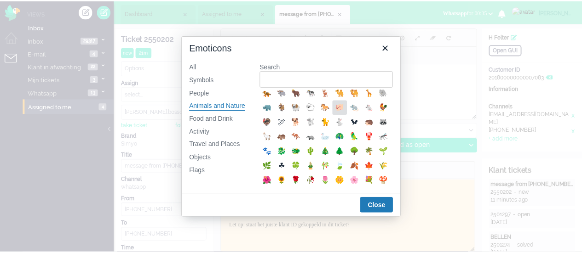
scroll to position [138, 0]
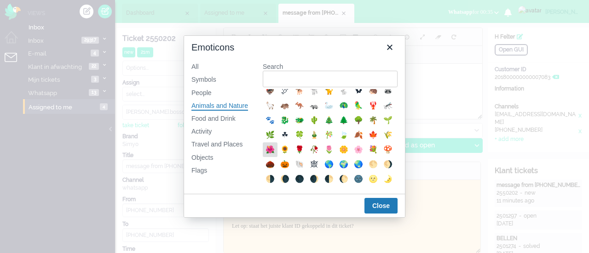
click at [277, 157] on div "🌺" at bounding box center [270, 150] width 15 height 15
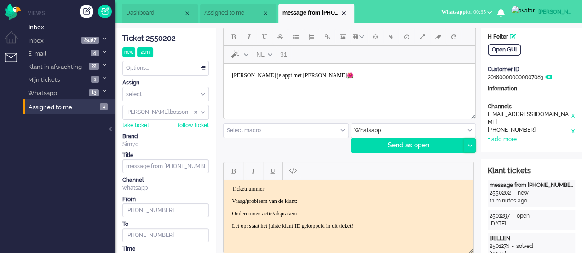
click at [471, 148] on div at bounding box center [469, 146] width 11 height 14
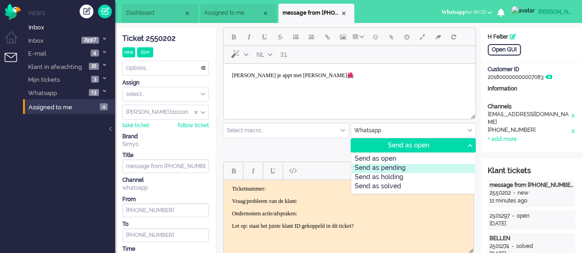
click at [446, 169] on div "Send as pending" at bounding box center [413, 168] width 124 height 9
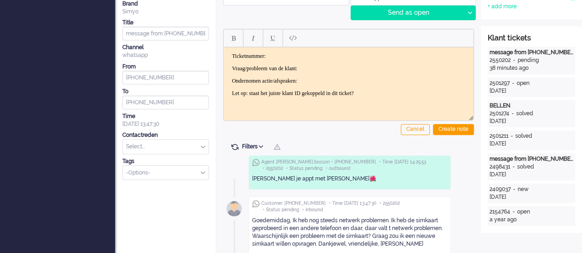
scroll to position [92, 0]
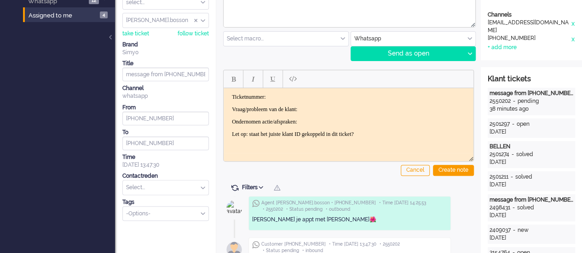
click at [288, 21] on div at bounding box center [350, 23] width 252 height 8
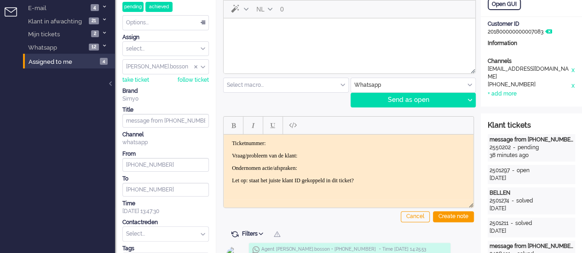
scroll to position [0, 0]
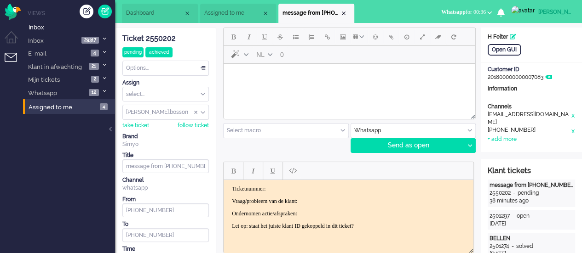
click at [275, 87] on html at bounding box center [350, 75] width 252 height 23
click at [472, 143] on div at bounding box center [469, 146] width 11 height 14
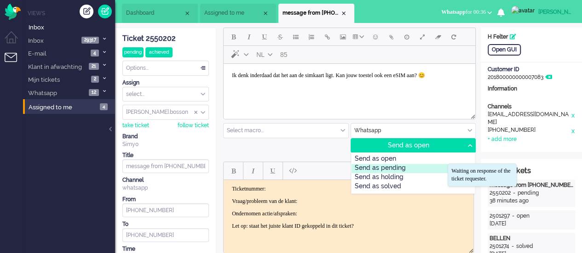
click at [438, 170] on div "Send as pending" at bounding box center [413, 168] width 124 height 9
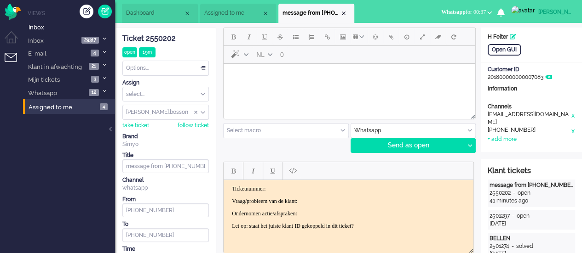
click at [275, 85] on html at bounding box center [350, 75] width 252 height 23
drag, startPoint x: 262, startPoint y: 75, endPoint x: 211, endPoint y: 75, distance: 51.1
click at [224, 75] on html "De s" at bounding box center [350, 75] width 252 height 23
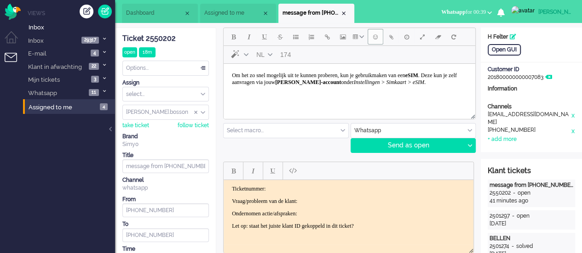
click at [374, 38] on span "Emoticons" at bounding box center [375, 36] width 5 height 7
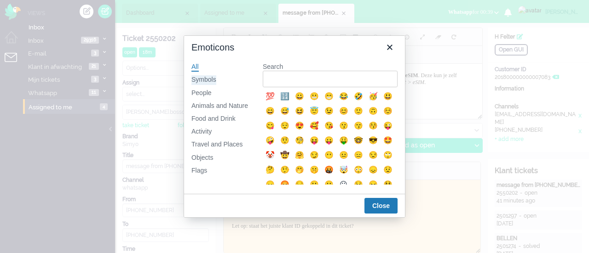
click at [193, 78] on div "Symbols" at bounding box center [203, 79] width 25 height 9
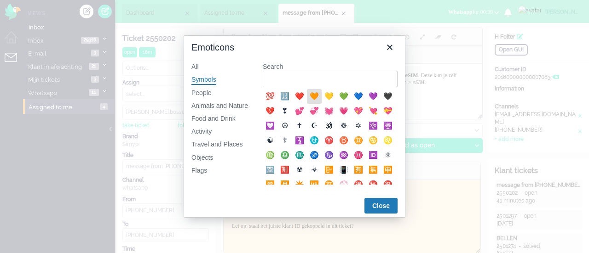
drag, startPoint x: 312, startPoint y: 98, endPoint x: 137, endPoint y: 45, distance: 182.9
click at [312, 98] on div "🧡" at bounding box center [314, 96] width 11 height 11
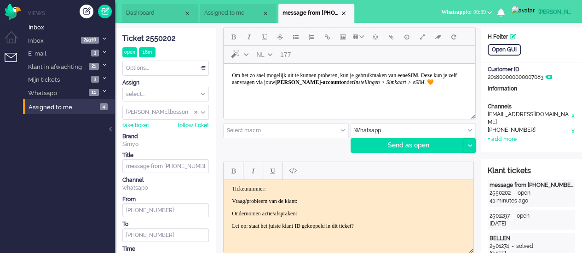
click at [473, 146] on div at bounding box center [469, 146] width 11 height 14
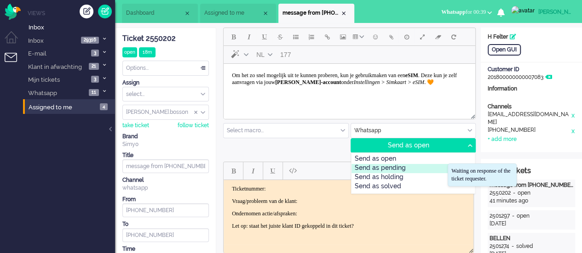
click at [425, 168] on div "Send as pending" at bounding box center [413, 168] width 124 height 9
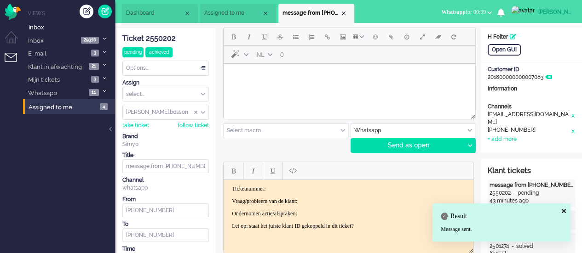
click at [286, 87] on html at bounding box center [350, 75] width 252 height 23
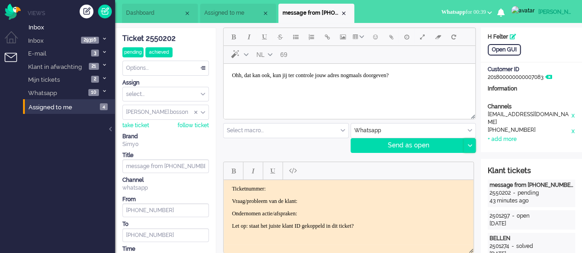
click at [470, 149] on div at bounding box center [469, 146] width 11 height 14
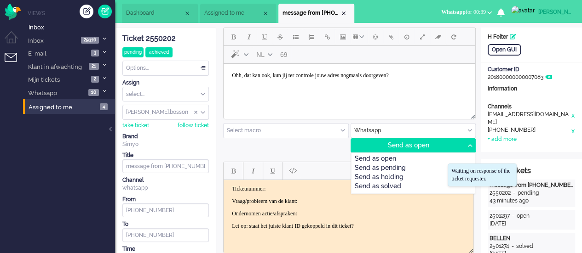
click at [443, 166] on div "Send as pending" at bounding box center [413, 168] width 124 height 9
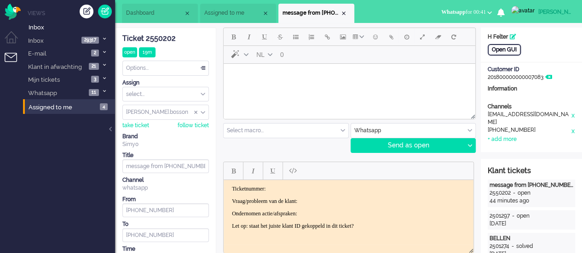
click at [491, 51] on div "Open GUI" at bounding box center [504, 49] width 33 height 11
click at [250, 77] on body "Rich Text Area. Press ALT-0 for help." at bounding box center [349, 76] width 244 height 16
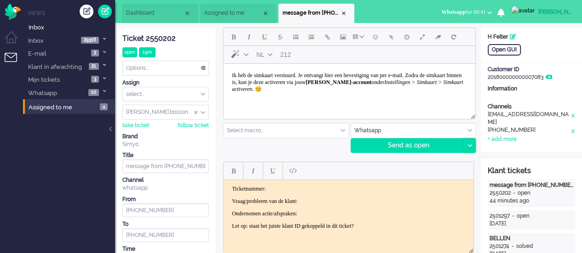
click at [469, 145] on icon at bounding box center [469, 145] width 5 height 3
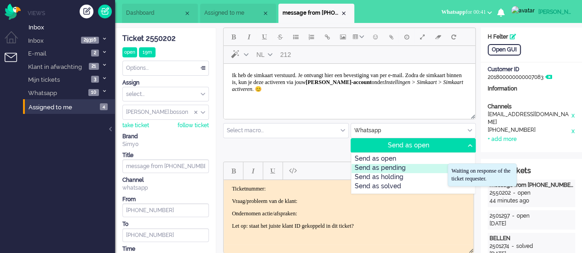
click at [429, 168] on div "Send as pending" at bounding box center [413, 168] width 124 height 9
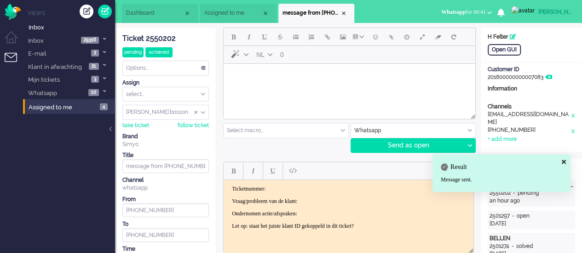
click at [177, 40] on div "Ticket 2550202" at bounding box center [165, 39] width 86 height 11
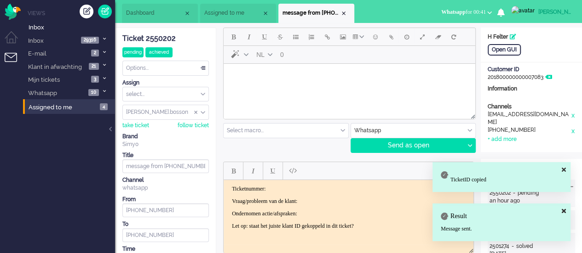
click at [168, 37] on div "Ticket 2550202" at bounding box center [165, 39] width 86 height 11
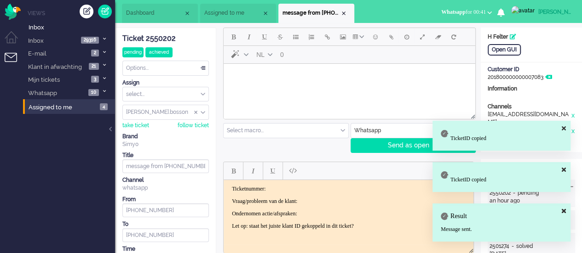
click at [285, 190] on p "Ticketnummer:" at bounding box center [348, 188] width 233 height 7
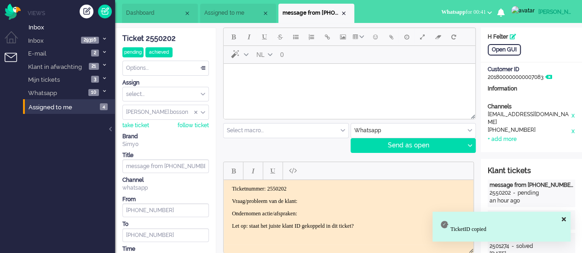
click at [339, 195] on body "Ticketnummer: 2550202 Vraag/probleem van de klant: Ondernomen actie/afspraken: …" at bounding box center [348, 207] width 242 height 44
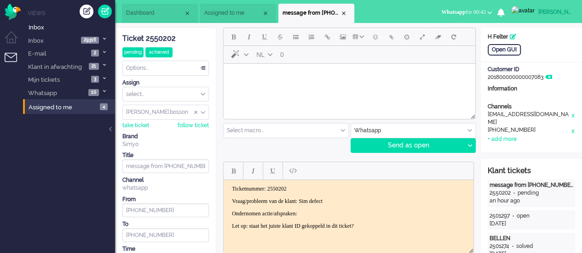
click at [328, 218] on body "Ticketnummer: 2550202 Vraag/probleem van de klant: Sim defect Ondernomen actie/…" at bounding box center [348, 207] width 242 height 44
click at [328, 212] on p "Ondernomen actie/afspraken:" at bounding box center [348, 213] width 233 height 7
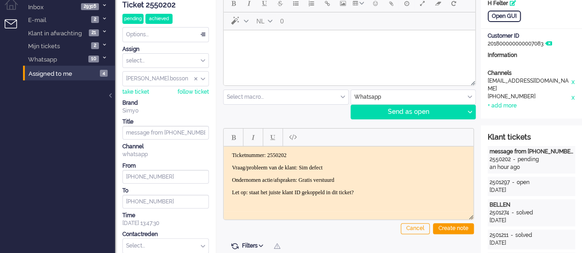
scroll to position [92, 0]
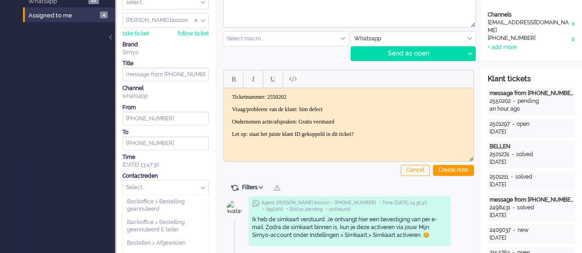
click at [144, 184] on input "text" at bounding box center [166, 188] width 86 height 14
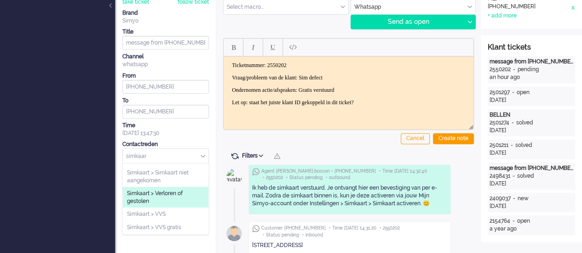
scroll to position [138, 0]
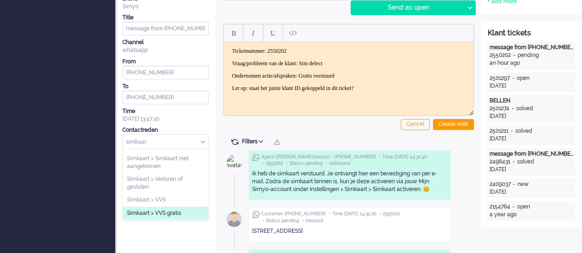
type input "simkaar"
click at [148, 212] on span "Simkaart > VVS gratis" at bounding box center [154, 214] width 54 height 8
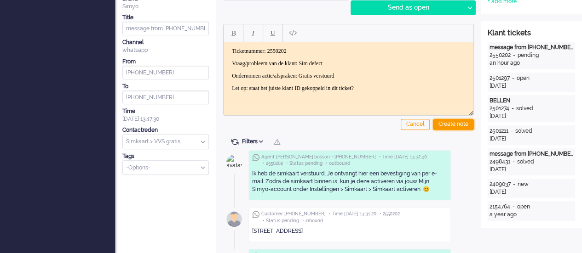
click at [461, 128] on div "Create note" at bounding box center [453, 124] width 41 height 11
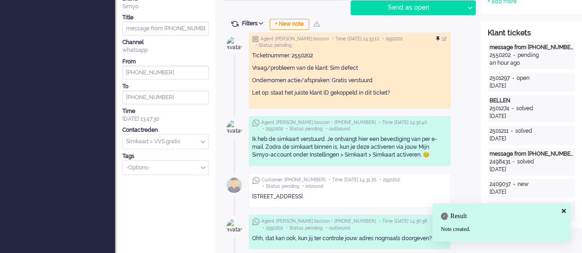
click at [442, 38] on div at bounding box center [439, 39] width 6 height 6
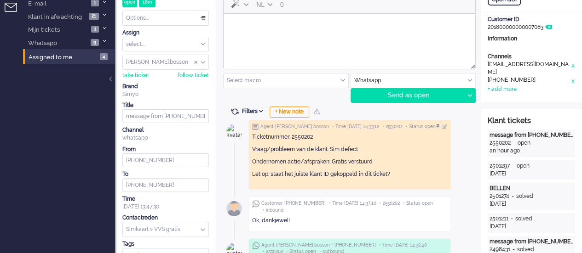
scroll to position [0, 0]
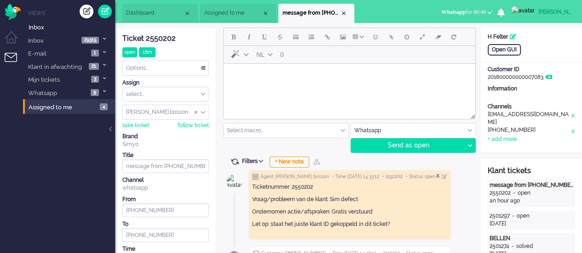
click at [264, 85] on html at bounding box center [350, 75] width 252 height 23
click at [374, 36] on span "Emoticons" at bounding box center [375, 36] width 5 height 7
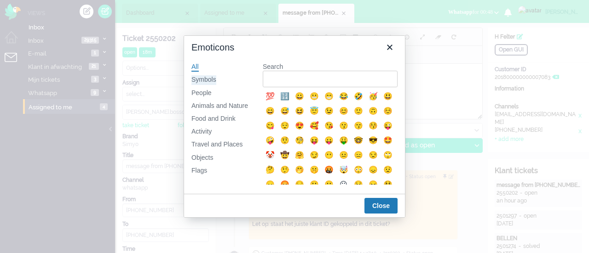
click at [208, 80] on div "Symbols" at bounding box center [203, 79] width 25 height 9
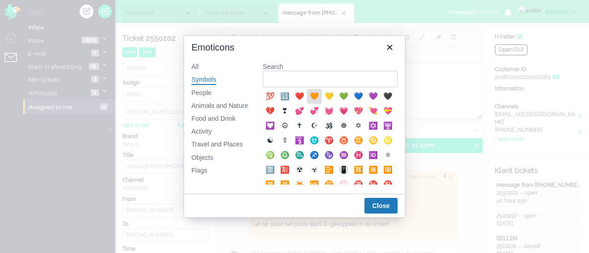
click at [310, 98] on div "🧡" at bounding box center [314, 96] width 11 height 11
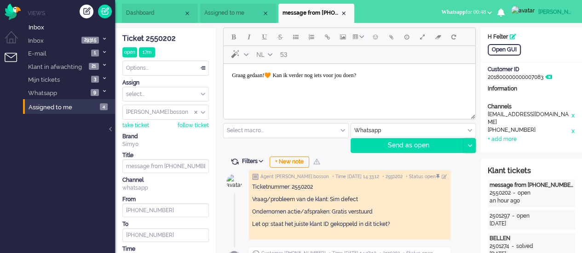
click at [468, 145] on icon at bounding box center [469, 145] width 5 height 3
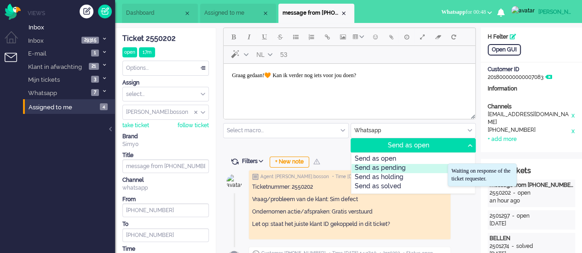
click at [411, 165] on div "Send as pending" at bounding box center [413, 168] width 124 height 9
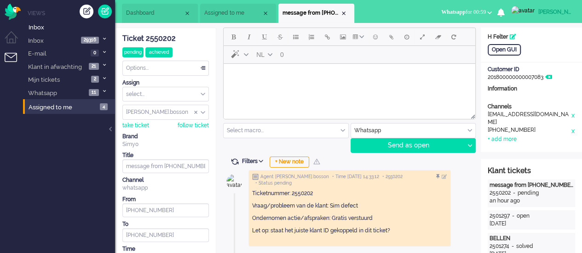
click at [263, 87] on html at bounding box center [350, 75] width 252 height 23
click at [222, 17] on span "Assigned to me" at bounding box center [232, 13] width 57 height 8
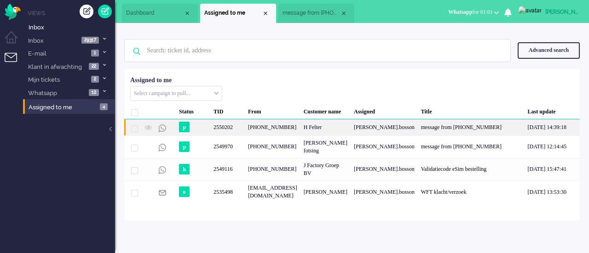
click at [290, 132] on div "[PHONE_NUMBER]" at bounding box center [273, 128] width 56 height 16
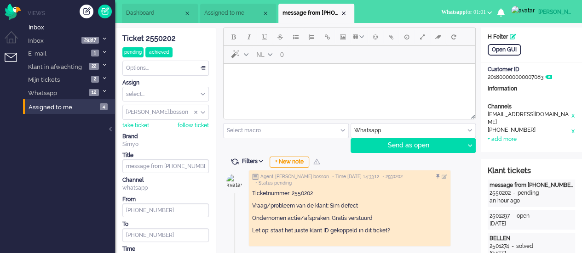
click at [219, 8] on li "Assigned to me" at bounding box center [238, 13] width 76 height 19
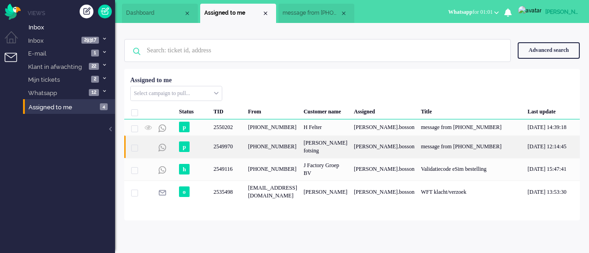
click at [254, 147] on div "[PHONE_NUMBER]" at bounding box center [273, 147] width 56 height 23
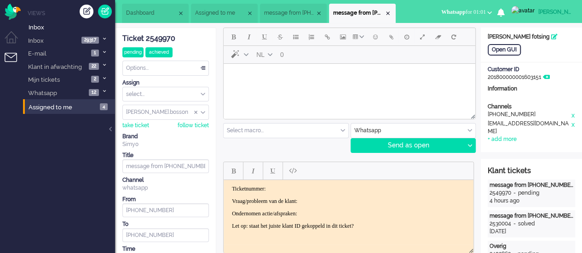
click at [227, 10] on span "Assigned to me" at bounding box center [220, 13] width 51 height 8
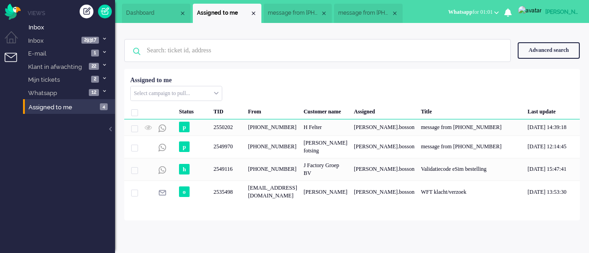
click at [359, 11] on span "message from [PHONE_NUMBER]" at bounding box center [364, 13] width 53 height 8
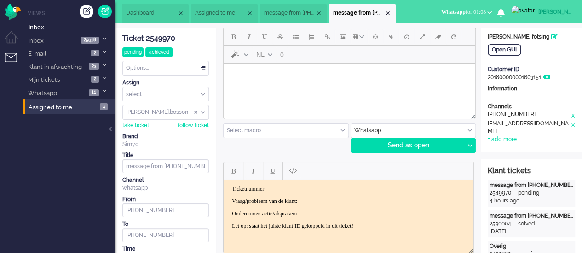
click at [287, 14] on span "message from [PHONE_NUMBER]" at bounding box center [289, 13] width 51 height 8
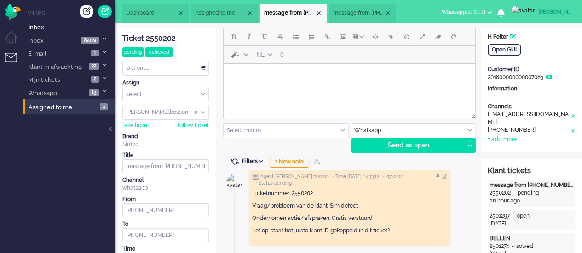
click at [311, 82] on body "Rich Text Area. Press ALT-0 for help." at bounding box center [349, 76] width 244 height 16
click at [373, 37] on span "Emoticons" at bounding box center [375, 36] width 5 height 7
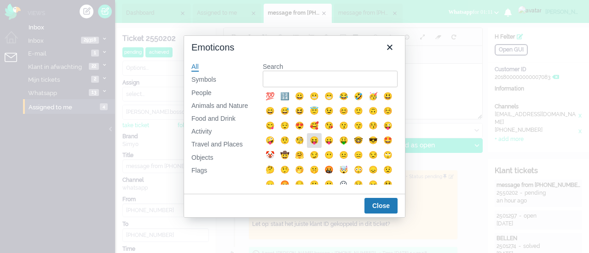
scroll to position [46, 0]
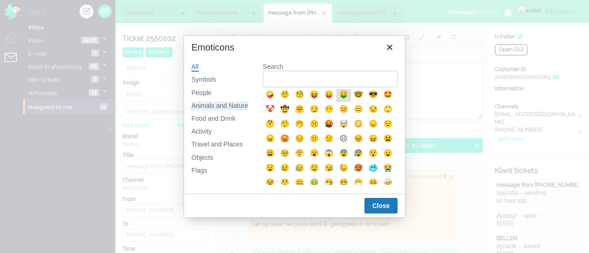
click at [221, 104] on div "Animals and Nature" at bounding box center [219, 106] width 57 height 9
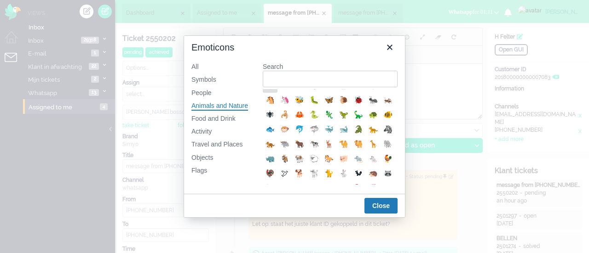
scroll to position [184, 0]
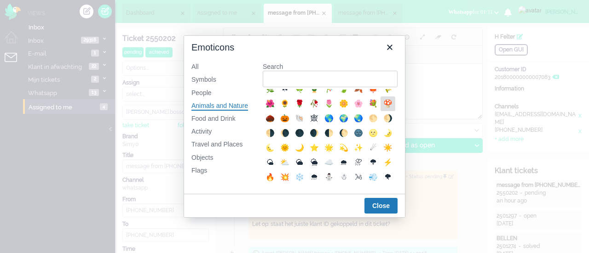
click at [382, 109] on div "🍄" at bounding box center [387, 103] width 11 height 11
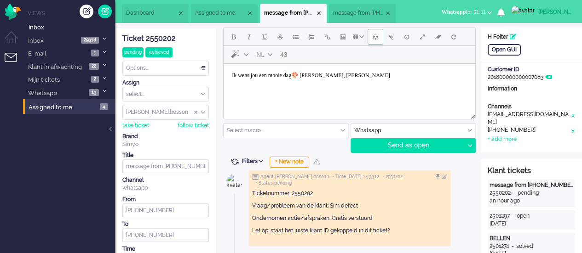
click at [376, 41] on button "Emoticons" at bounding box center [375, 37] width 16 height 16
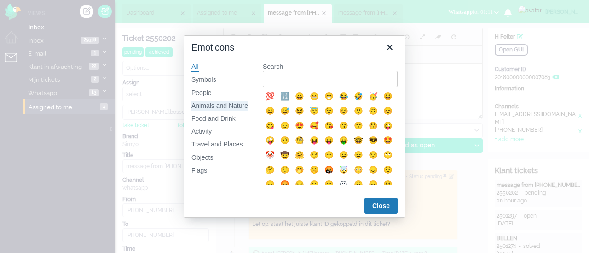
click at [207, 103] on div "Animals and Nature" at bounding box center [219, 106] width 57 height 9
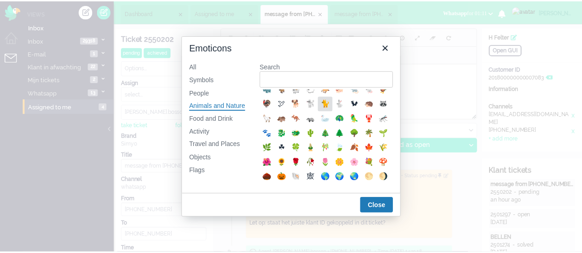
scroll to position [138, 0]
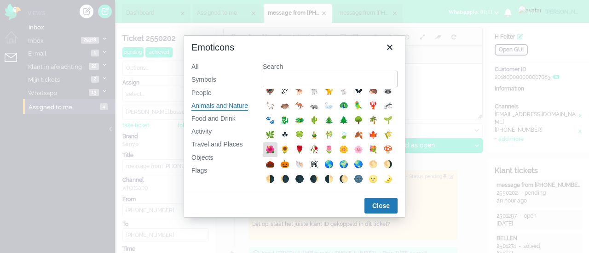
click at [276, 155] on div "🌺" at bounding box center [269, 149] width 11 height 11
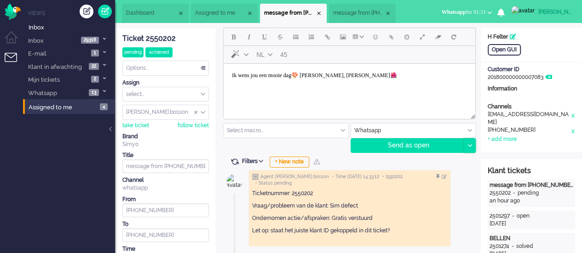
click at [466, 148] on div at bounding box center [469, 146] width 11 height 14
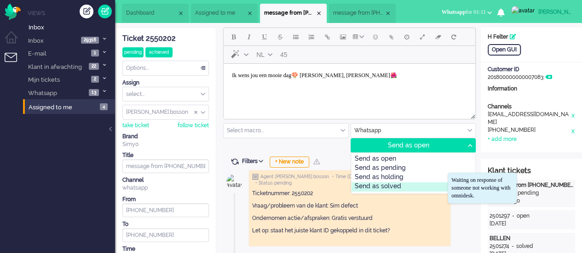
click at [443, 184] on div "Send as solved" at bounding box center [413, 187] width 124 height 9
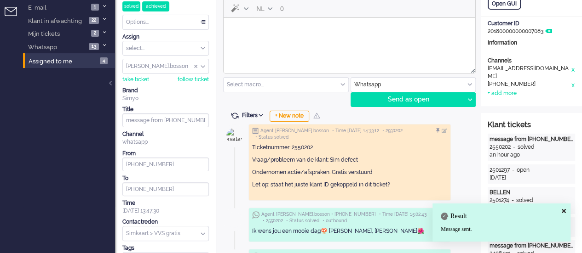
scroll to position [0, 0]
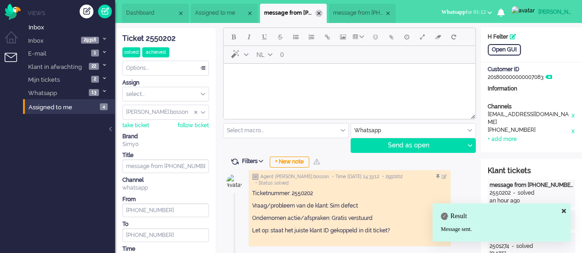
click at [322, 16] on div "Close tab" at bounding box center [318, 13] width 7 height 7
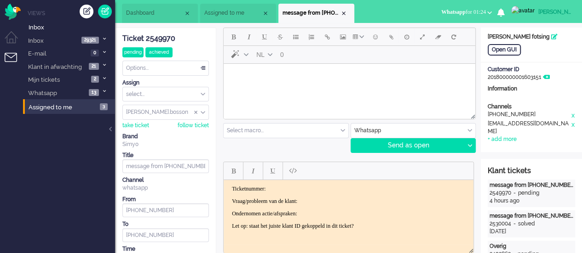
drag, startPoint x: 576, startPoint y: 220, endPoint x: 569, endPoint y: 223, distance: 7.0
click at [576, 220] on div "Klant tickets message from [PHONE_NUMBER] 2549970 - pending 4 hours ago message…" at bounding box center [531, 217] width 101 height 116
click at [239, 12] on span "Assigned to me" at bounding box center [232, 13] width 57 height 8
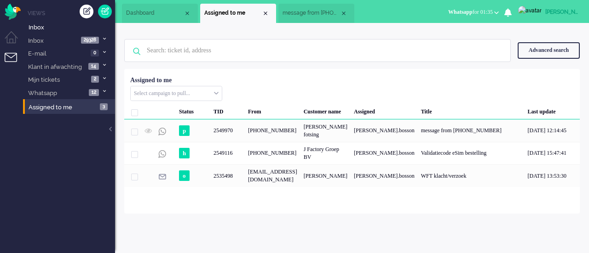
click at [449, 13] on span "Whatsapp" at bounding box center [460, 12] width 24 height 6
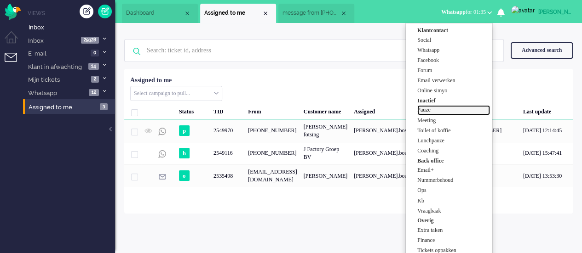
click at [448, 108] on label "Pauze" at bounding box center [453, 110] width 73 height 8
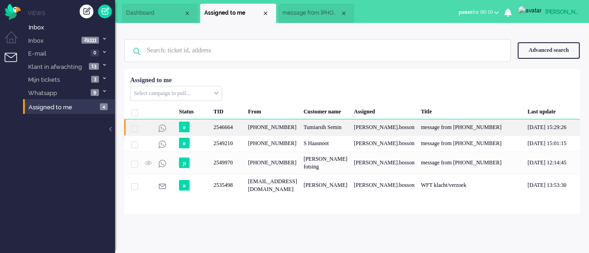
click at [263, 129] on div "[PHONE_NUMBER]" at bounding box center [273, 128] width 56 height 16
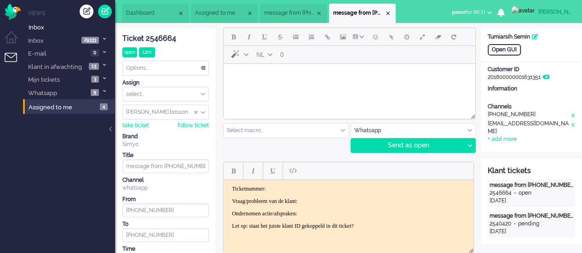
click at [243, 11] on span "Assigned to me" at bounding box center [220, 13] width 51 height 8
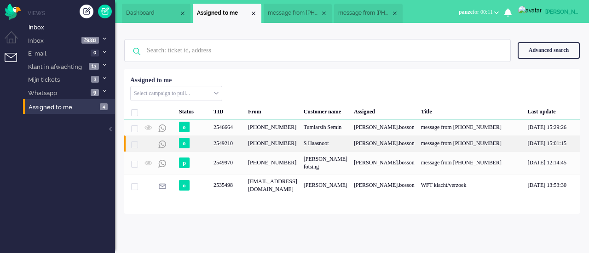
click at [300, 143] on div "[PHONE_NUMBER]" at bounding box center [273, 144] width 56 height 16
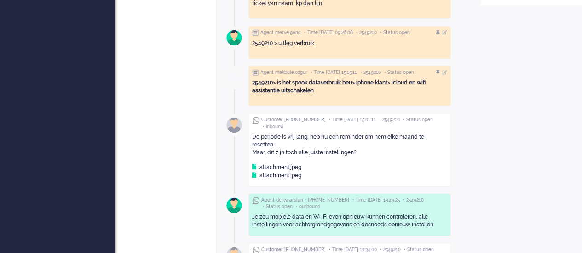
scroll to position [368, 0]
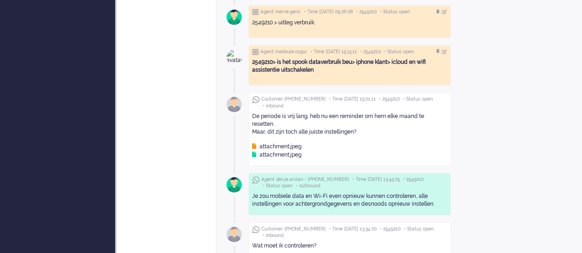
click at [287, 143] on div "attachment.jpeg" at bounding box center [276, 147] width 49 height 8
click at [277, 151] on div "attachment.jpeg" at bounding box center [276, 155] width 49 height 8
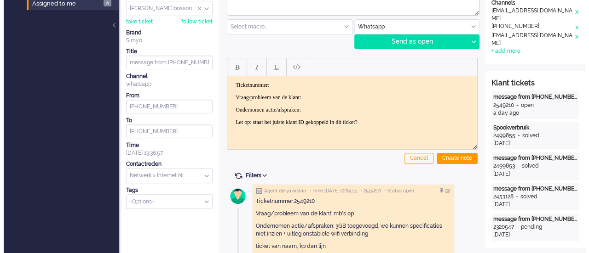
scroll to position [0, 0]
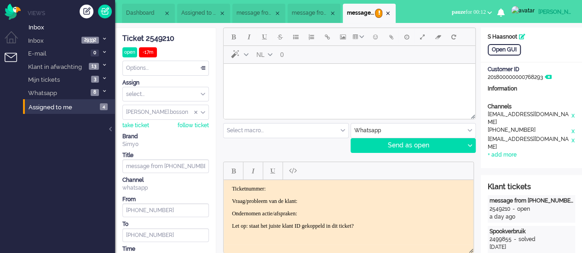
click at [373, 87] on html at bounding box center [350, 75] width 252 height 23
click at [375, 38] on span "Emoticons" at bounding box center [375, 36] width 5 height 7
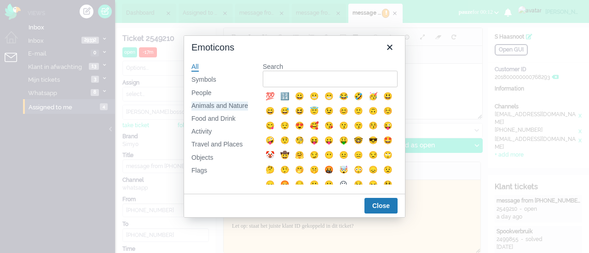
click at [226, 103] on div "Animals and Nature" at bounding box center [219, 106] width 57 height 9
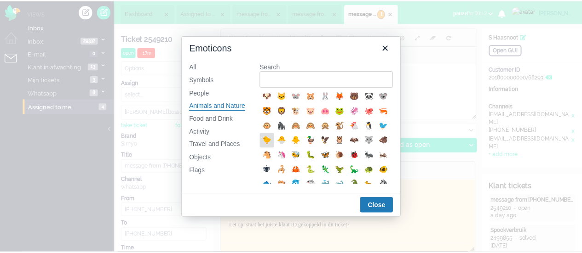
scroll to position [138, 0]
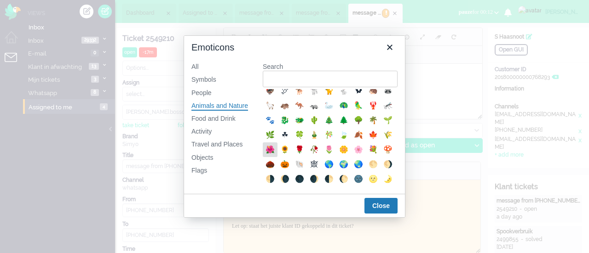
click at [276, 155] on div "🌺" at bounding box center [269, 149] width 11 height 11
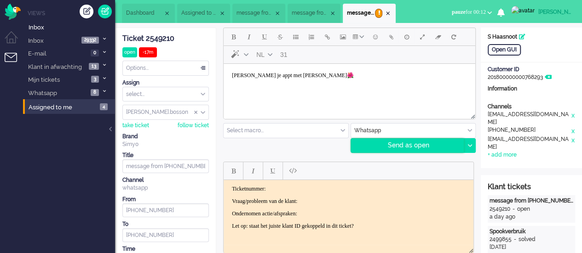
drag, startPoint x: 467, startPoint y: 147, endPoint x: 451, endPoint y: 150, distance: 16.4
click at [468, 146] on div at bounding box center [469, 146] width 11 height 14
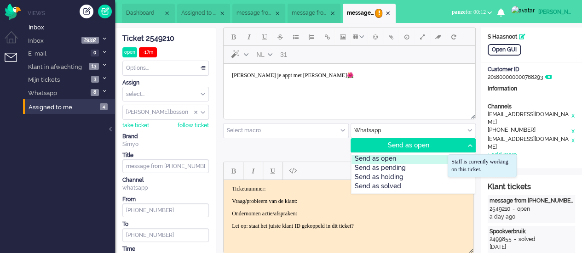
click at [424, 157] on div "Send as open" at bounding box center [413, 159] width 124 height 9
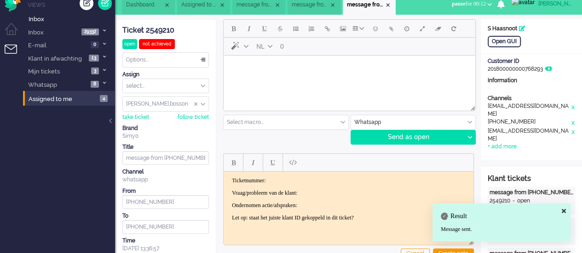
scroll to position [0, 0]
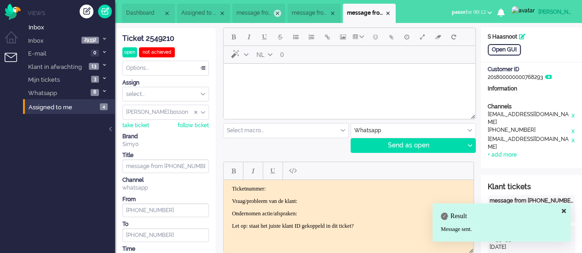
click at [281, 11] on div "Close tab" at bounding box center [277, 13] width 7 height 7
click at [281, 11] on span "message from [PHONE_NUMBER]" at bounding box center [289, 13] width 51 height 8
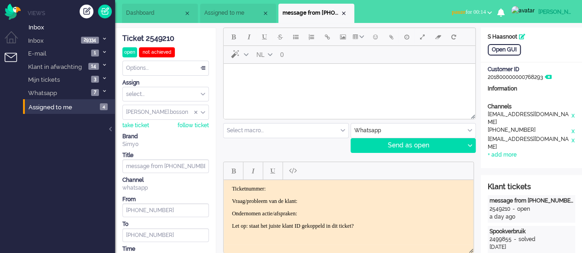
click at [486, 11] on span "pauze for 00:14" at bounding box center [469, 12] width 34 height 6
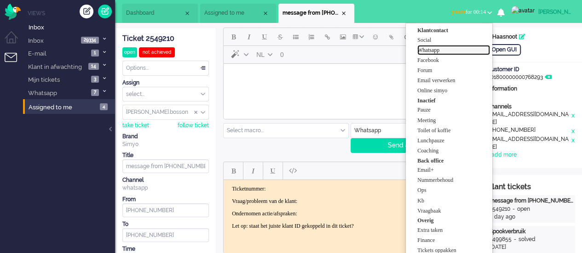
click at [463, 49] on label "Whatsapp" at bounding box center [453, 50] width 73 height 8
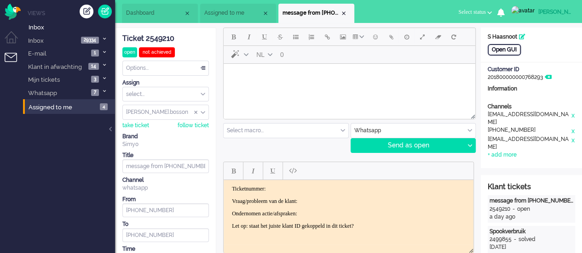
click at [496, 51] on div "Open GUI" at bounding box center [504, 49] width 33 height 11
click at [238, 87] on html at bounding box center [350, 75] width 252 height 23
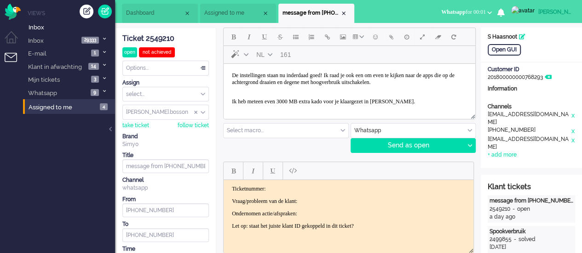
scroll to position [39, 0]
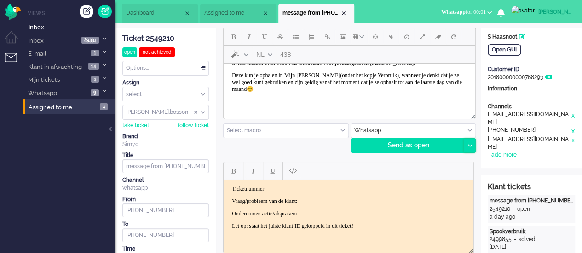
click at [467, 146] on icon at bounding box center [469, 145] width 5 height 3
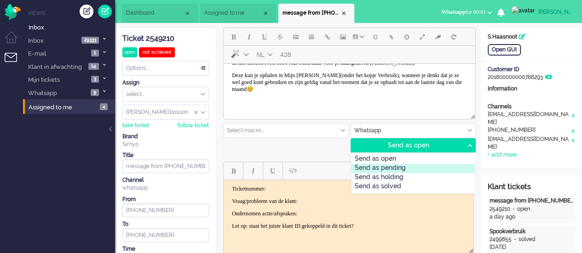
click at [422, 166] on div "Send as pending" at bounding box center [413, 168] width 124 height 9
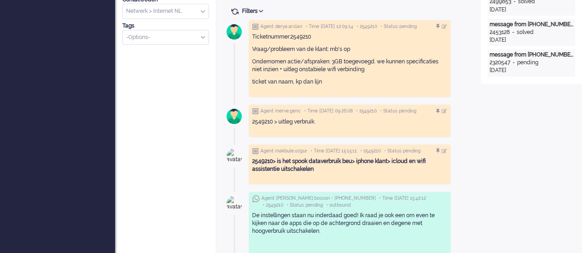
scroll to position [314, 0]
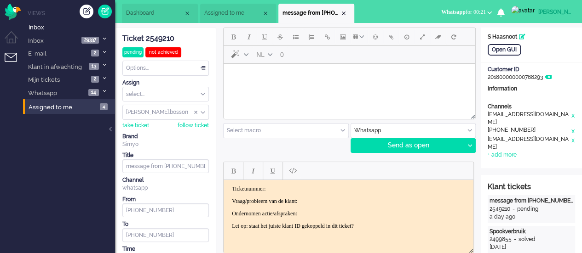
click at [288, 86] on html at bounding box center [350, 75] width 252 height 23
paste body "Rich Text Area. Press ALT-0 for help."
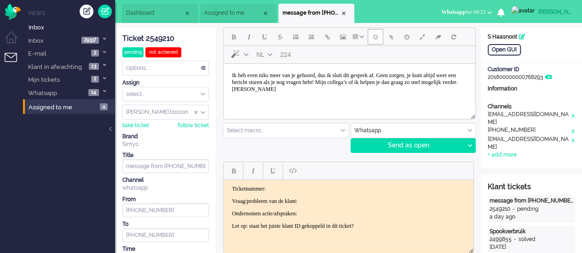
click at [373, 41] on button "Emoticons" at bounding box center [375, 37] width 16 height 16
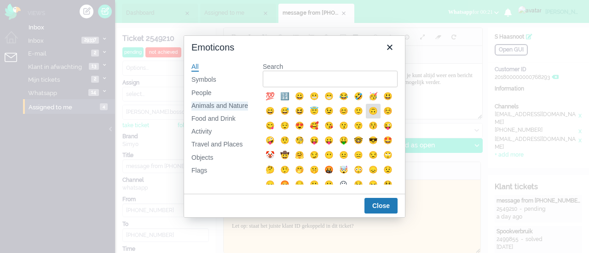
click at [214, 106] on div "Animals and Nature" at bounding box center [219, 106] width 57 height 9
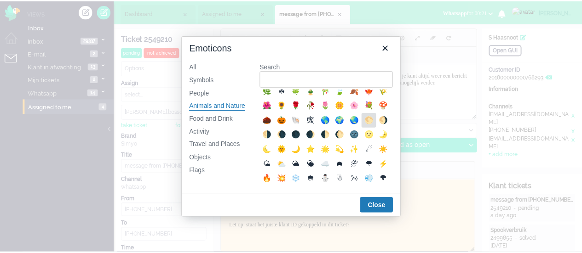
scroll to position [184, 0]
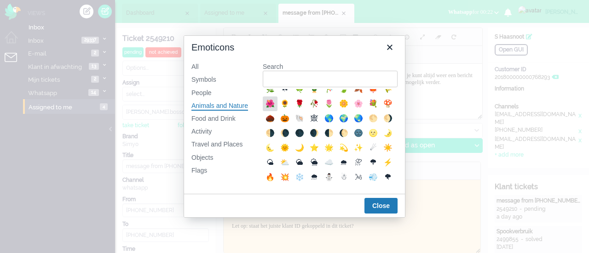
click at [276, 109] on div "🌺" at bounding box center [269, 103] width 11 height 11
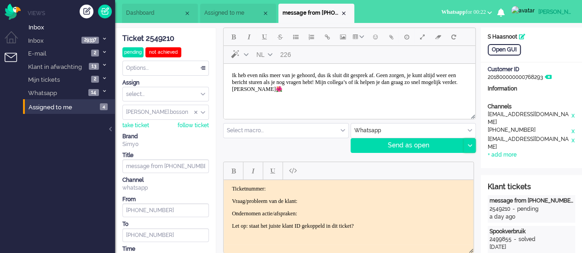
click at [469, 144] on icon at bounding box center [469, 145] width 5 height 3
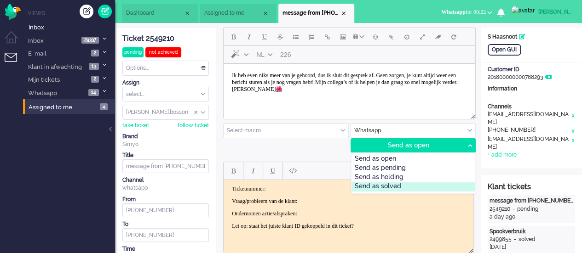
click at [406, 185] on div "Send as solved" at bounding box center [413, 187] width 124 height 9
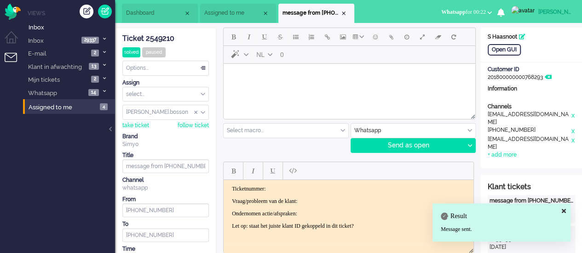
drag, startPoint x: 344, startPoint y: 16, endPoint x: 337, endPoint y: 23, distance: 9.8
click at [344, 15] on div "Close tab" at bounding box center [343, 13] width 7 height 7
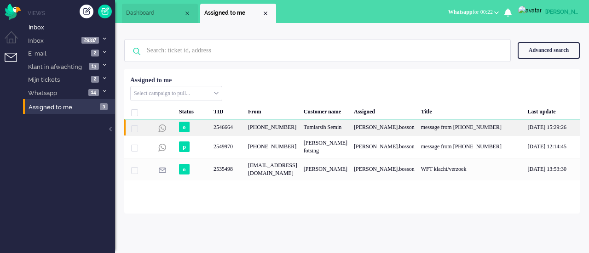
click at [350, 132] on div "Tumiarsih Semin" at bounding box center [325, 128] width 50 height 16
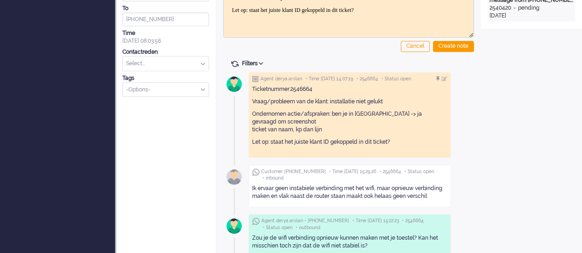
scroll to position [184, 0]
